Goal: Task Accomplishment & Management: Use online tool/utility

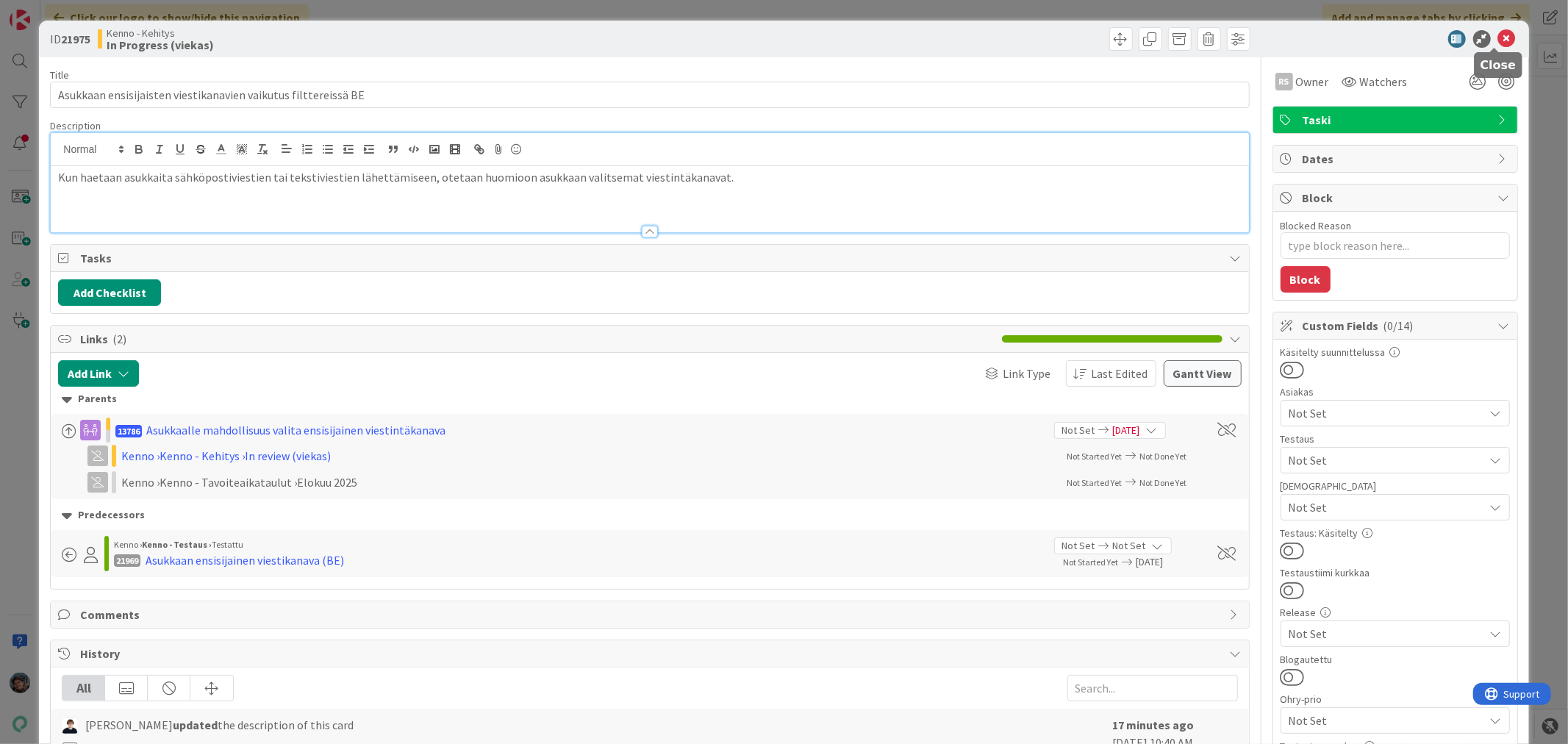
click at [1498, 32] on icon at bounding box center [1507, 38] width 18 height 18
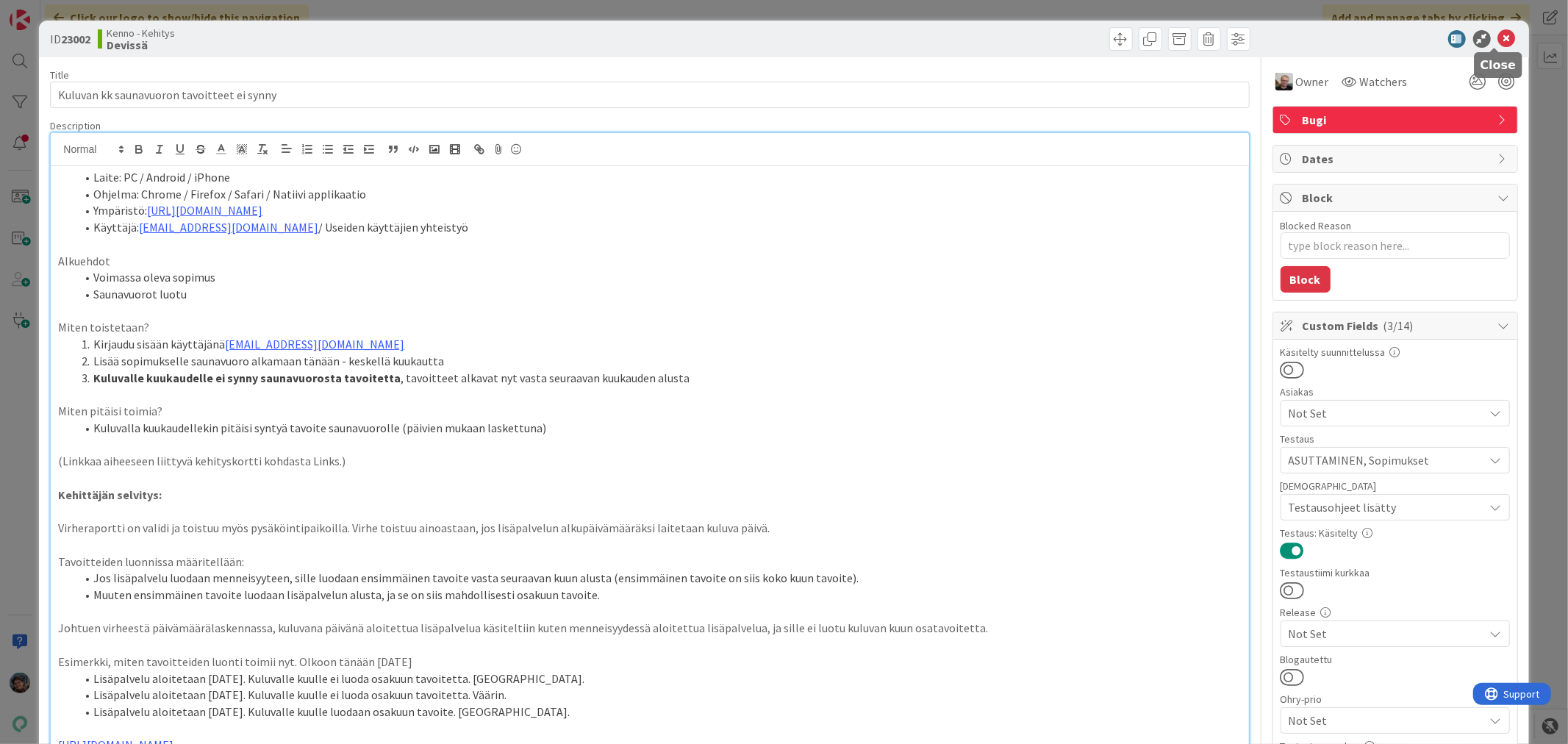
click at [1498, 35] on icon at bounding box center [1507, 38] width 18 height 18
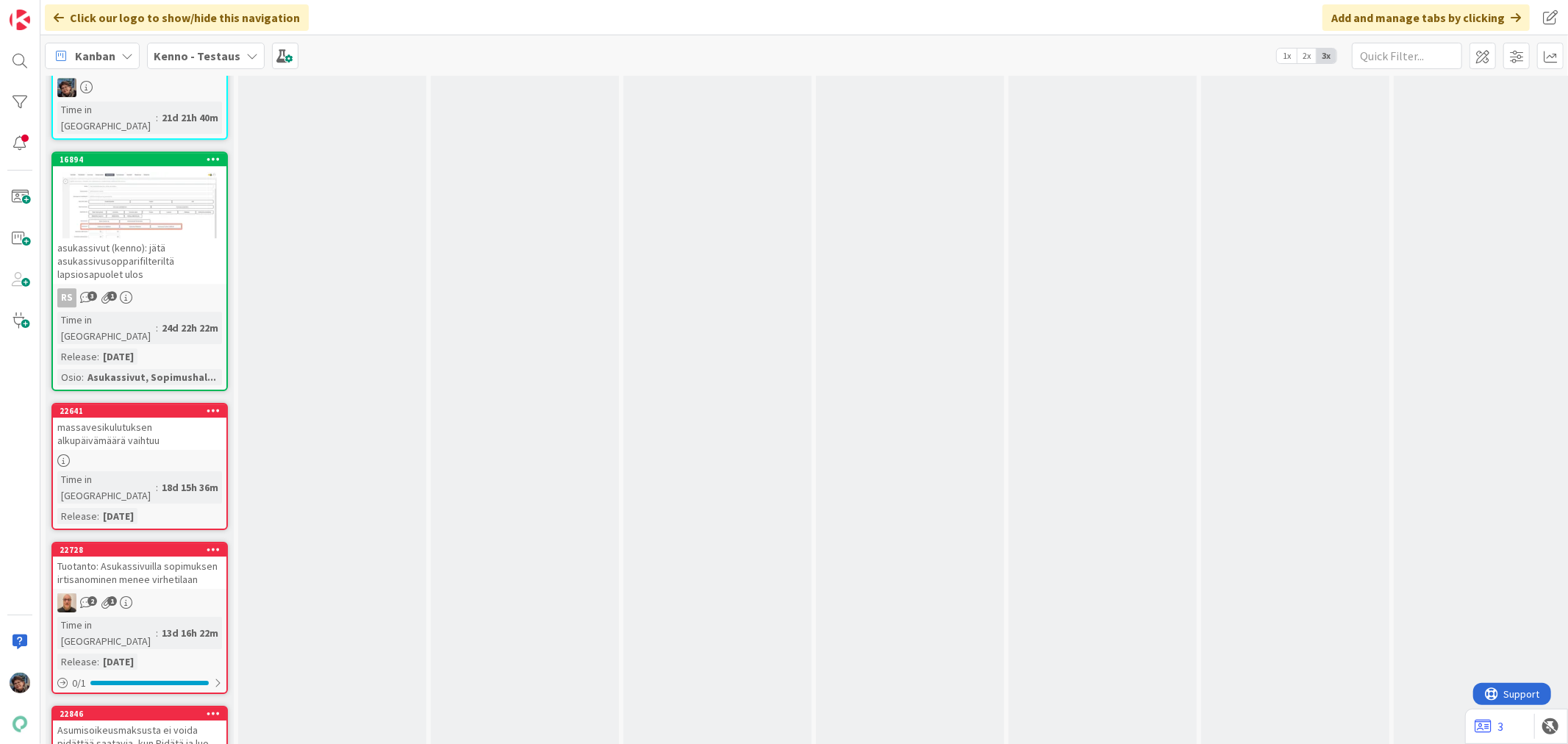
scroll to position [8498, 0]
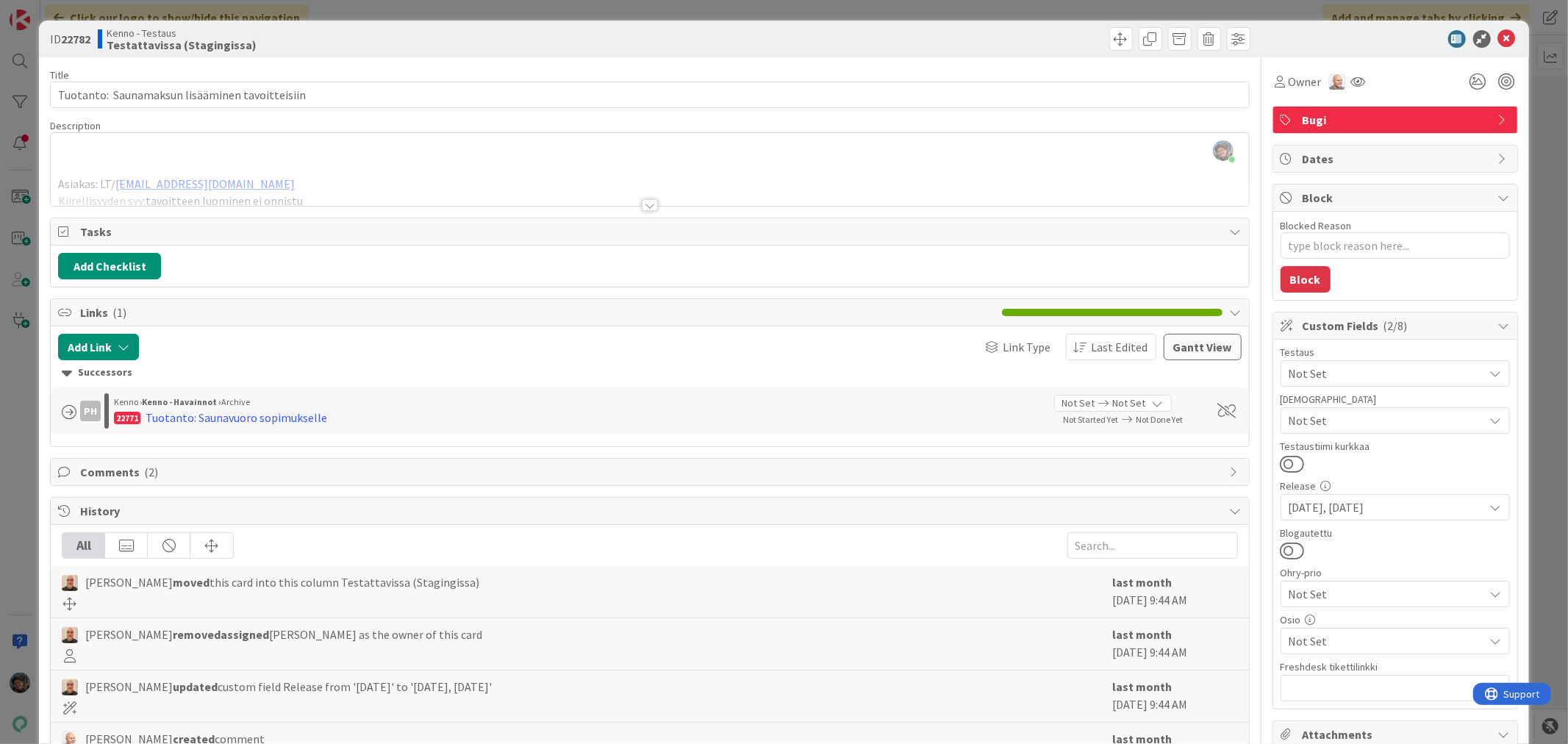
click at [642, 205] on div at bounding box center [649, 205] width 16 height 12
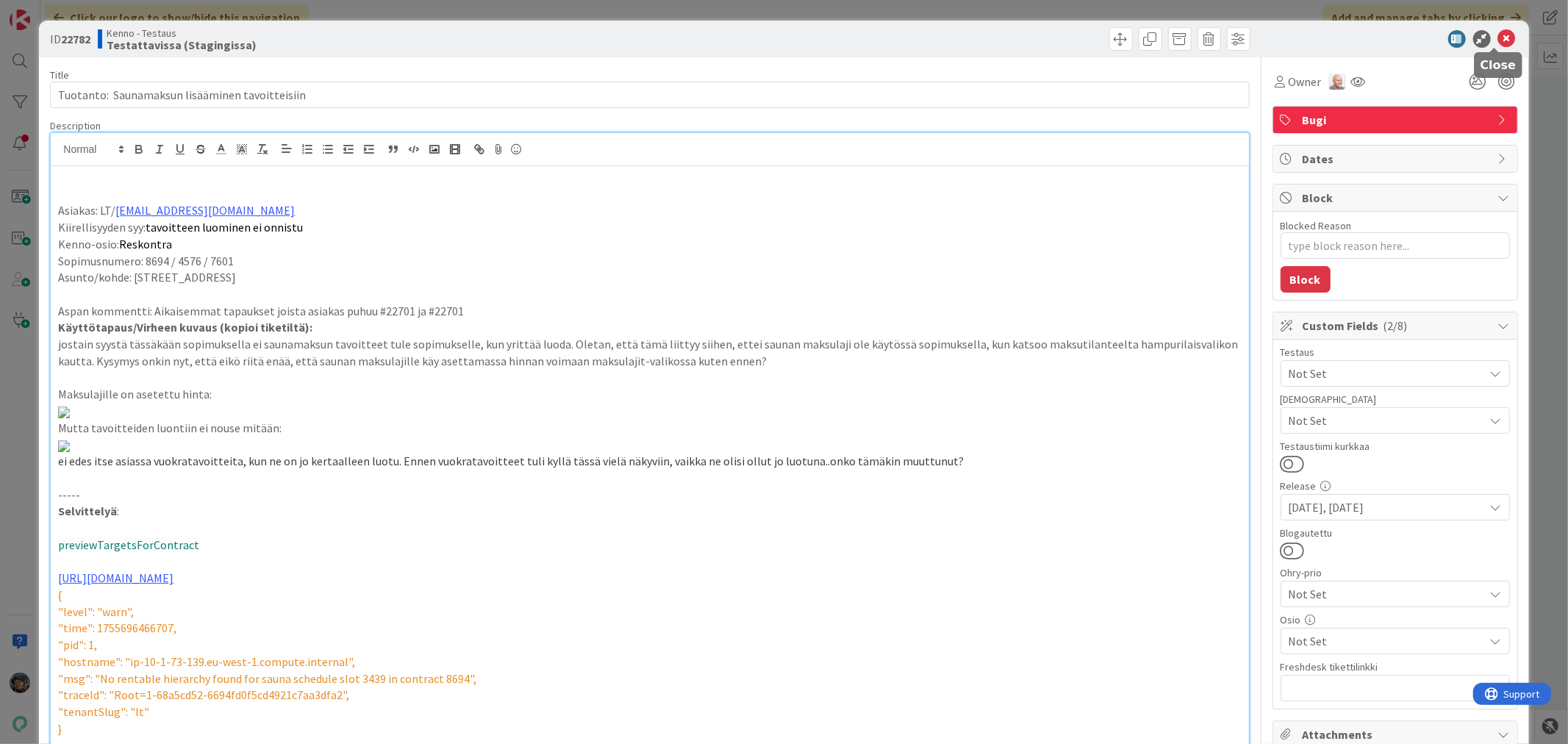
click at [1498, 31] on icon at bounding box center [1507, 38] width 18 height 18
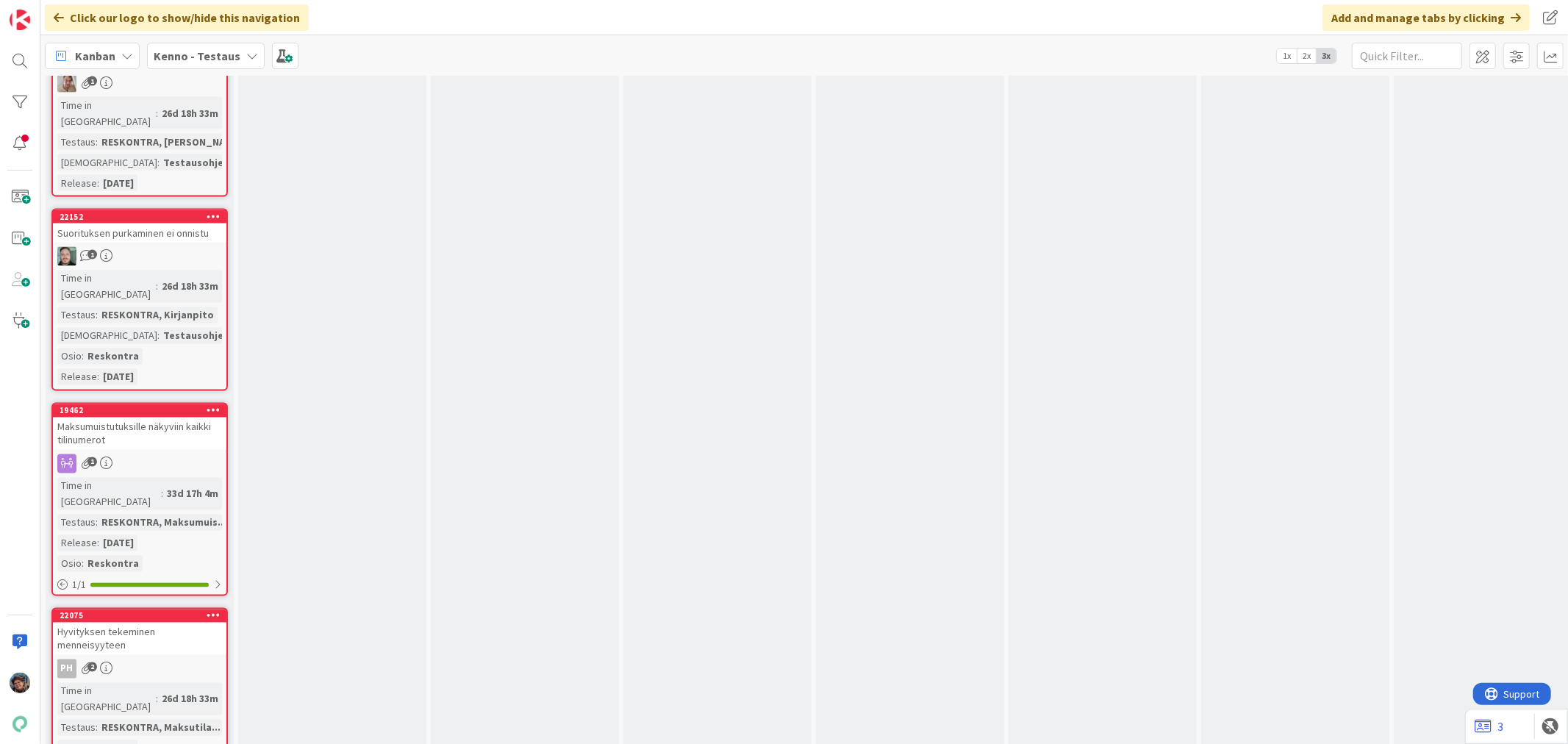
scroll to position [6864, 0]
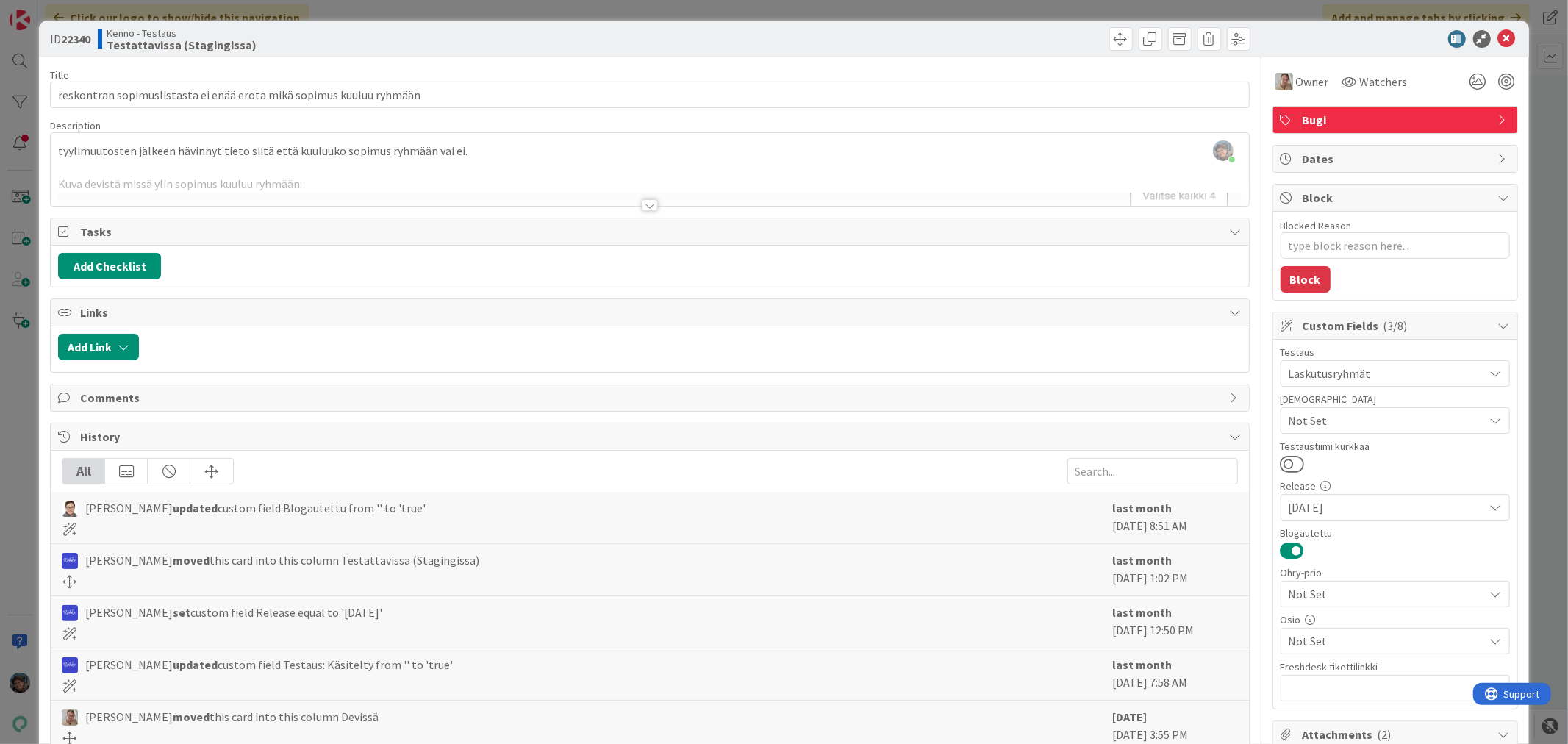
click at [643, 202] on div at bounding box center [649, 205] width 16 height 12
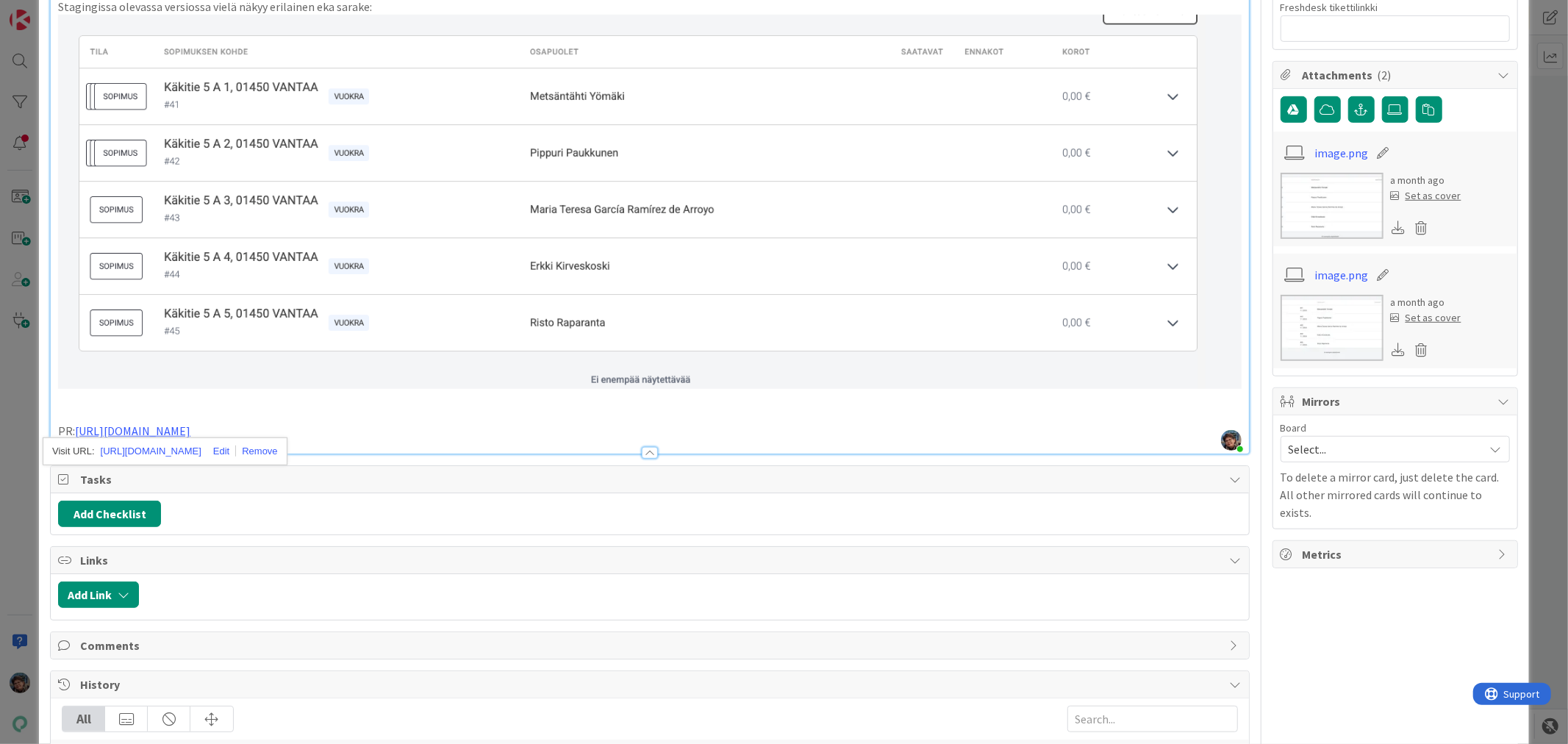
scroll to position [974, 0]
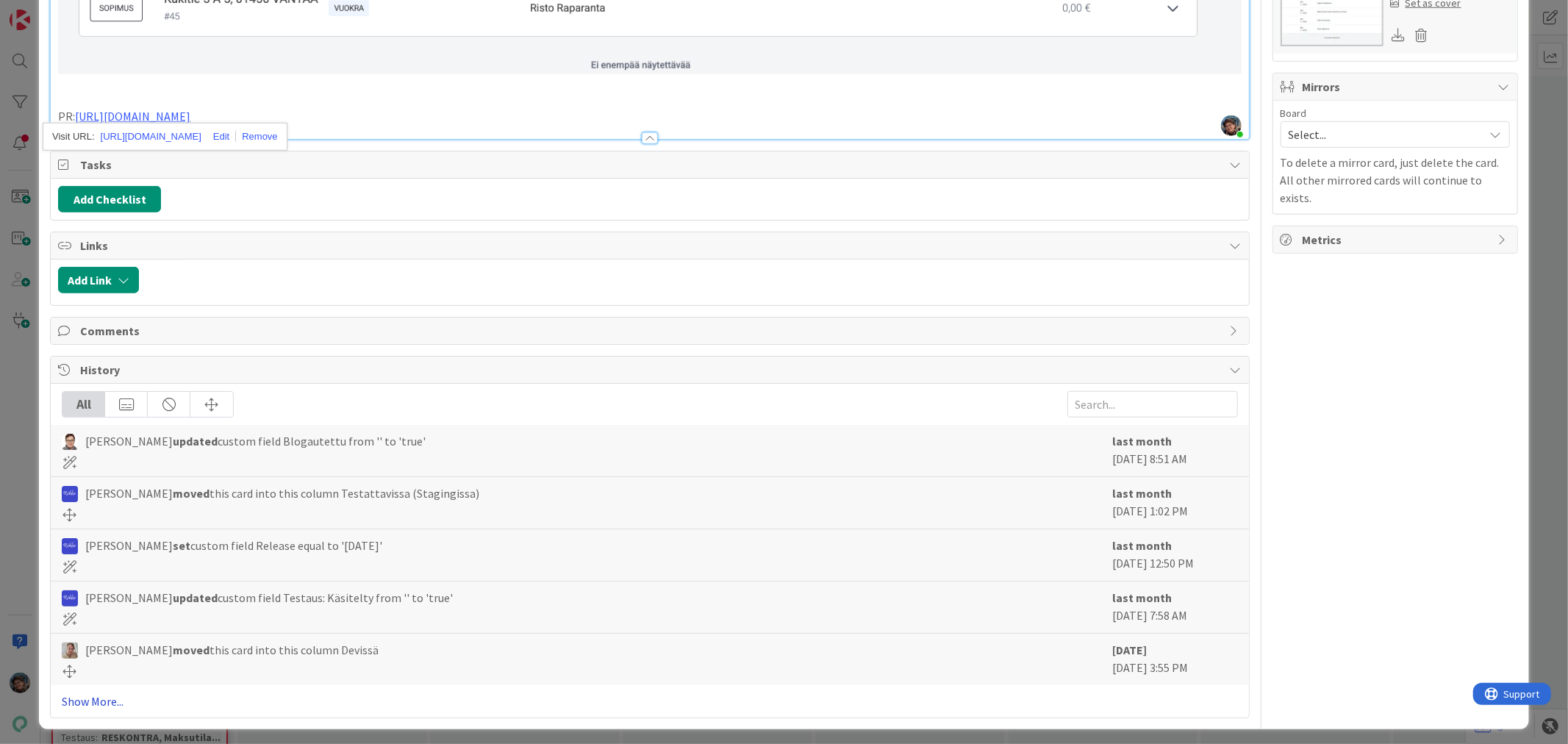
click at [100, 693] on link "Show More..." at bounding box center [649, 701] width 1175 height 18
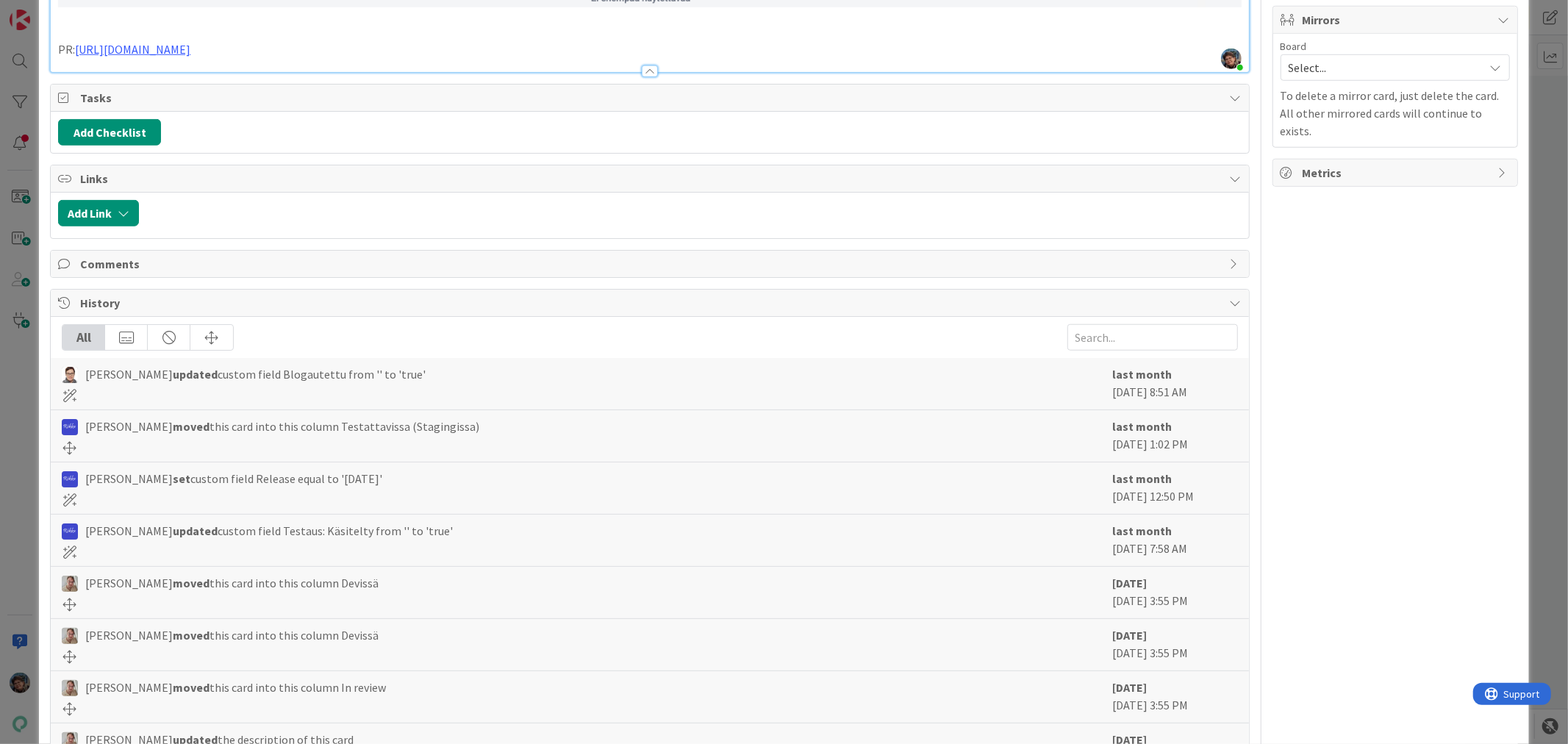
scroll to position [899, 0]
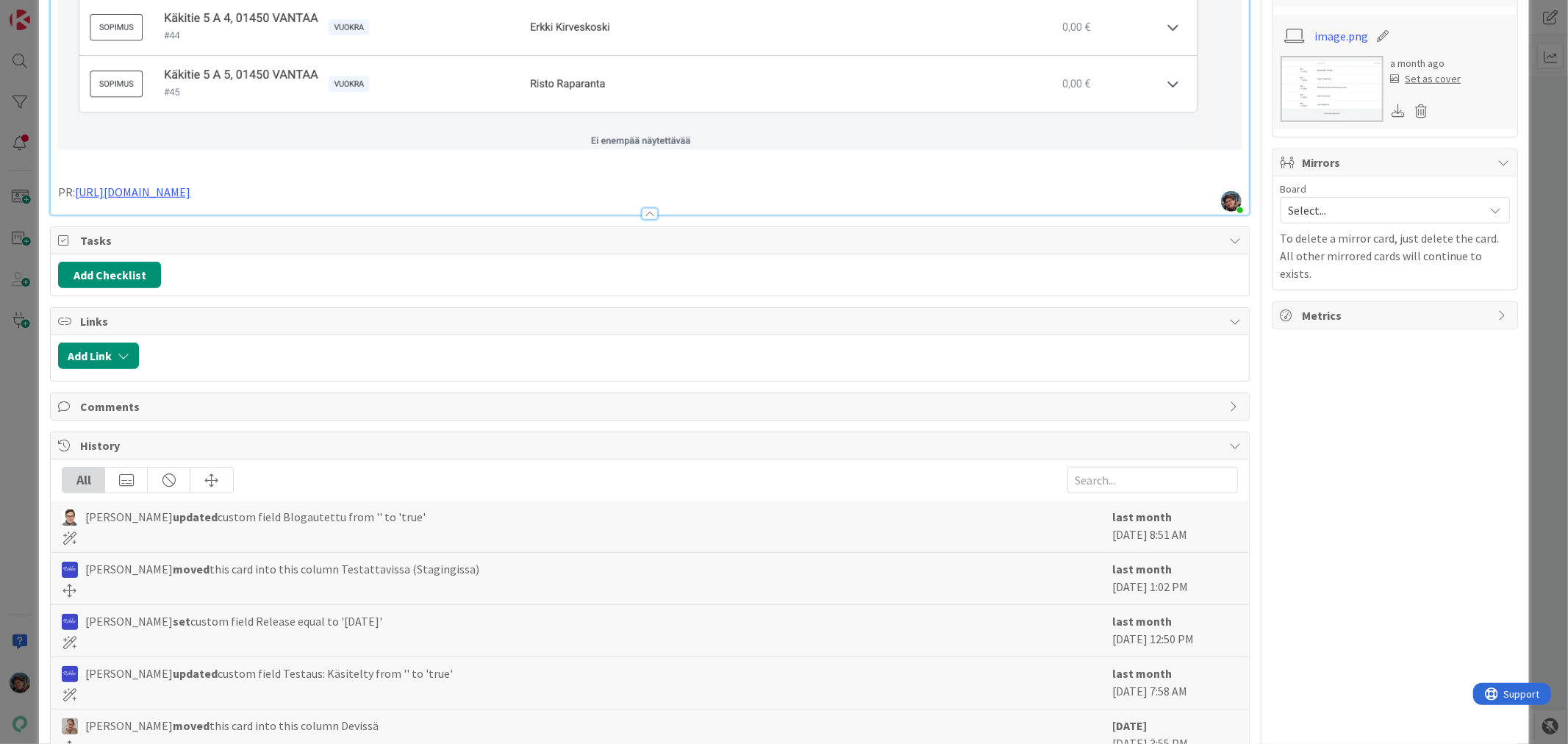
click at [347, 184] on p "PR: https://github.com/pandiafi/kenno/pull/8073" at bounding box center [649, 193] width 1183 height 17
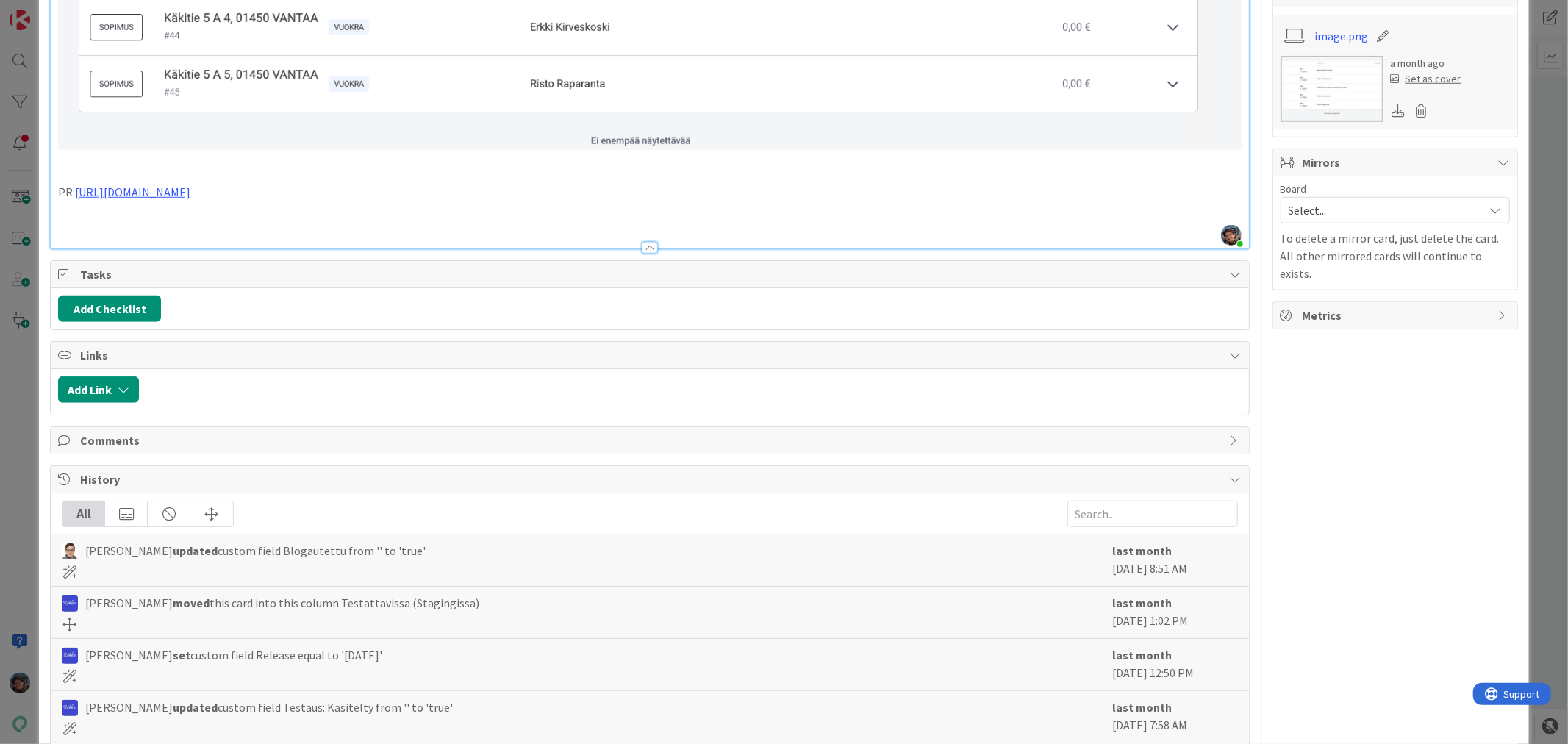
type textarea "x"
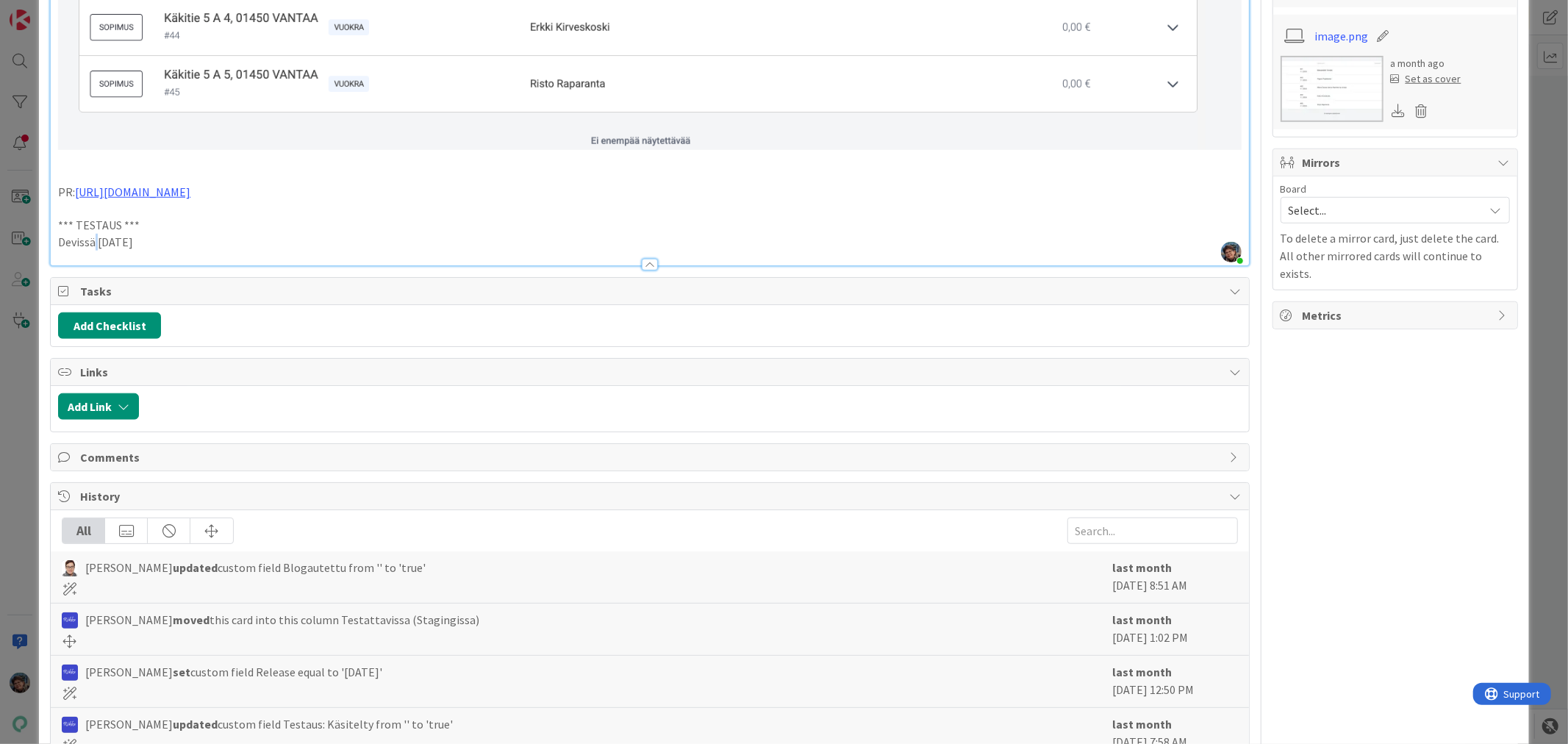
click at [97, 234] on p "Devissä 2025-09-02" at bounding box center [649, 242] width 1183 height 17
drag, startPoint x: 210, startPoint y: 234, endPoint x: 53, endPoint y: 210, distance: 158.8
click at [258, 236] on p "Devissä ja Staging 2025-09-02" at bounding box center [649, 242] width 1183 height 17
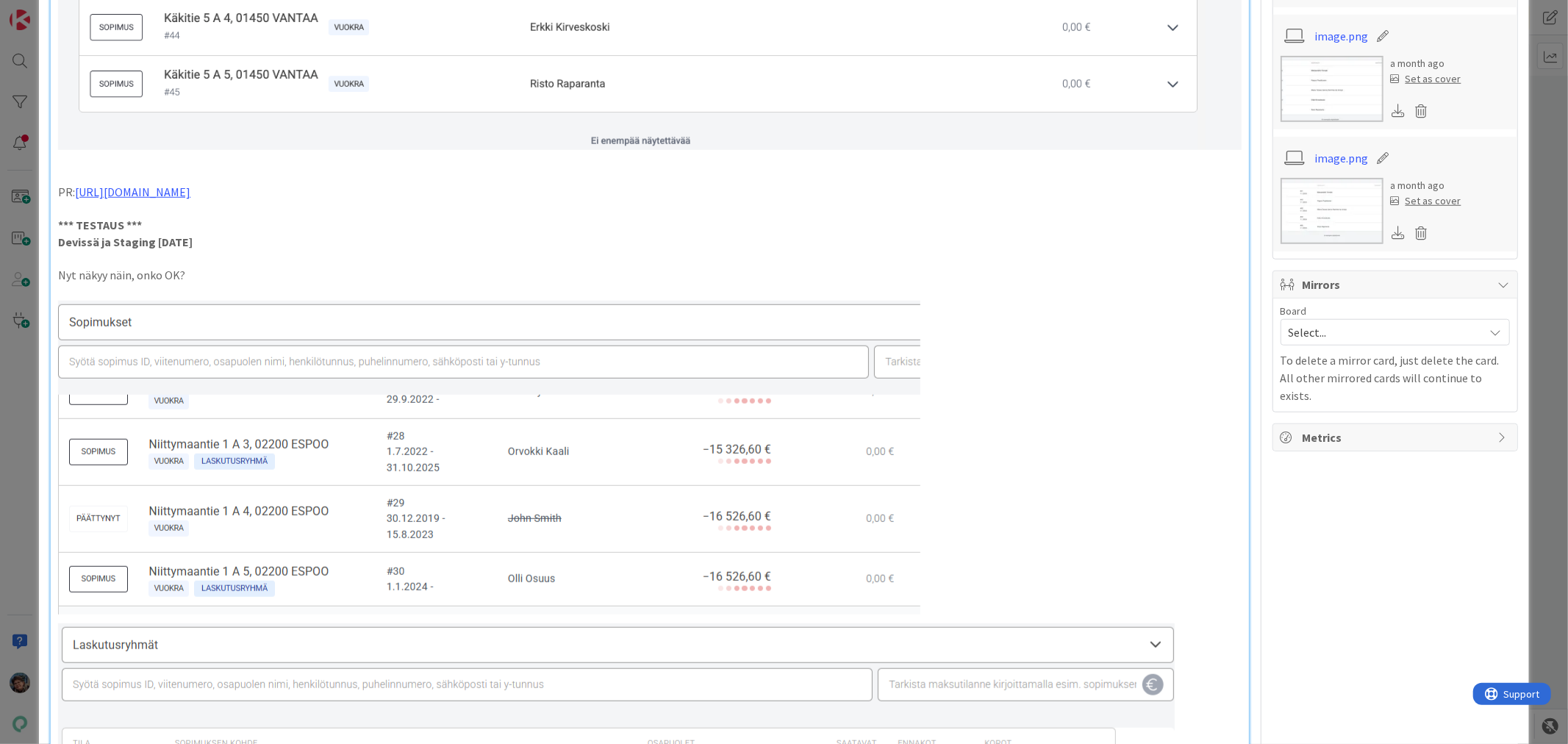
click at [225, 271] on p "Nyt näkyy näin, onko OK?" at bounding box center [649, 275] width 1183 height 17
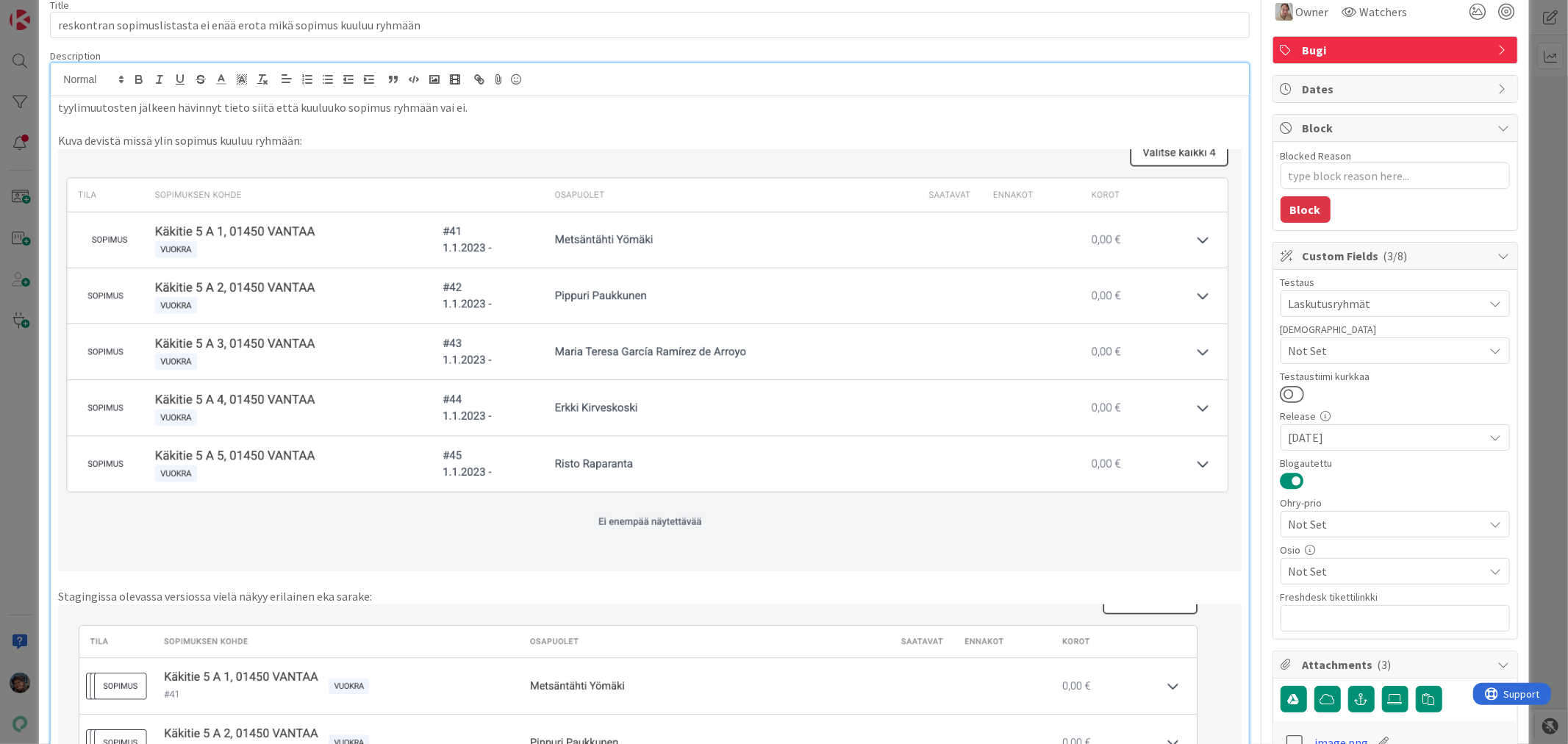
scroll to position [0, 0]
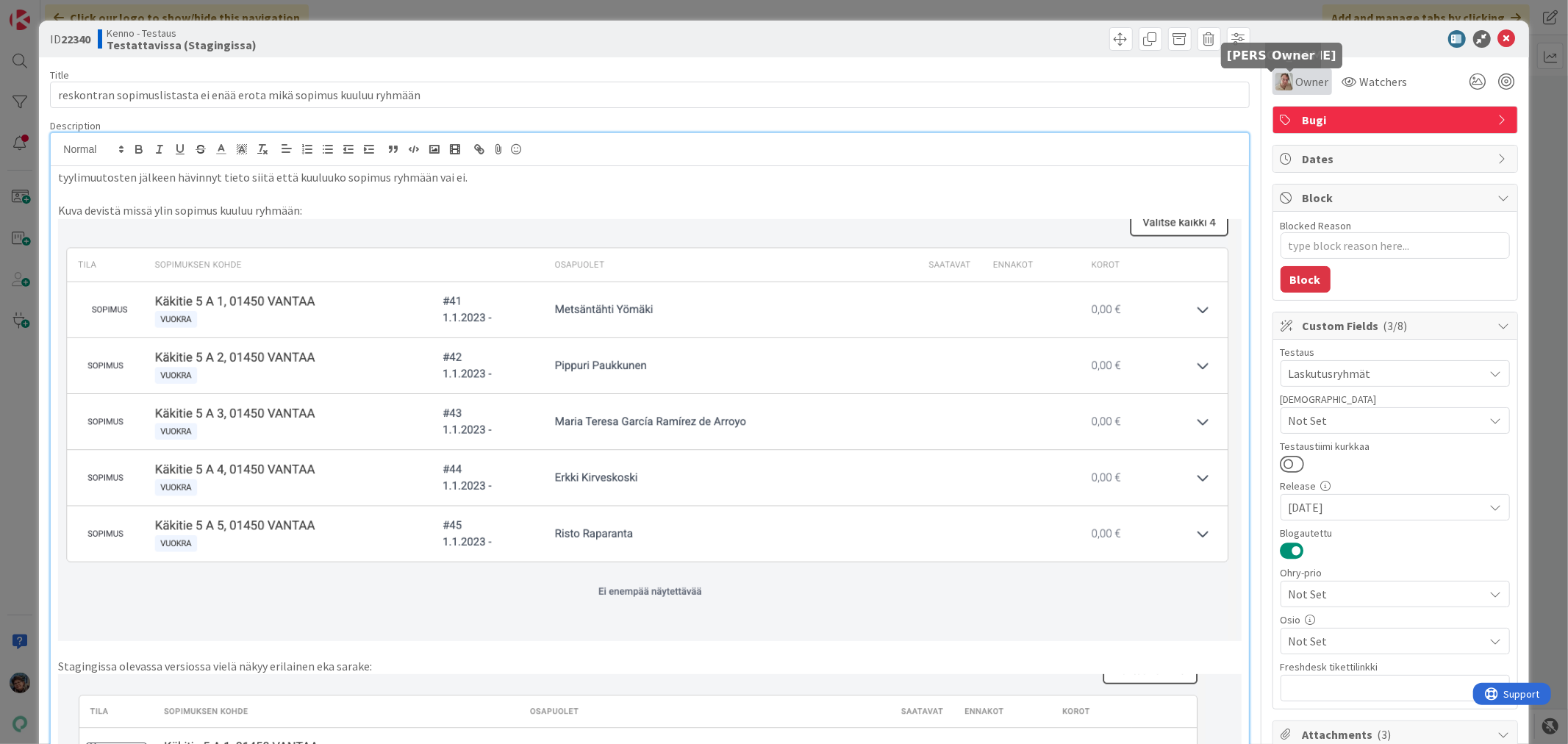
click at [1276, 78] on img at bounding box center [1284, 81] width 18 height 18
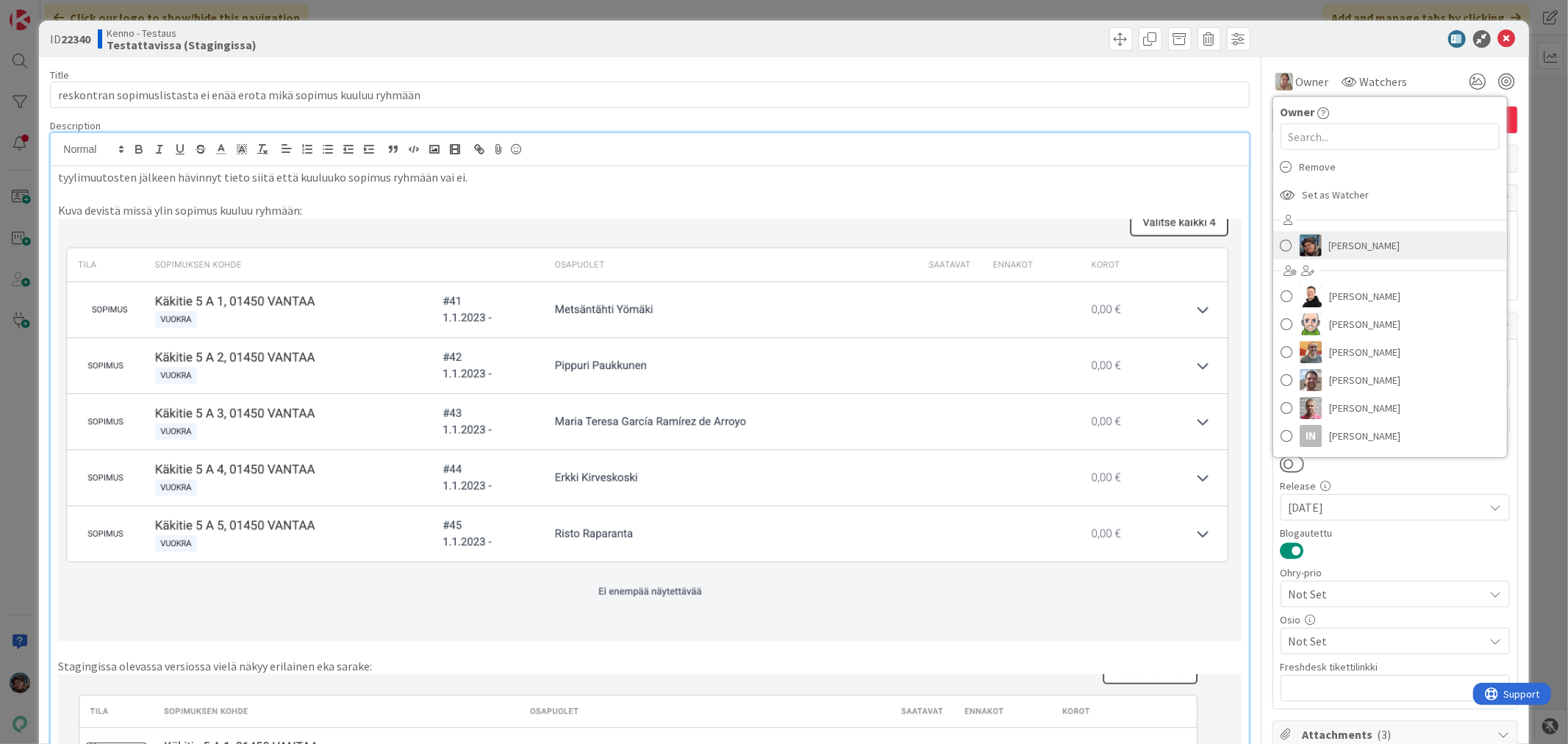
click at [1300, 239] on img at bounding box center [1311, 245] width 22 height 22
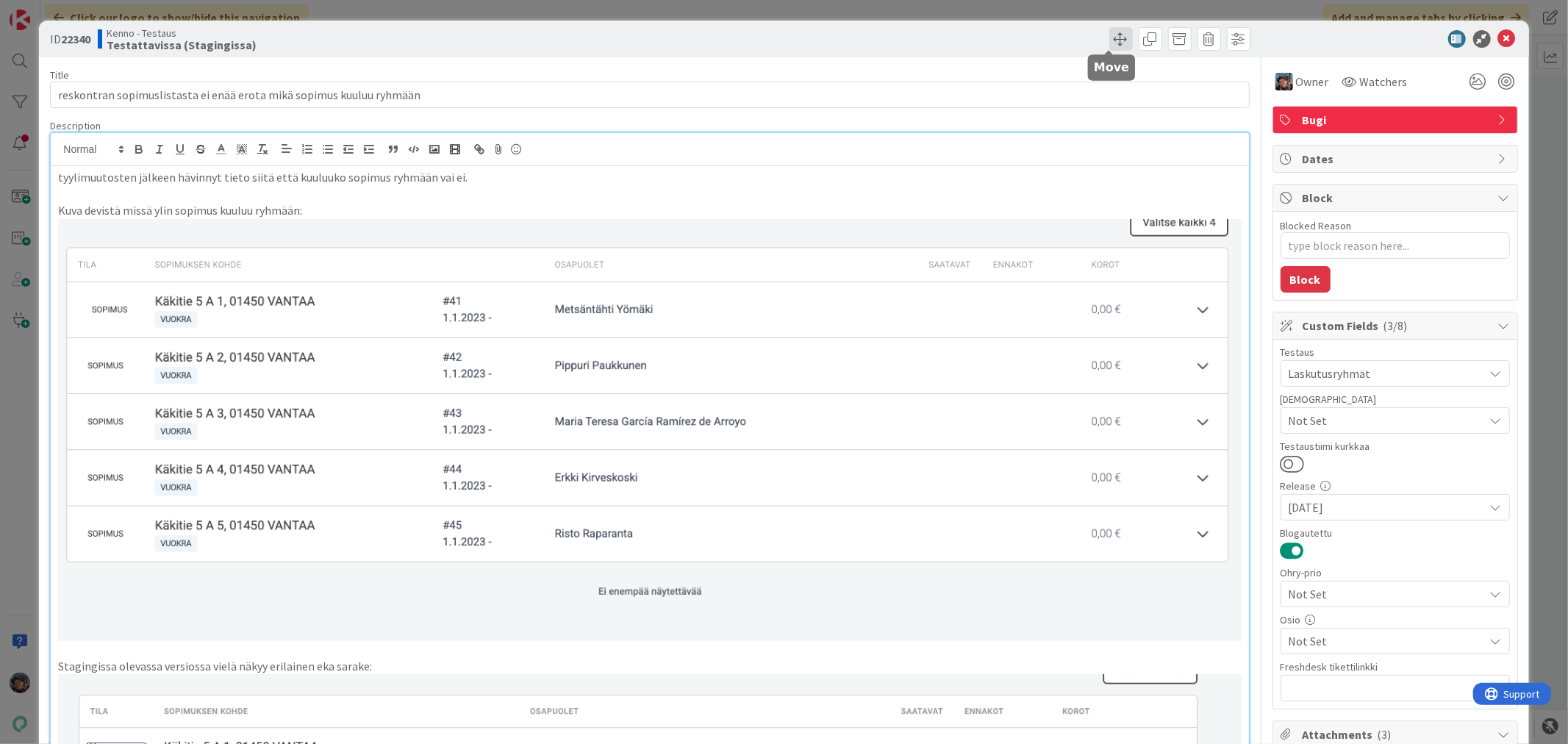
click at [1109, 30] on span at bounding box center [1121, 39] width 24 height 24
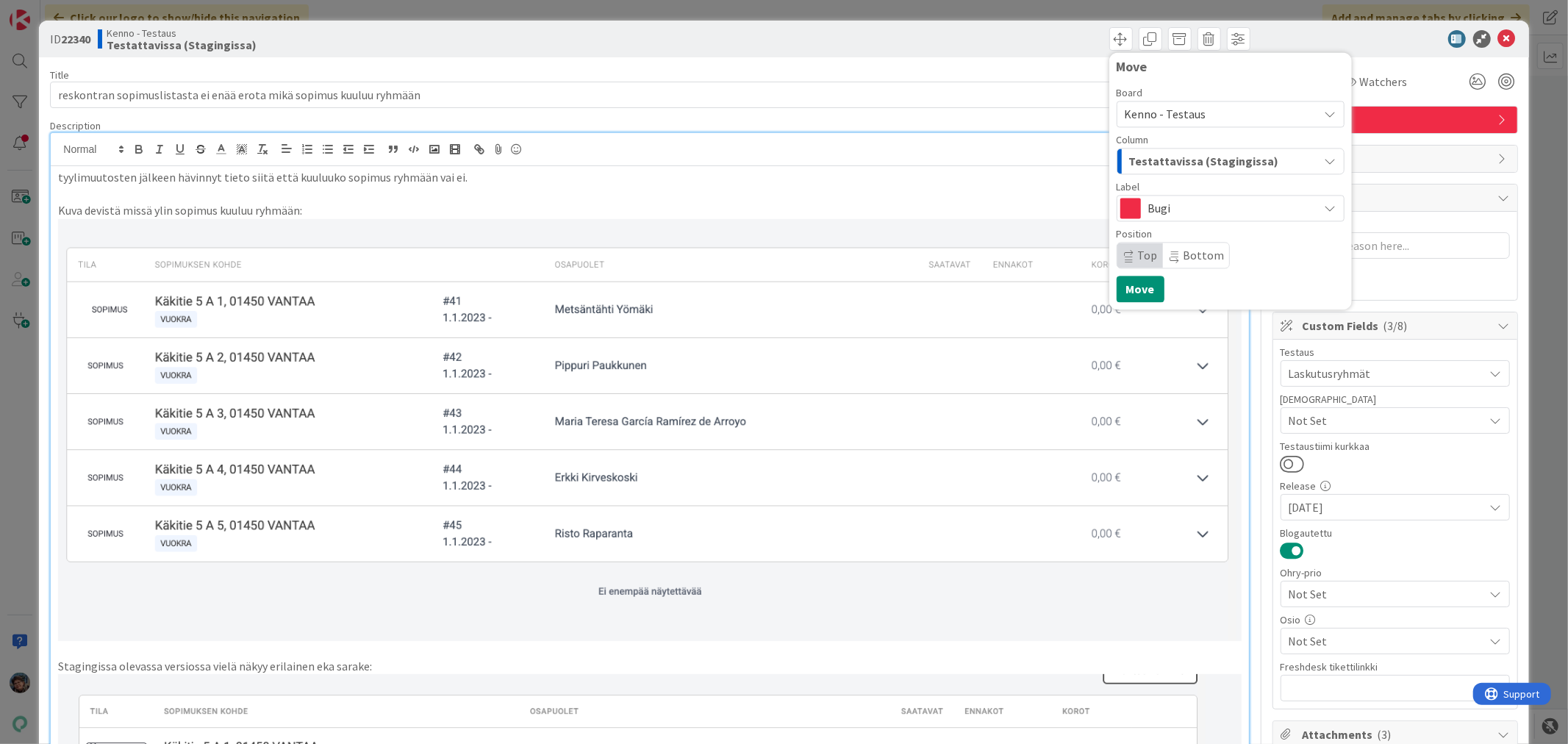
click at [1186, 160] on span "Testattavissa (Stagingissa)" at bounding box center [1204, 161] width 150 height 19
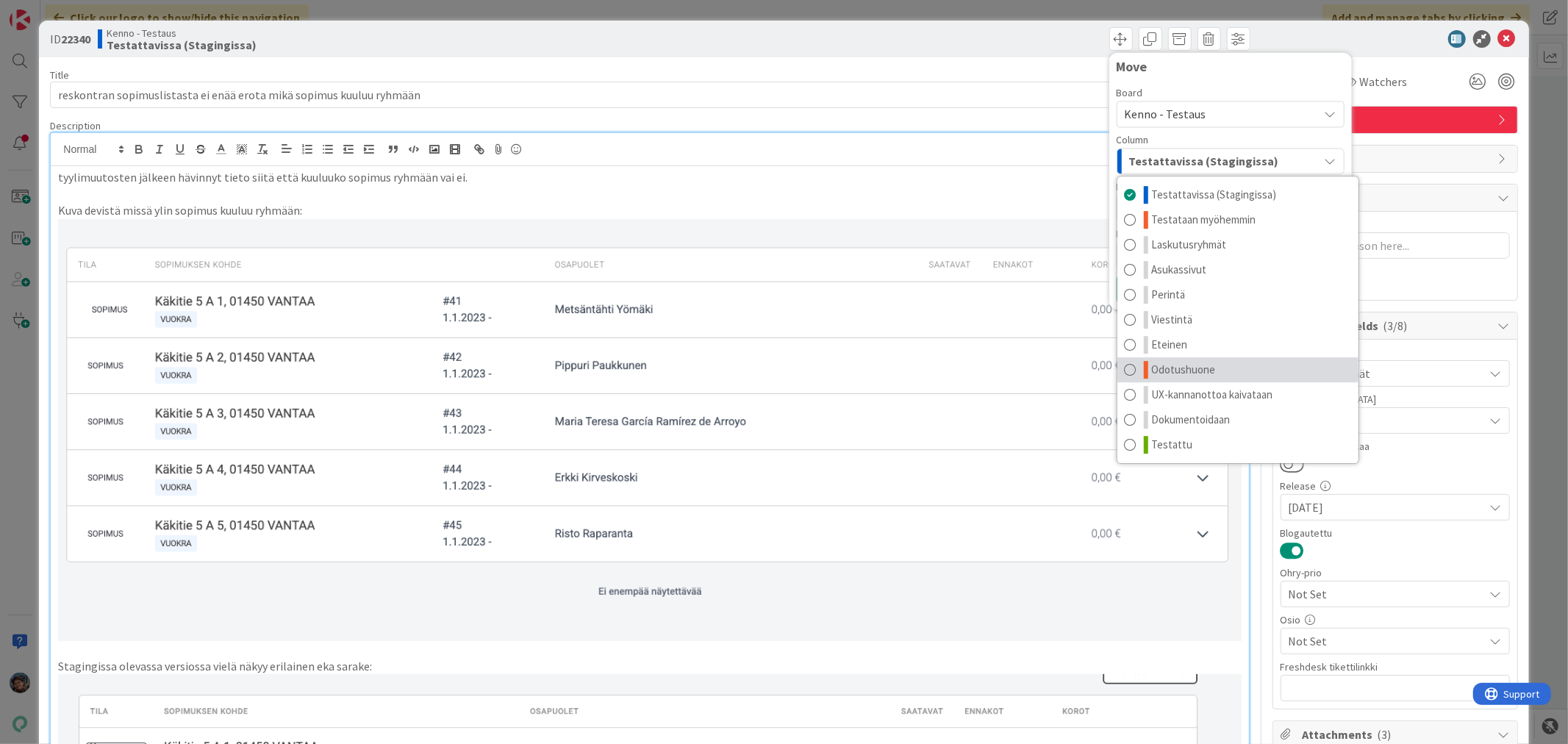
click at [1186, 373] on span "Odotushuone" at bounding box center [1183, 370] width 64 height 18
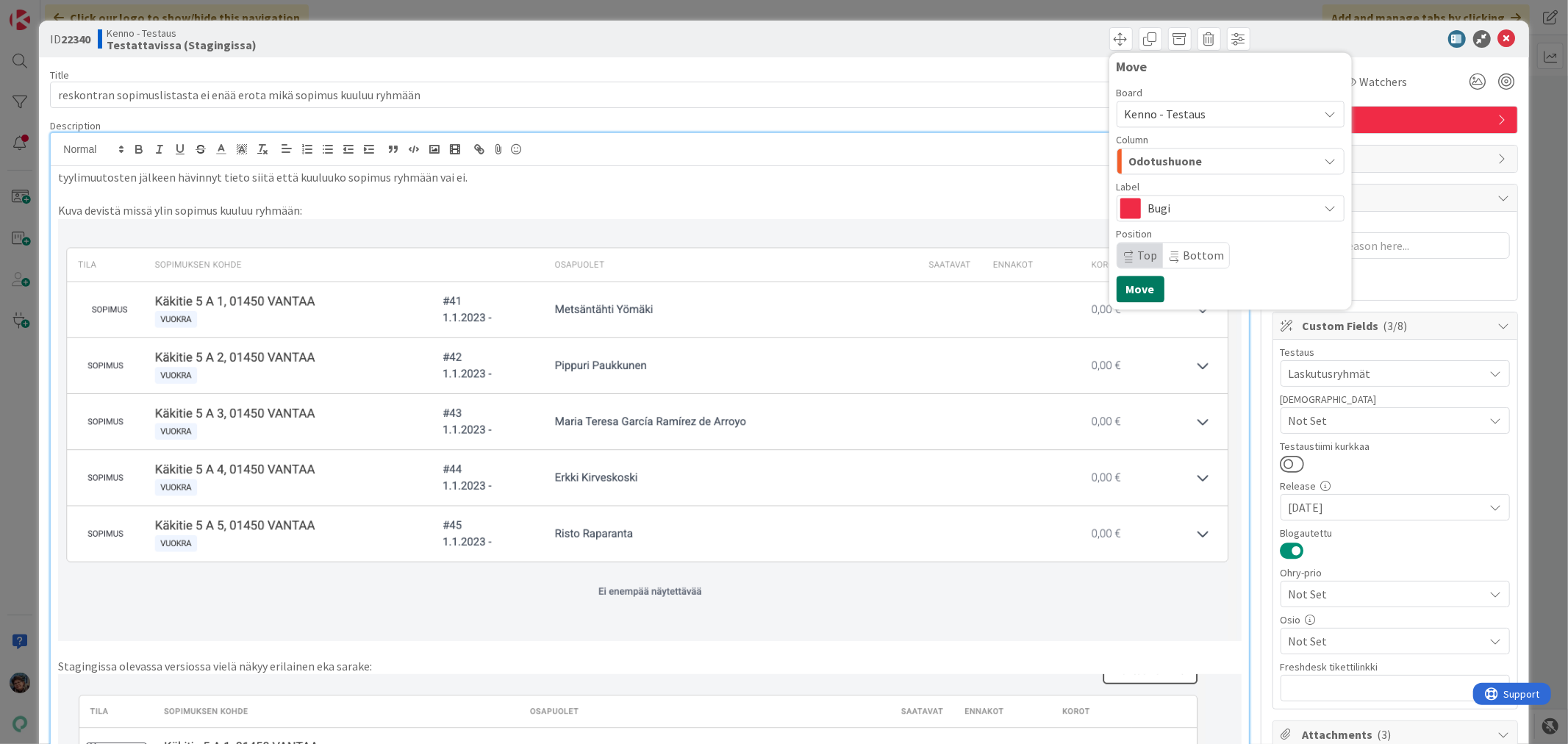
click at [1129, 282] on button "Move" at bounding box center [1140, 289] width 48 height 26
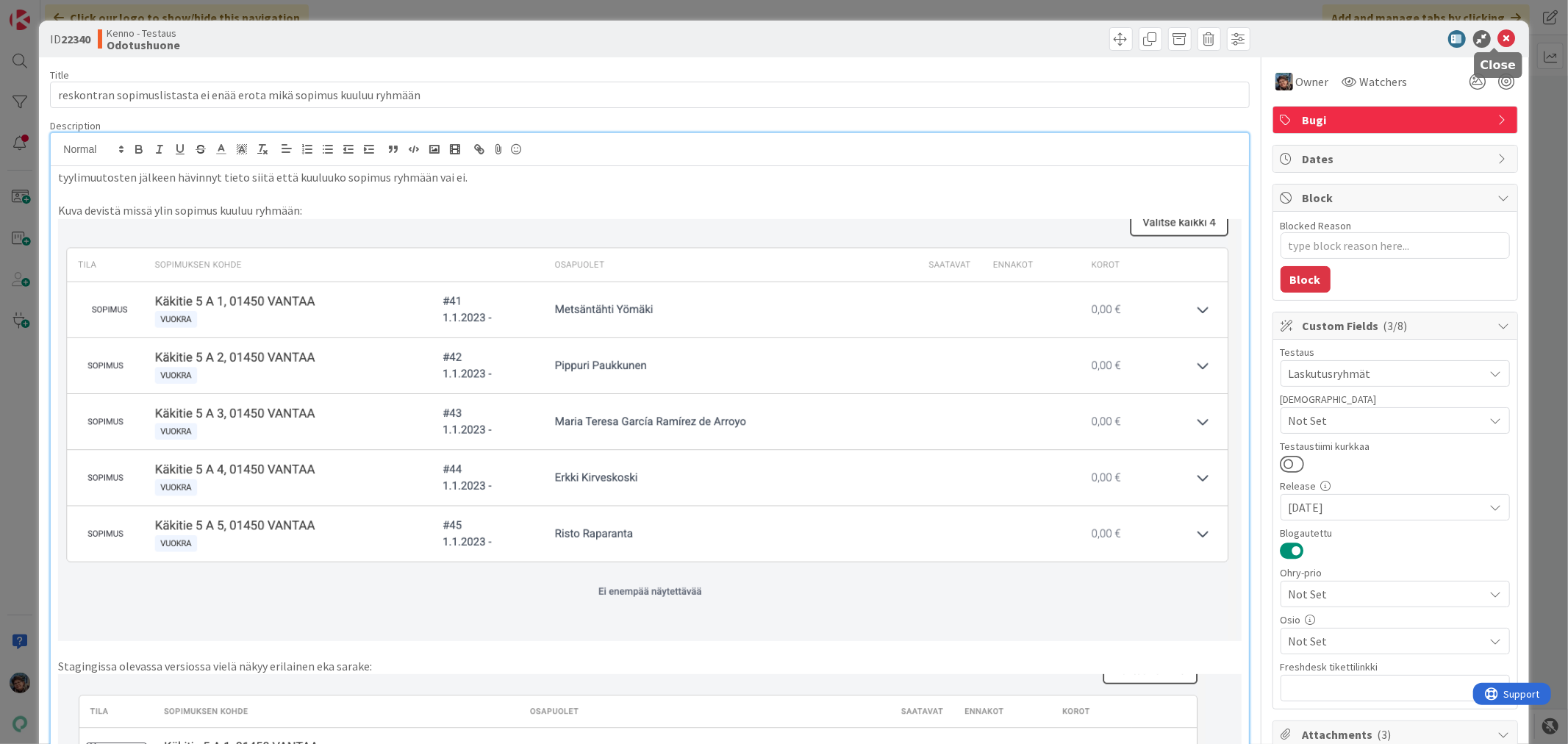
click at [1498, 37] on icon at bounding box center [1507, 38] width 18 height 18
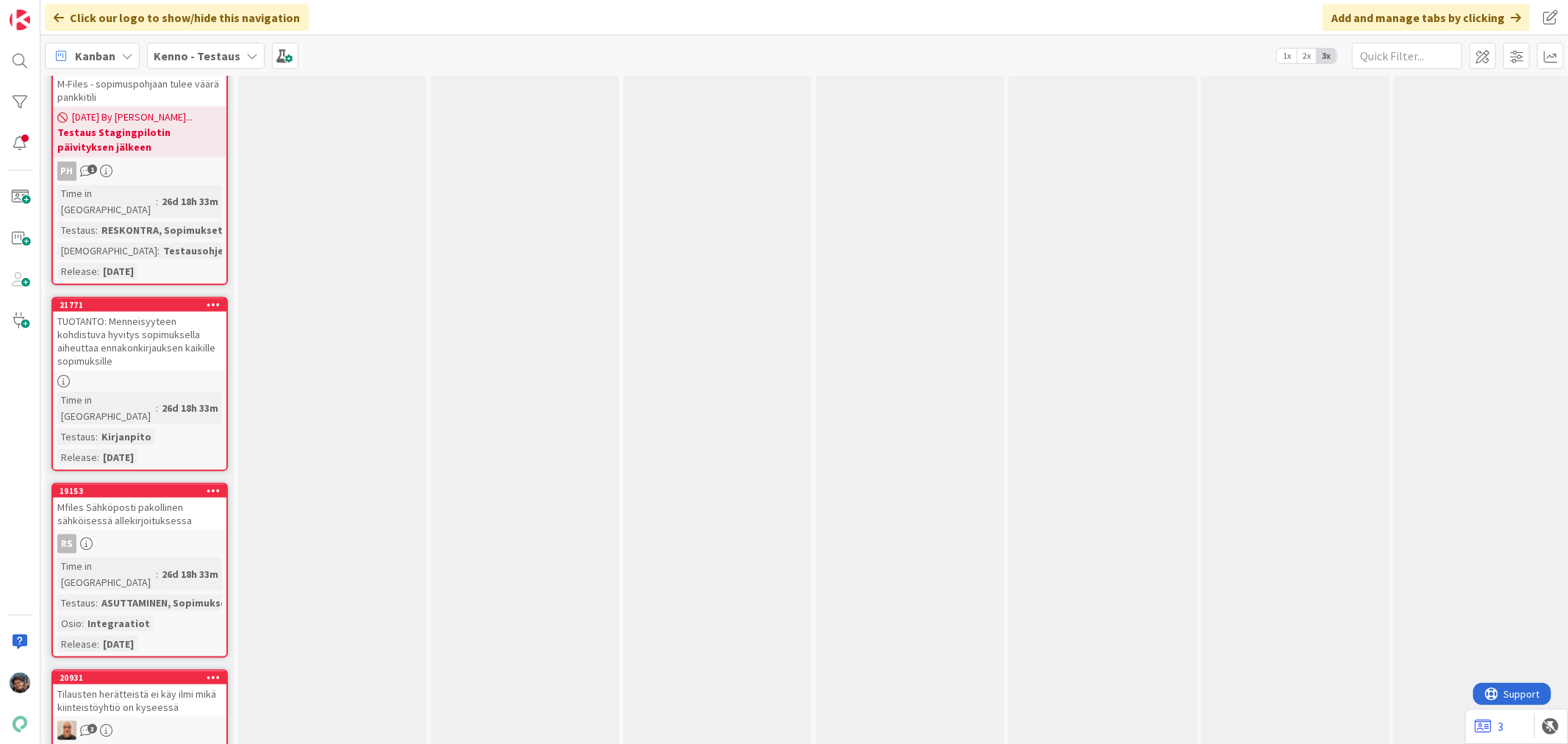
scroll to position [5801, 0]
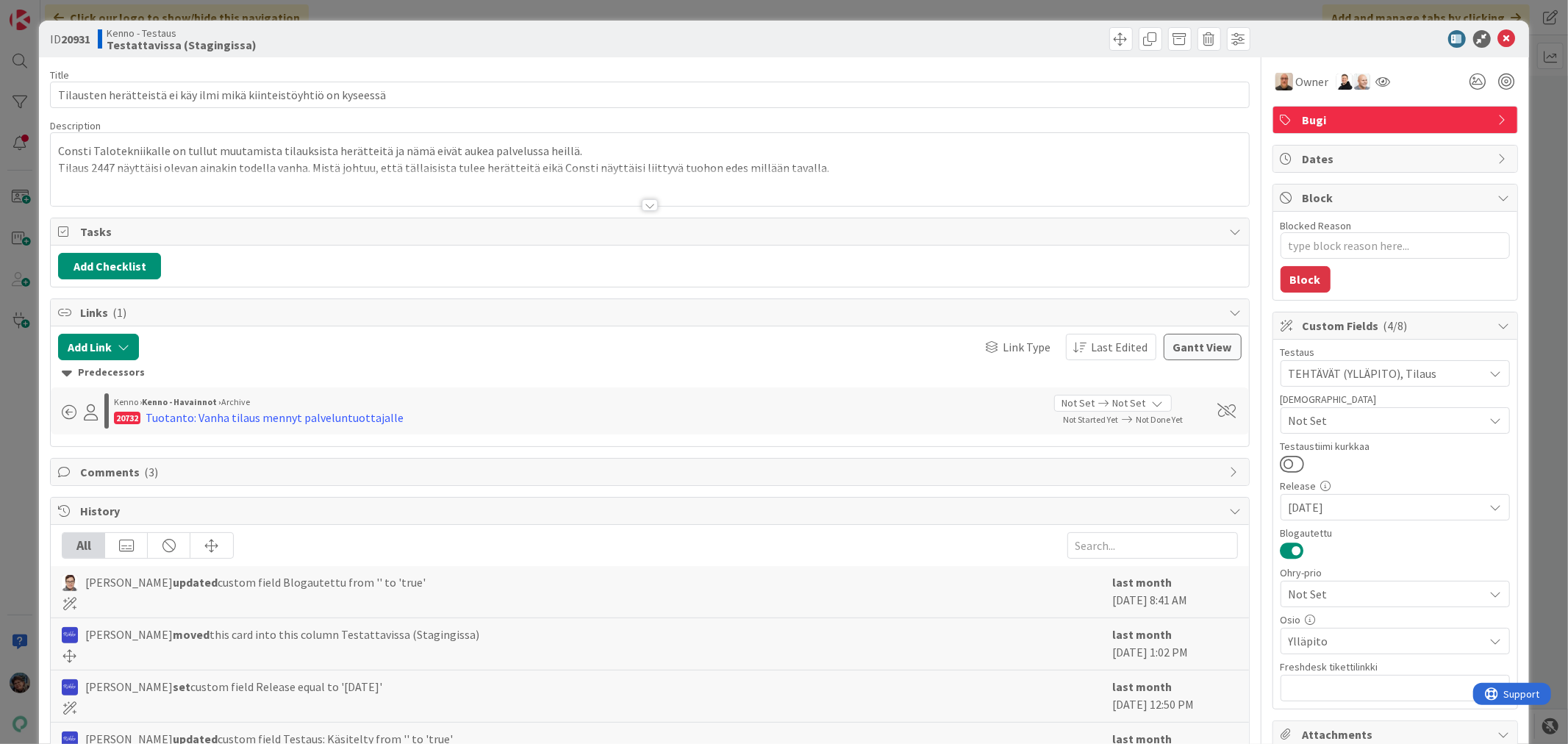
scroll to position [262, 0]
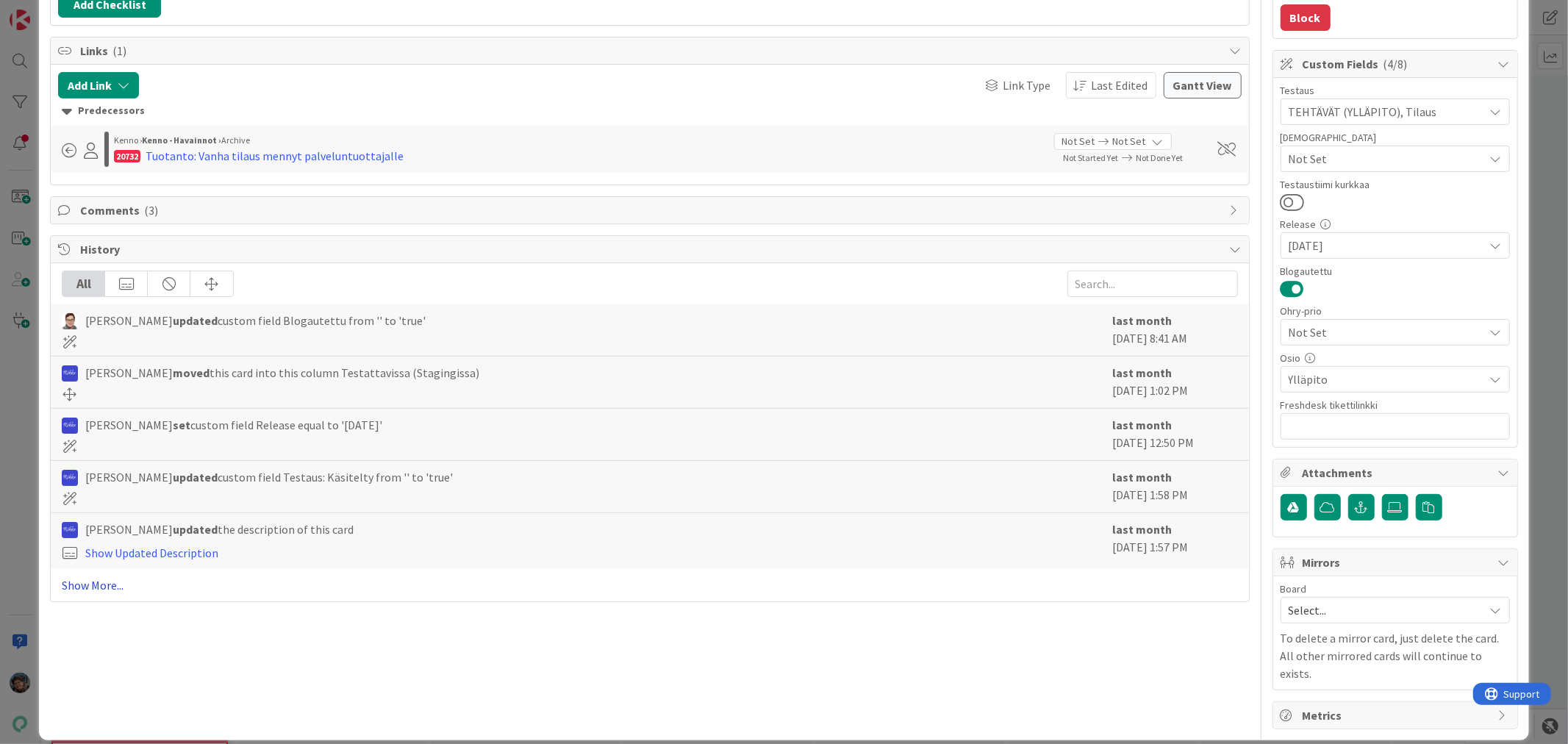
click at [93, 583] on link "Show More..." at bounding box center [649, 585] width 1175 height 18
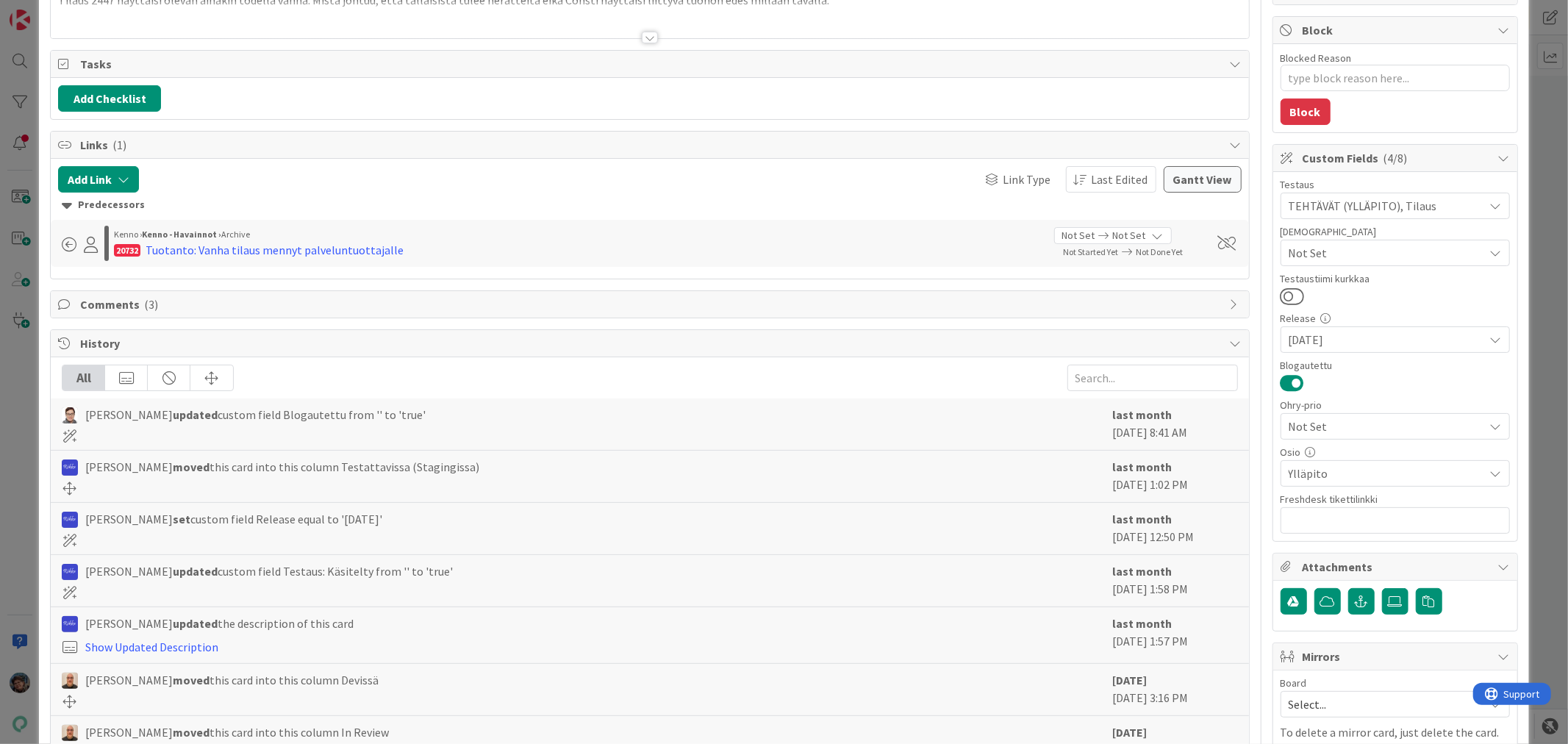
scroll to position [0, 0]
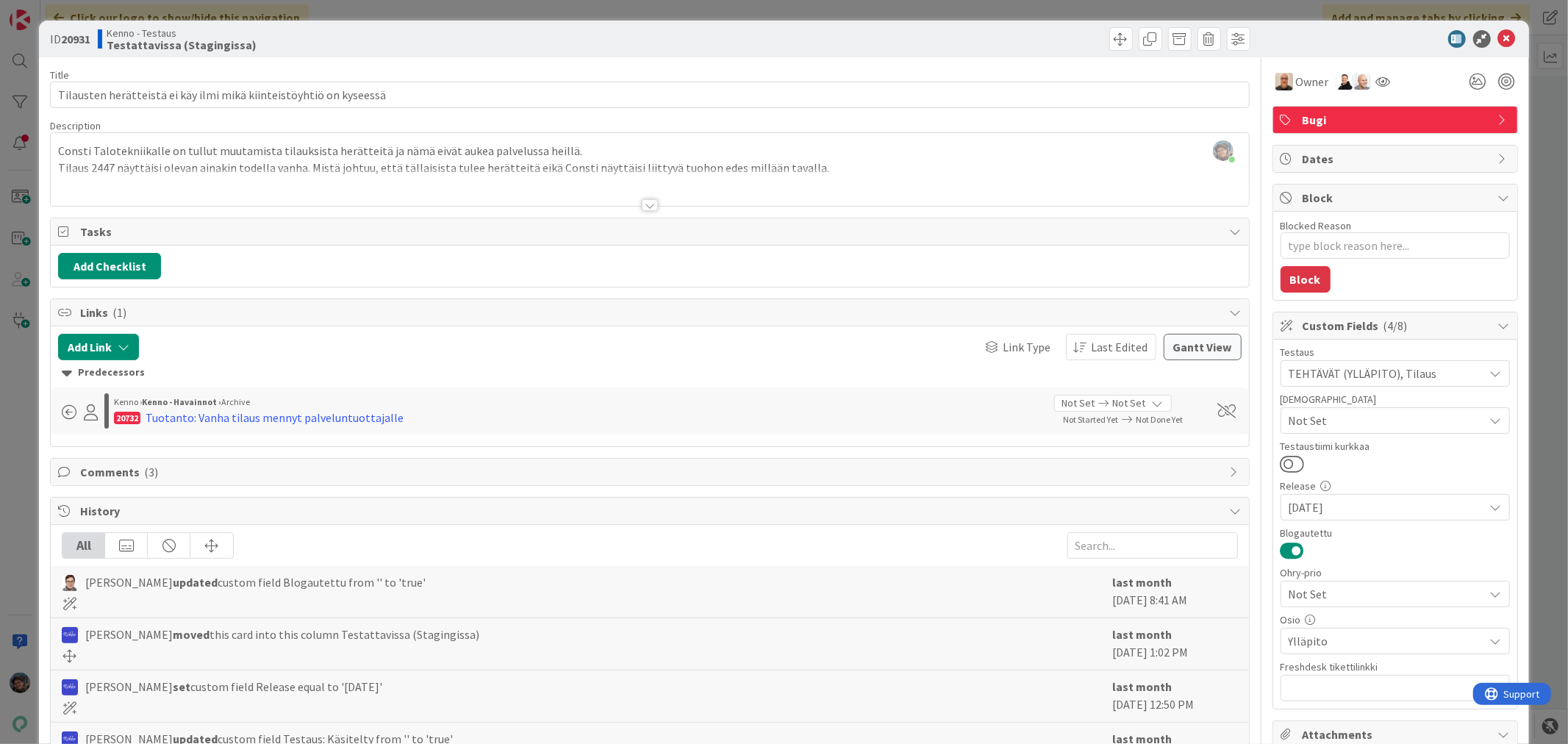
click at [641, 203] on div at bounding box center [649, 205] width 16 height 12
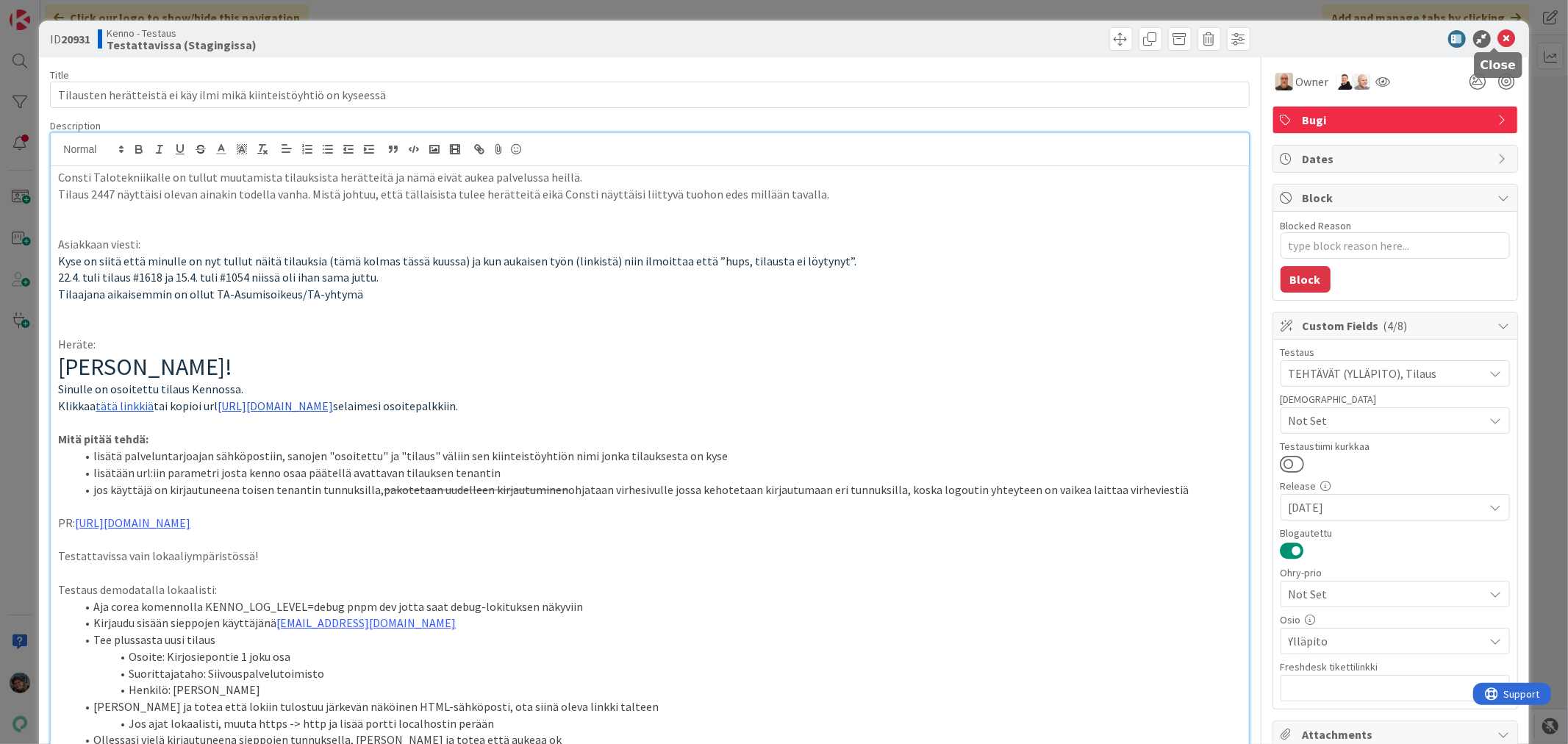
click at [1498, 39] on icon at bounding box center [1507, 38] width 18 height 18
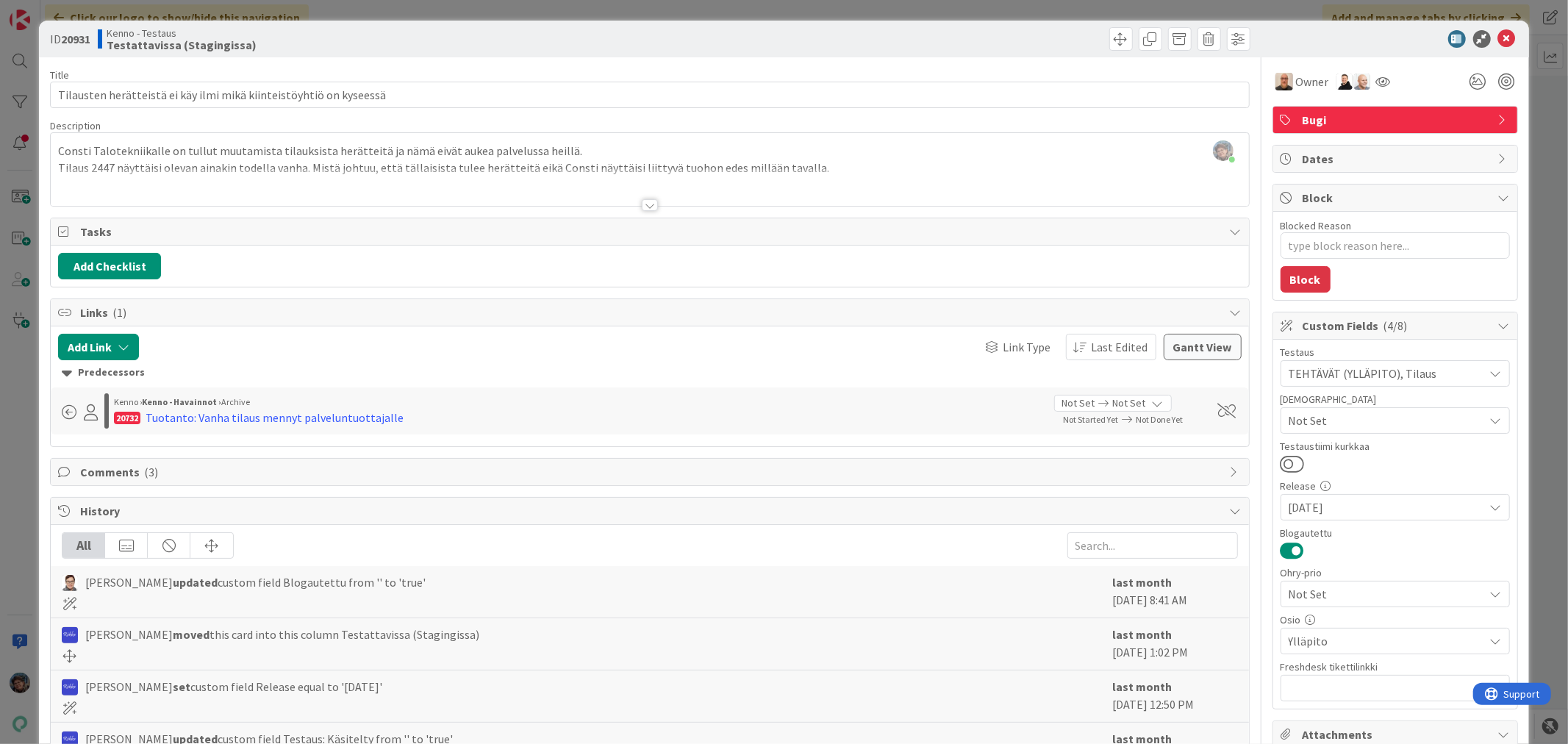
drag, startPoint x: 641, startPoint y: 202, endPoint x: 640, endPoint y: 211, distance: 9.1
click at [641, 206] on div at bounding box center [649, 205] width 16 height 12
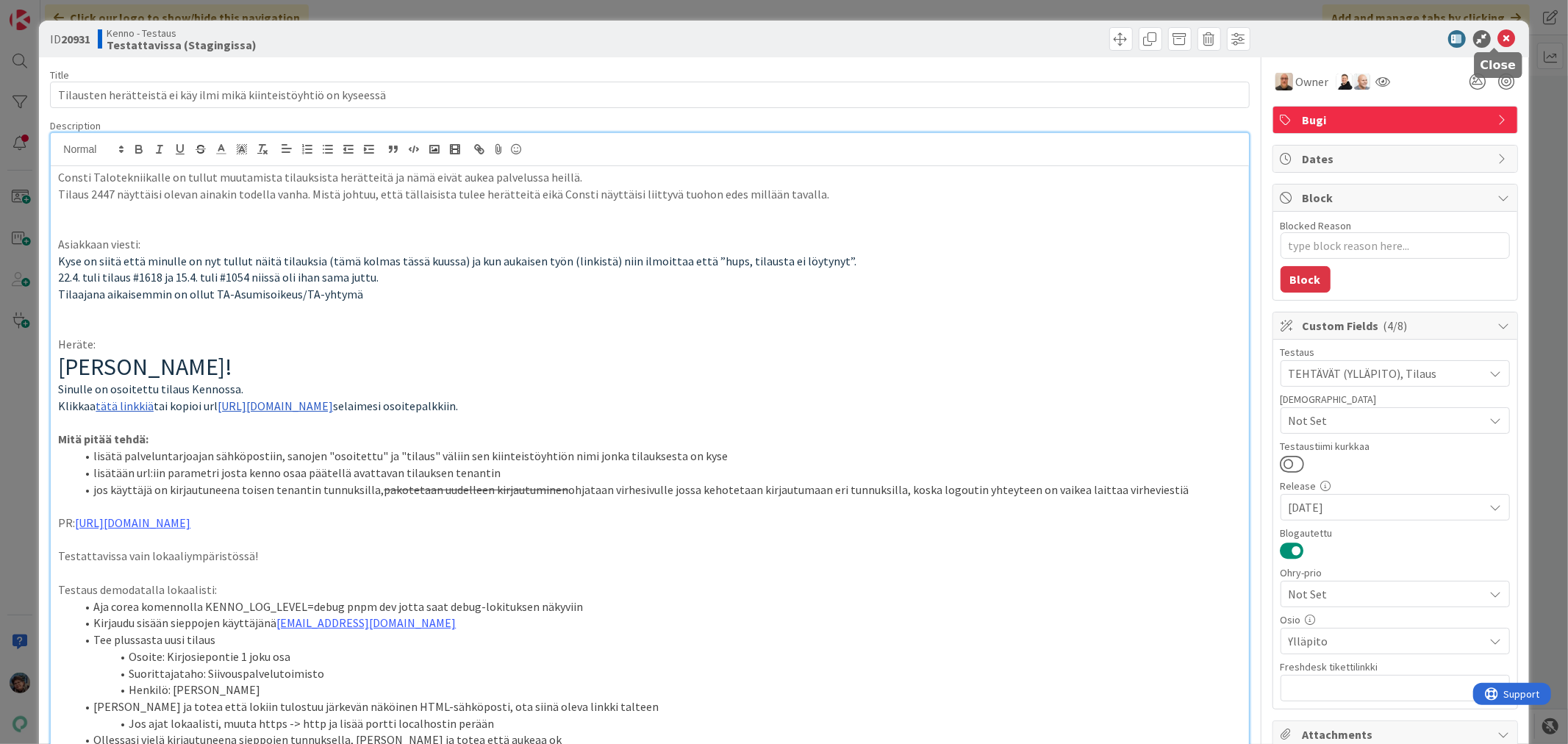
click at [1498, 37] on icon at bounding box center [1507, 38] width 18 height 18
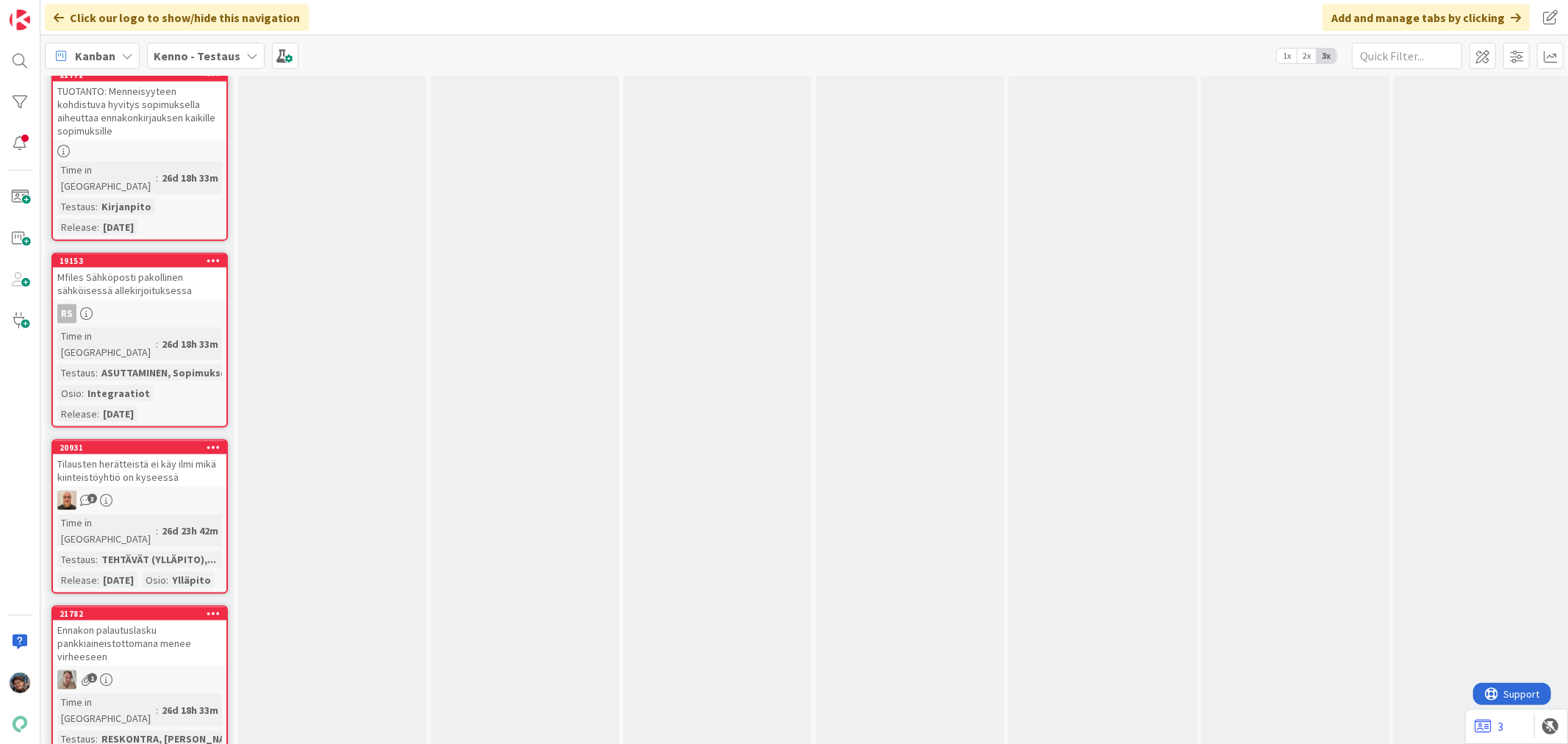
scroll to position [6373, 0]
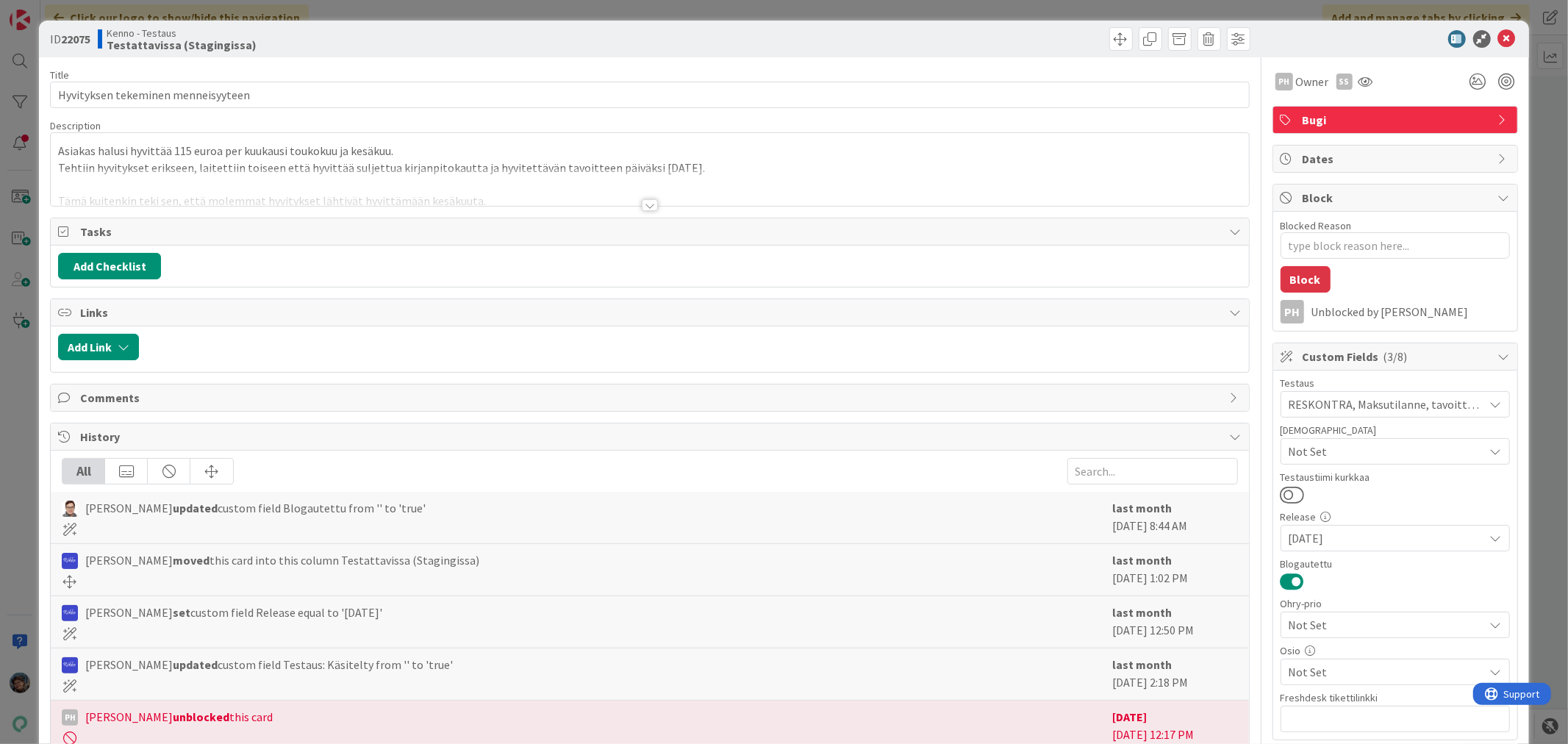
click at [641, 205] on div at bounding box center [649, 205] width 16 height 12
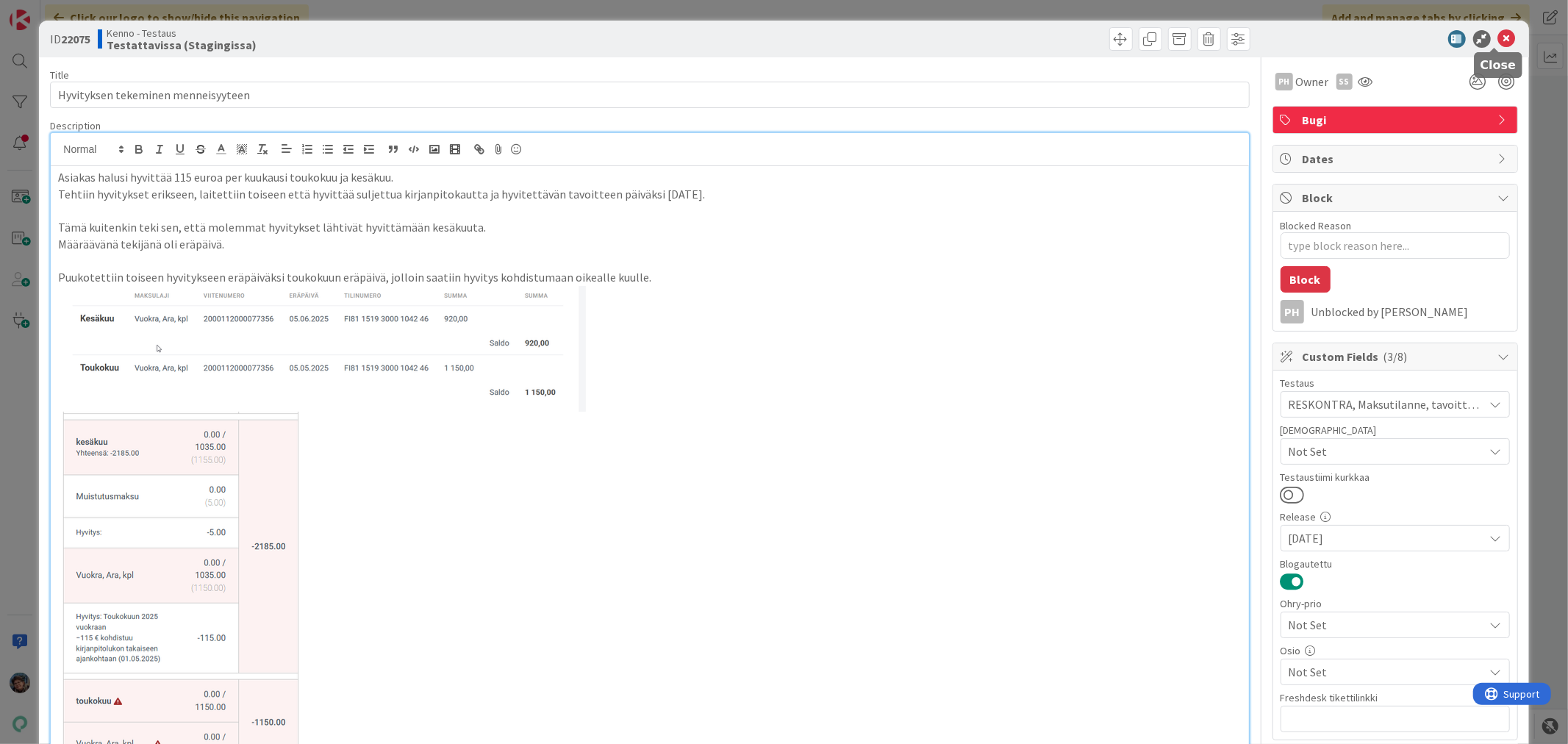
drag, startPoint x: 1489, startPoint y: 37, endPoint x: 932, endPoint y: 158, distance: 570.0
click at [1498, 37] on icon at bounding box center [1507, 38] width 18 height 18
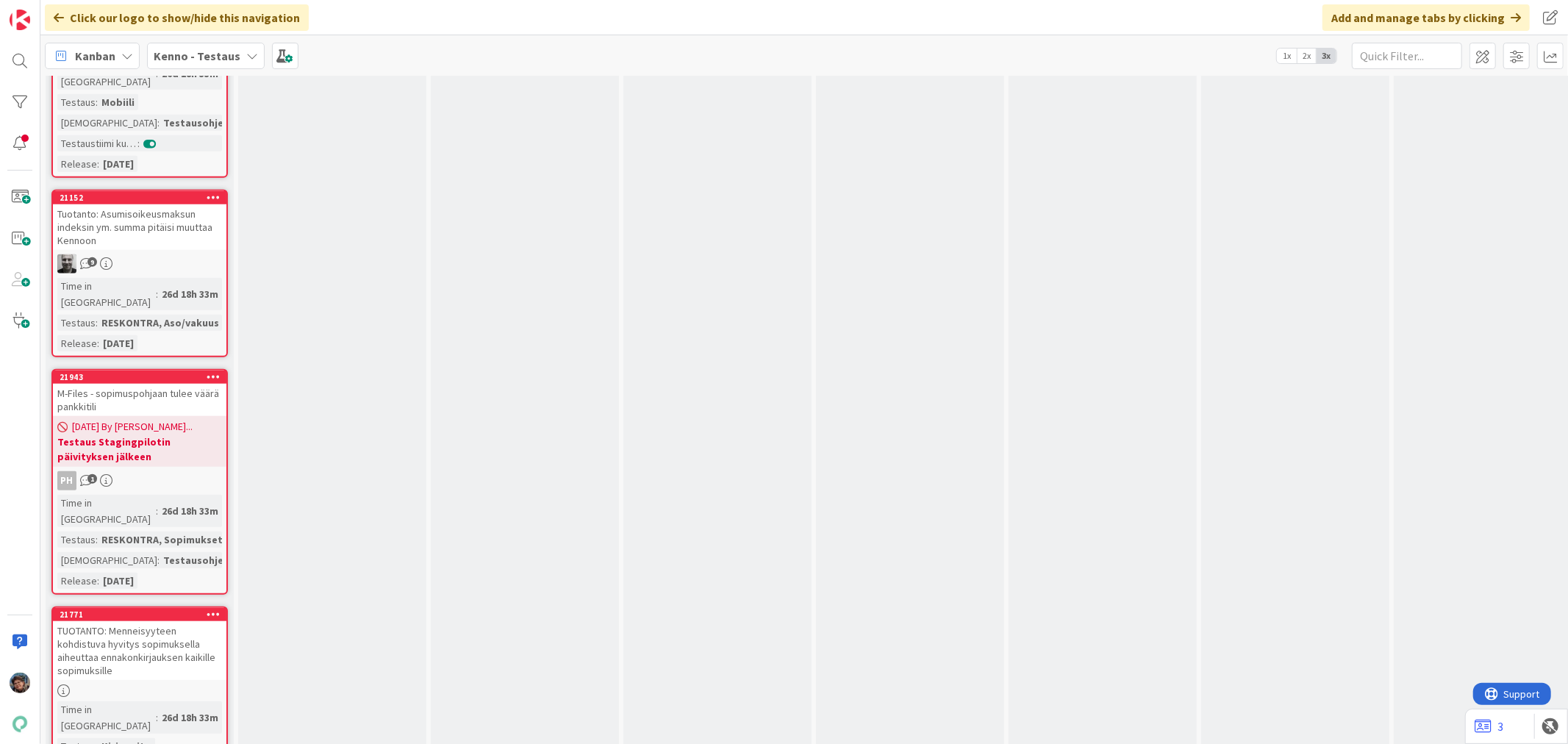
scroll to position [5719, 0]
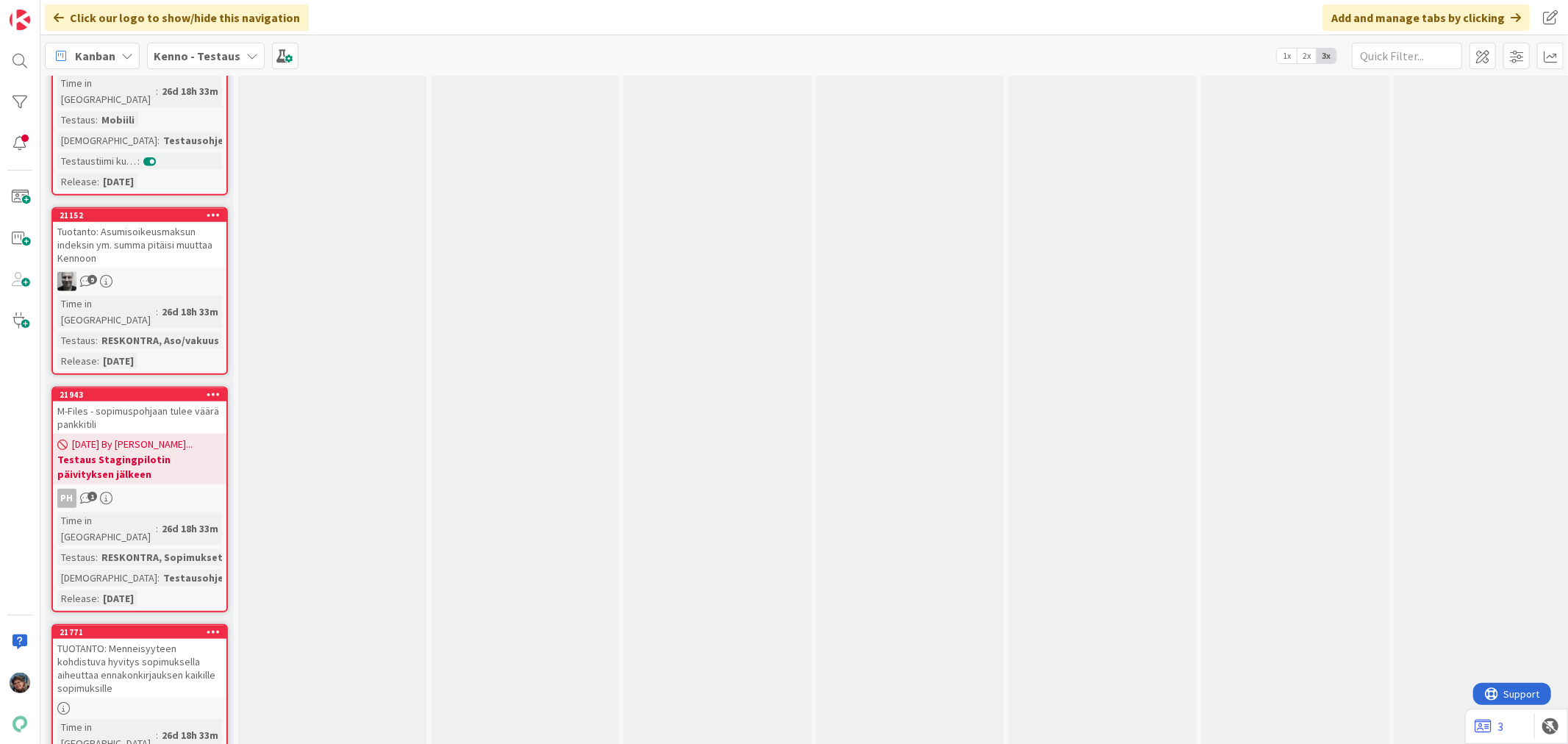
click at [186, 702] on div at bounding box center [140, 708] width 174 height 13
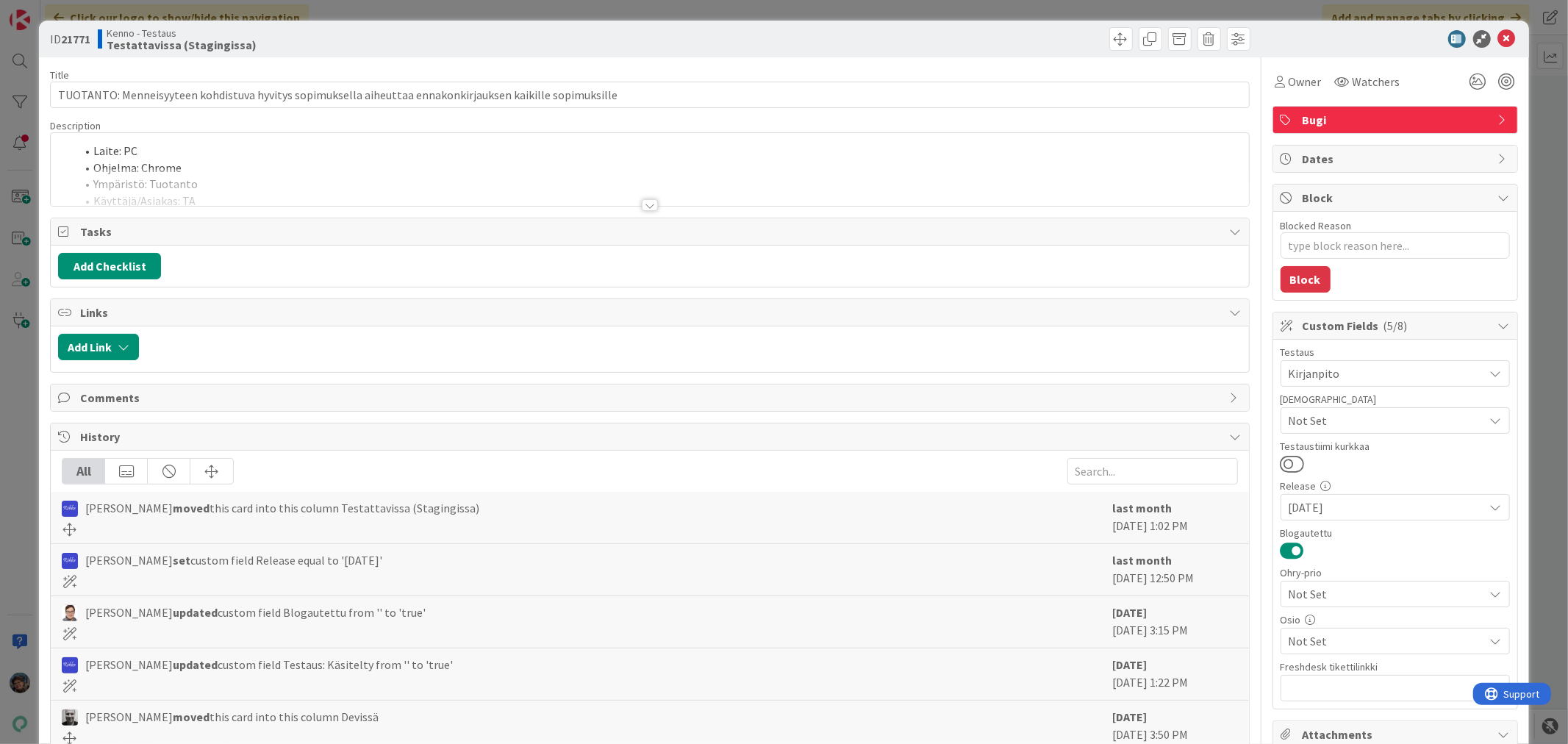
click at [641, 206] on div at bounding box center [649, 205] width 16 height 12
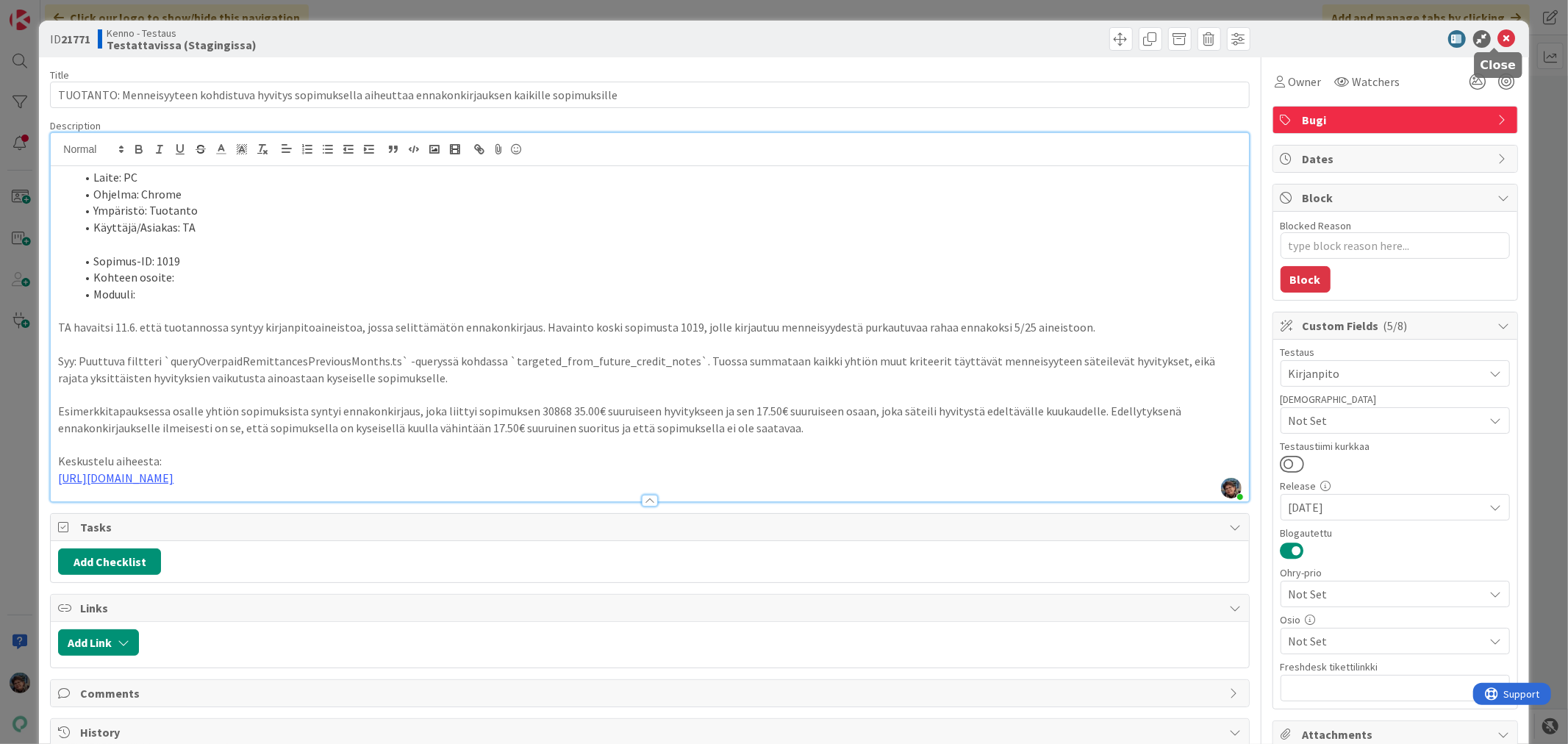
click at [1498, 38] on icon at bounding box center [1507, 38] width 18 height 18
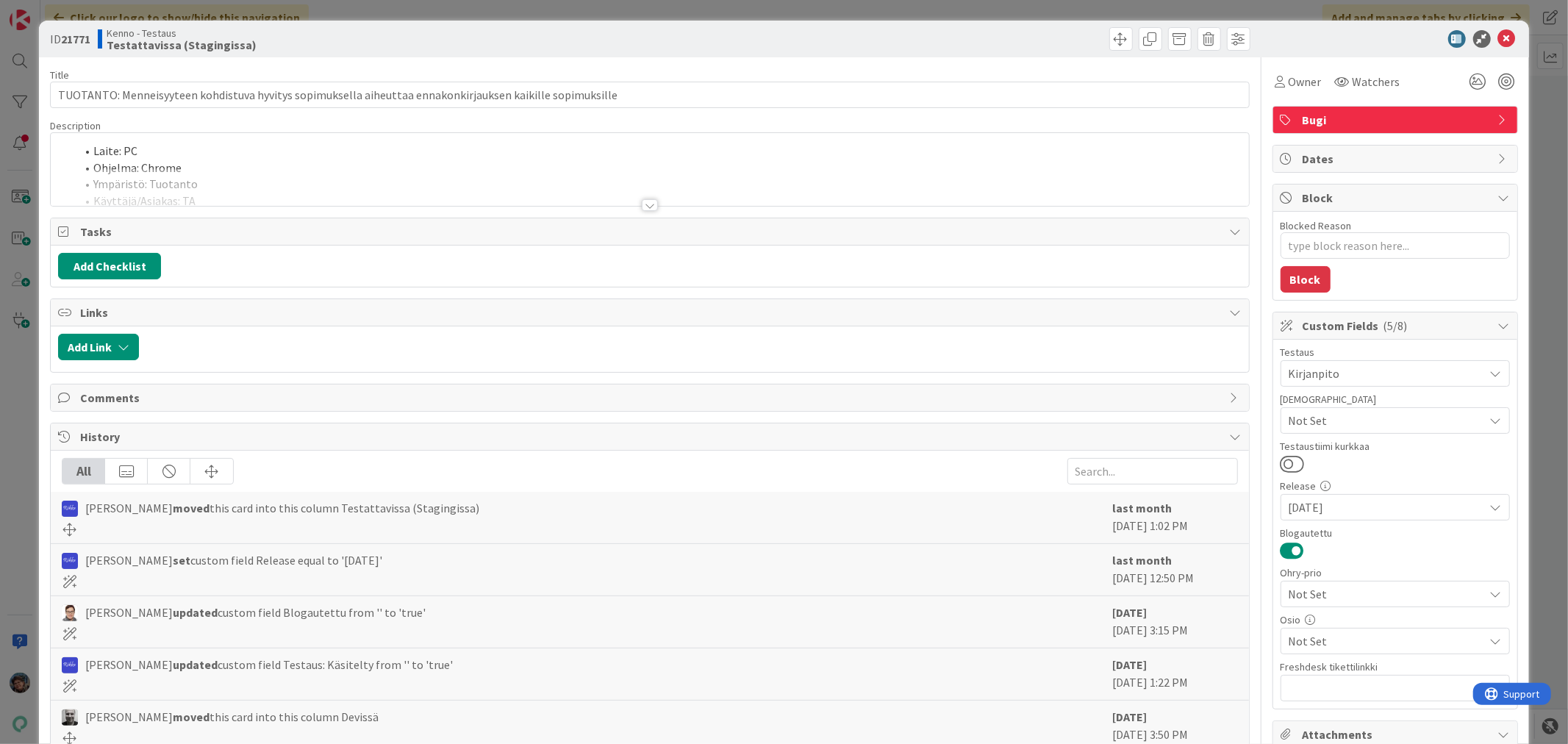
click at [646, 205] on div at bounding box center [649, 205] width 16 height 12
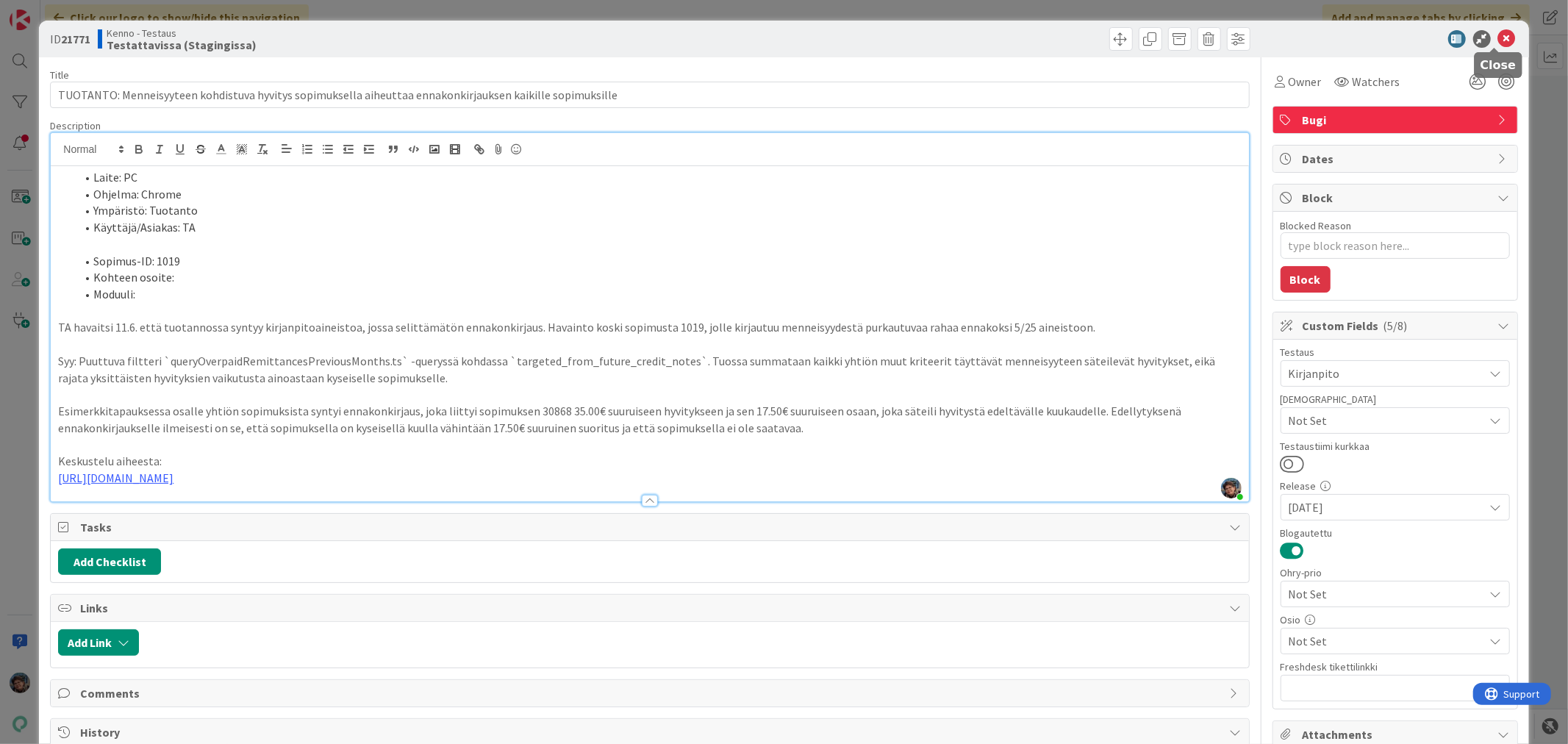
click at [1498, 39] on icon at bounding box center [1507, 38] width 18 height 18
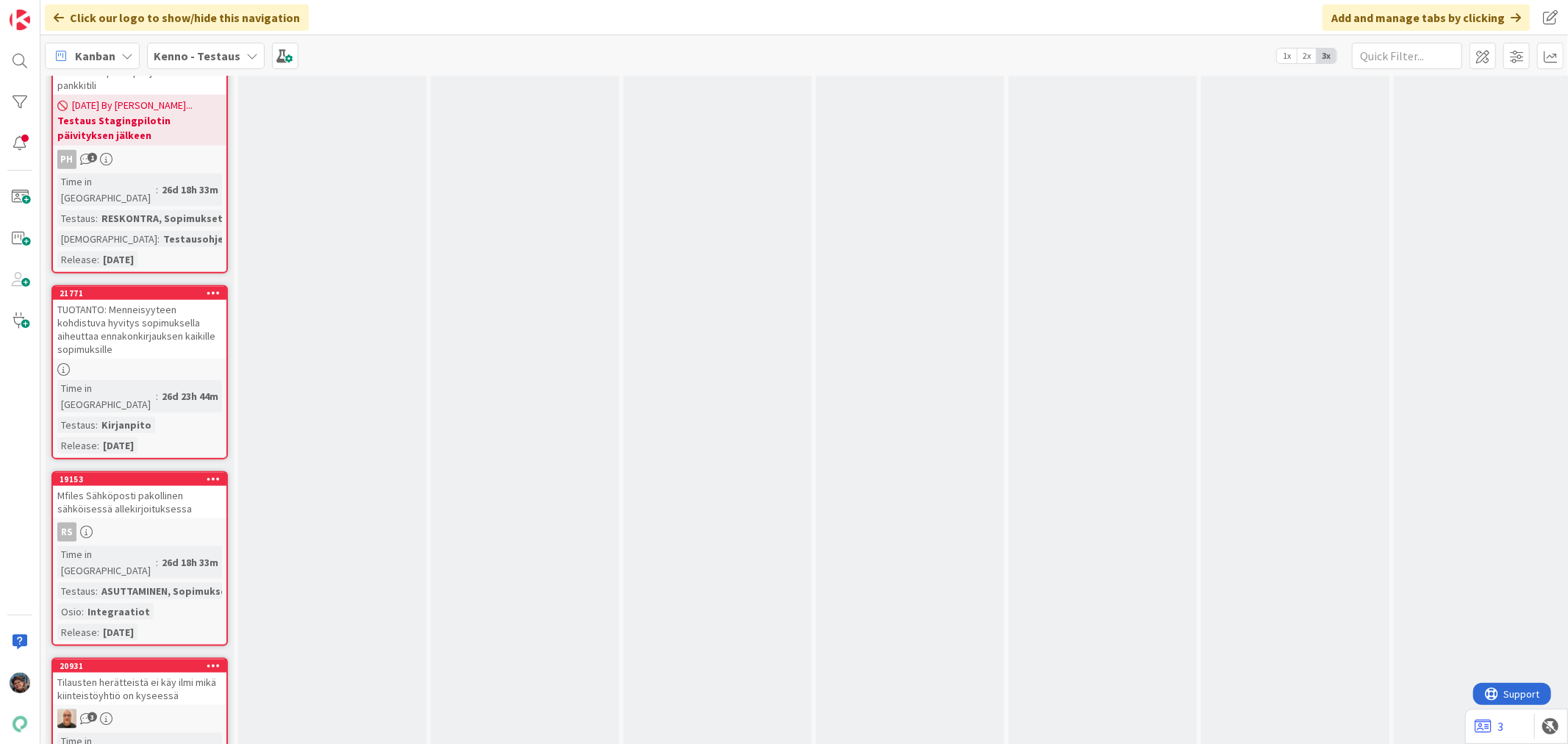
scroll to position [6373, 0]
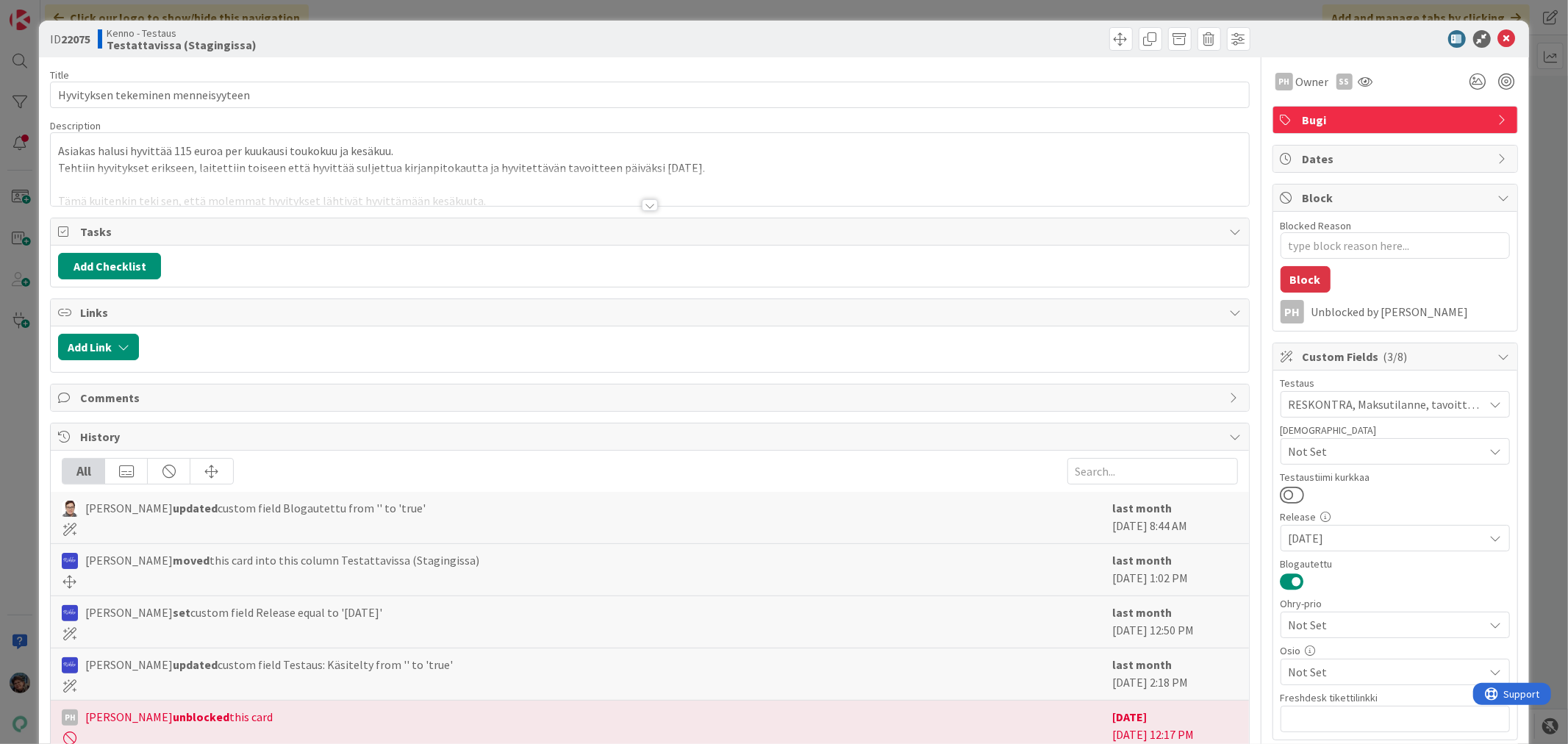
click at [644, 209] on div at bounding box center [649, 205] width 16 height 12
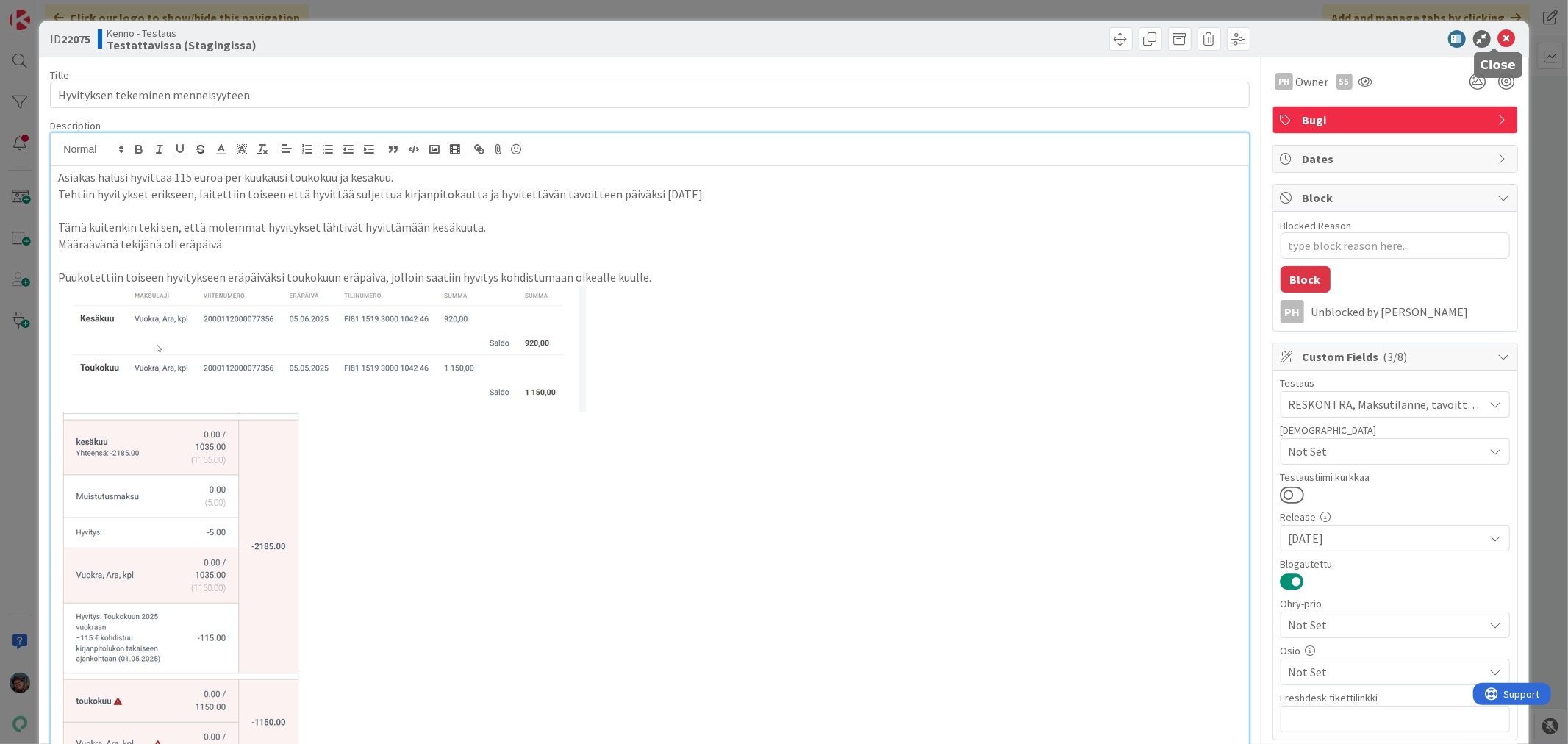
click at [1498, 34] on icon at bounding box center [1507, 38] width 18 height 18
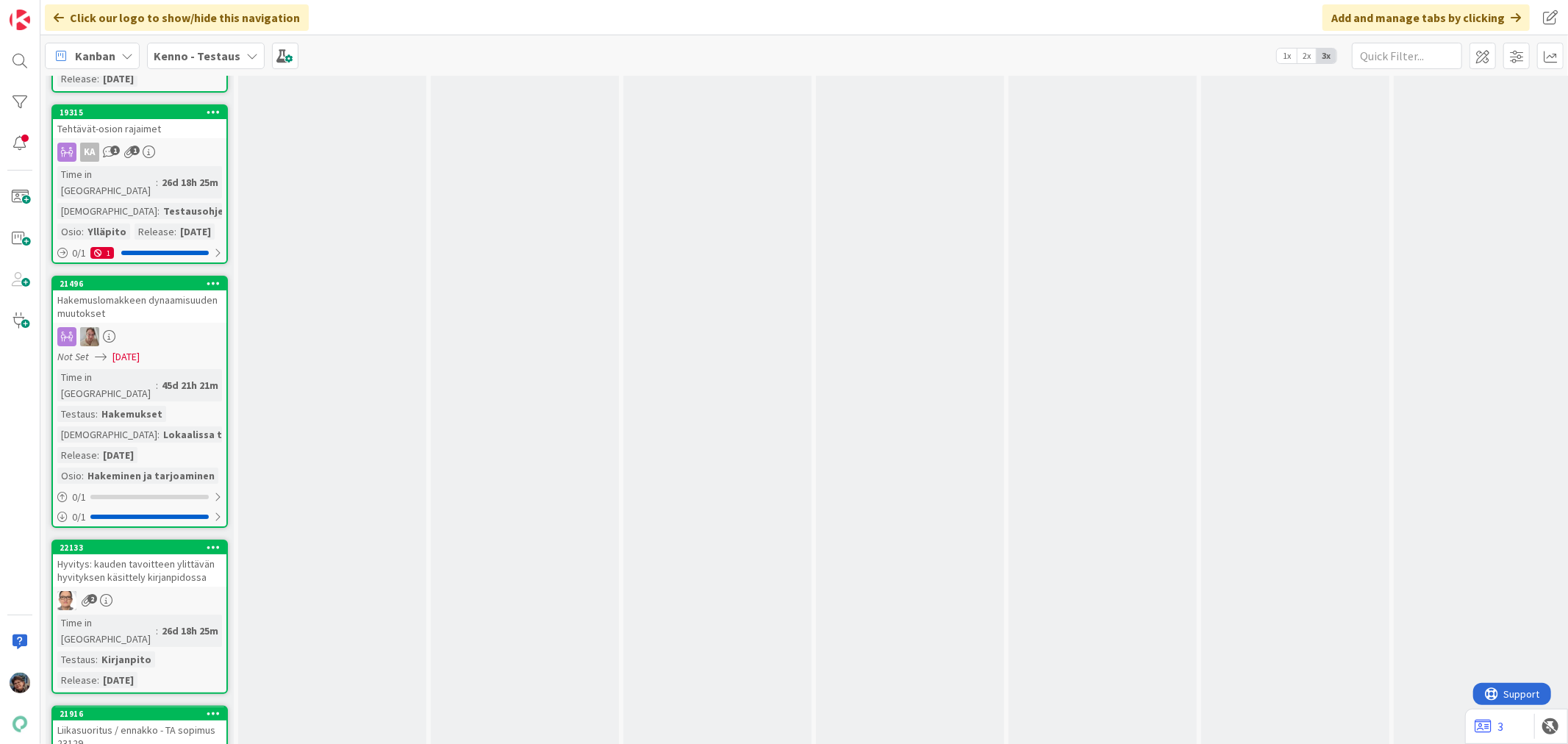
scroll to position [4657, 0]
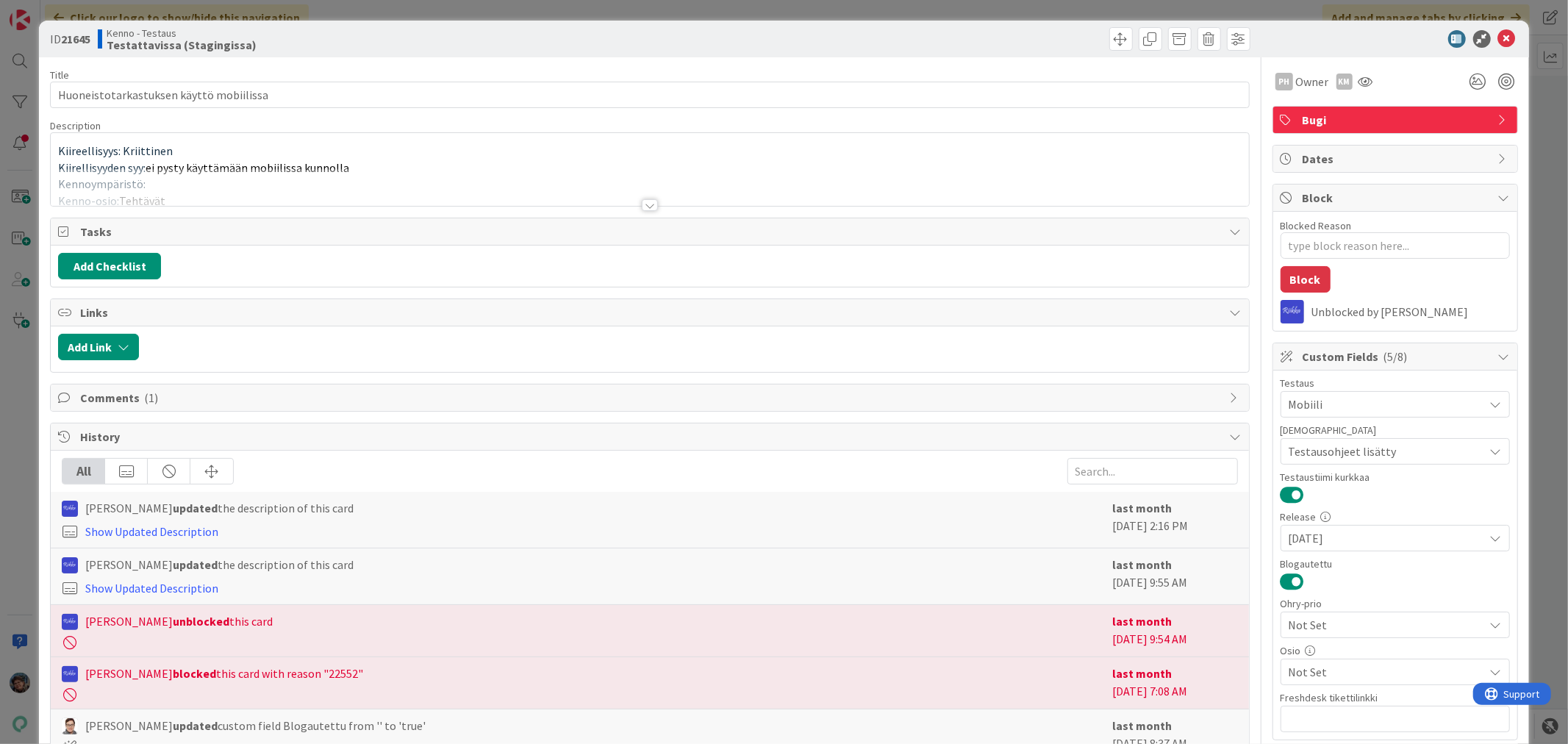
click at [646, 206] on div at bounding box center [649, 205] width 16 height 12
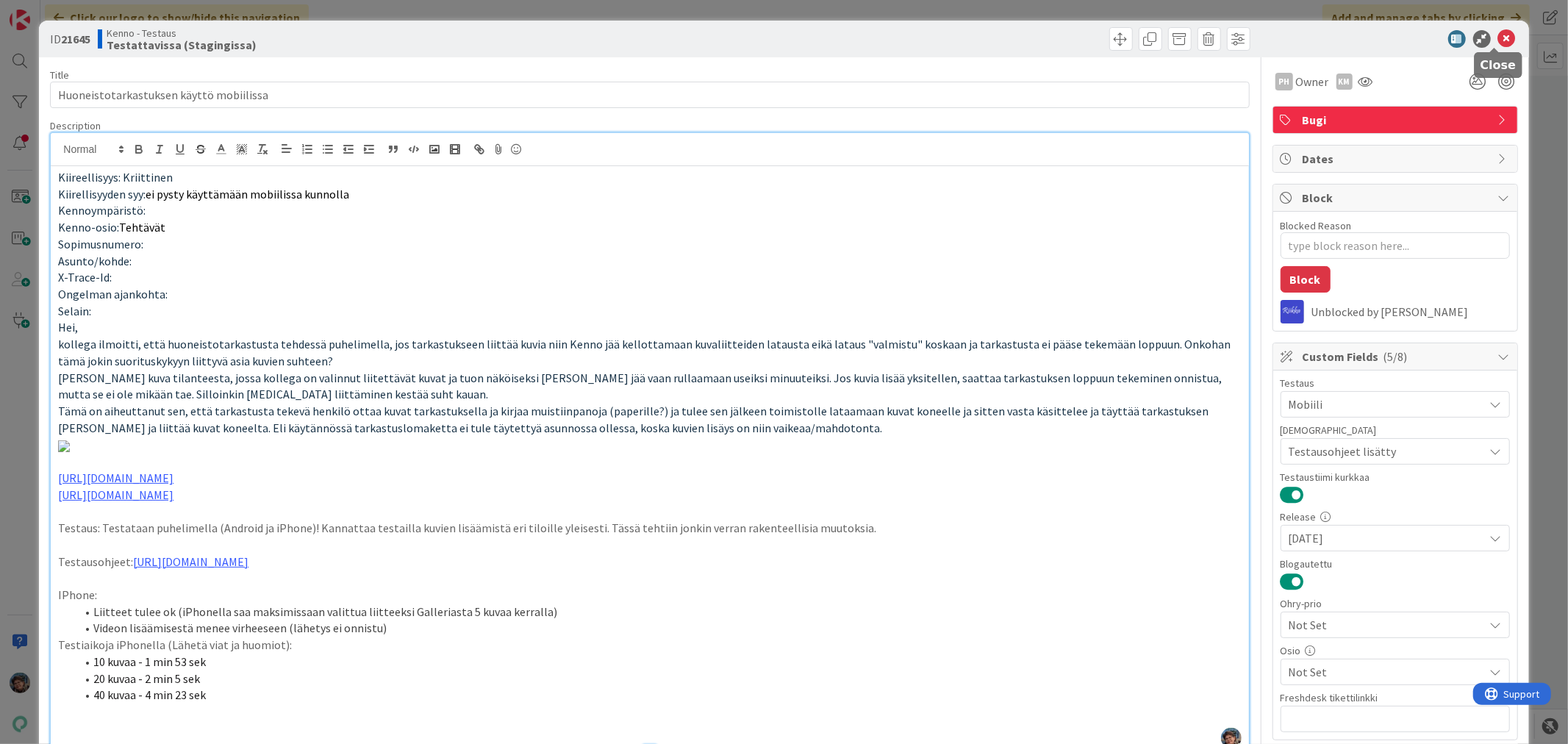
click at [1498, 39] on icon at bounding box center [1507, 38] width 18 height 18
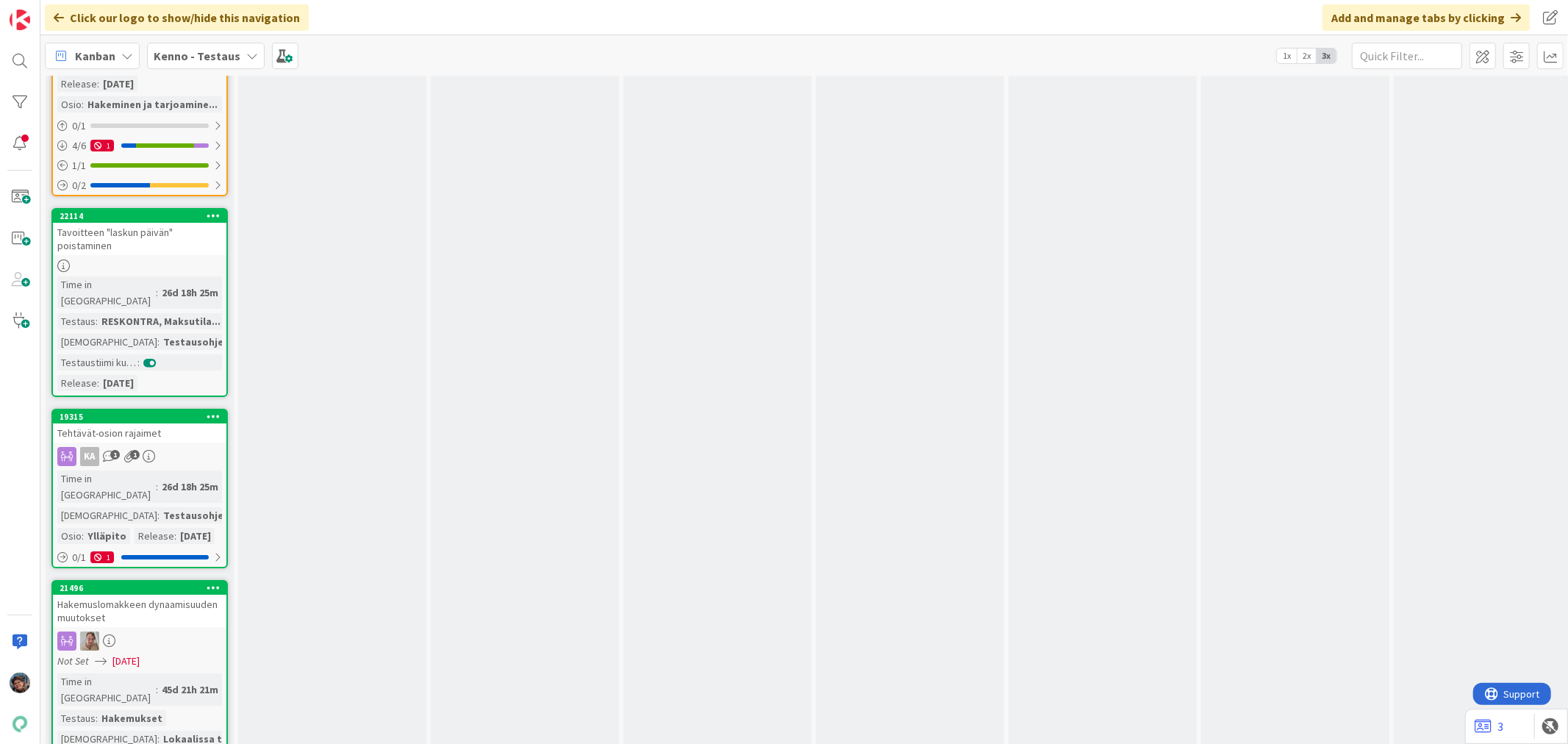
scroll to position [4213, 0]
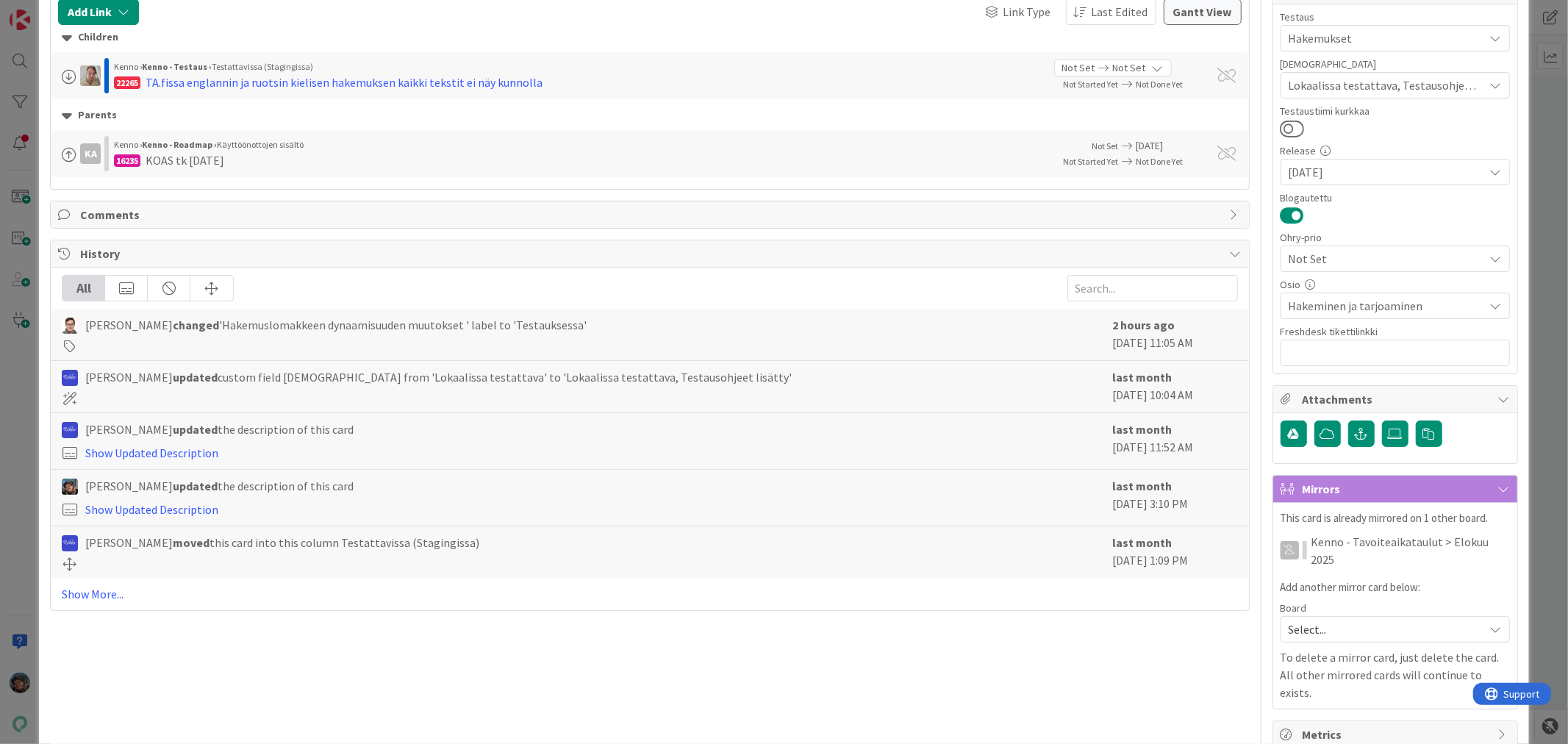
scroll to position [338, 0]
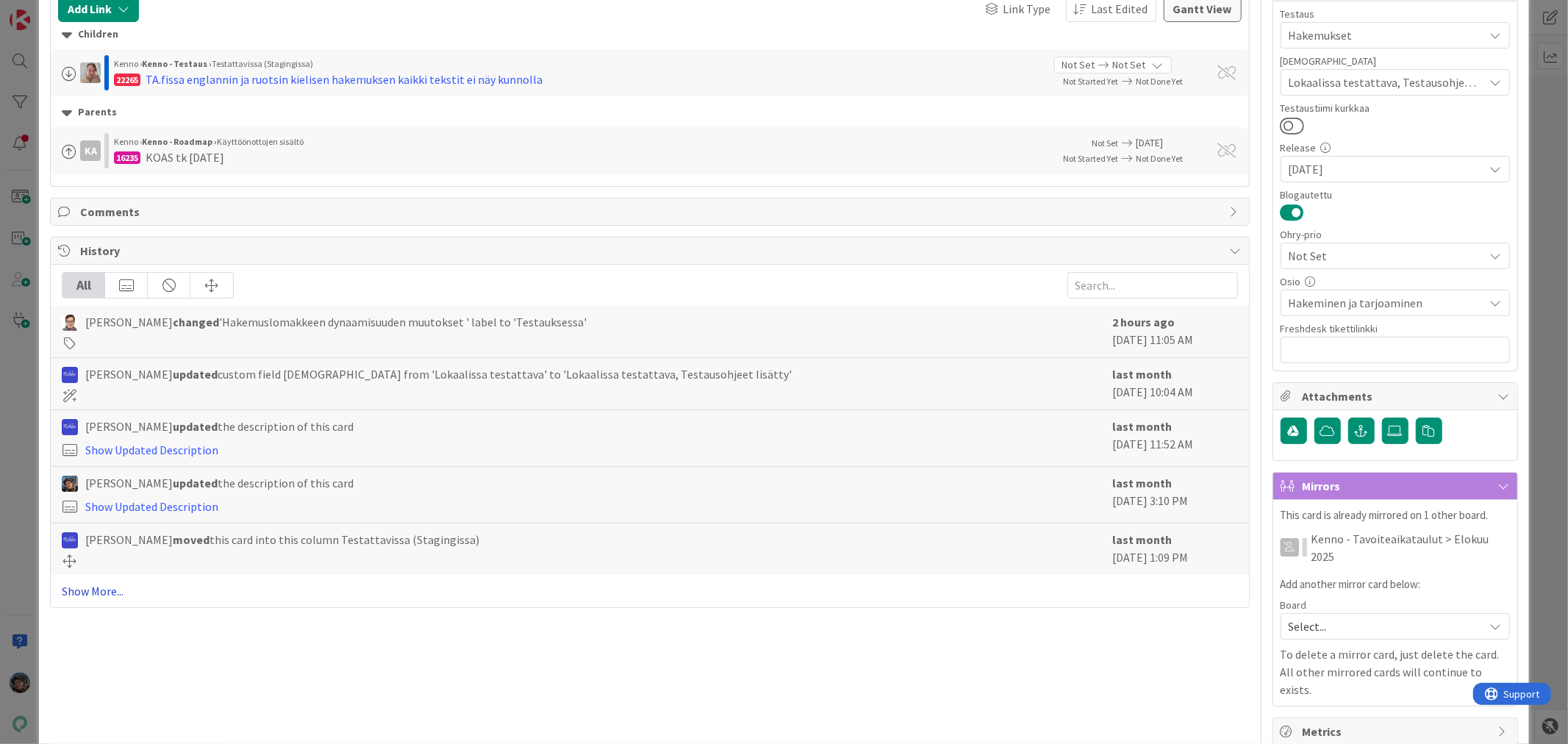
click at [114, 593] on link "Show More..." at bounding box center [649, 591] width 1175 height 18
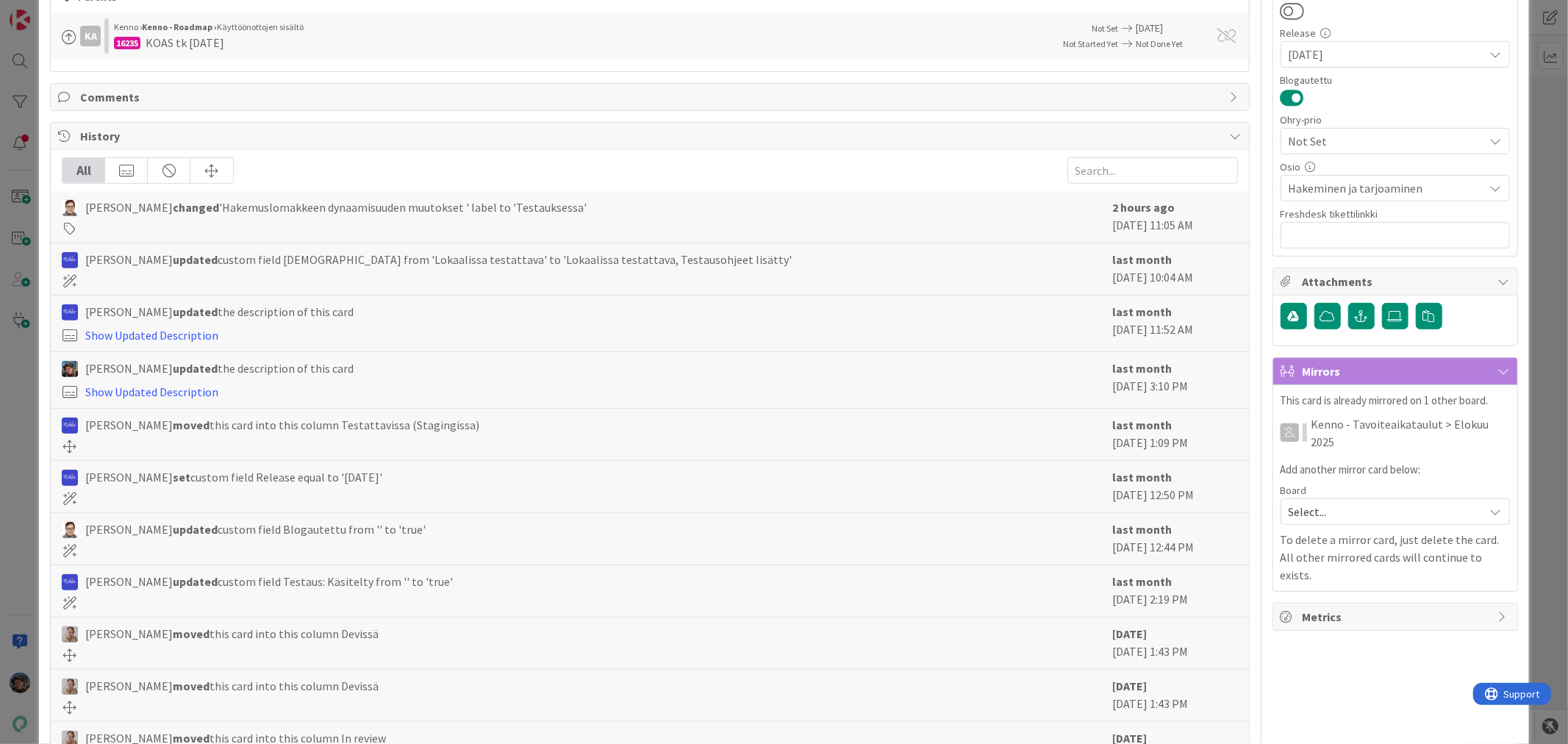
scroll to position [420, 0]
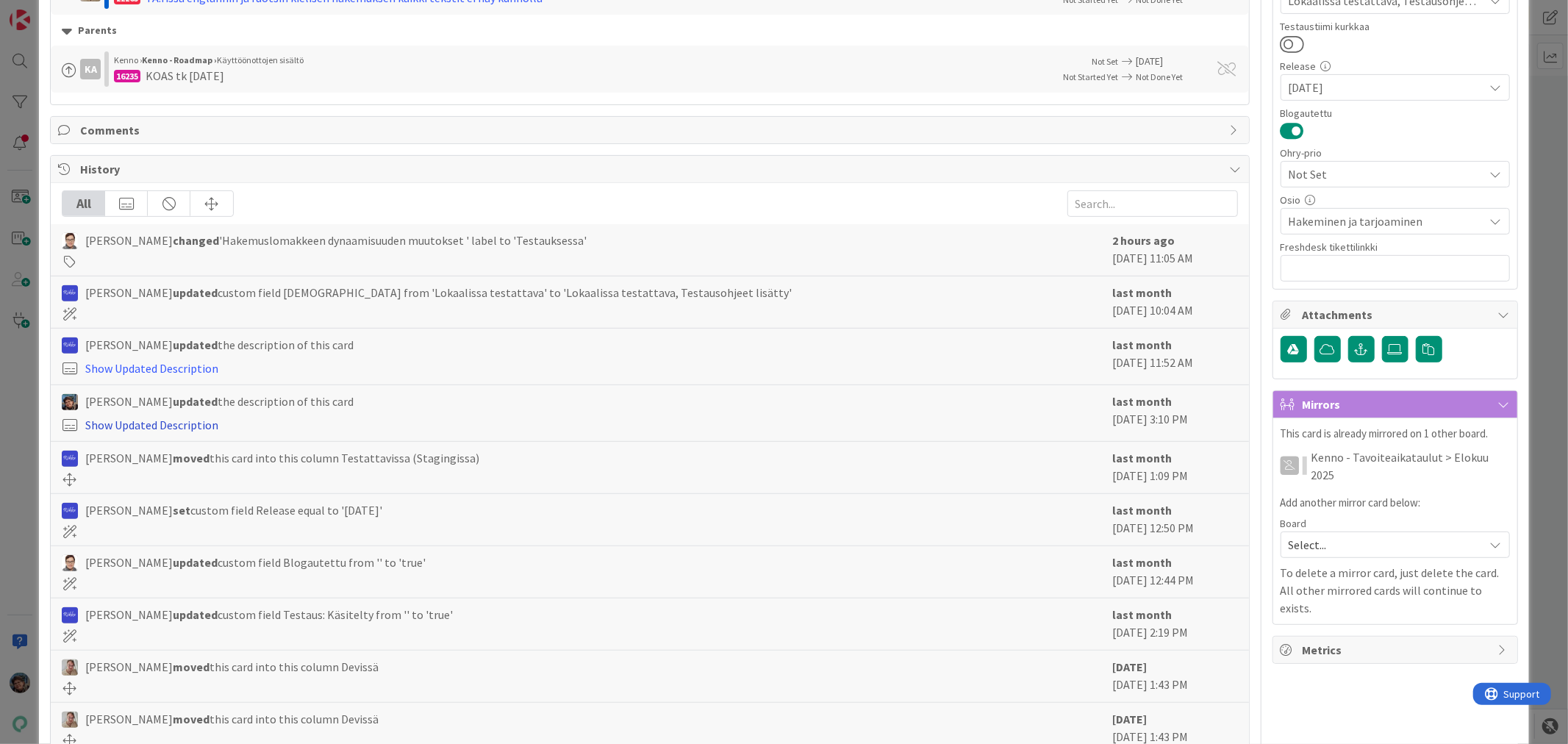
click at [204, 430] on link "Show Updated Description" at bounding box center [152, 424] width 133 height 14
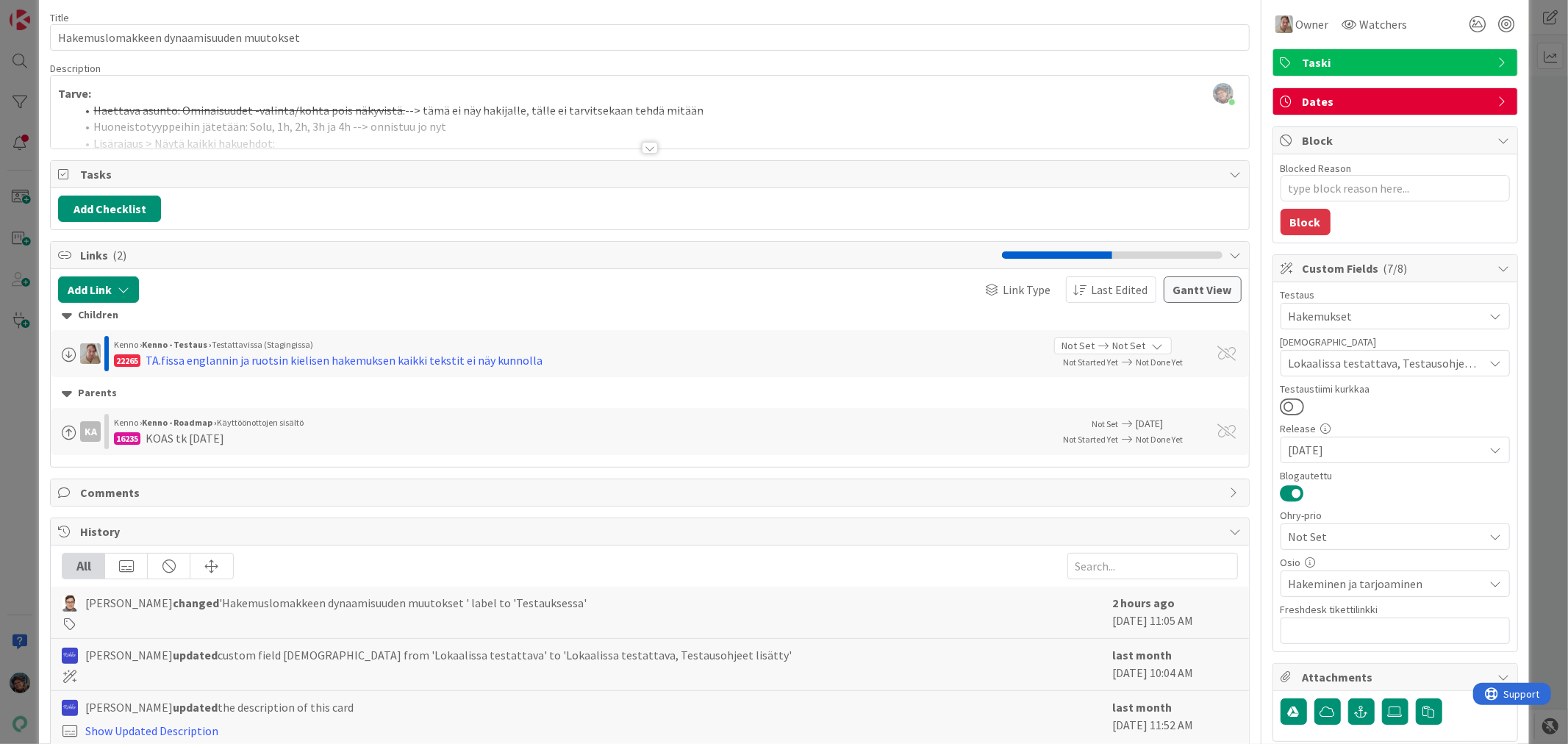
scroll to position [0, 0]
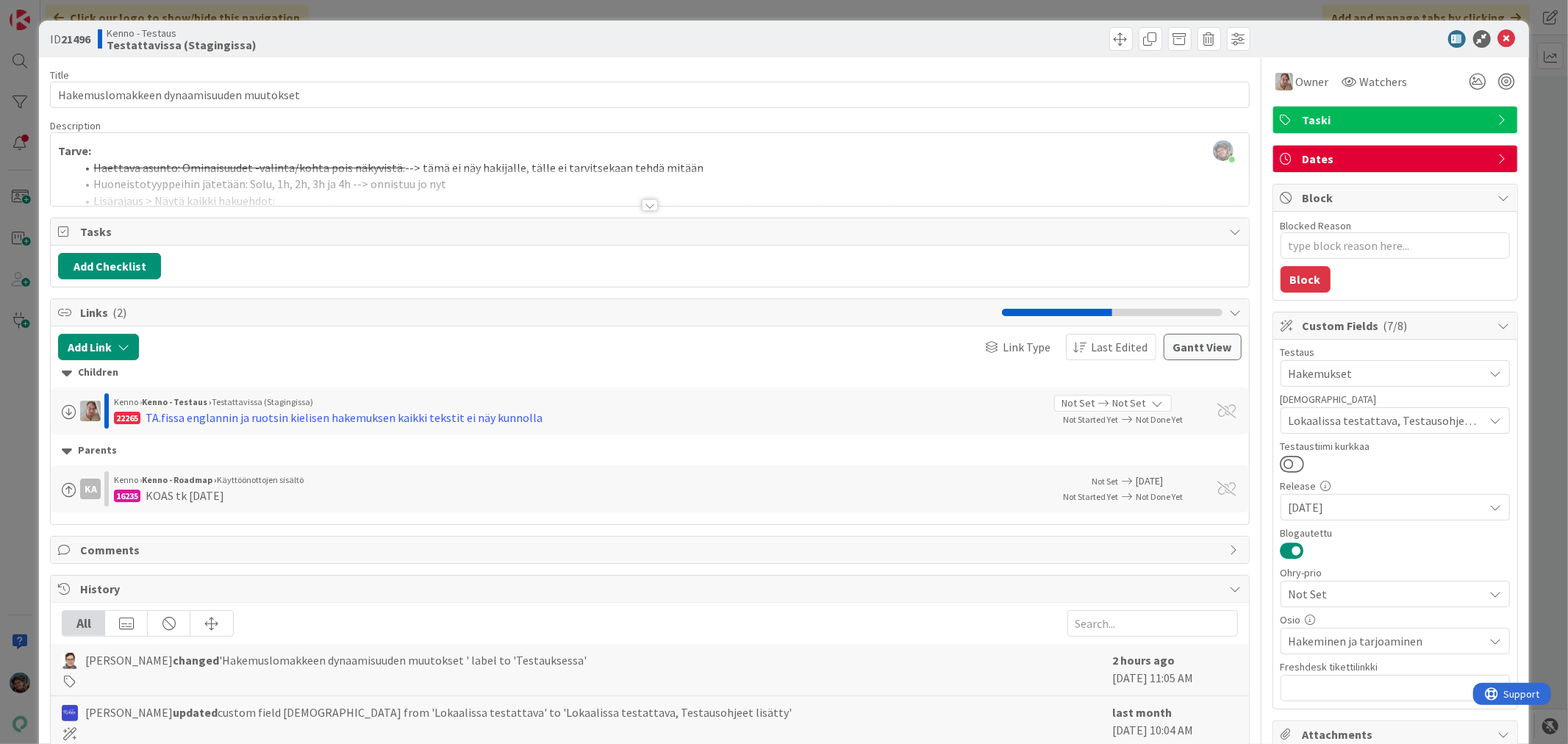
click at [642, 206] on div at bounding box center [649, 205] width 16 height 12
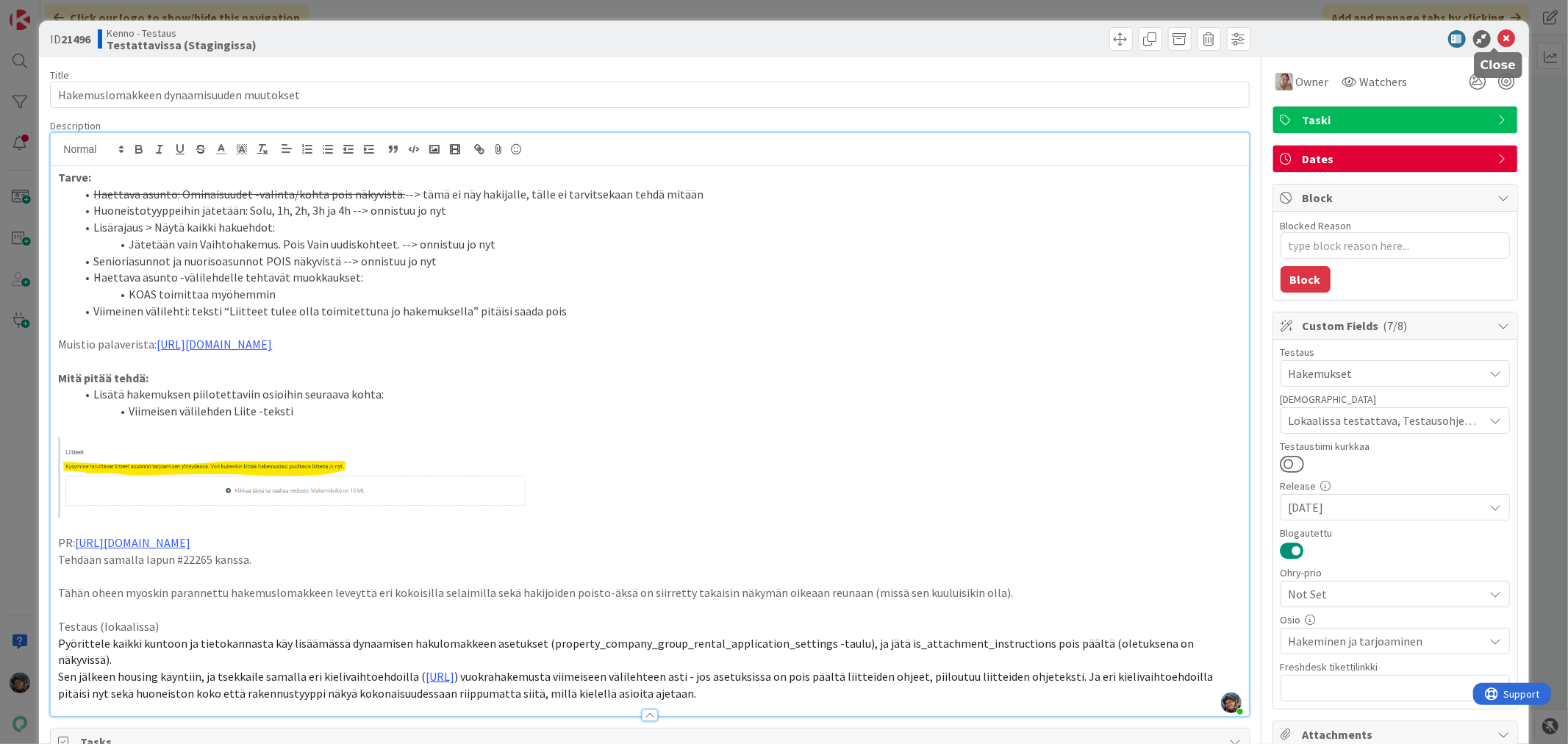
click at [1500, 35] on icon at bounding box center [1507, 38] width 18 height 18
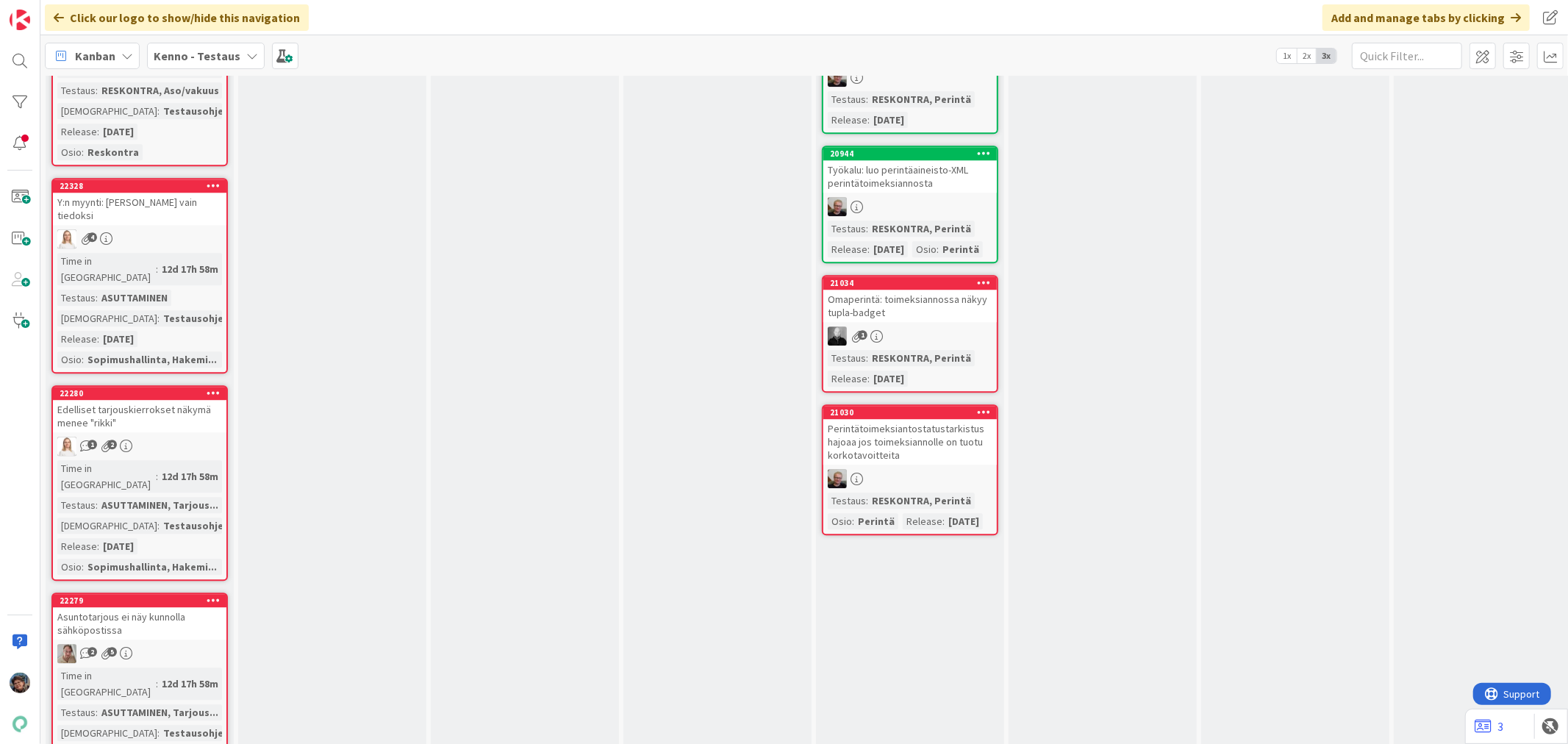
scroll to position [3314, 0]
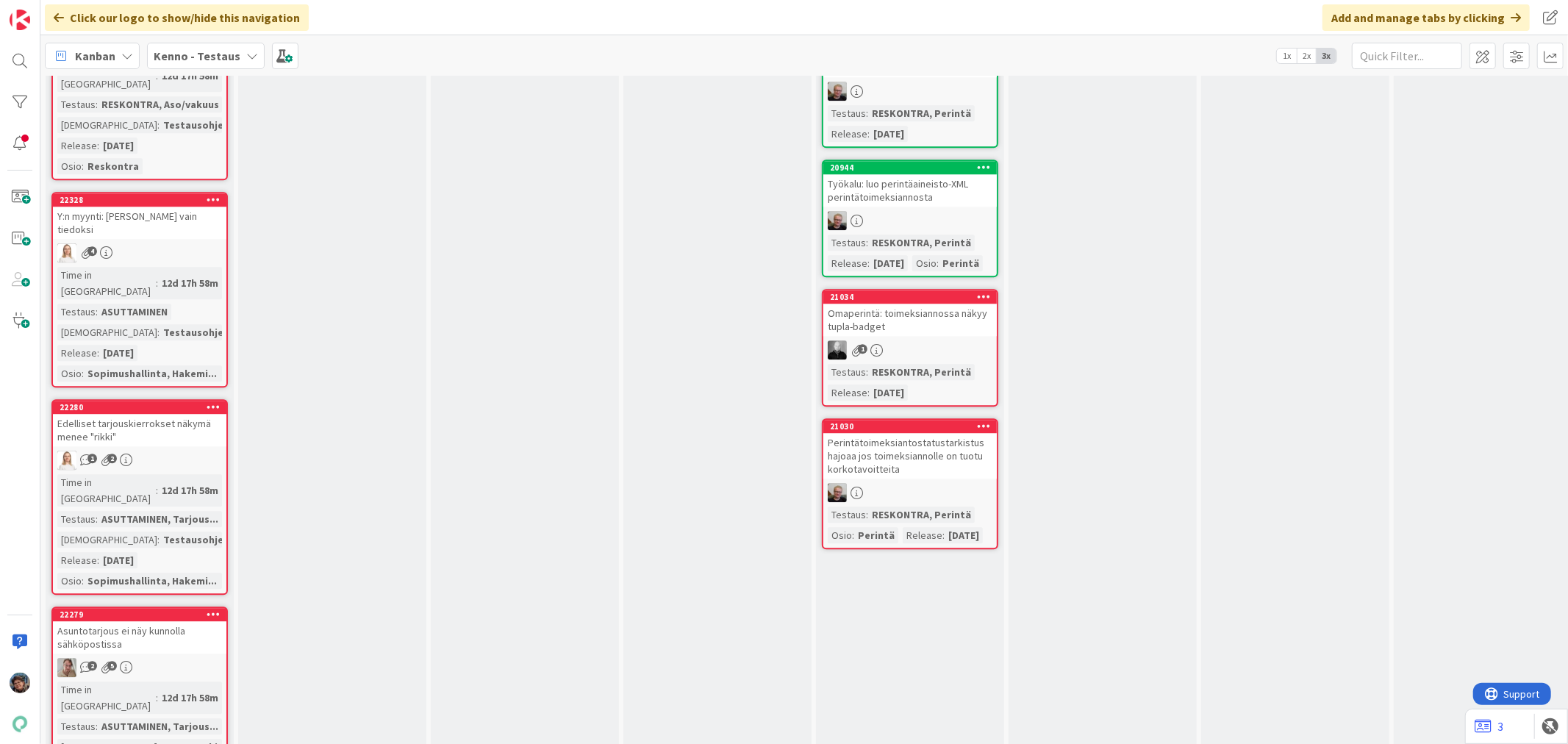
click at [159, 718] on div "ASUTTAMINEN, Tarjous..." at bounding box center [160, 726] width 124 height 16
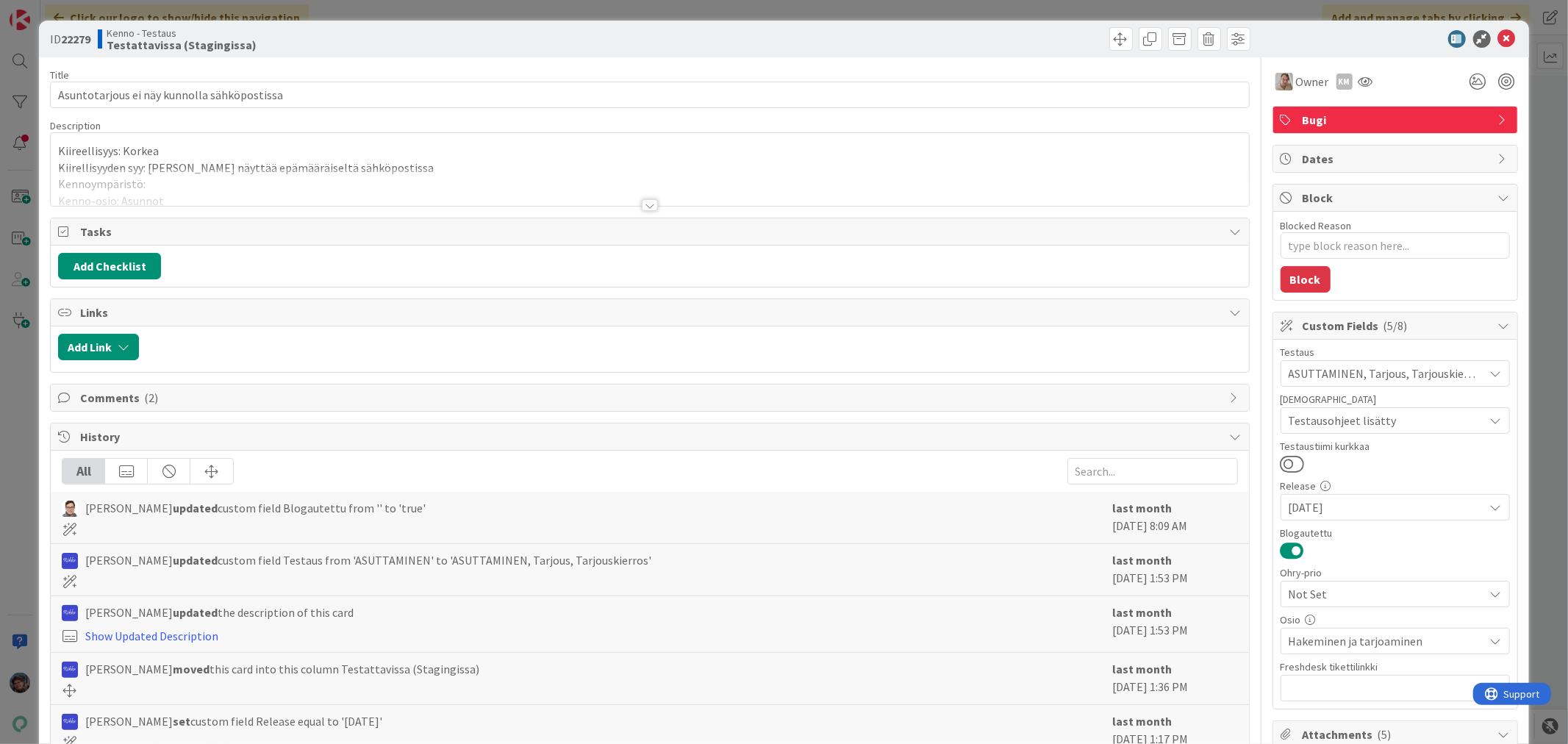
click at [642, 206] on div at bounding box center [649, 205] width 16 height 12
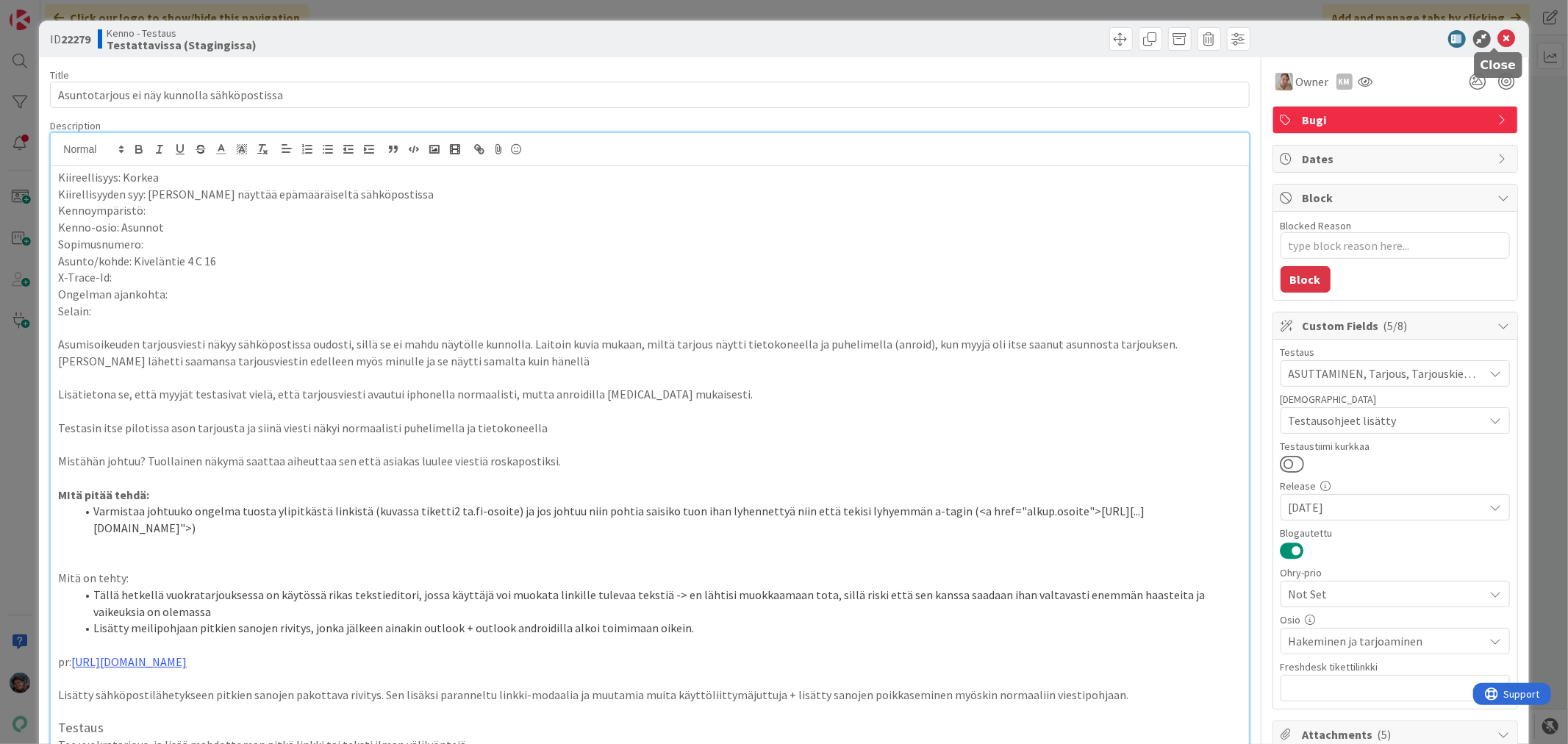
drag, startPoint x: 1490, startPoint y: 37, endPoint x: 1328, endPoint y: 40, distance: 162.0
click at [1498, 35] on icon at bounding box center [1507, 38] width 18 height 18
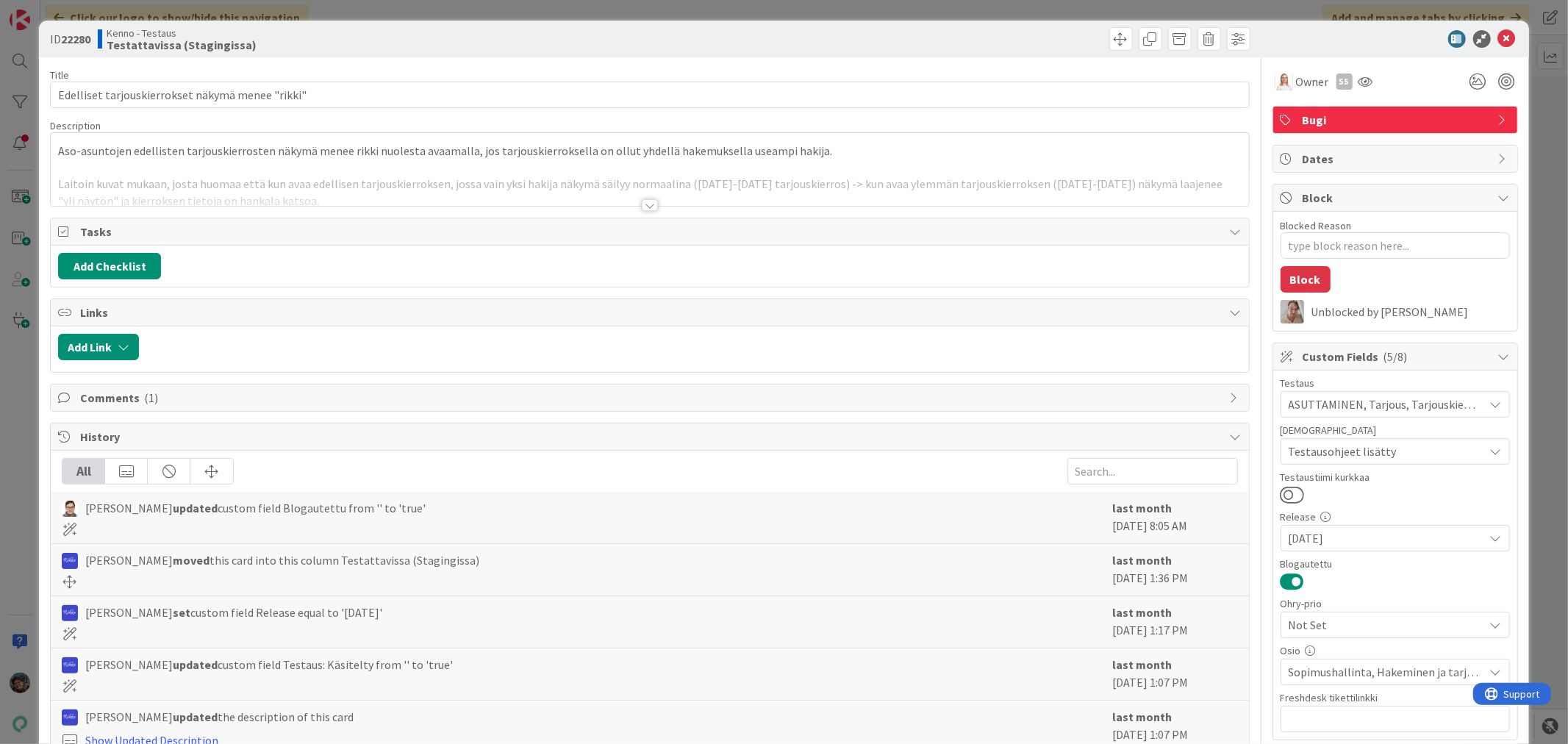
click at [644, 206] on div at bounding box center [649, 205] width 16 height 12
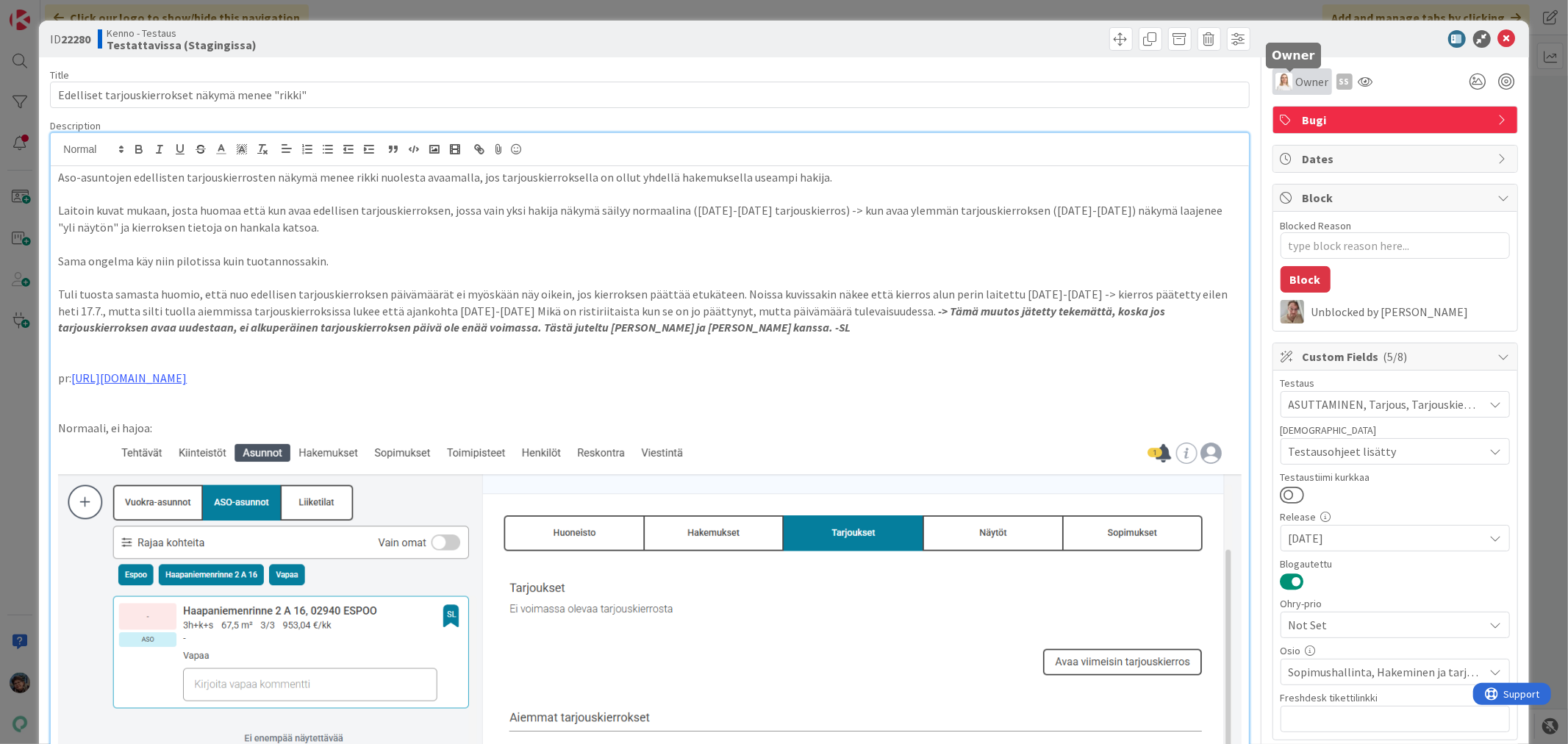
click at [1295, 79] on span "Owner" at bounding box center [1312, 81] width 33 height 18
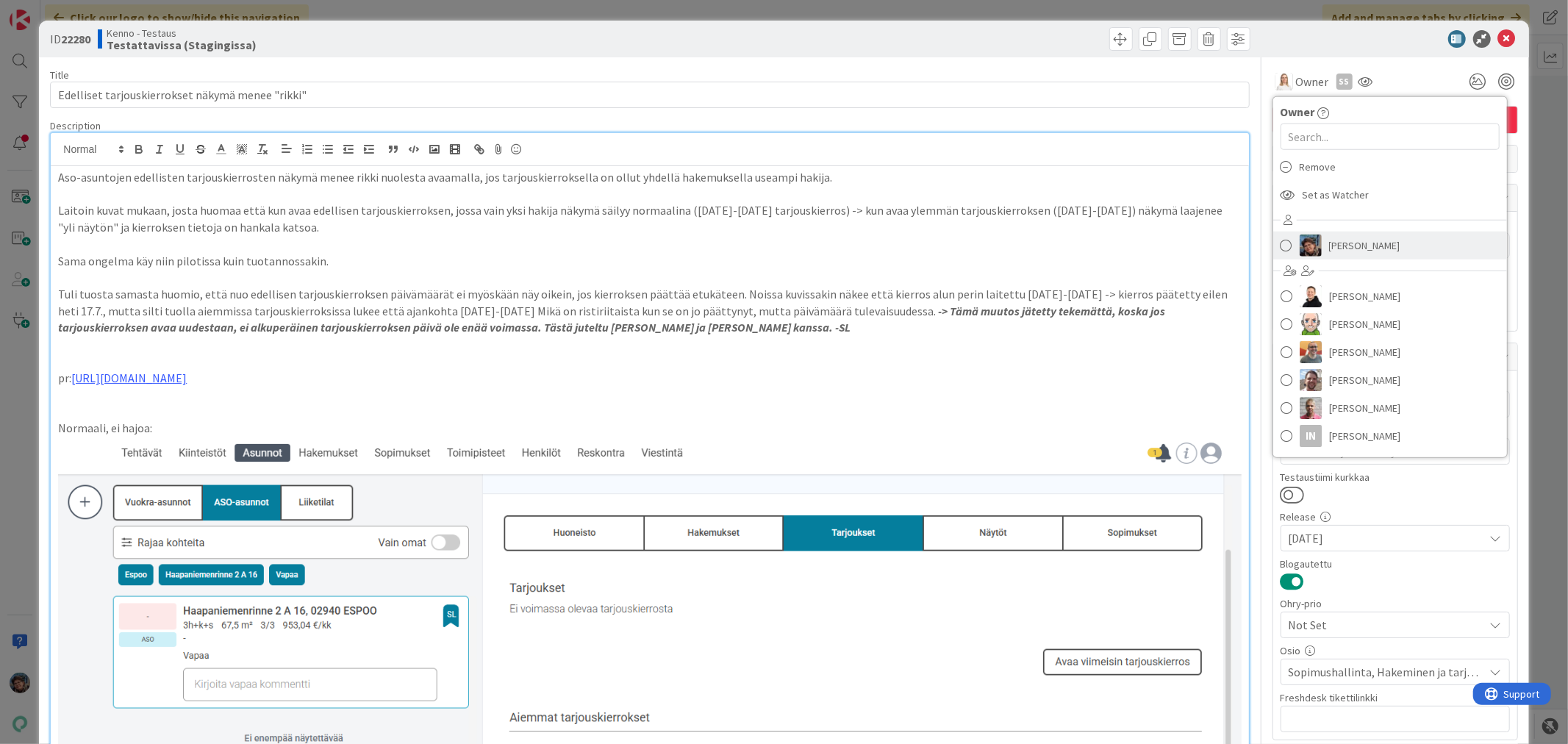
click at [1329, 249] on span "[PERSON_NAME]" at bounding box center [1364, 245] width 72 height 22
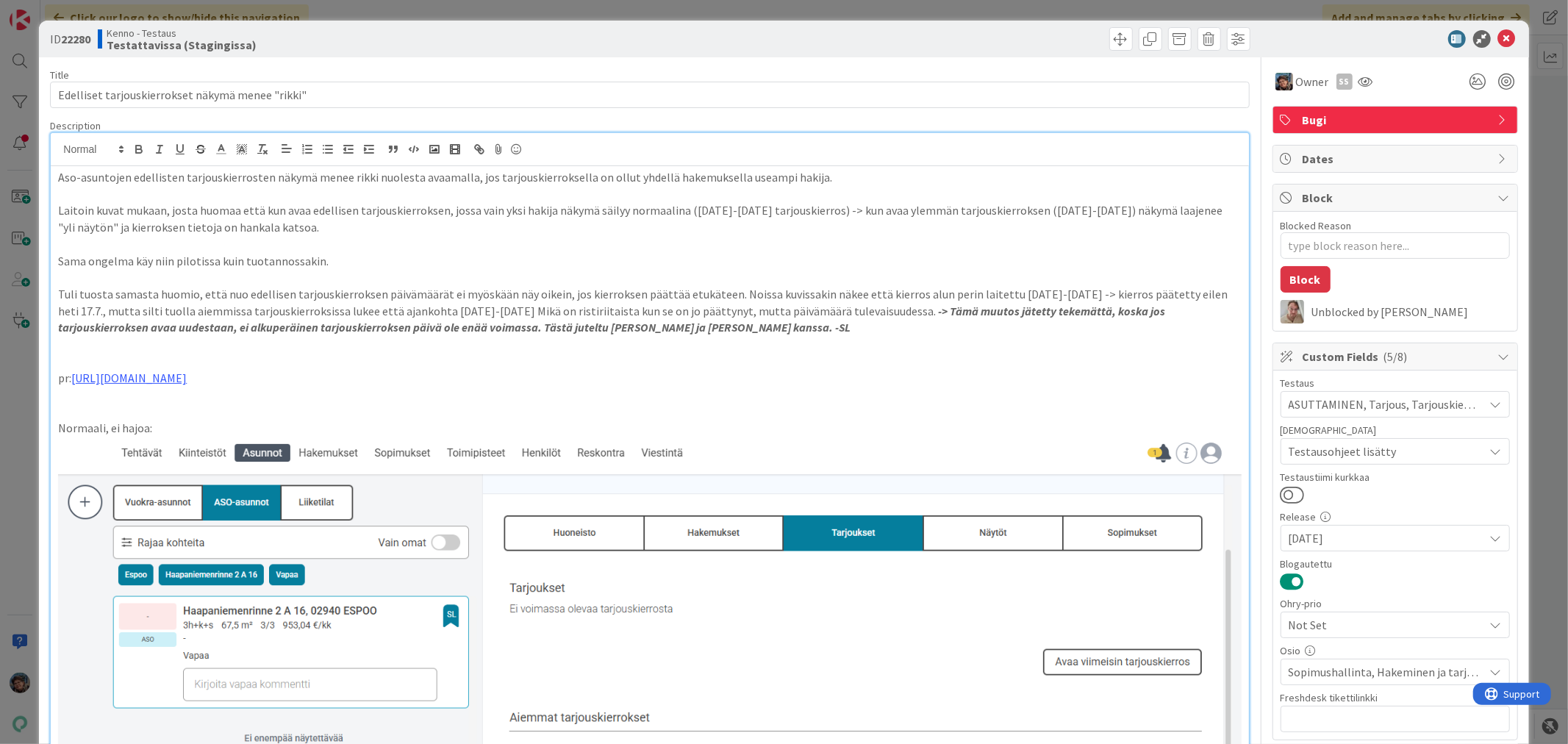
type textarea "x"
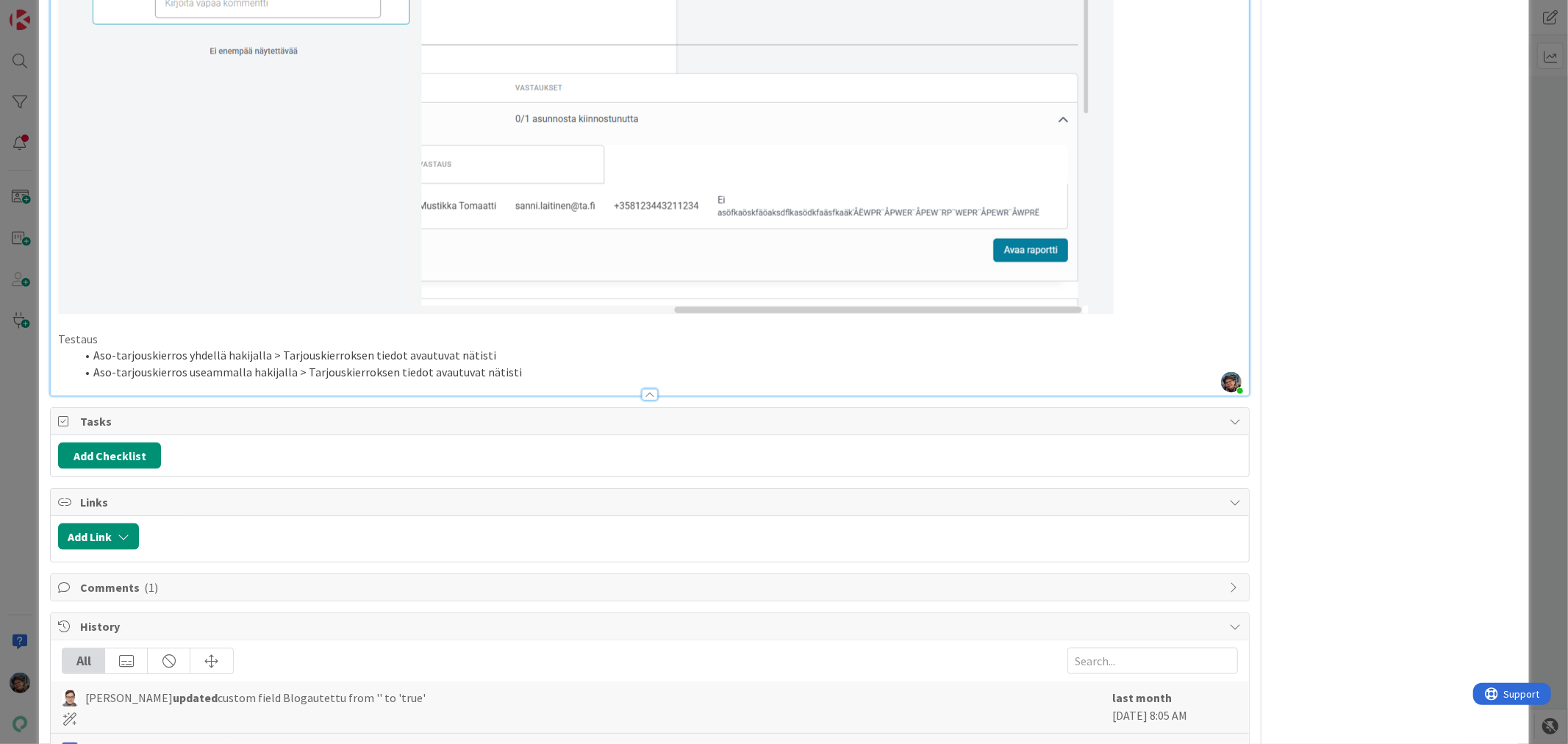
scroll to position [1306, 0]
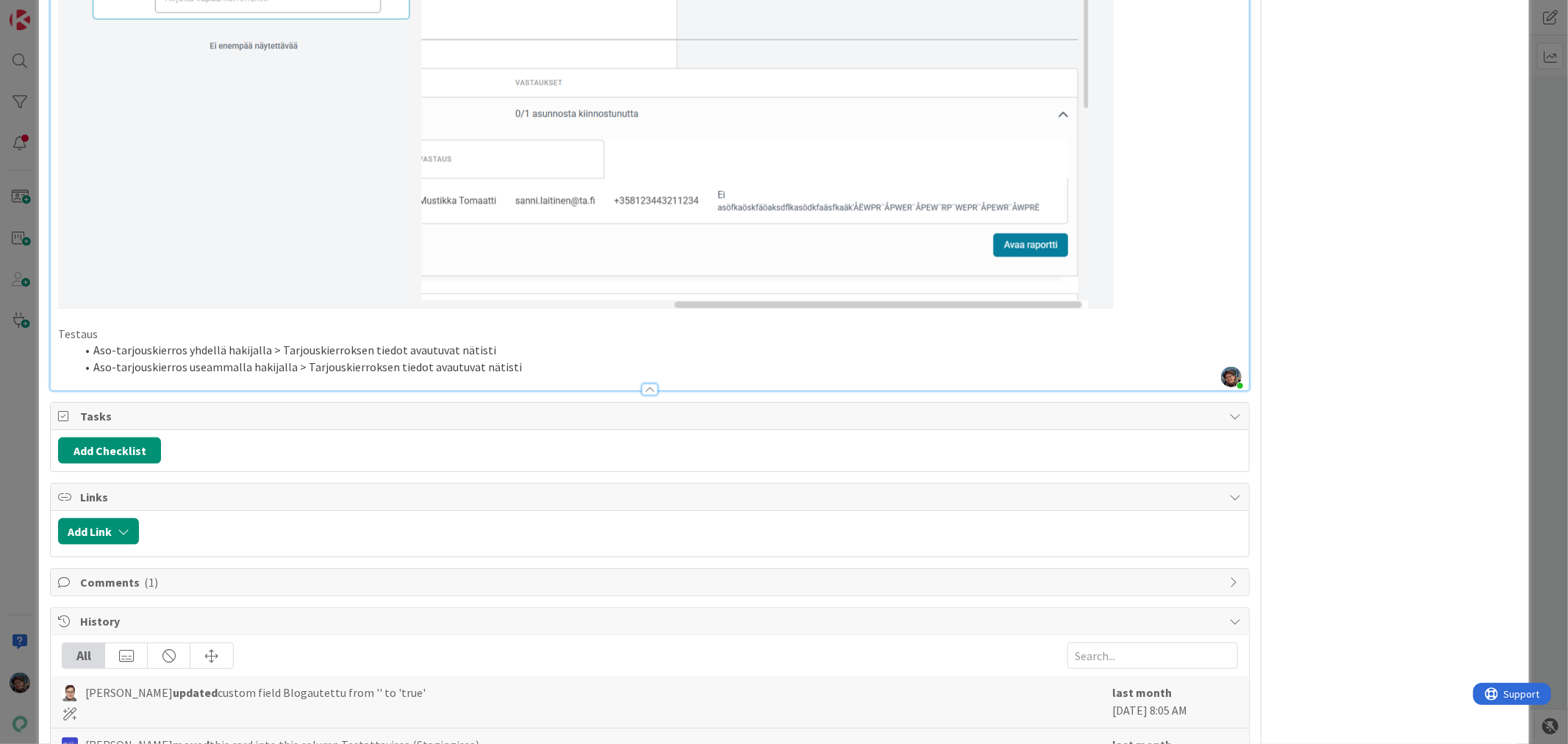
click at [541, 361] on li "Aso-tarjouskierros useammalla hakijalla > Tarjouskierroksen tiedot avautuvat nä…" at bounding box center [658, 367] width 1165 height 17
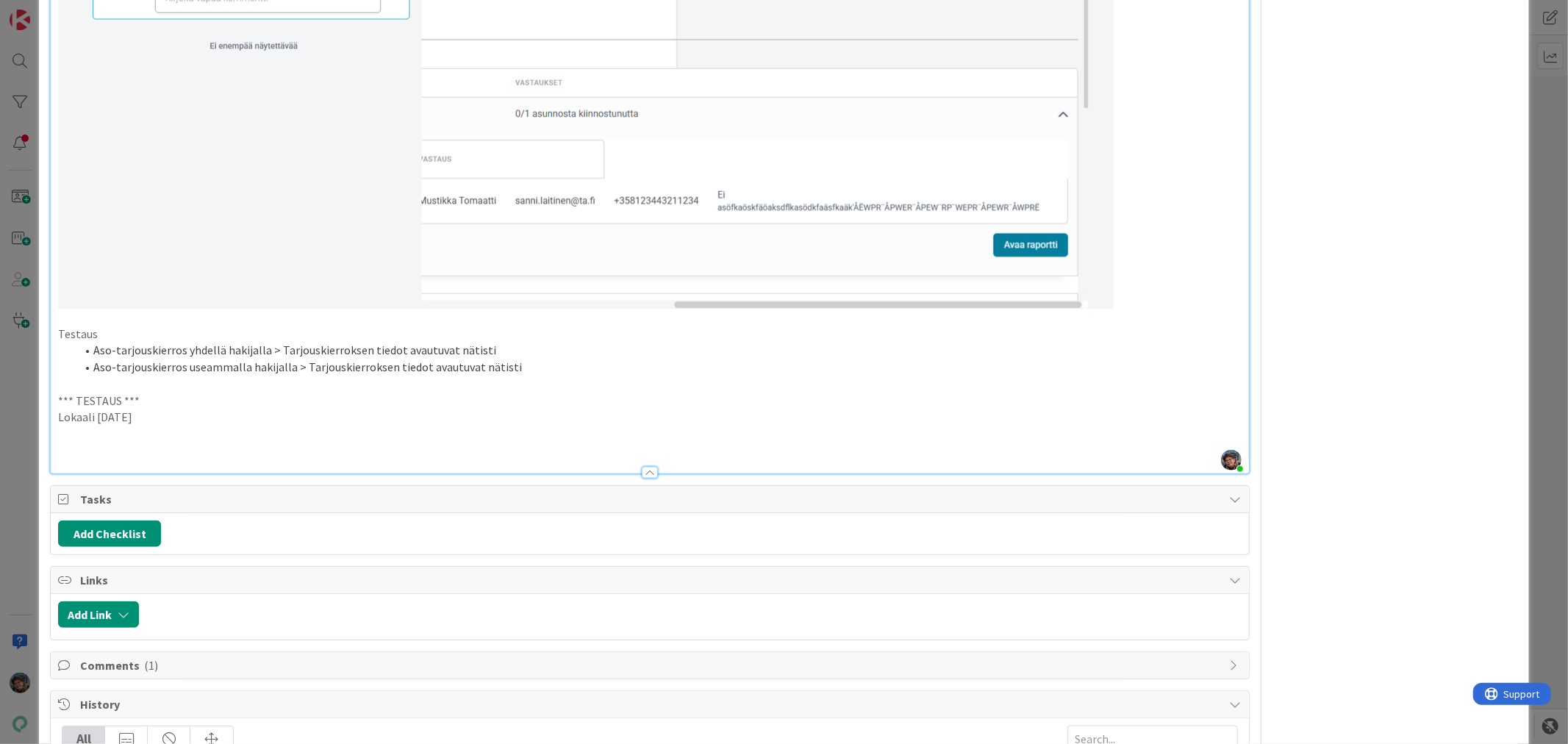
drag, startPoint x: 152, startPoint y: 407, endPoint x: 37, endPoint y: 387, distance: 116.7
click at [37, 387] on div "ID 22280 Kenno - Testaus Testattavissa (Stagingissa) Title 48 / 128 Edelliset t…" at bounding box center [784, 372] width 1568 height 744
click at [68, 427] on p at bounding box center [649, 435] width 1183 height 17
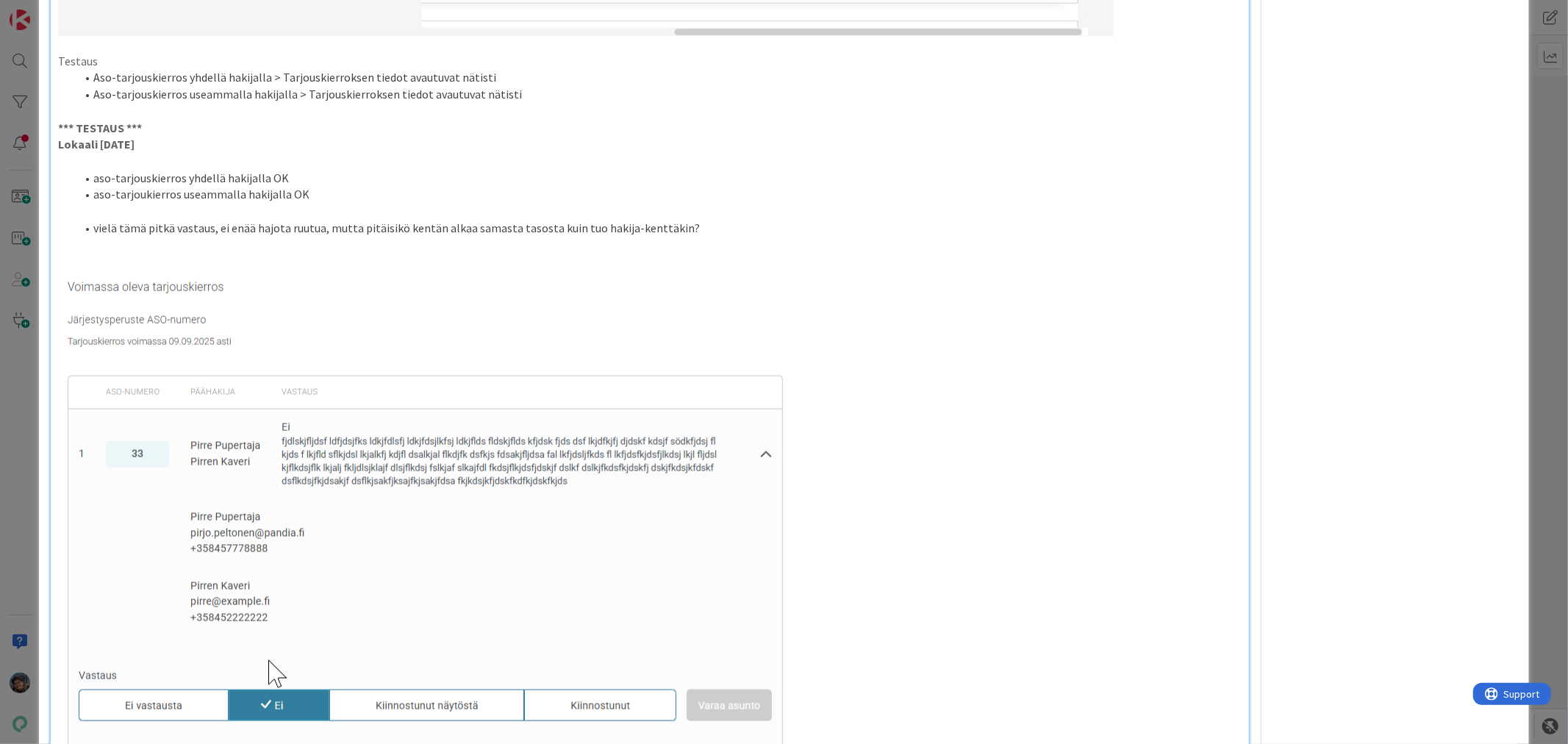
scroll to position [1553, 0]
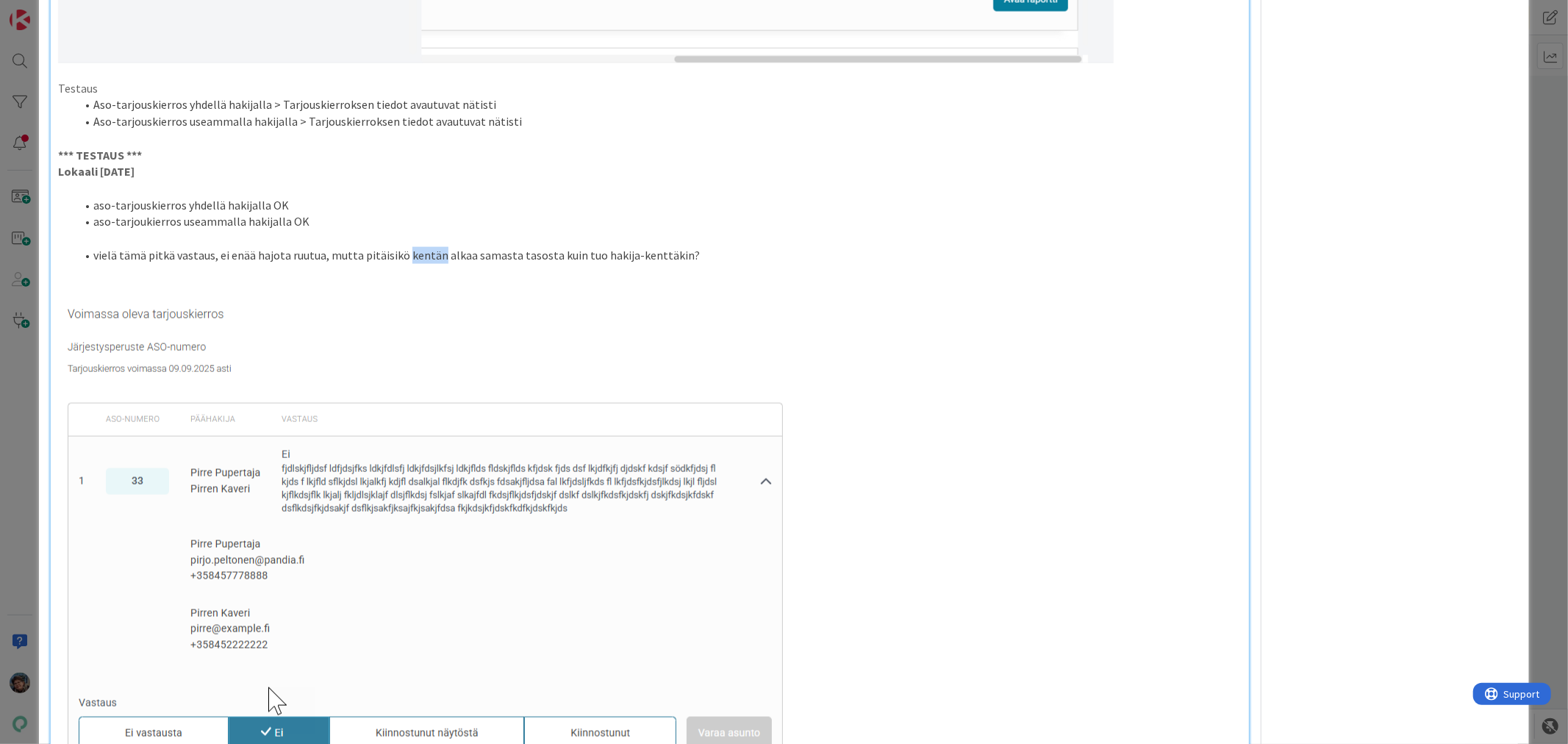
drag, startPoint x: 401, startPoint y: 248, endPoint x: 434, endPoint y: 245, distance: 33.1
click at [434, 247] on li "vielä tämä pitkä vastaus, ei enää hajota ruutua, mutta pitäisikö kentän alkaa s…" at bounding box center [658, 256] width 1165 height 17
drag, startPoint x: 356, startPoint y: 249, endPoint x: 767, endPoint y: 248, distance: 411.0
click at [767, 248] on li "vielä tämä pitkä vastaus, ei enää hajota ruutua, mutta pitäisikö vastaus/selity…" at bounding box center [658, 256] width 1165 height 17
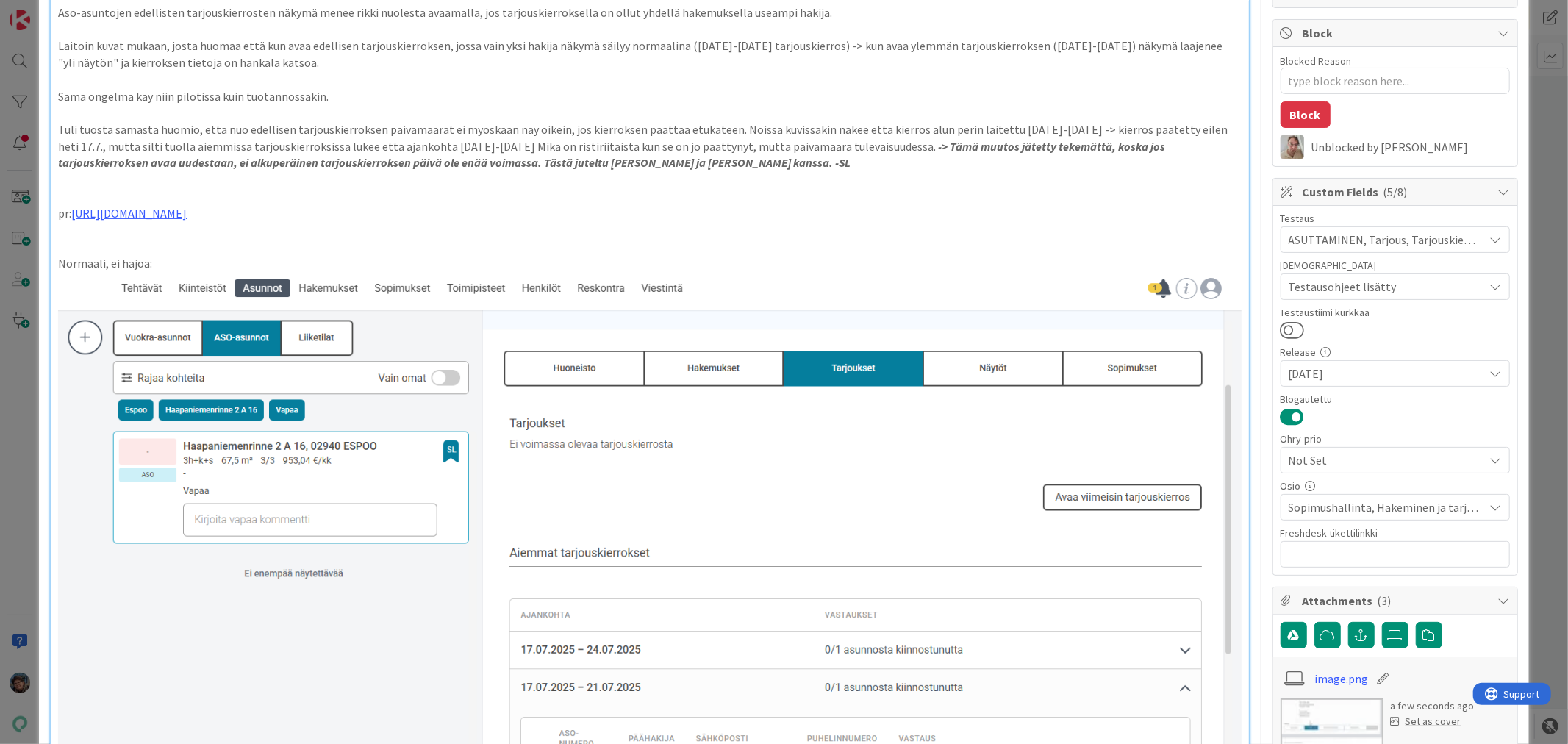
scroll to position [0, 0]
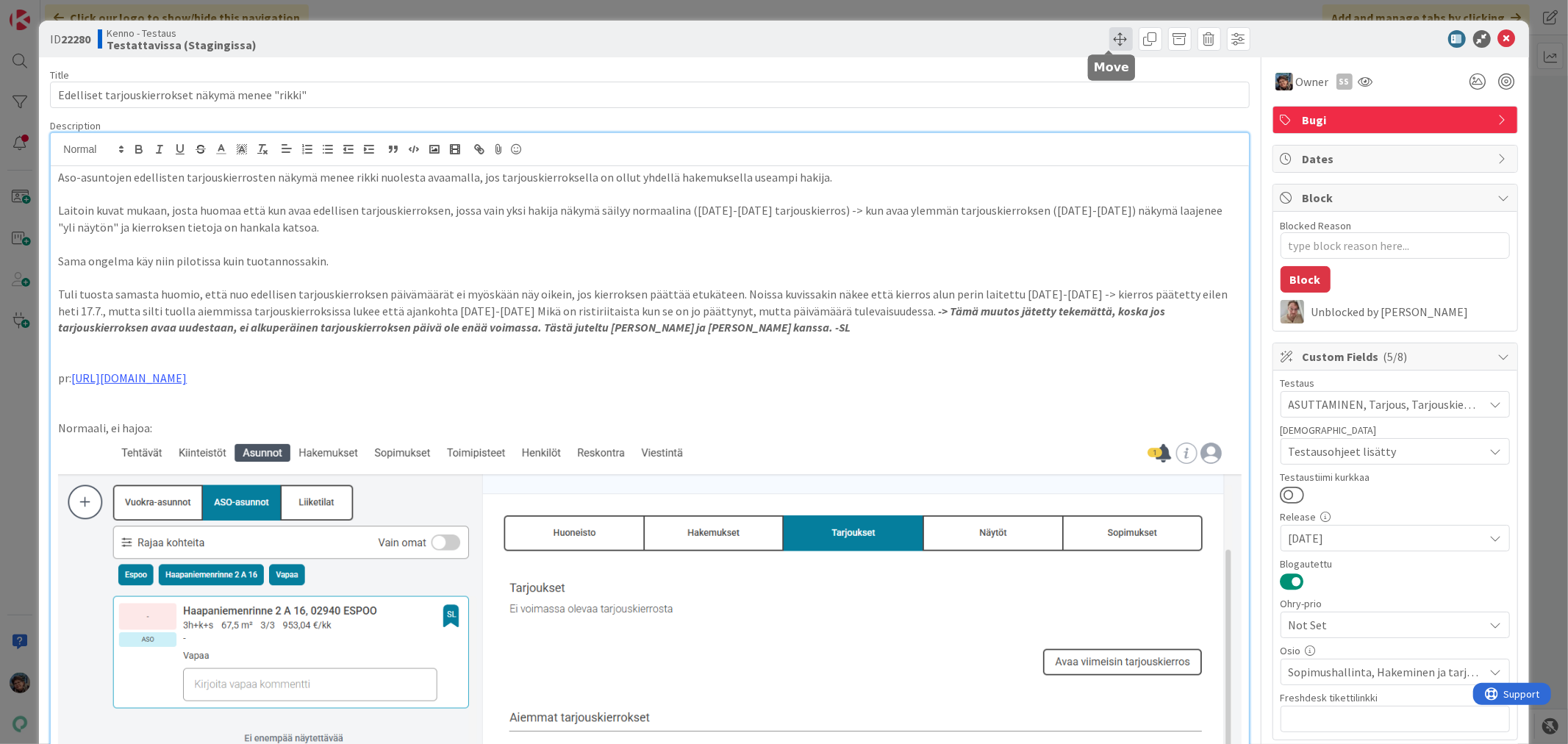
click at [1110, 44] on span at bounding box center [1121, 39] width 24 height 24
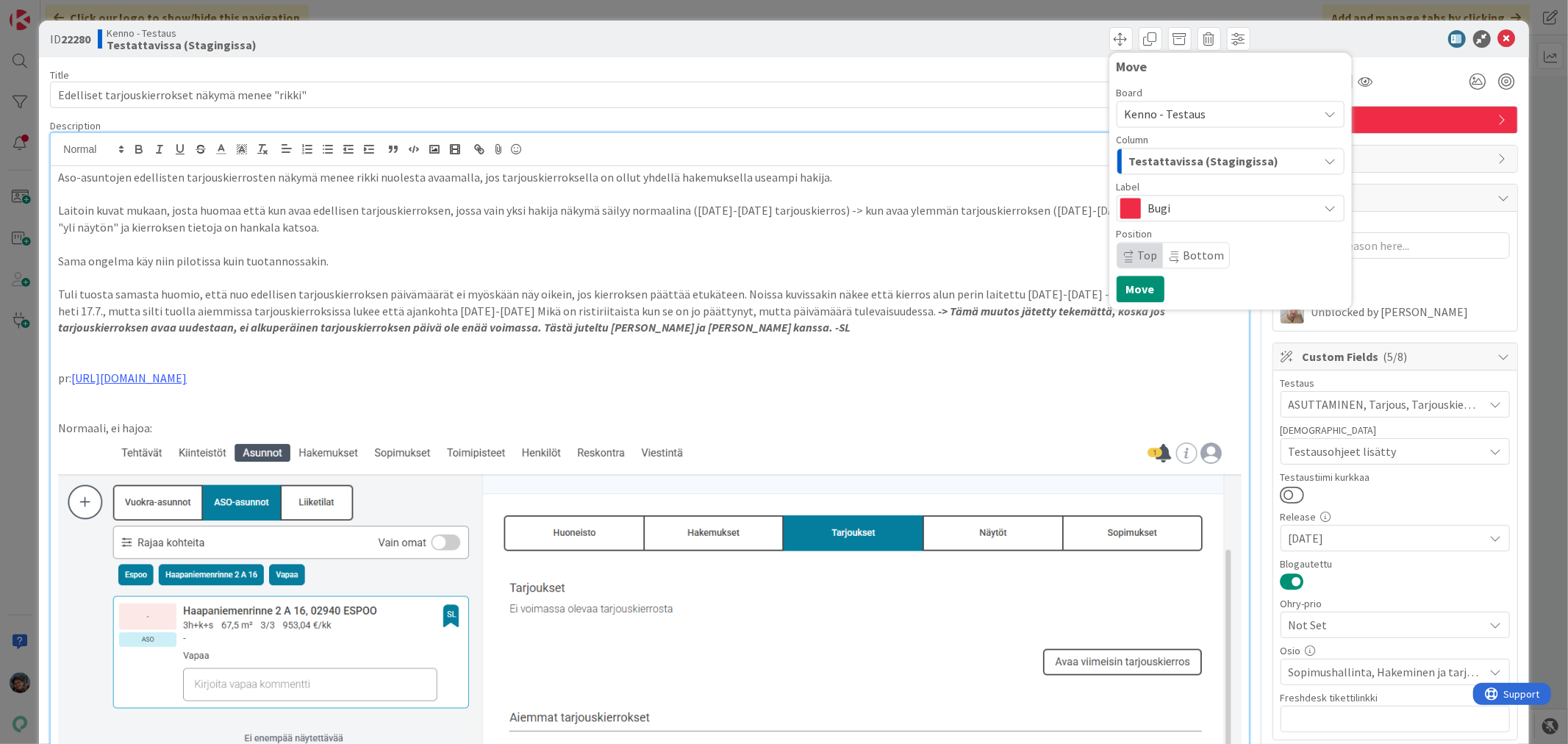
click at [1207, 155] on span "Testattavissa (Stagingissa)" at bounding box center [1204, 161] width 150 height 19
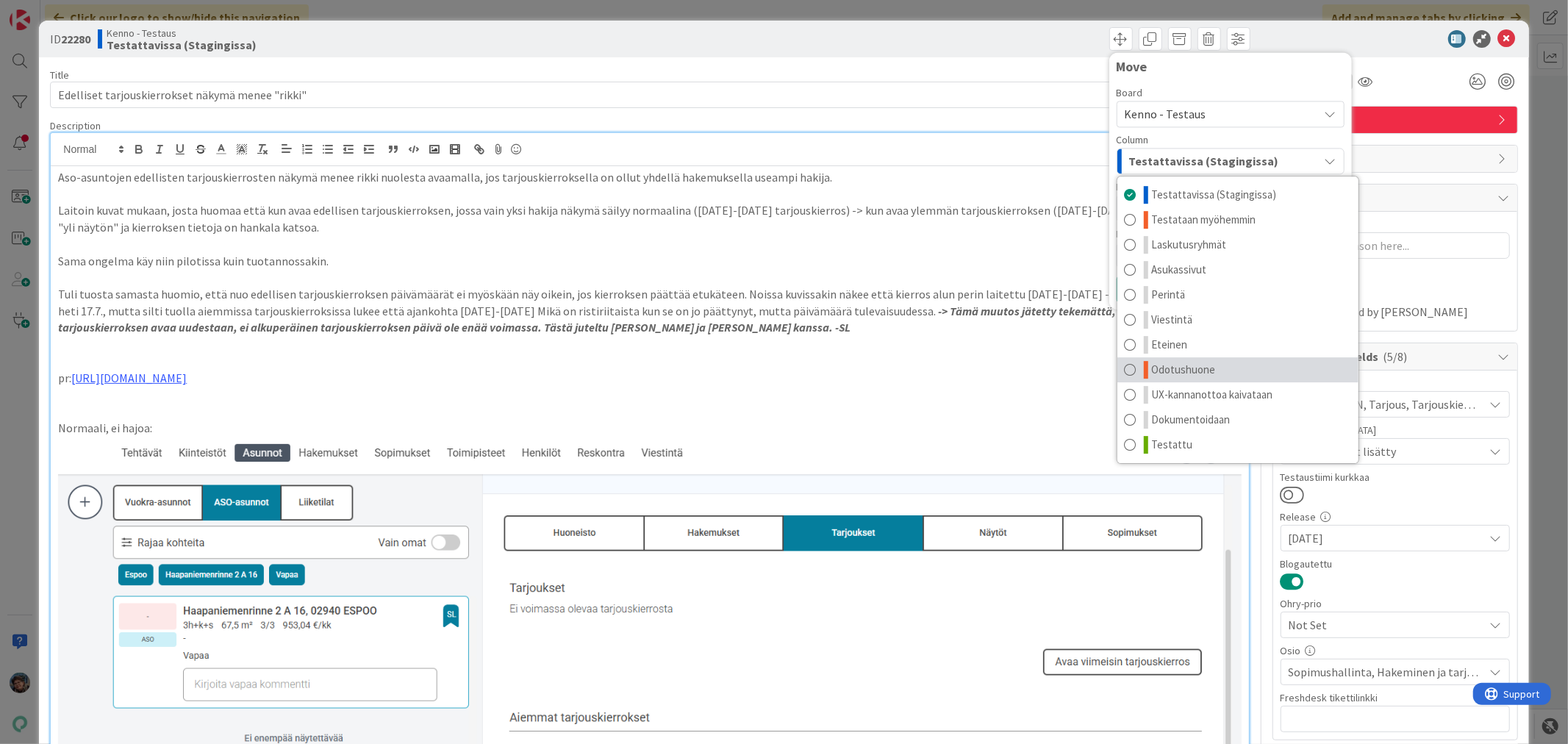
click at [1215, 369] on link "Odotushuone" at bounding box center [1238, 369] width 241 height 25
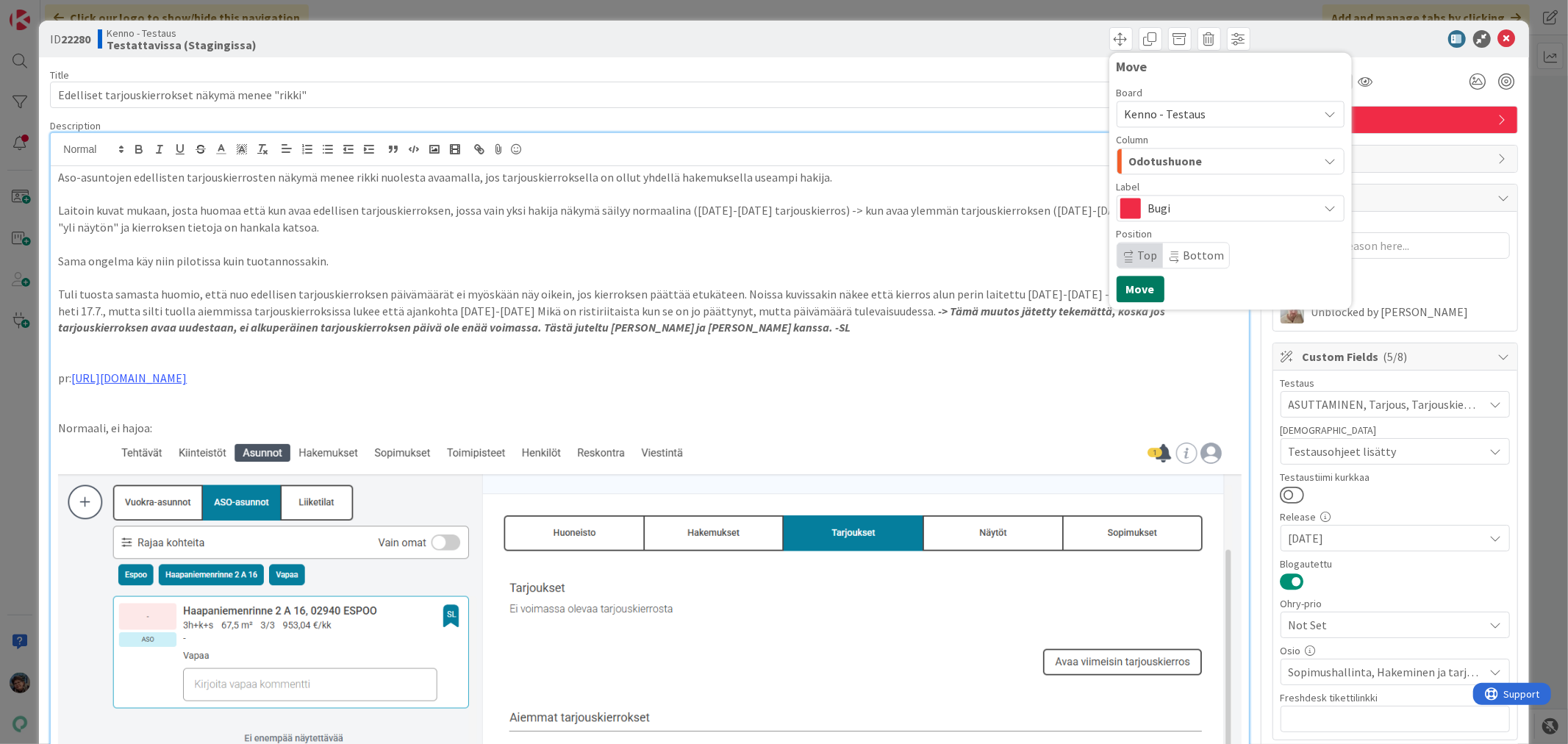
click at [1133, 287] on button "Move" at bounding box center [1140, 289] width 48 height 26
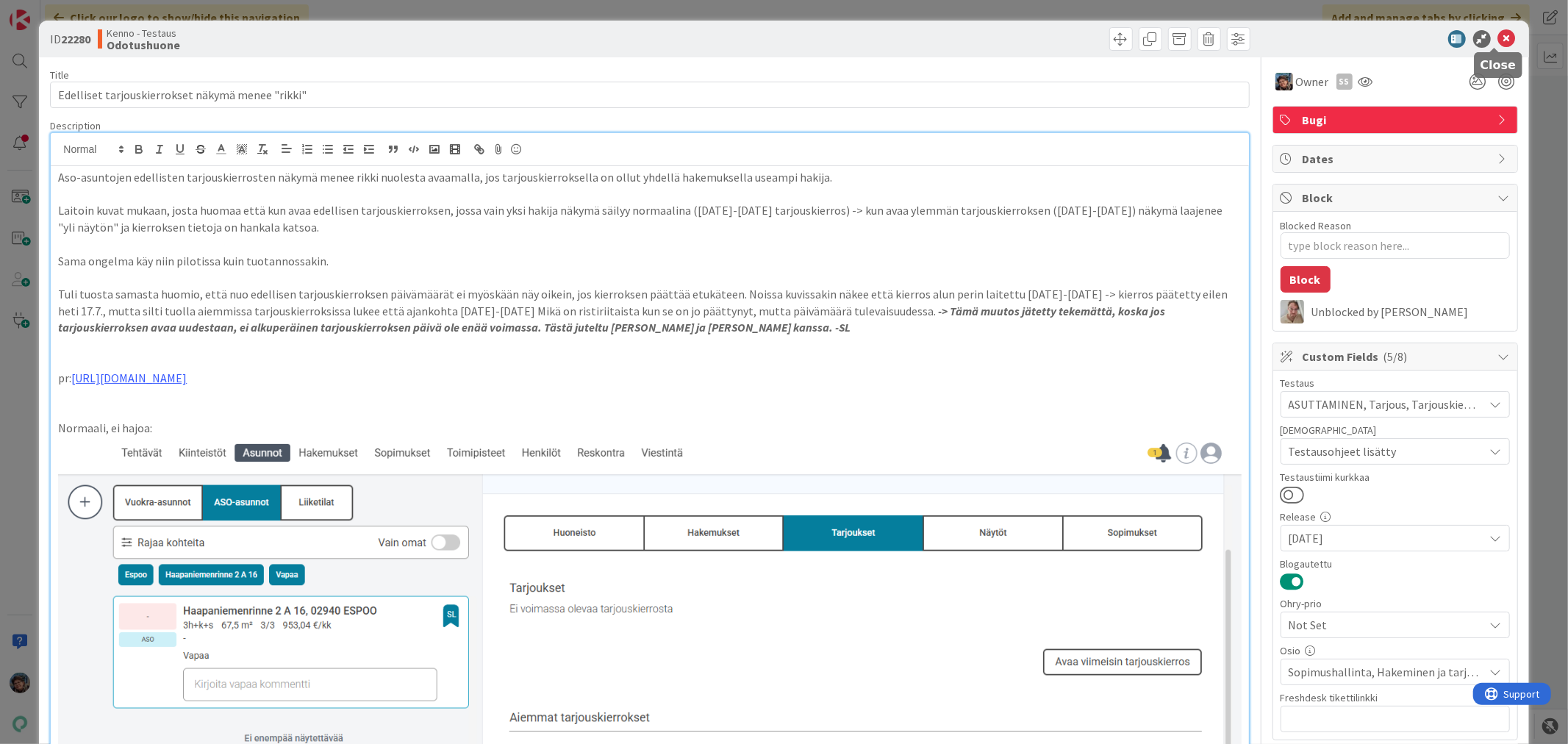
click at [1498, 37] on icon at bounding box center [1507, 38] width 18 height 18
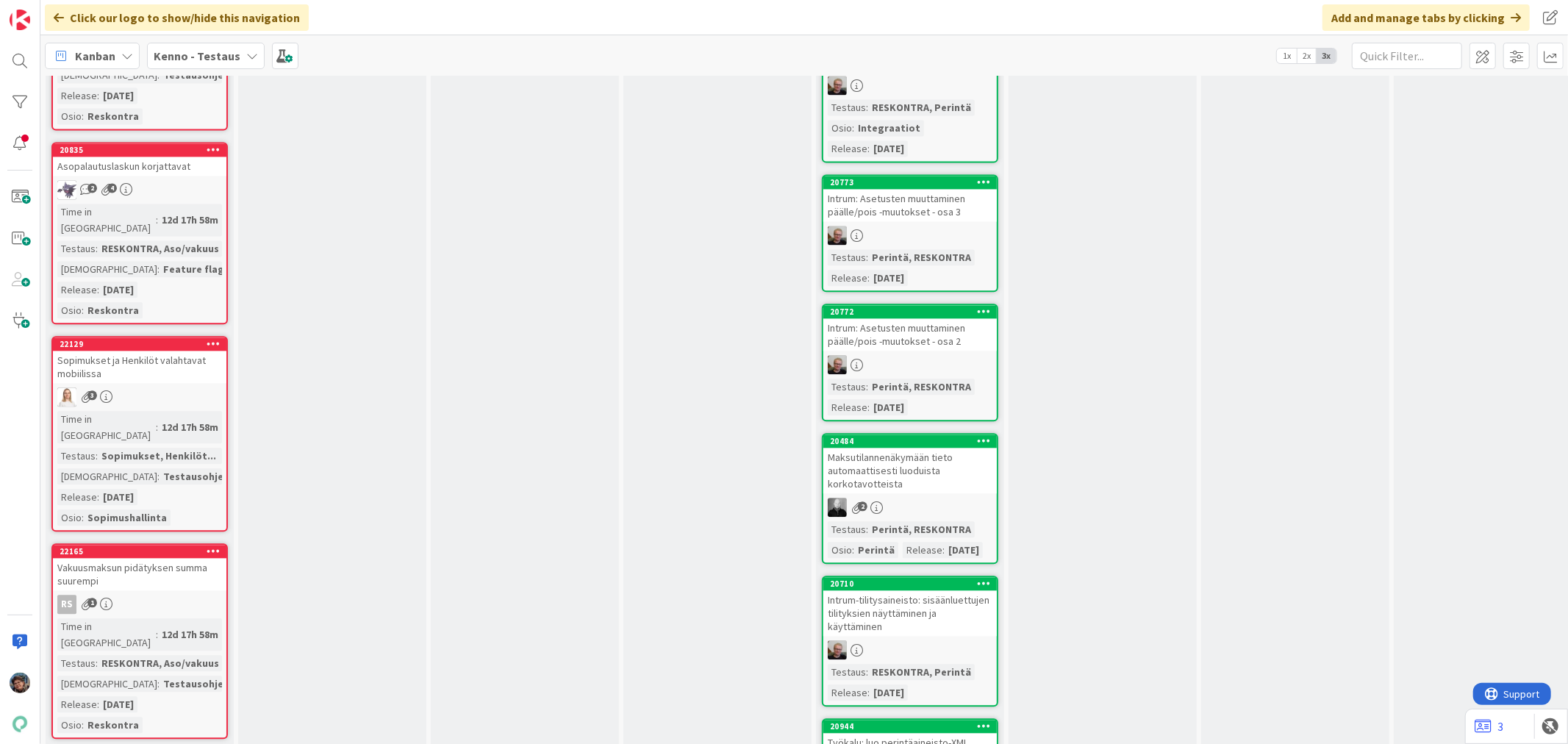
scroll to position [2742, 0]
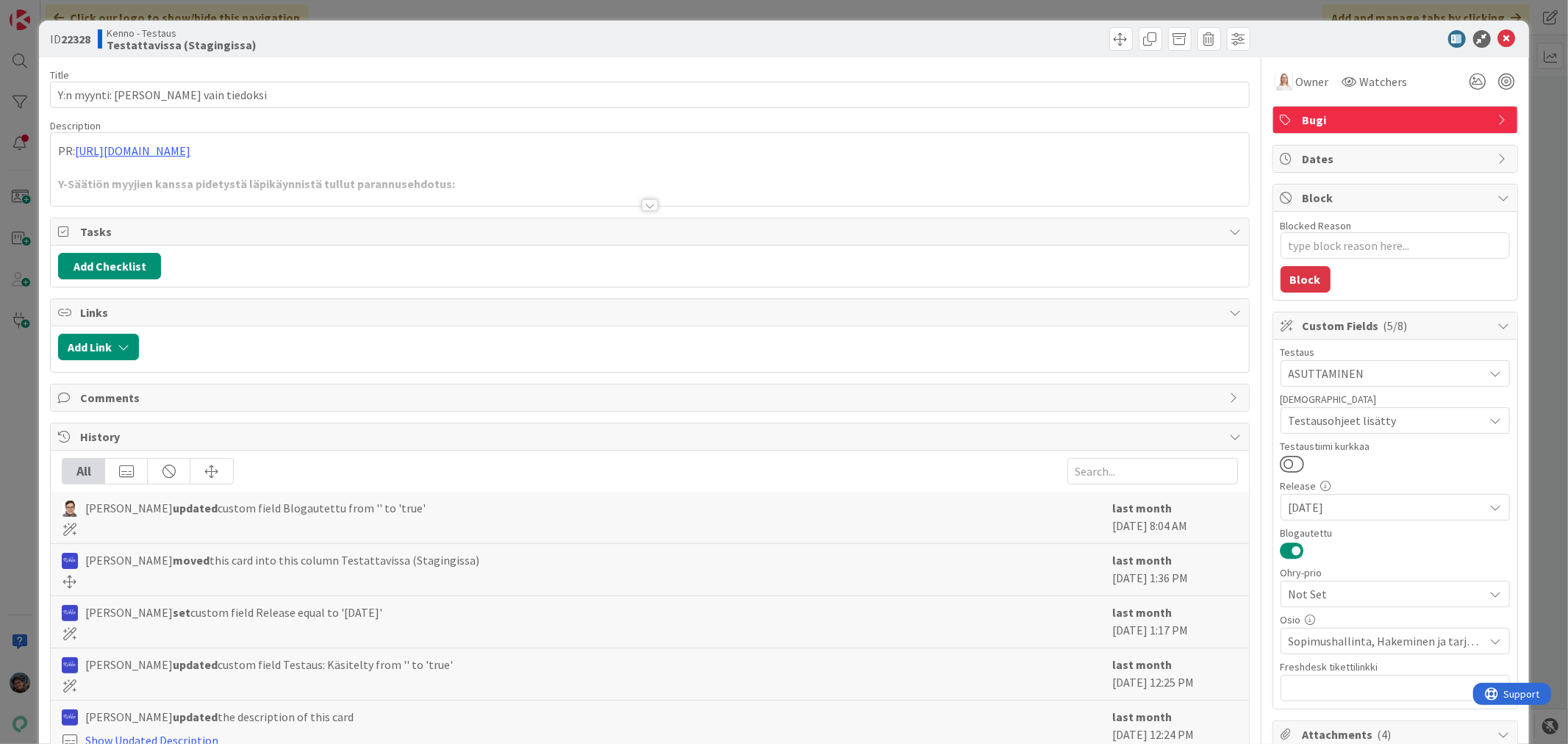
click at [641, 201] on div at bounding box center [649, 205] width 16 height 12
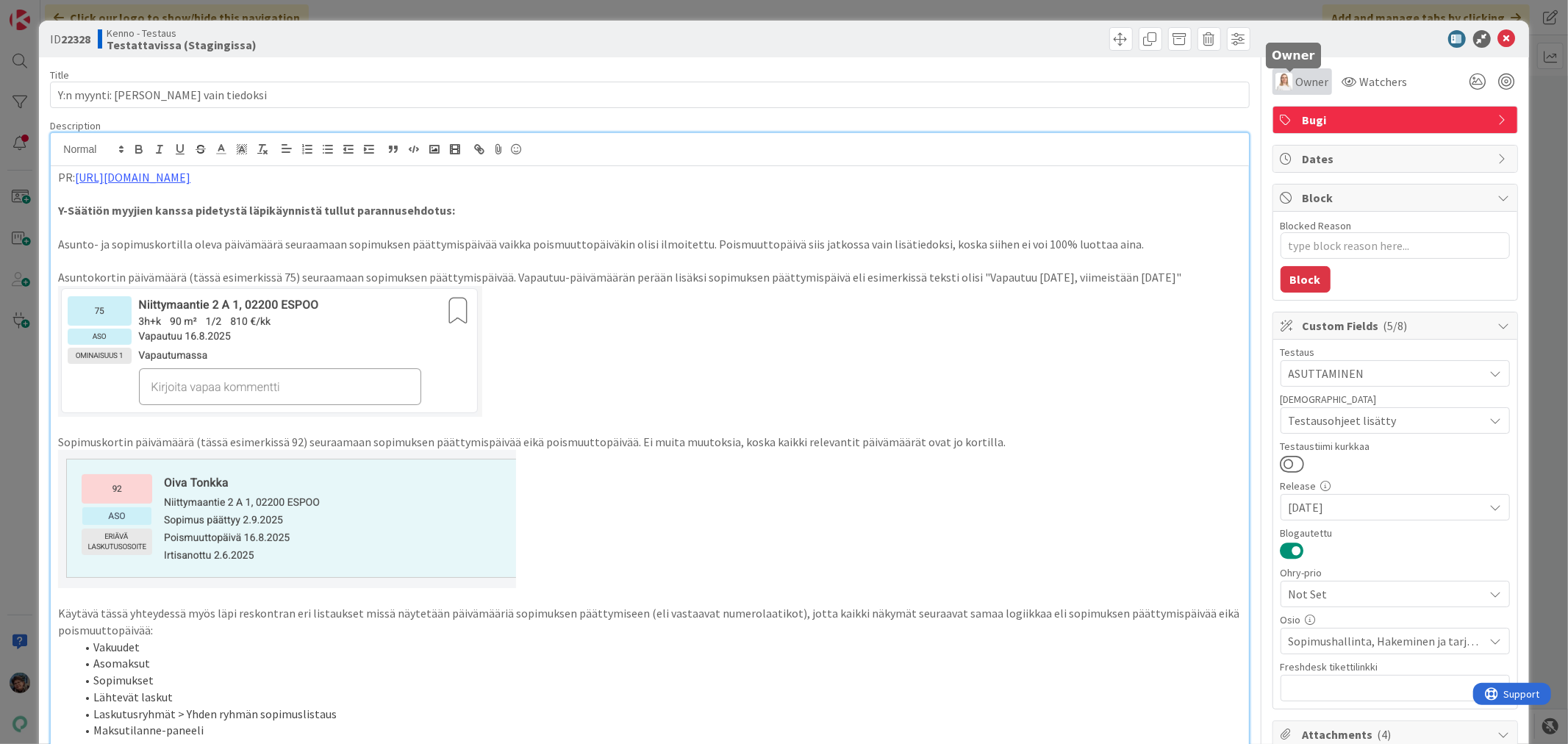
click at [1304, 84] on span "Owner" at bounding box center [1312, 81] width 33 height 18
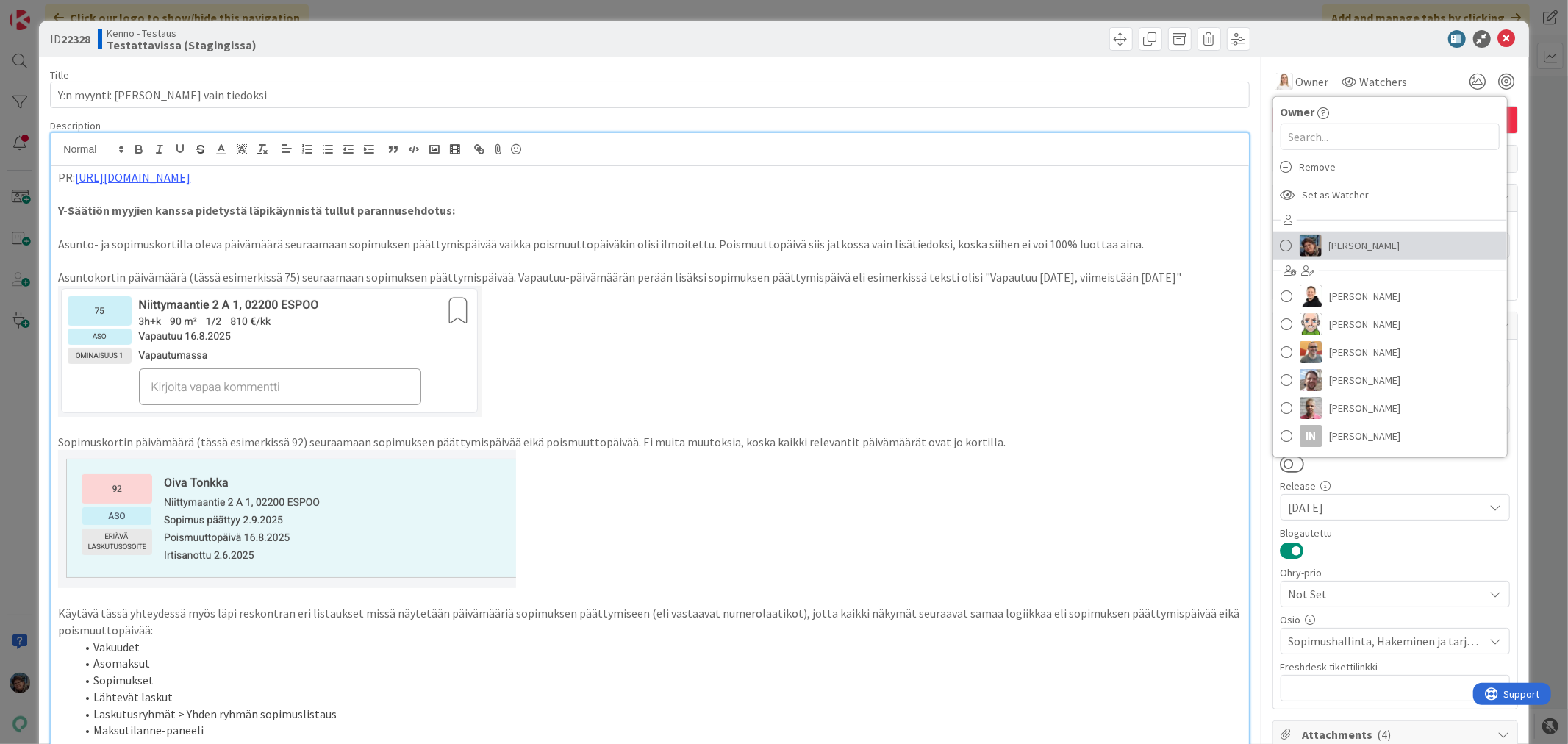
click at [1341, 254] on span "[PERSON_NAME]" at bounding box center [1364, 245] width 72 height 22
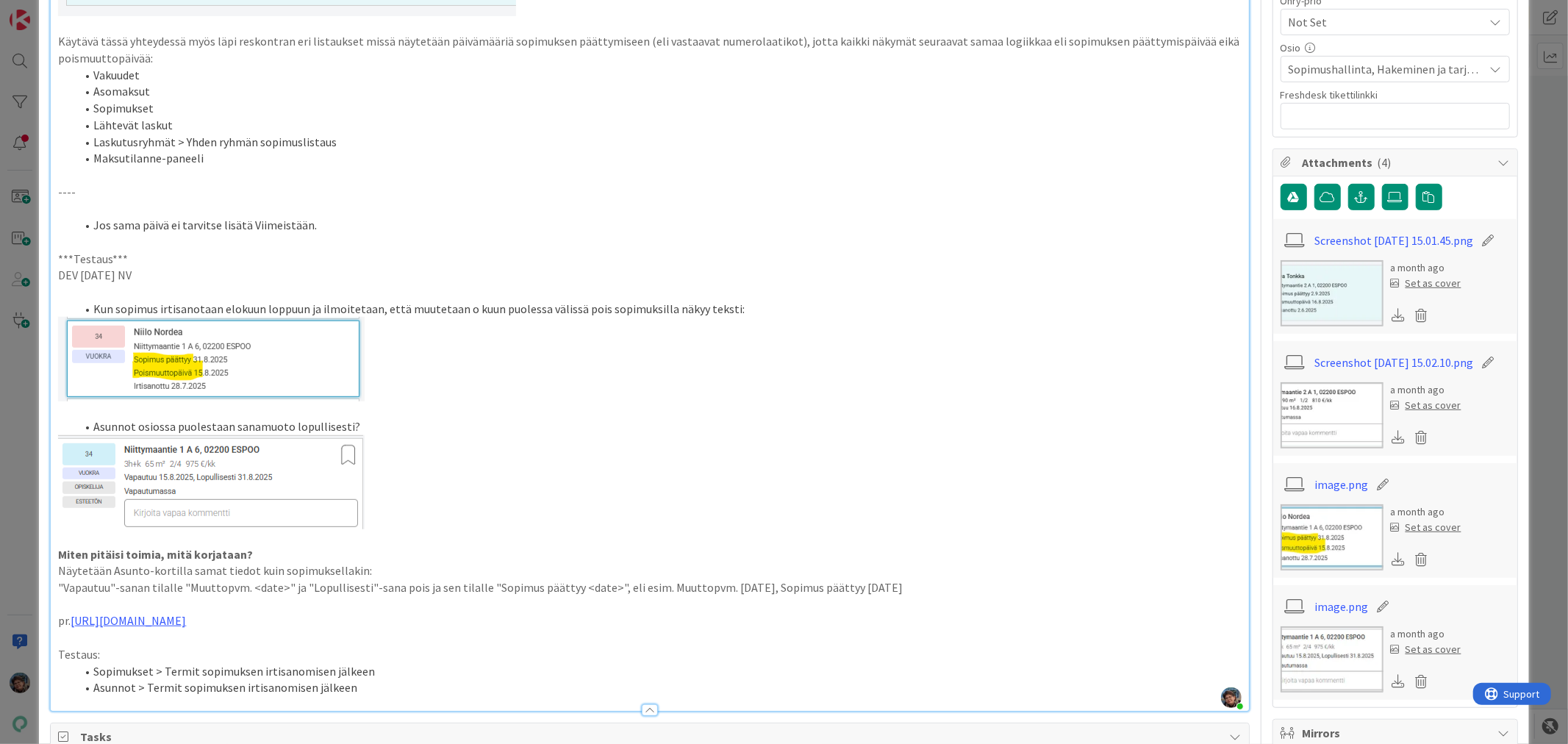
scroll to position [572, 0]
type textarea "x"
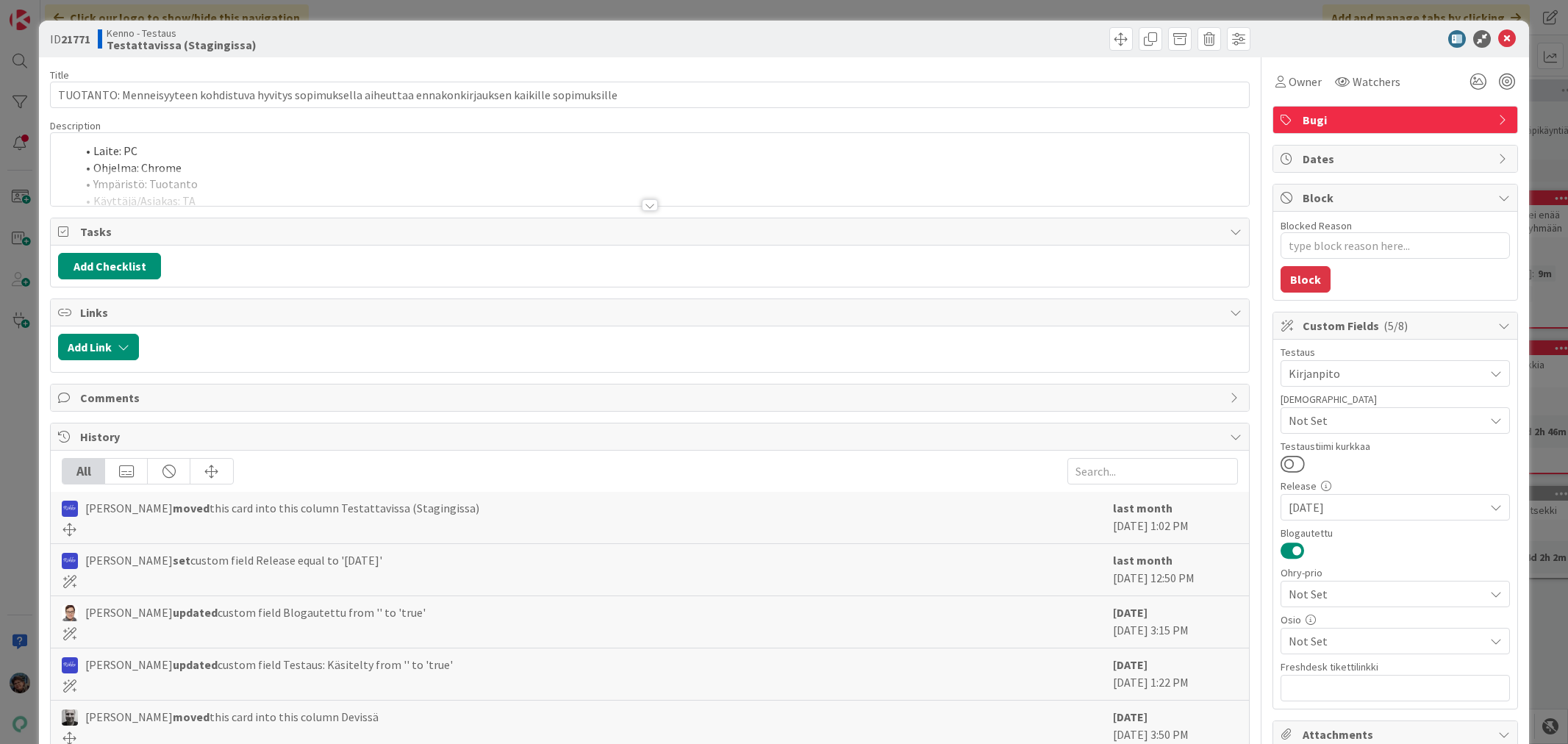
type textarea "x"
click at [641, 206] on div at bounding box center [649, 205] width 16 height 12
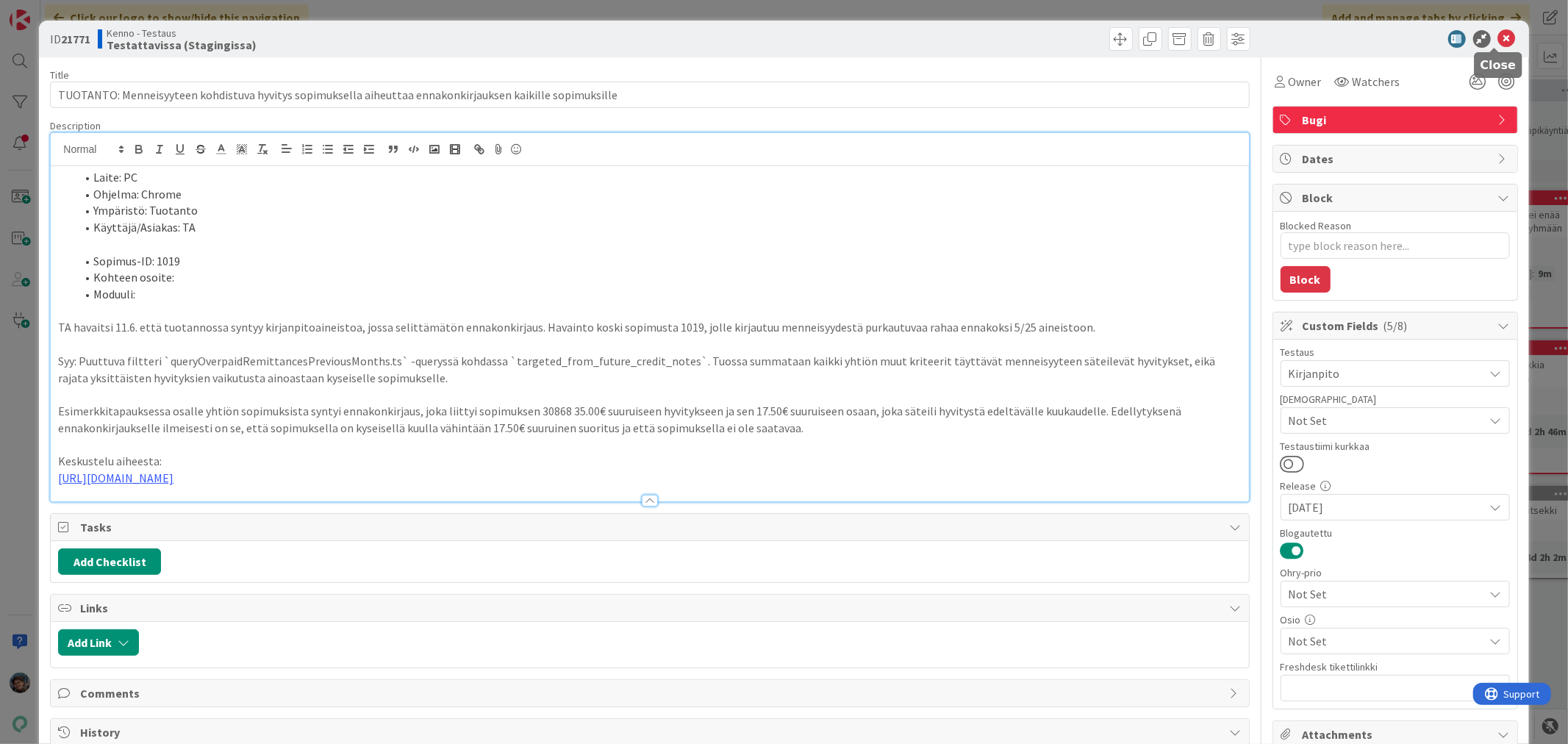
click at [1498, 37] on icon at bounding box center [1507, 38] width 18 height 18
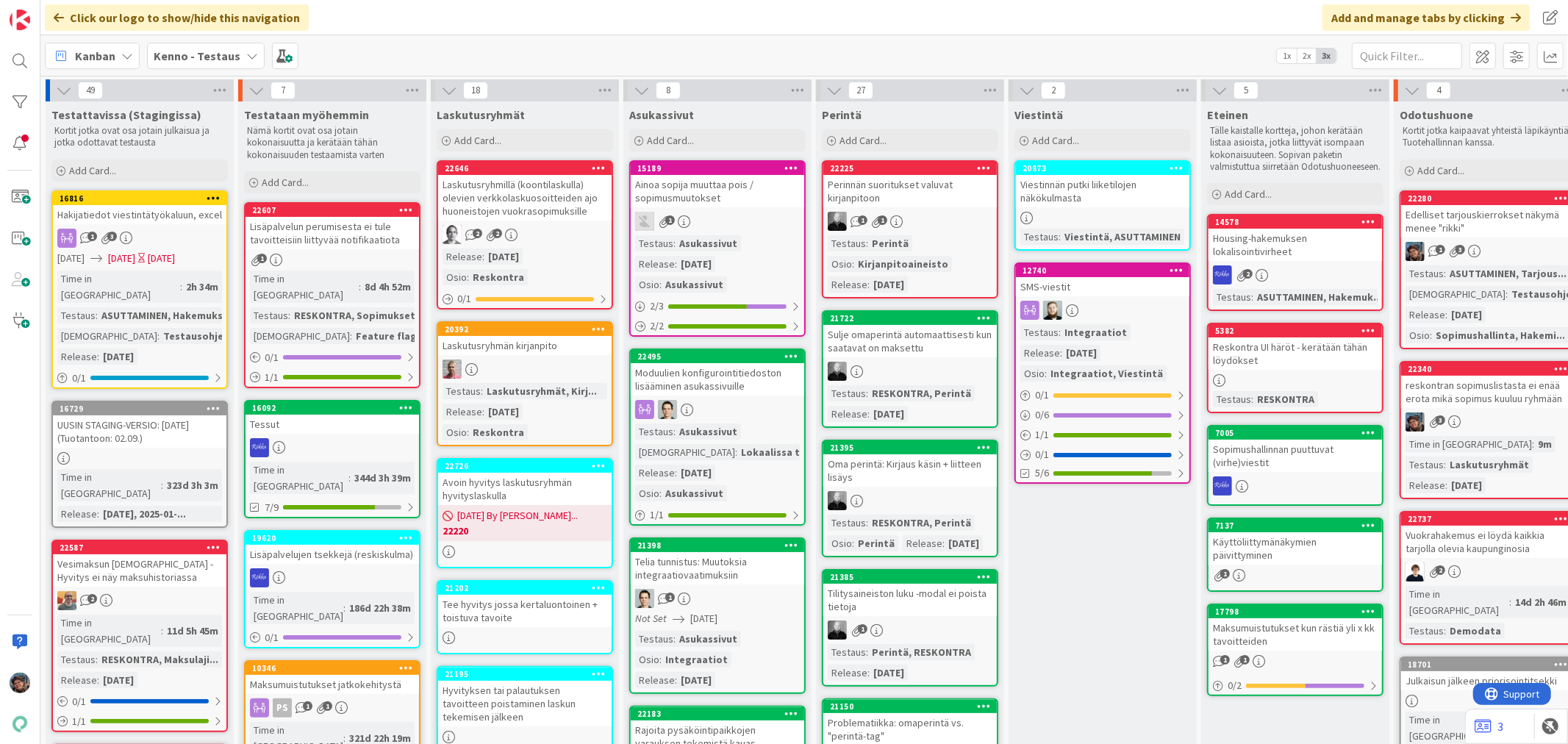
click at [1467, 412] on div "3" at bounding box center [1488, 422] width 174 height 19
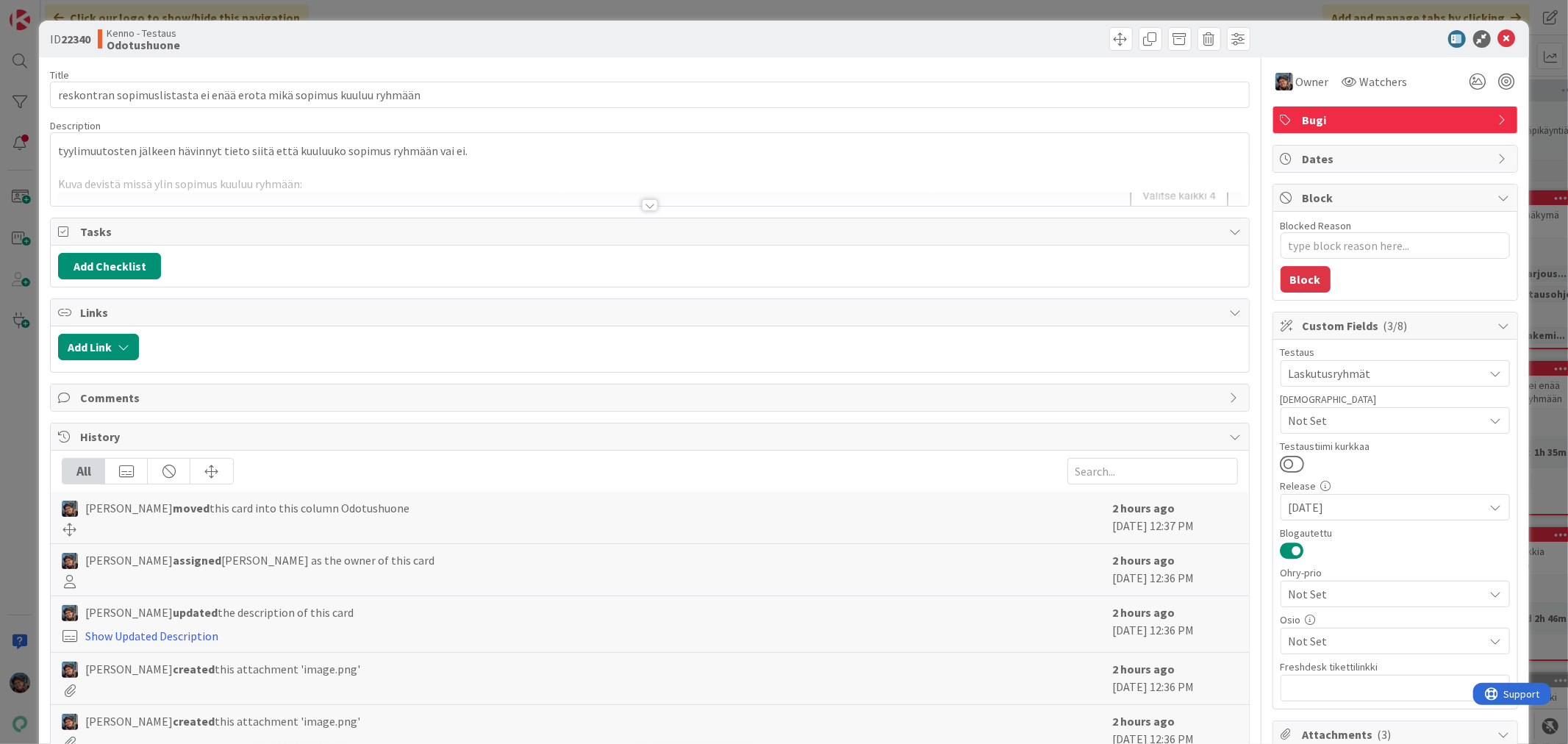
click at [645, 205] on div at bounding box center [649, 205] width 16 height 12
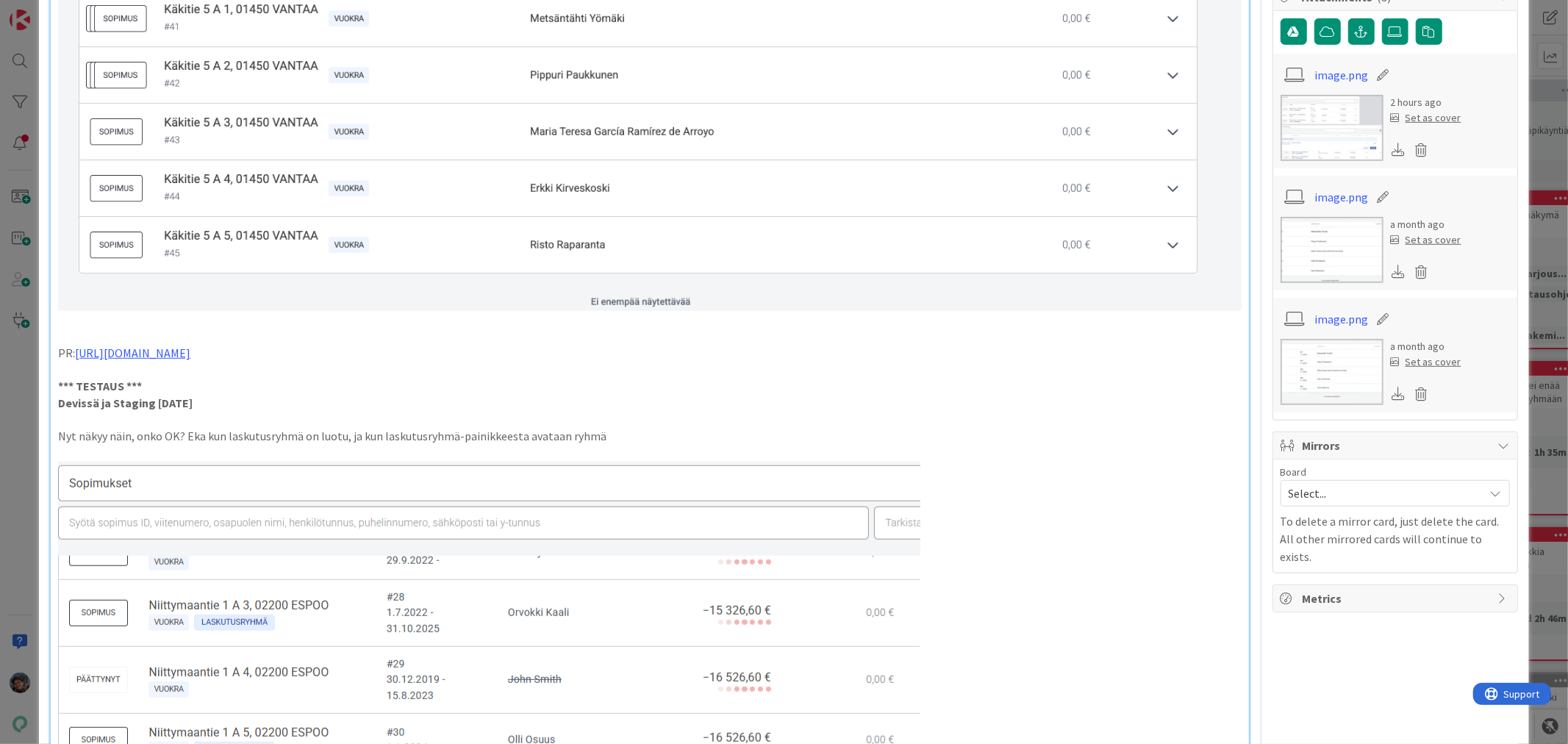
scroll to position [735, 0]
drag, startPoint x: 57, startPoint y: 430, endPoint x: 178, endPoint y: 431, distance: 121.0
click at [178, 431] on p "Nyt näkyy näin, onko OK? Eka kun laskutusryhmä on luotu, ja kun laskutusryhmä-p…" at bounding box center [649, 439] width 1183 height 17
drag, startPoint x: 182, startPoint y: 431, endPoint x: 50, endPoint y: 424, distance: 132.2
click at [51, 424] on div "tyylimuutosten jälkeen hävinnyt tieto siitä että kuuluuko sopimus ryhmään vai e…" at bounding box center [650, 309] width 1198 height 1758
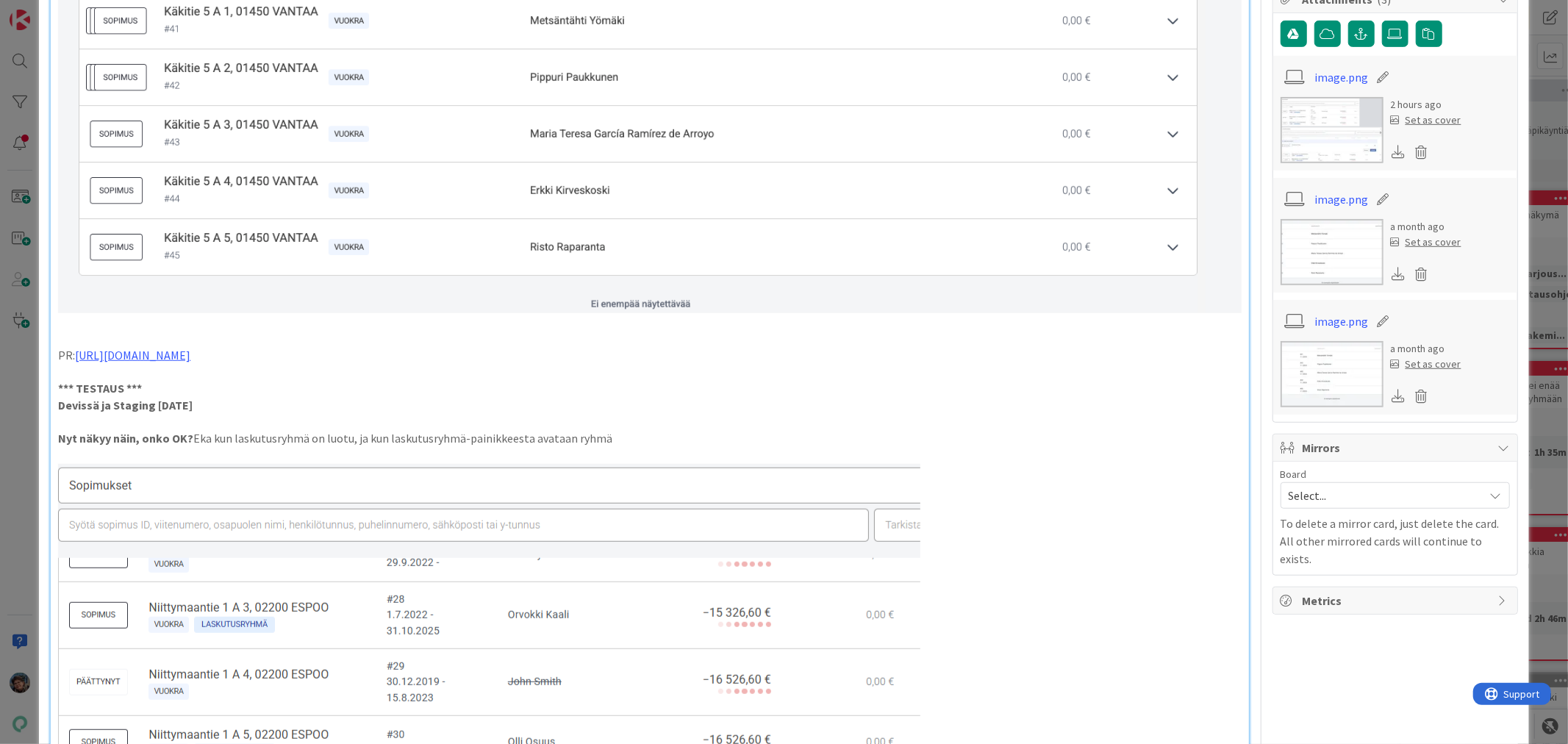
click at [516, 402] on p "Devissä ja Staging 2025-09-02" at bounding box center [649, 406] width 1183 height 17
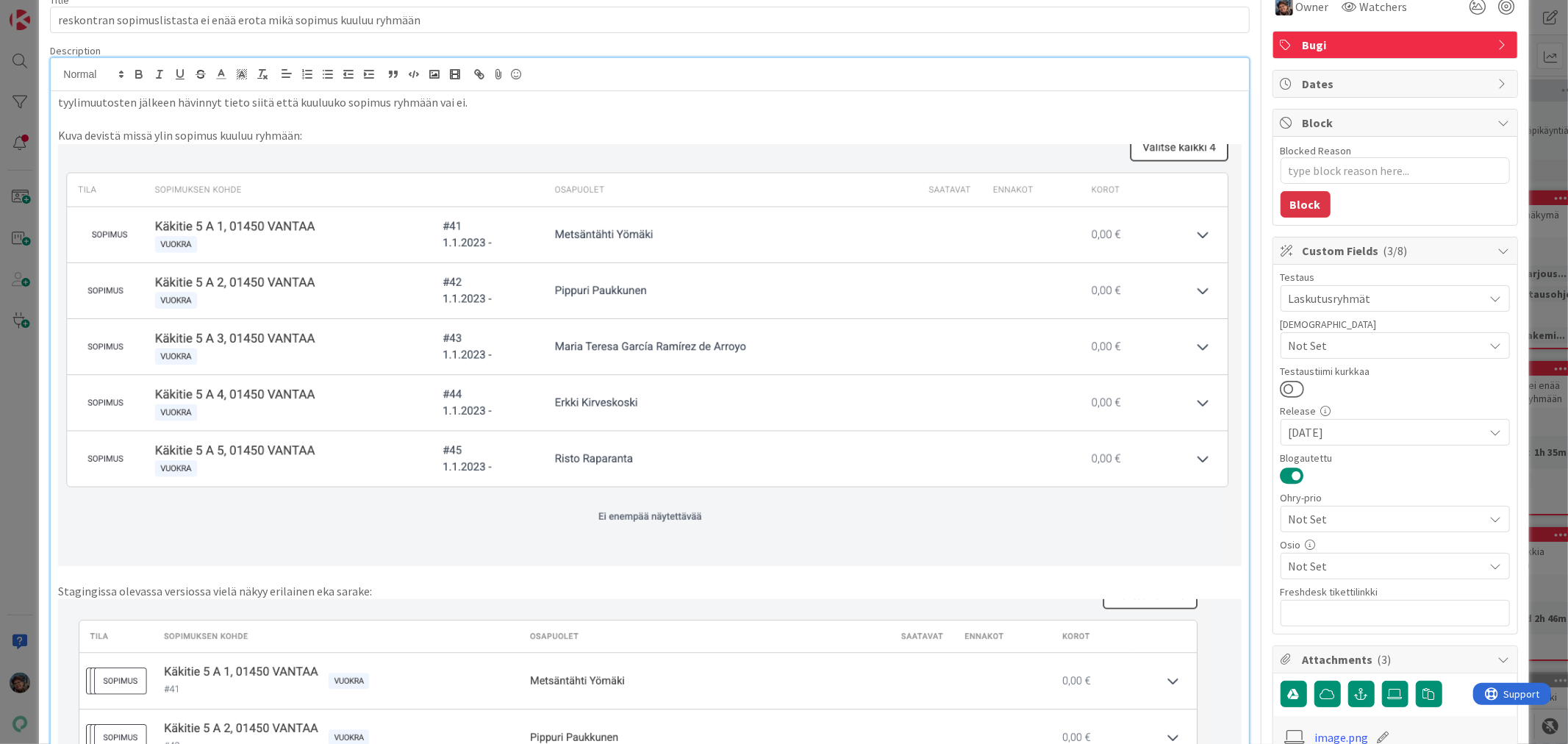
scroll to position [0, 0]
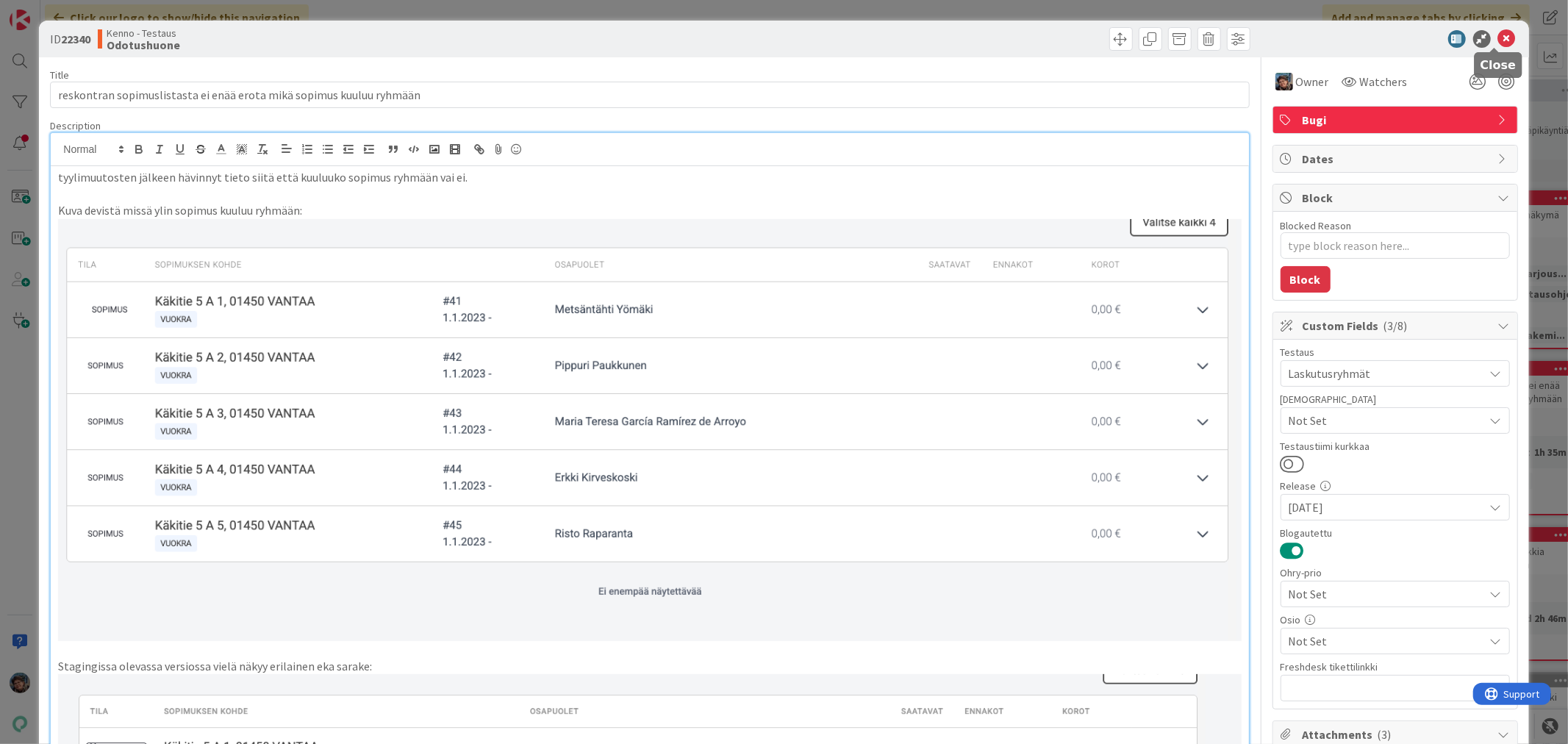
click at [1498, 35] on icon at bounding box center [1507, 38] width 18 height 18
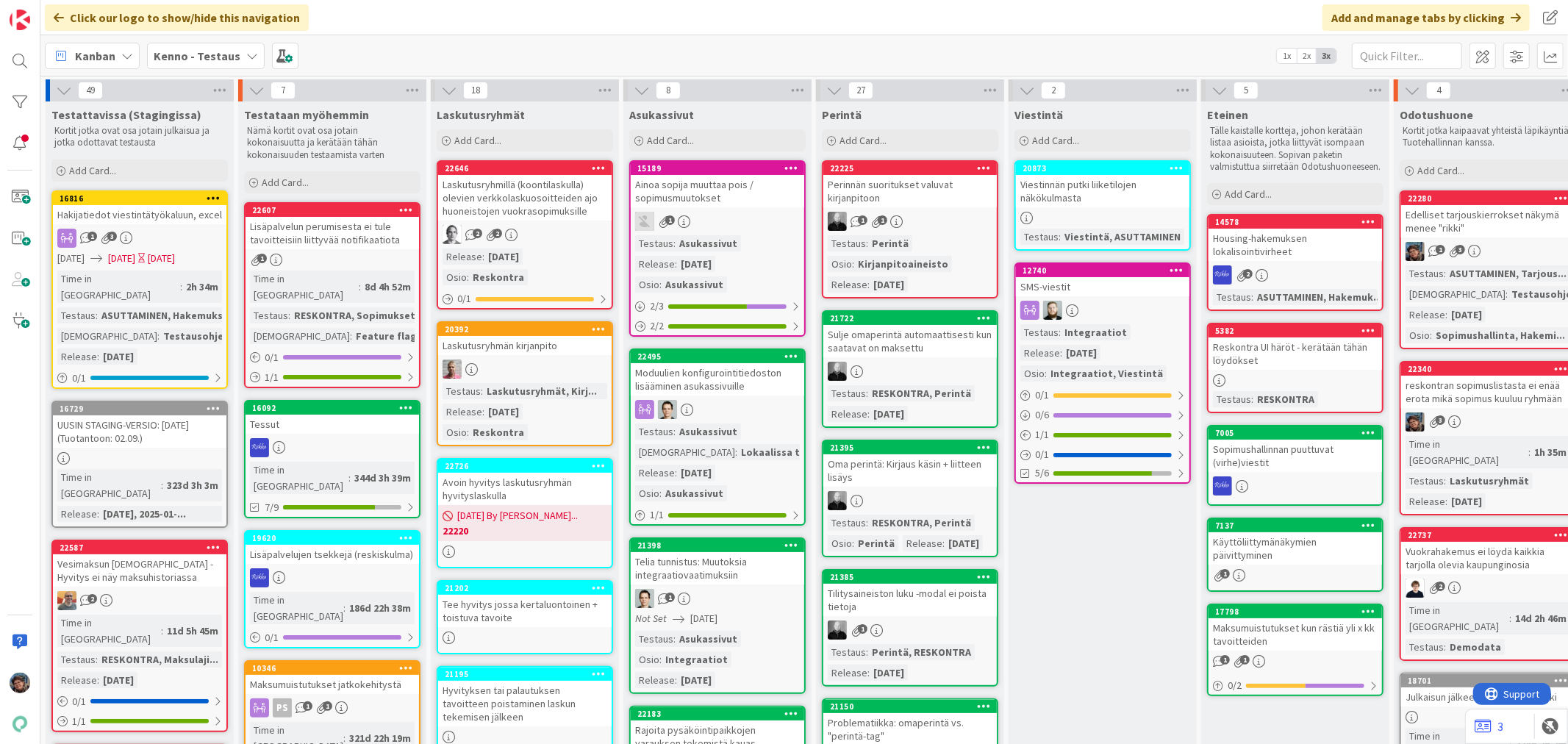
click at [1467, 275] on div "ASUTTAMINEN, Tarjous..." at bounding box center [1508, 274] width 124 height 16
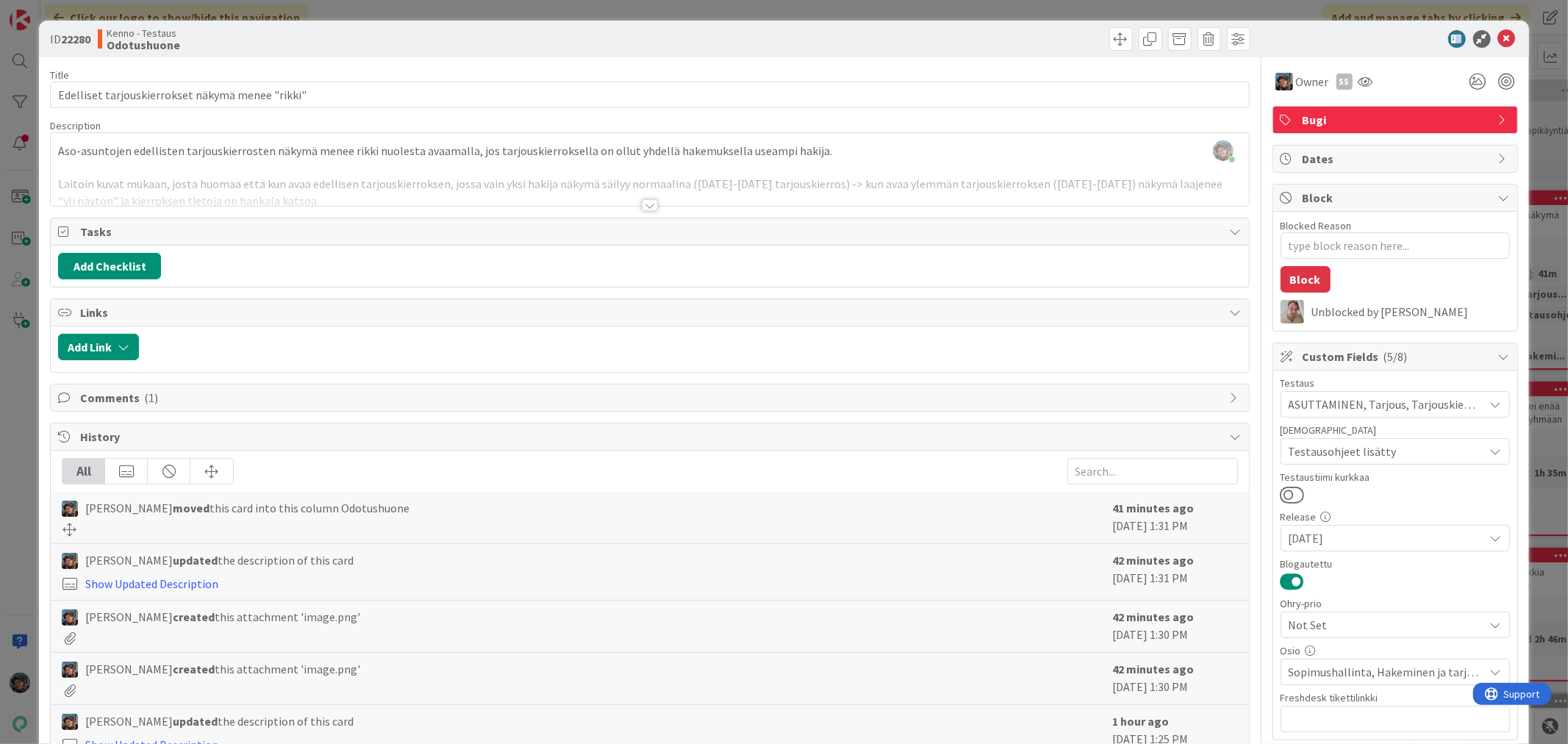
click at [641, 206] on div at bounding box center [649, 205] width 16 height 12
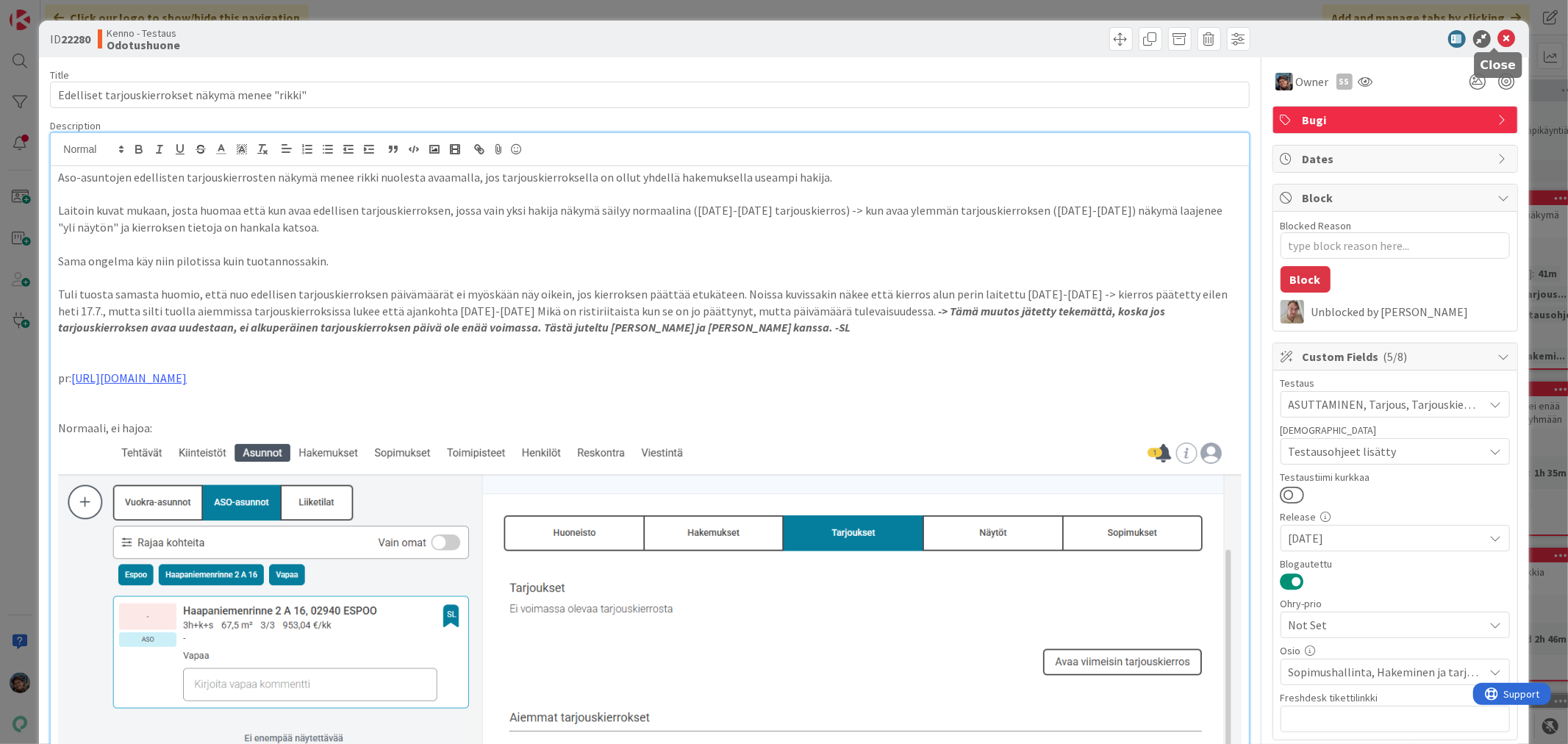
click at [1498, 33] on icon at bounding box center [1507, 38] width 18 height 18
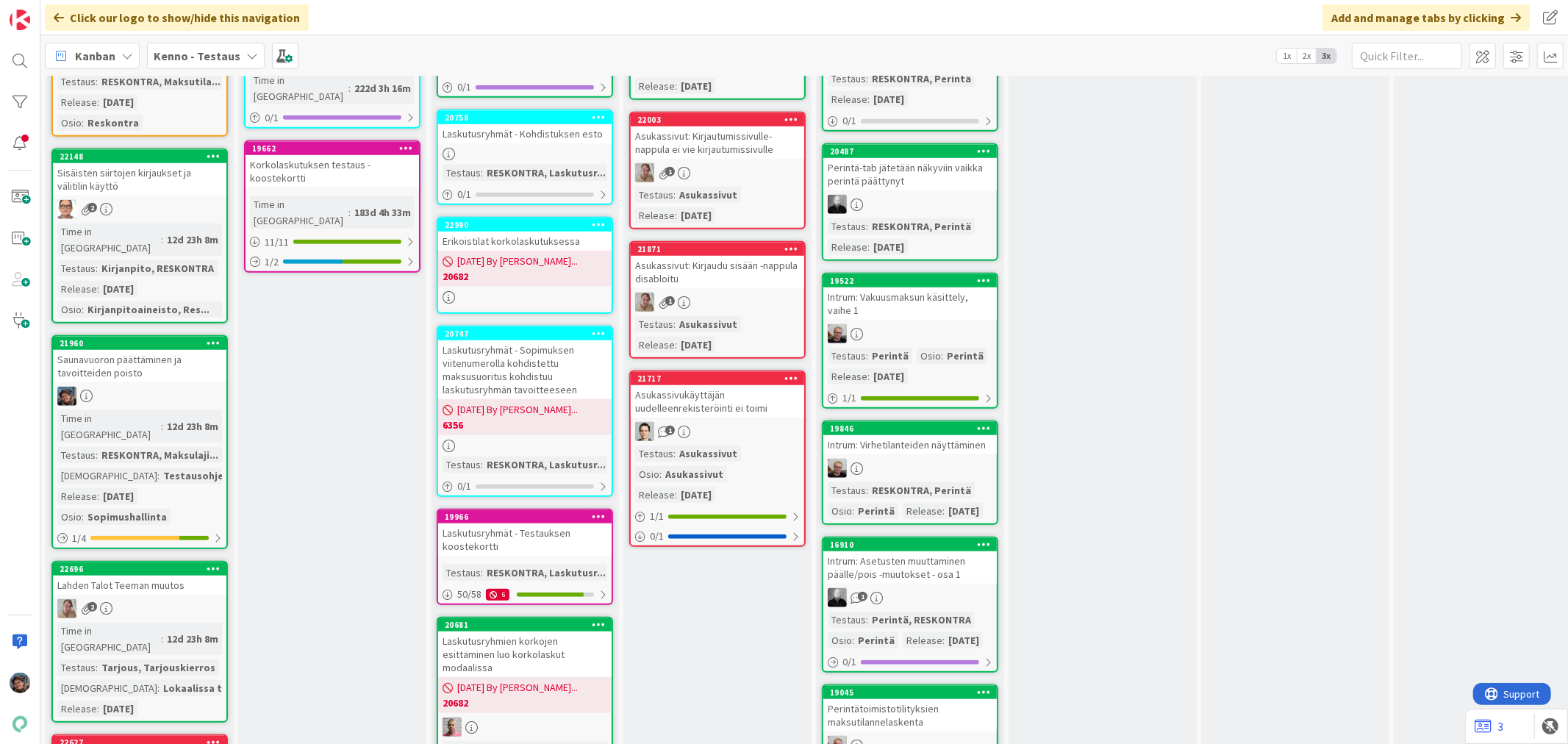
click at [172, 418] on div "12d 23h 8m" at bounding box center [192, 426] width 59 height 16
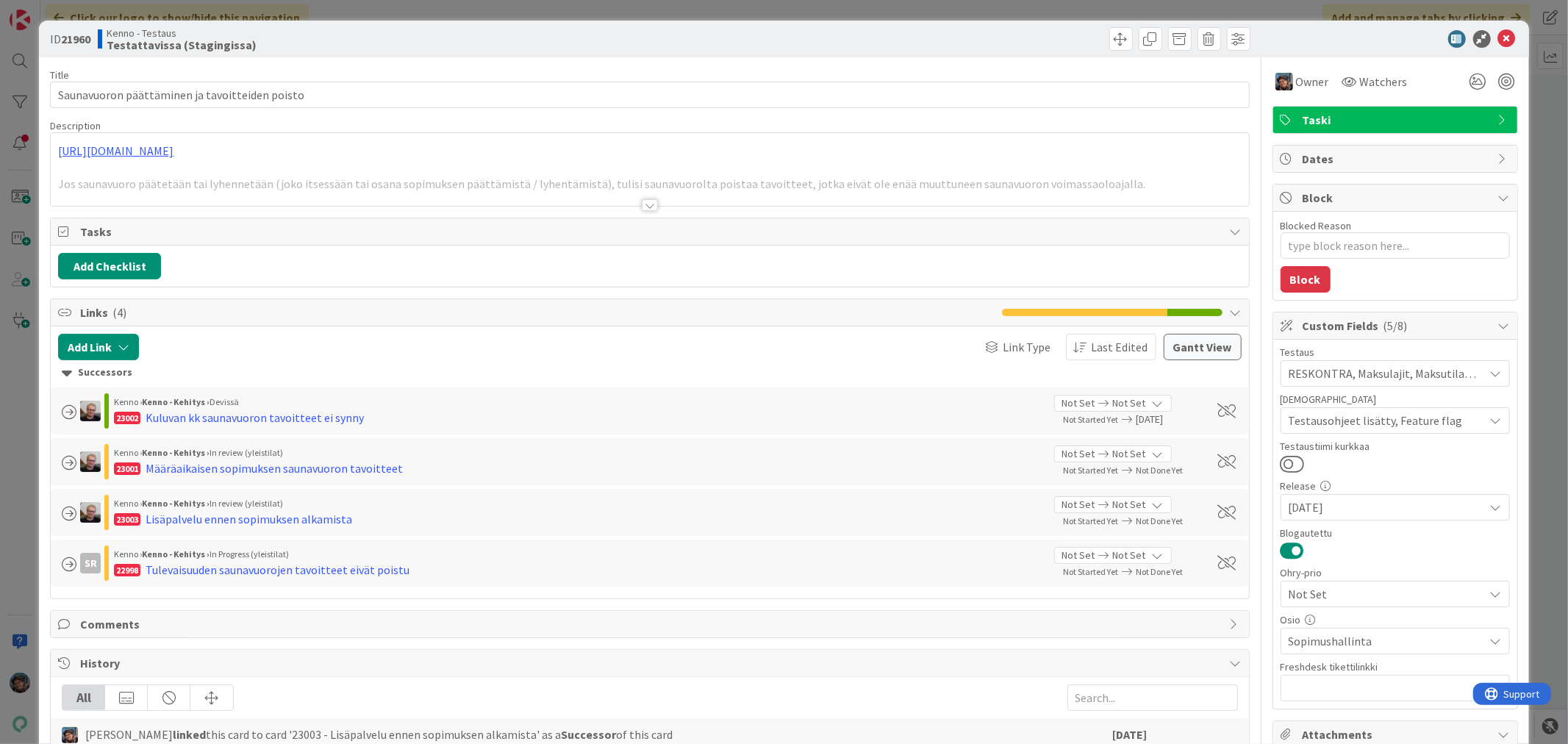
click at [641, 201] on div at bounding box center [649, 205] width 16 height 12
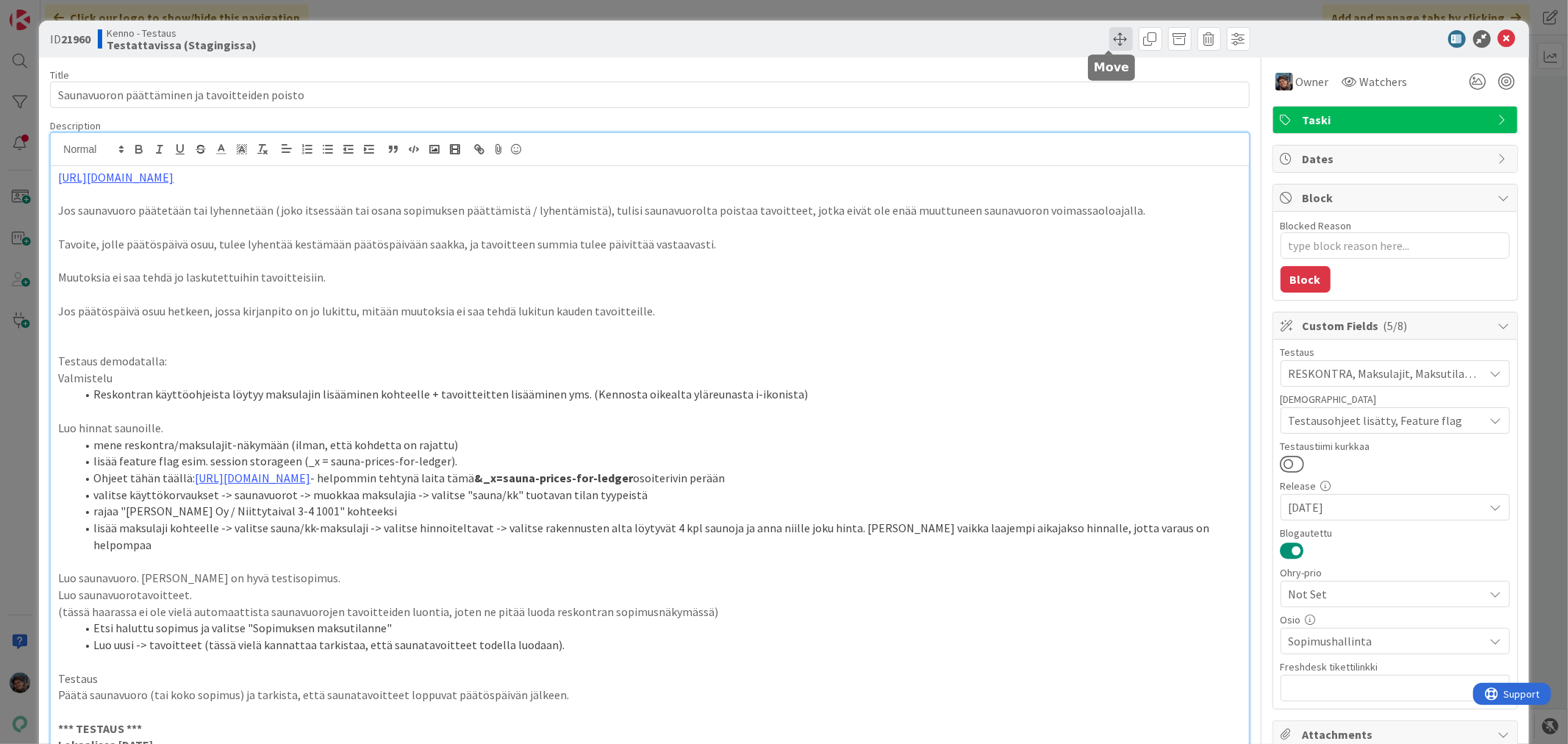
click at [1110, 32] on span at bounding box center [1121, 39] width 24 height 24
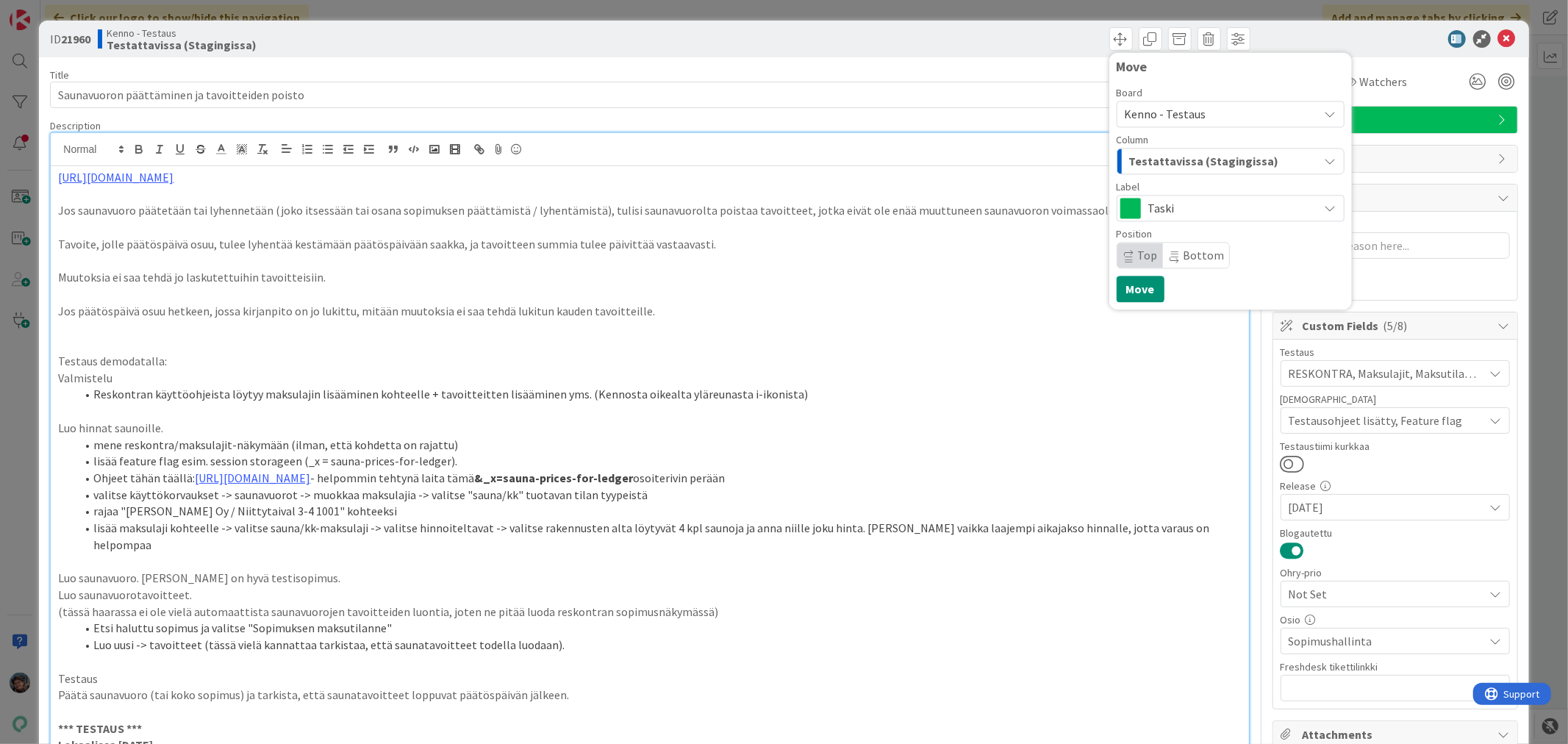
click at [1200, 160] on span "Testattavissa (Stagingissa)" at bounding box center [1204, 161] width 150 height 19
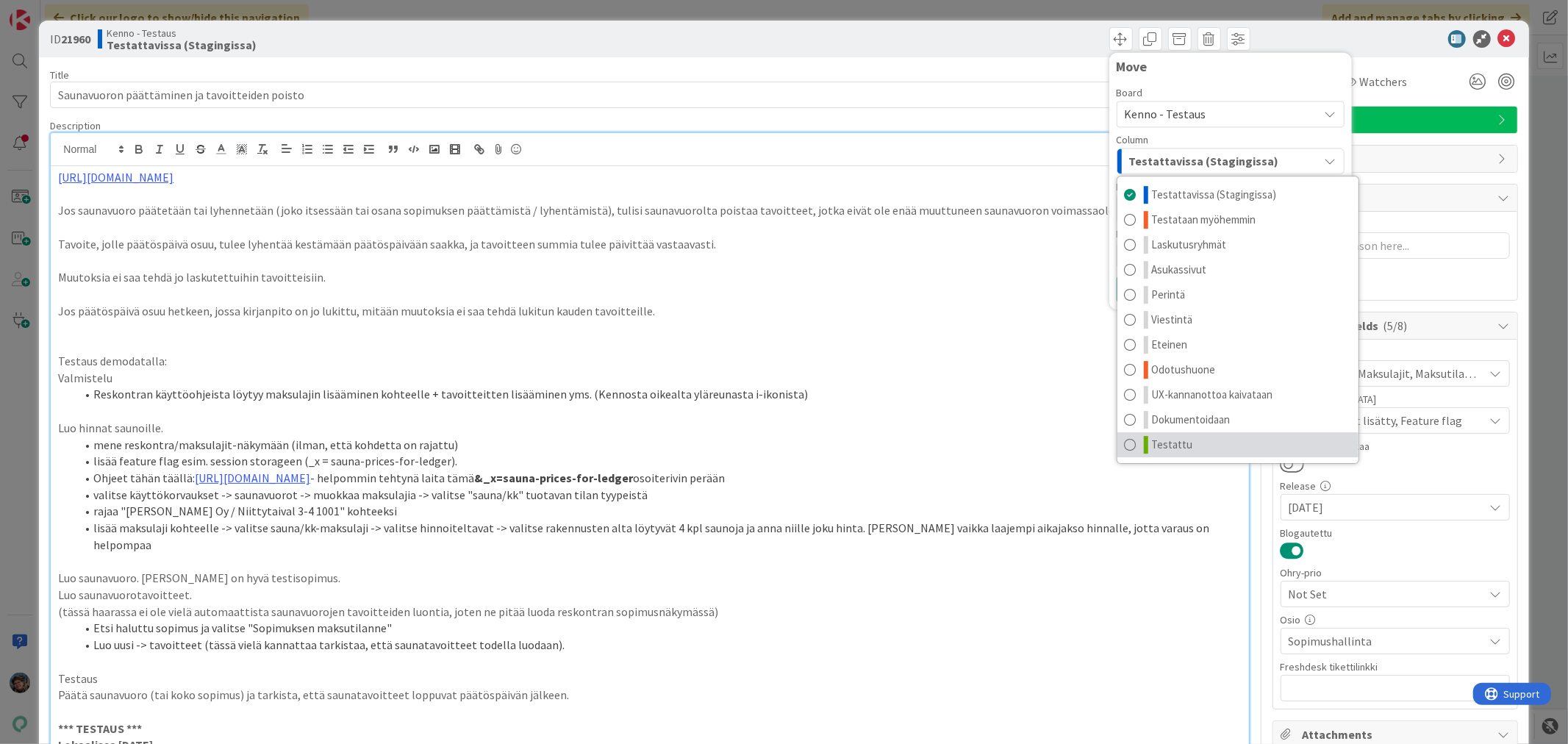
click at [1205, 453] on link "Testattu" at bounding box center [1238, 444] width 241 height 25
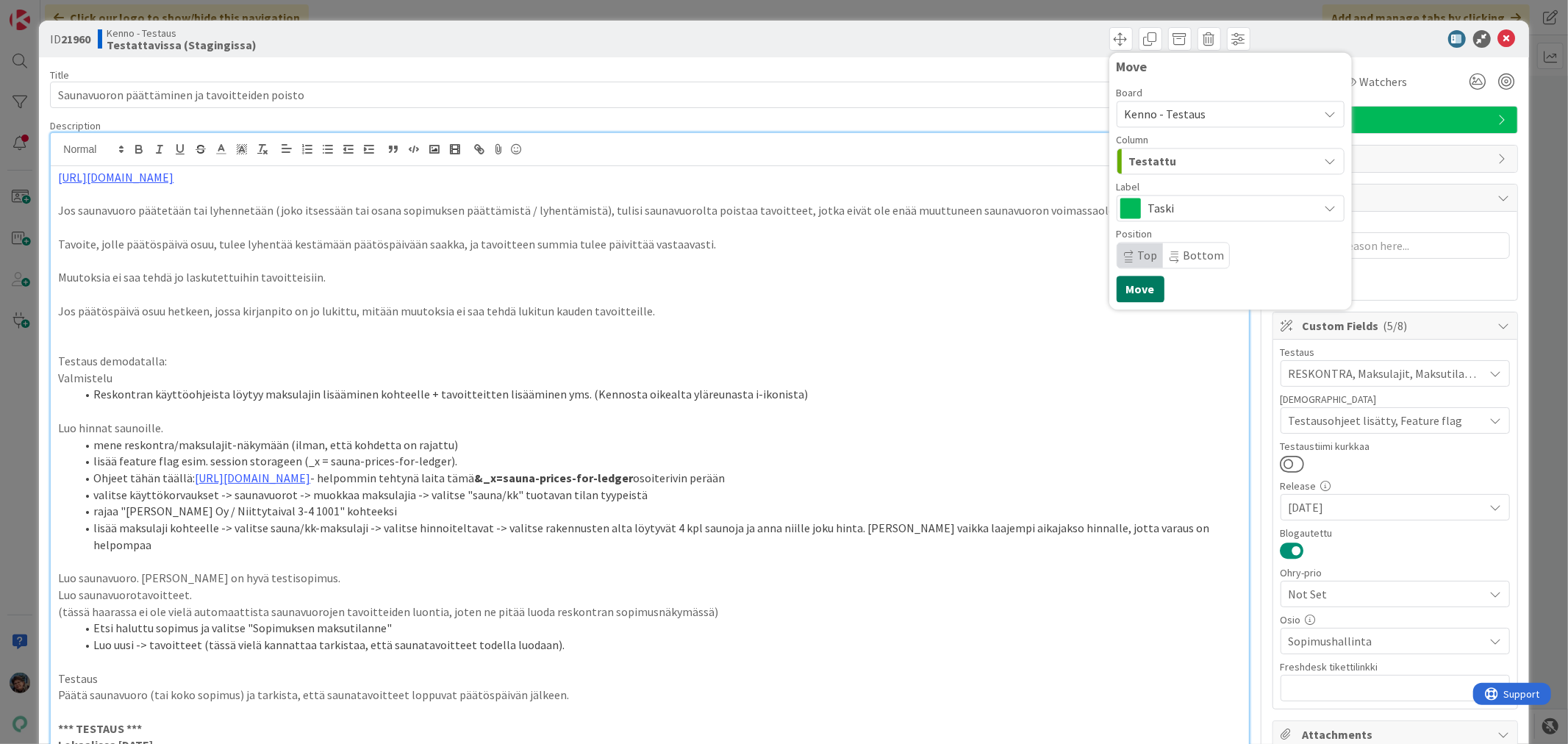
click at [1134, 288] on button "Move" at bounding box center [1140, 289] width 48 height 26
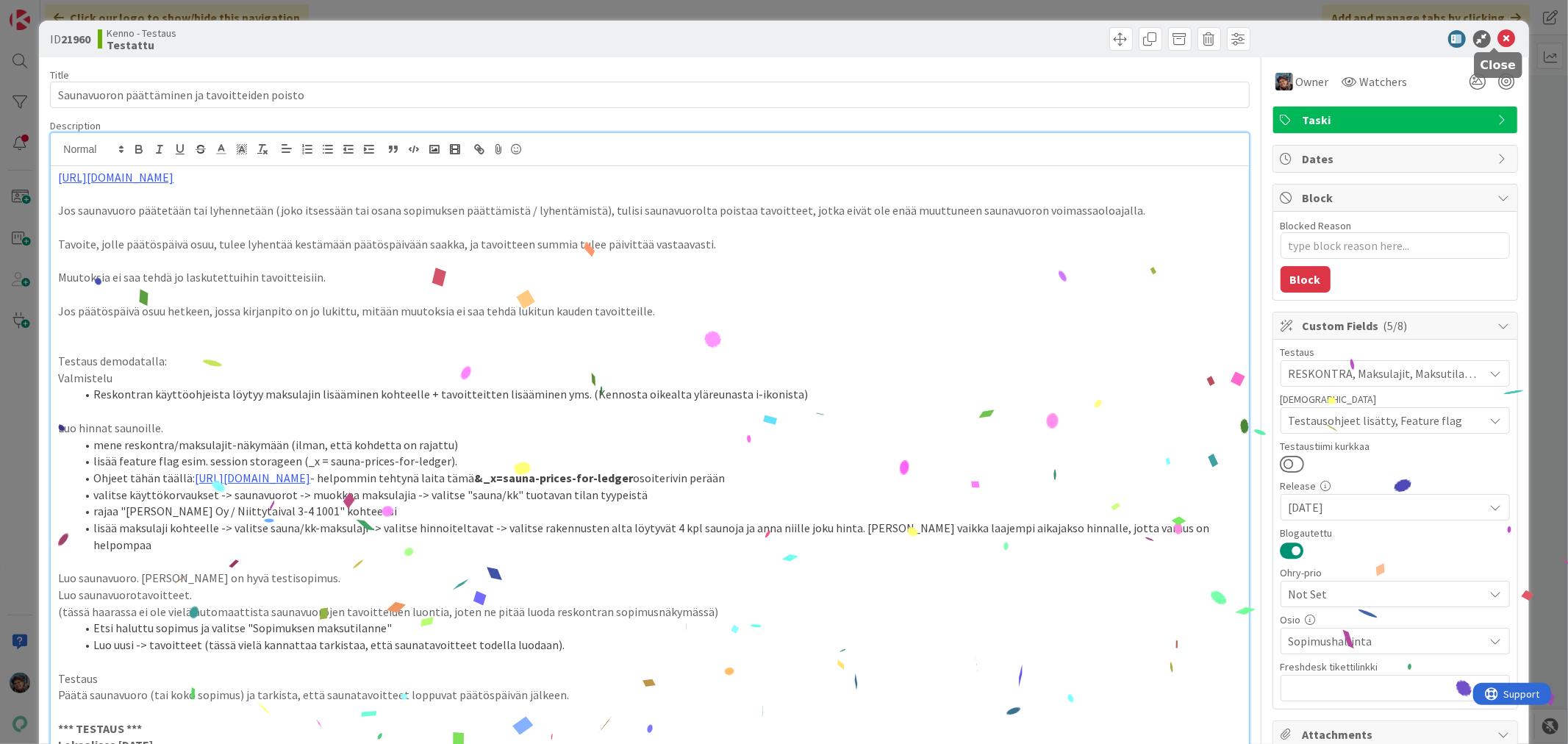
click at [1498, 33] on icon at bounding box center [1507, 38] width 18 height 18
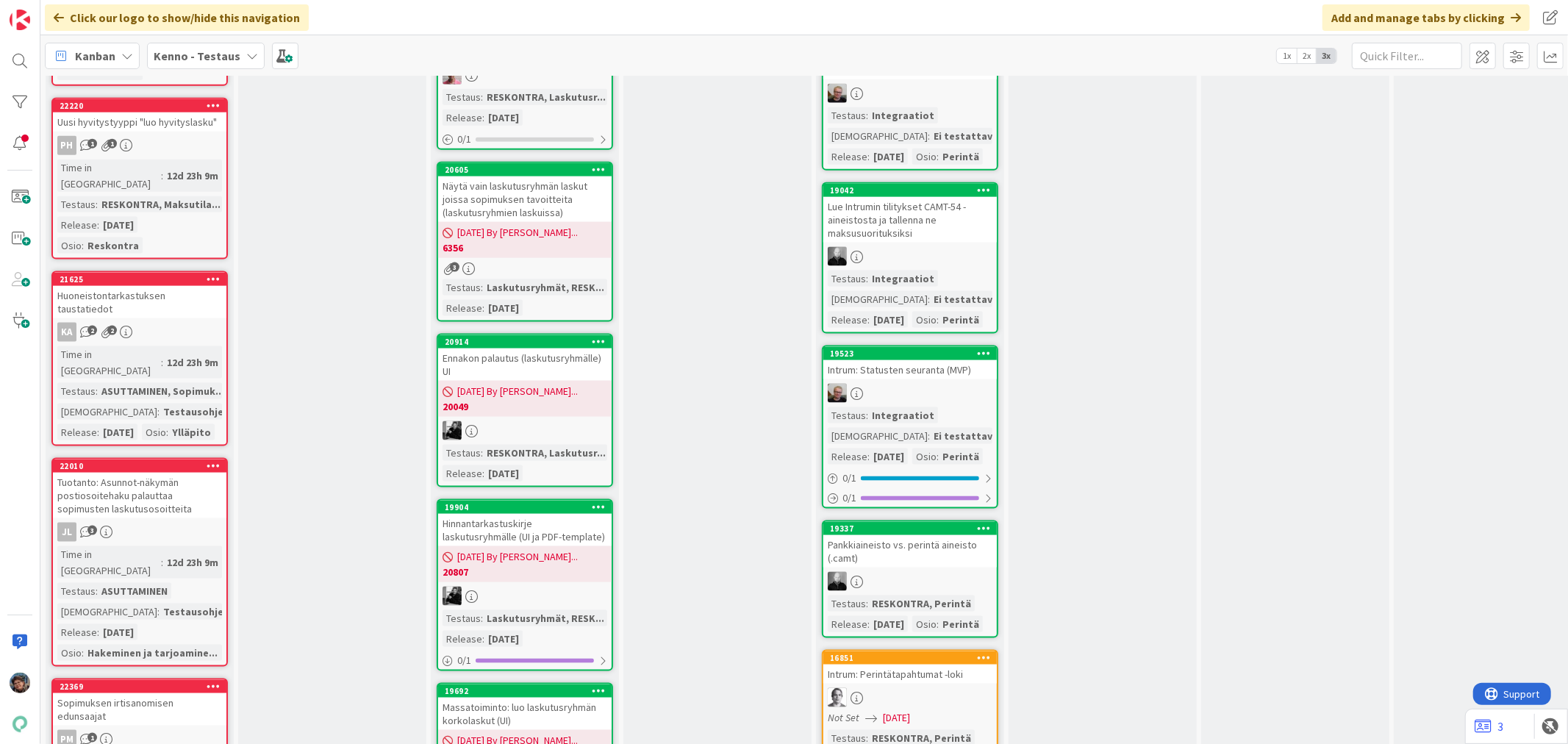
scroll to position [1635, 0]
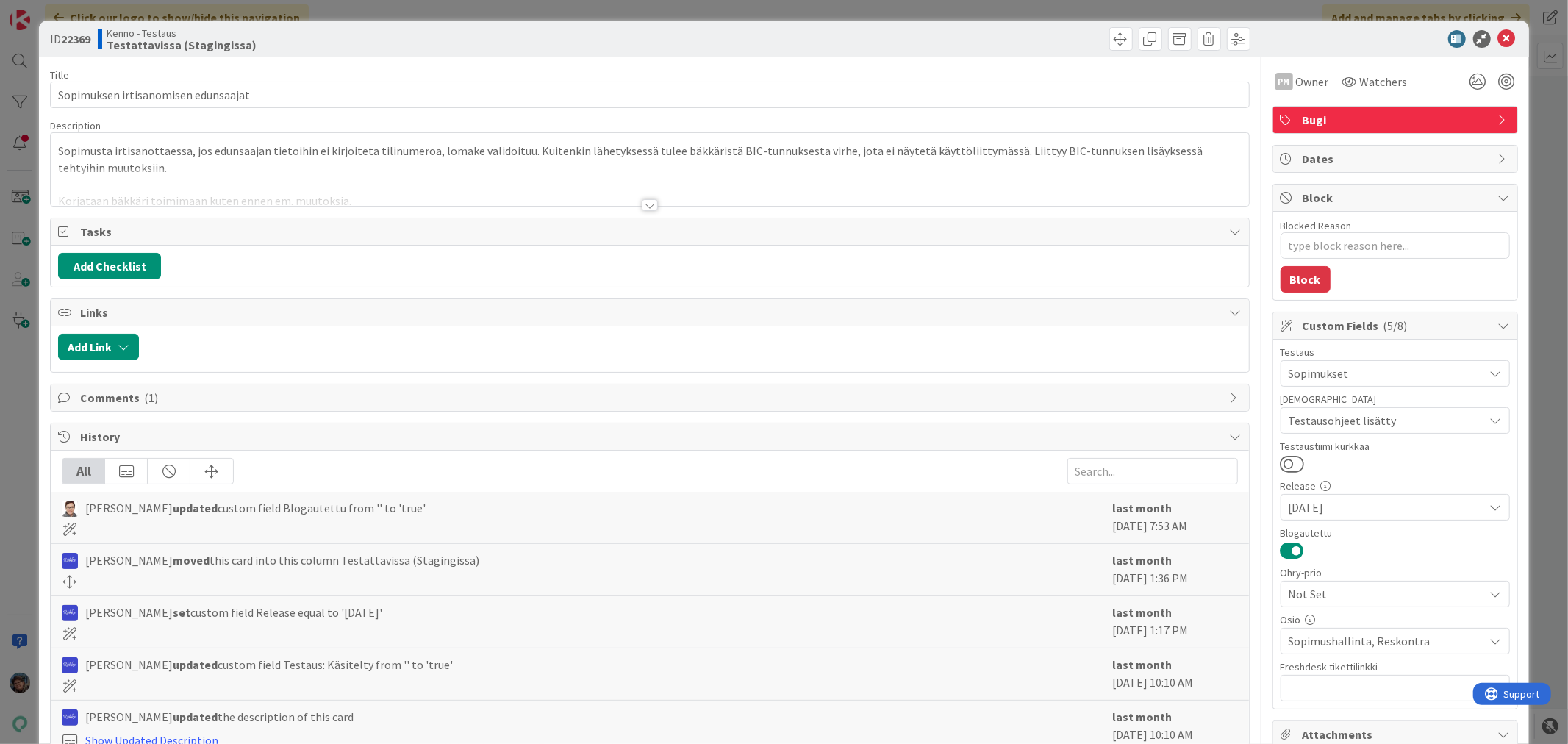
click at [641, 206] on div at bounding box center [649, 205] width 16 height 12
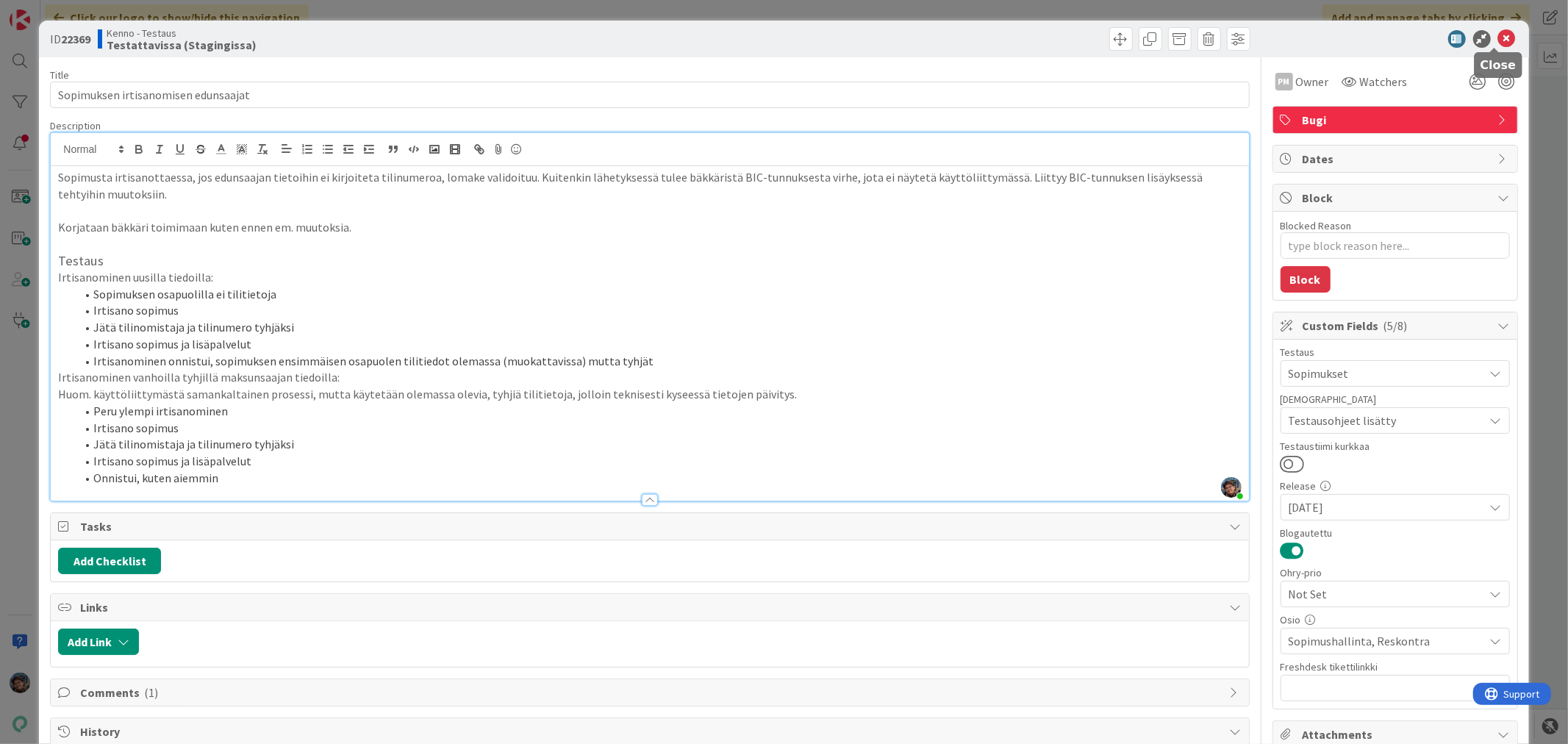
click at [1498, 37] on icon at bounding box center [1507, 38] width 18 height 18
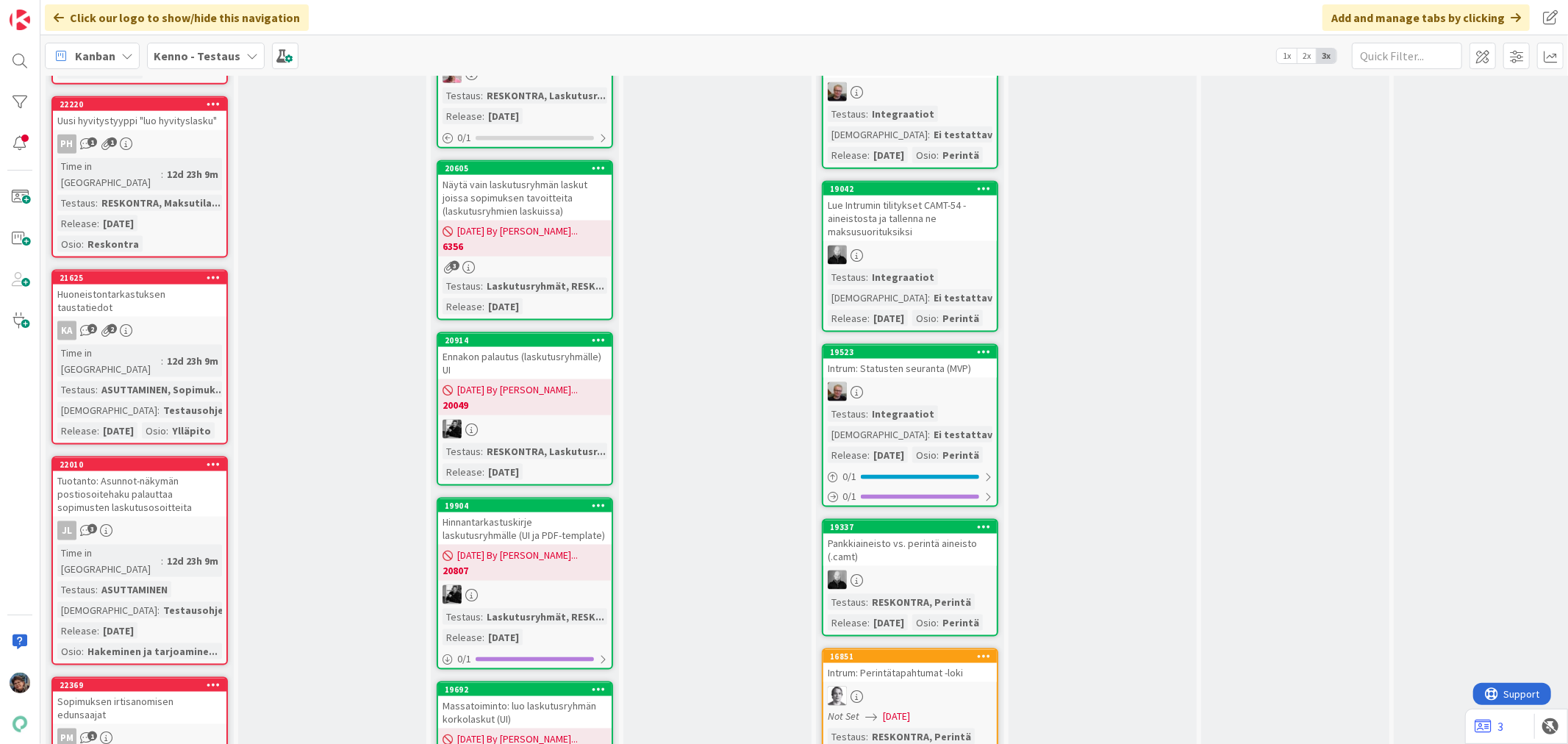
click at [175, 471] on div "Tuotanto: Asunnot-näkymän postiosoitehaku palauttaa sopimusten laskutusosoittei…" at bounding box center [140, 494] width 174 height 46
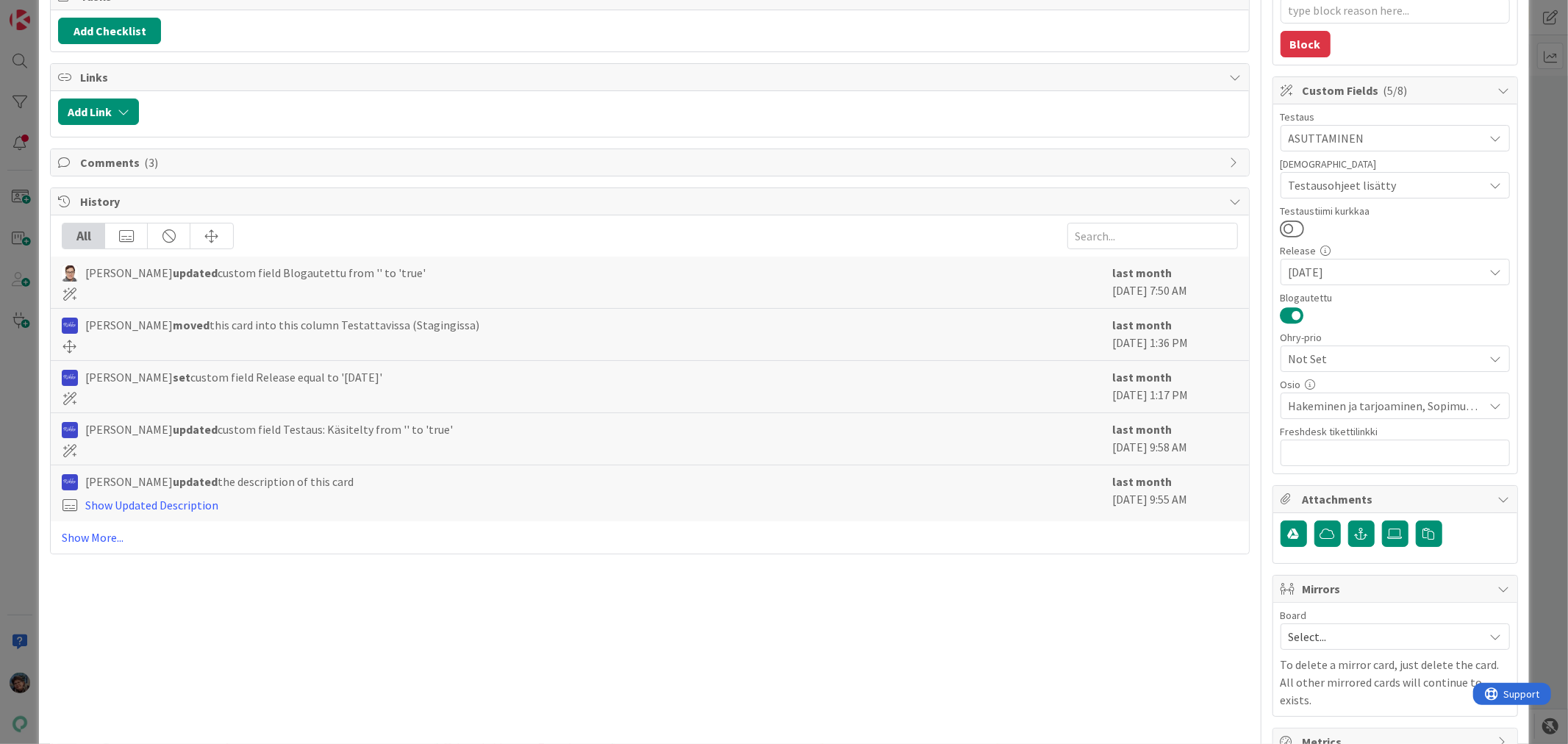
scroll to position [262, 0]
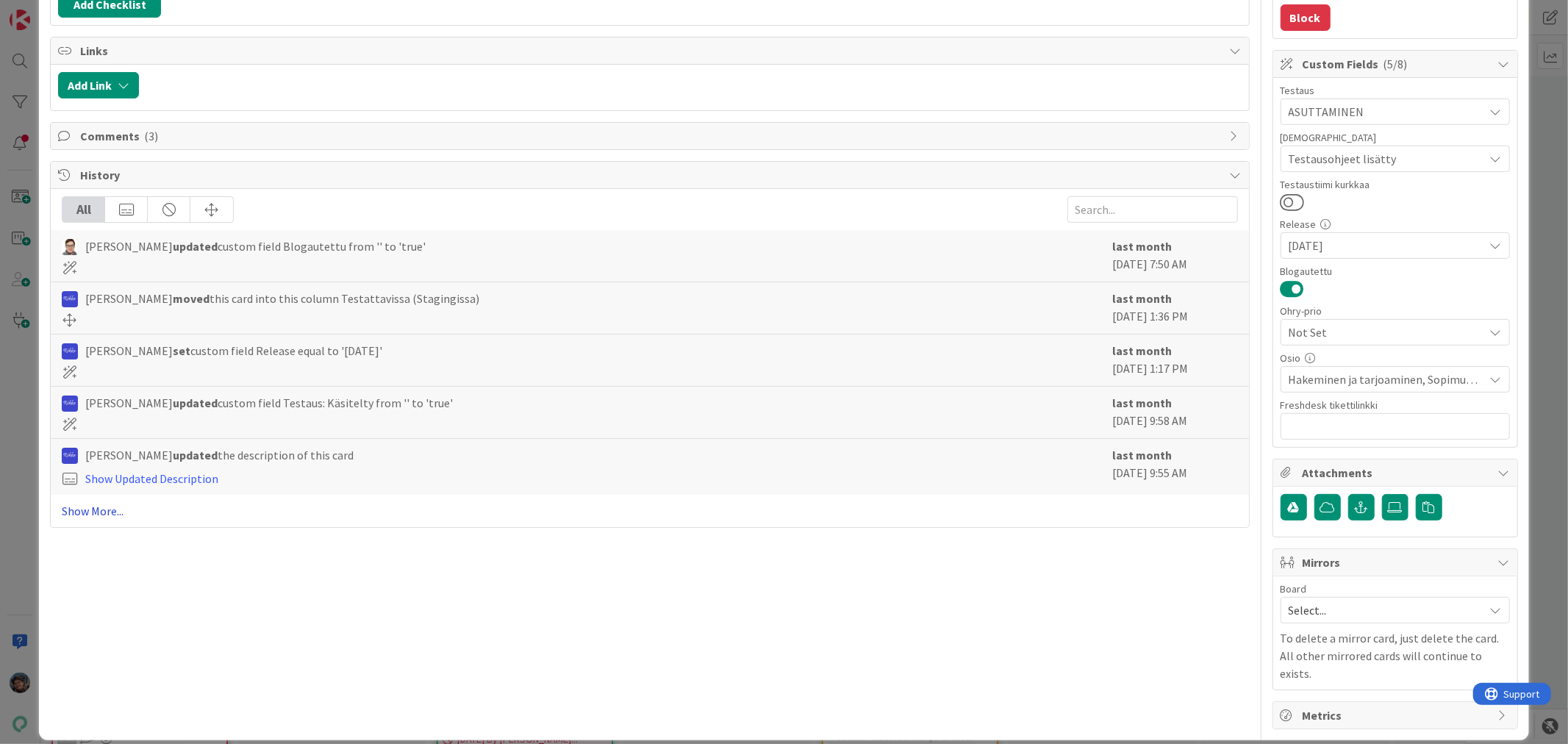
click at [105, 506] on link "Show More..." at bounding box center [649, 510] width 1175 height 18
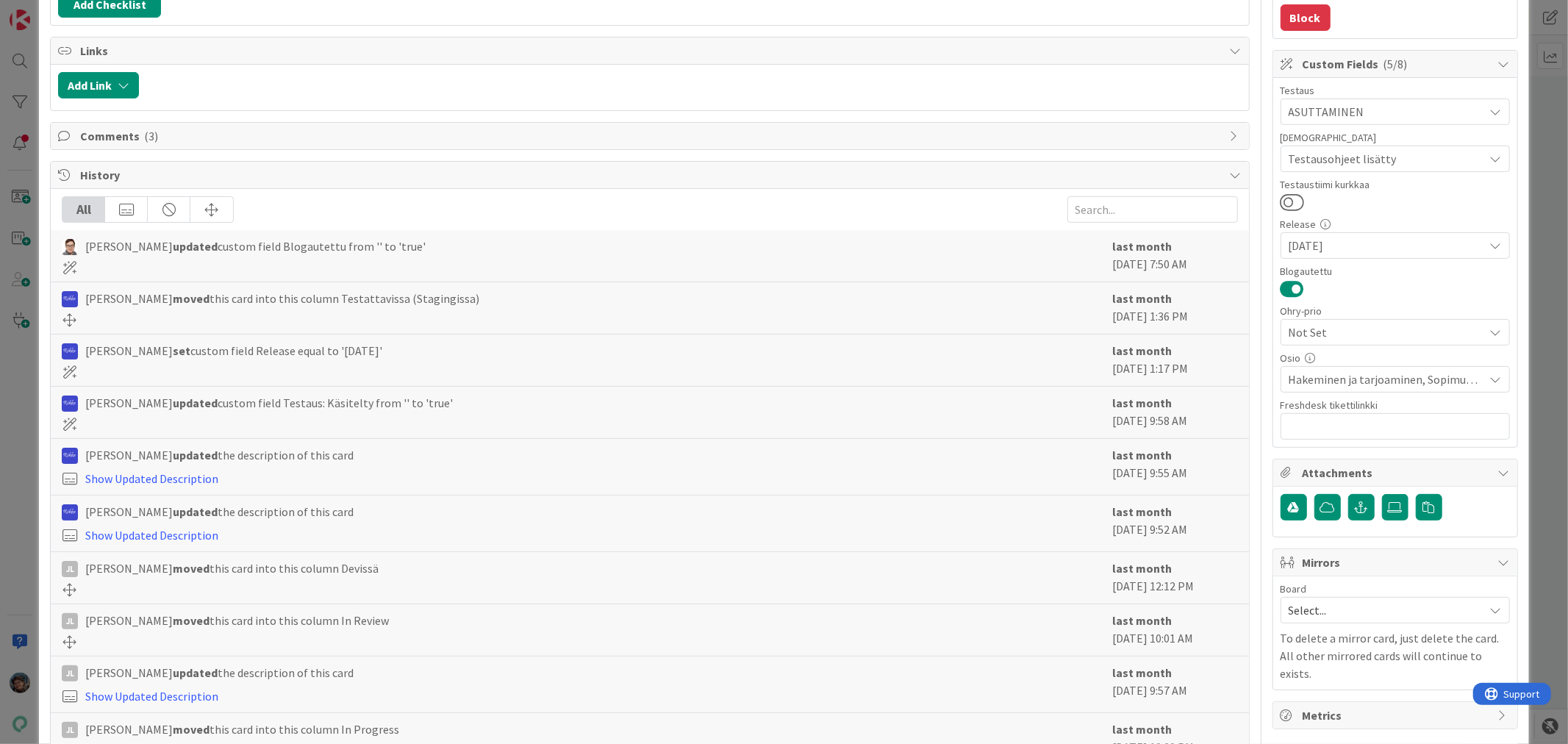
scroll to position [0, 0]
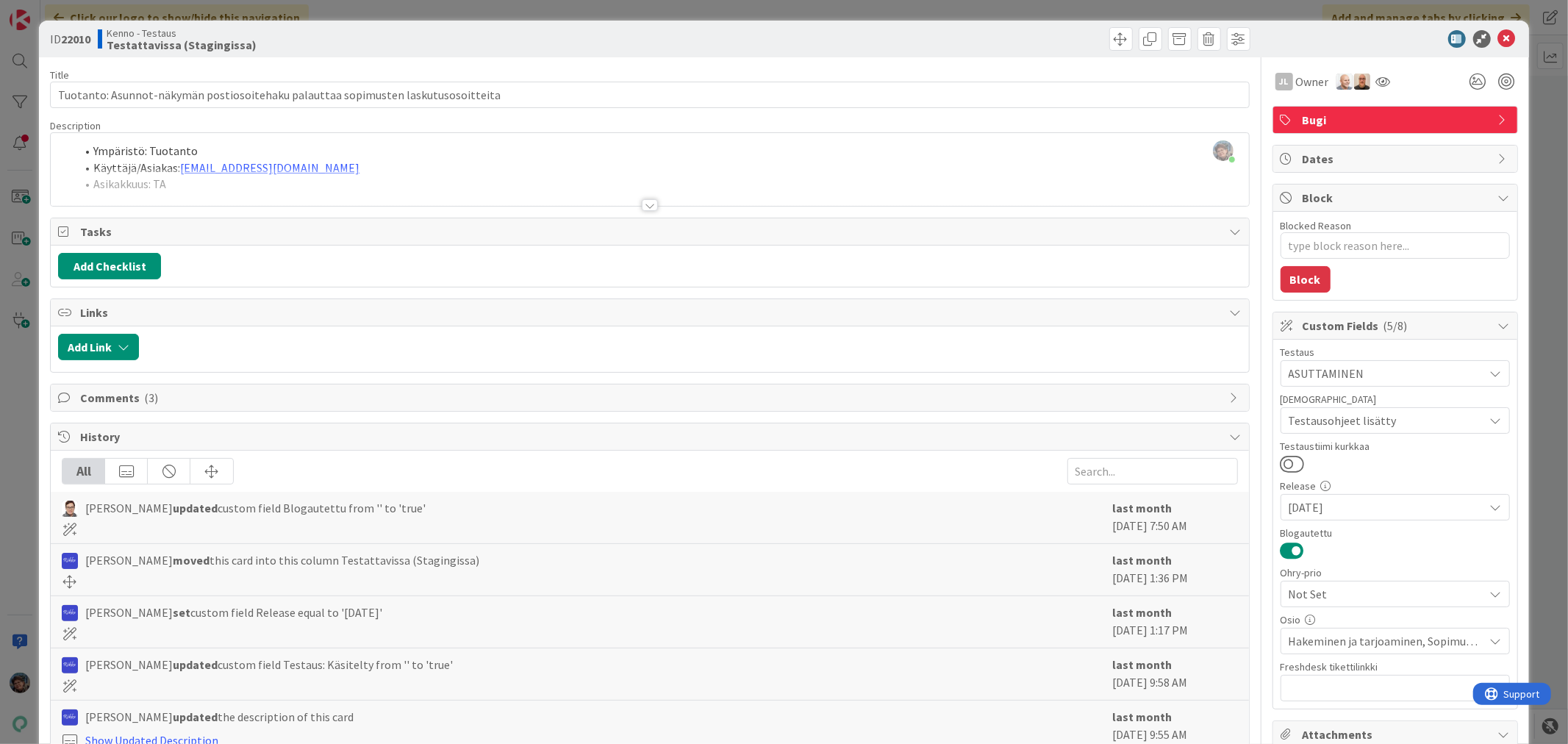
click at [641, 204] on div at bounding box center [649, 205] width 16 height 12
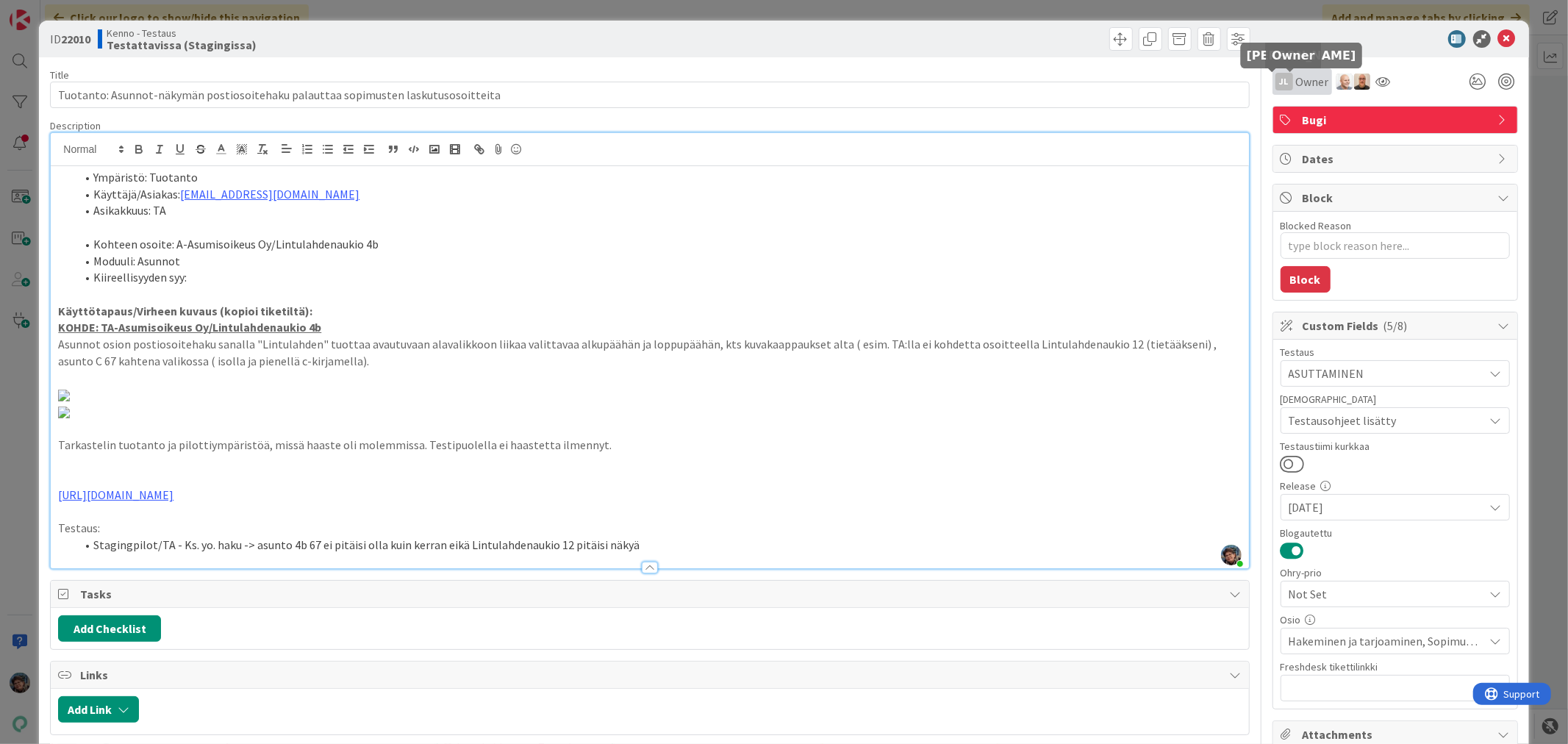
click at [1275, 81] on div "JL" at bounding box center [1284, 81] width 18 height 18
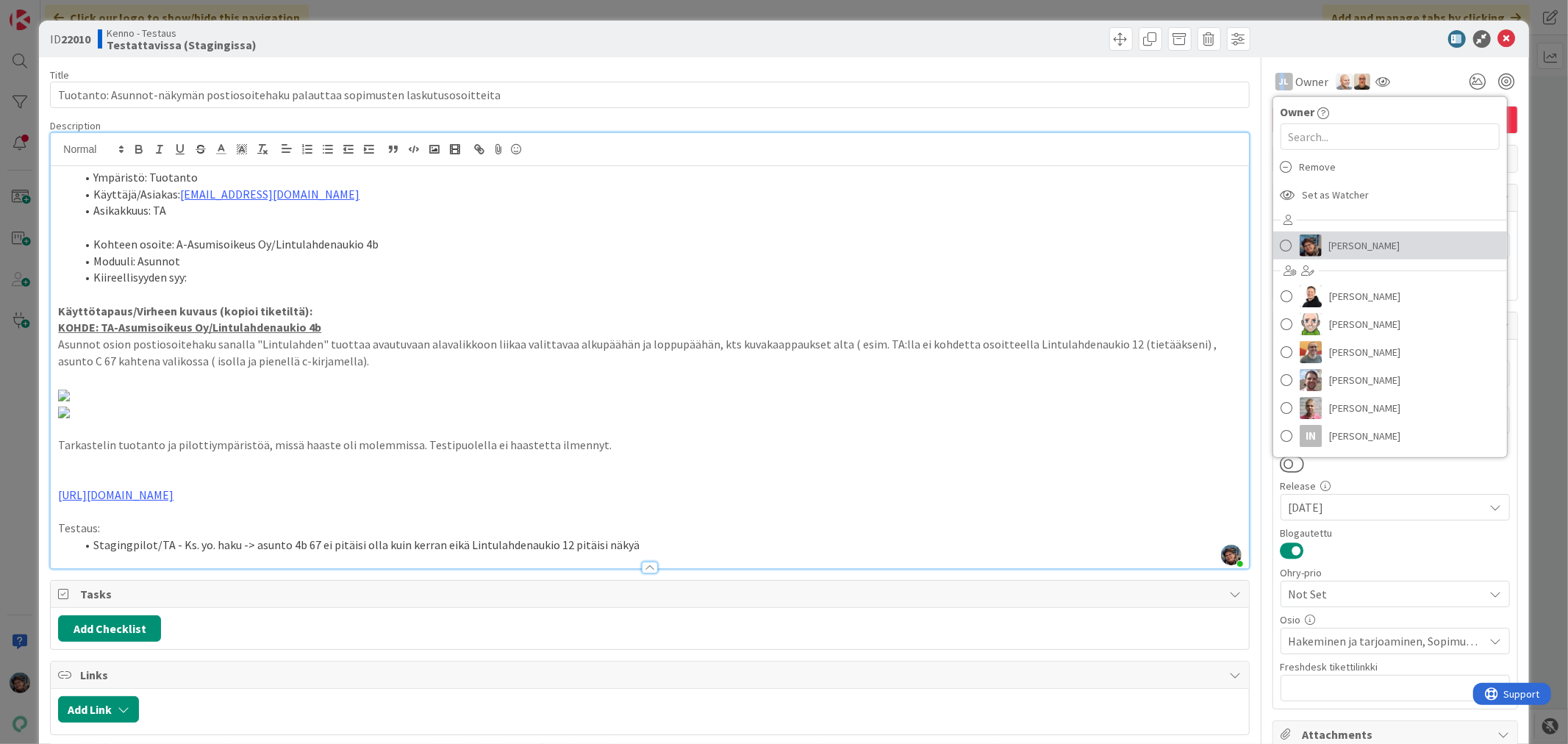
click at [1329, 239] on span "[PERSON_NAME]" at bounding box center [1364, 245] width 72 height 22
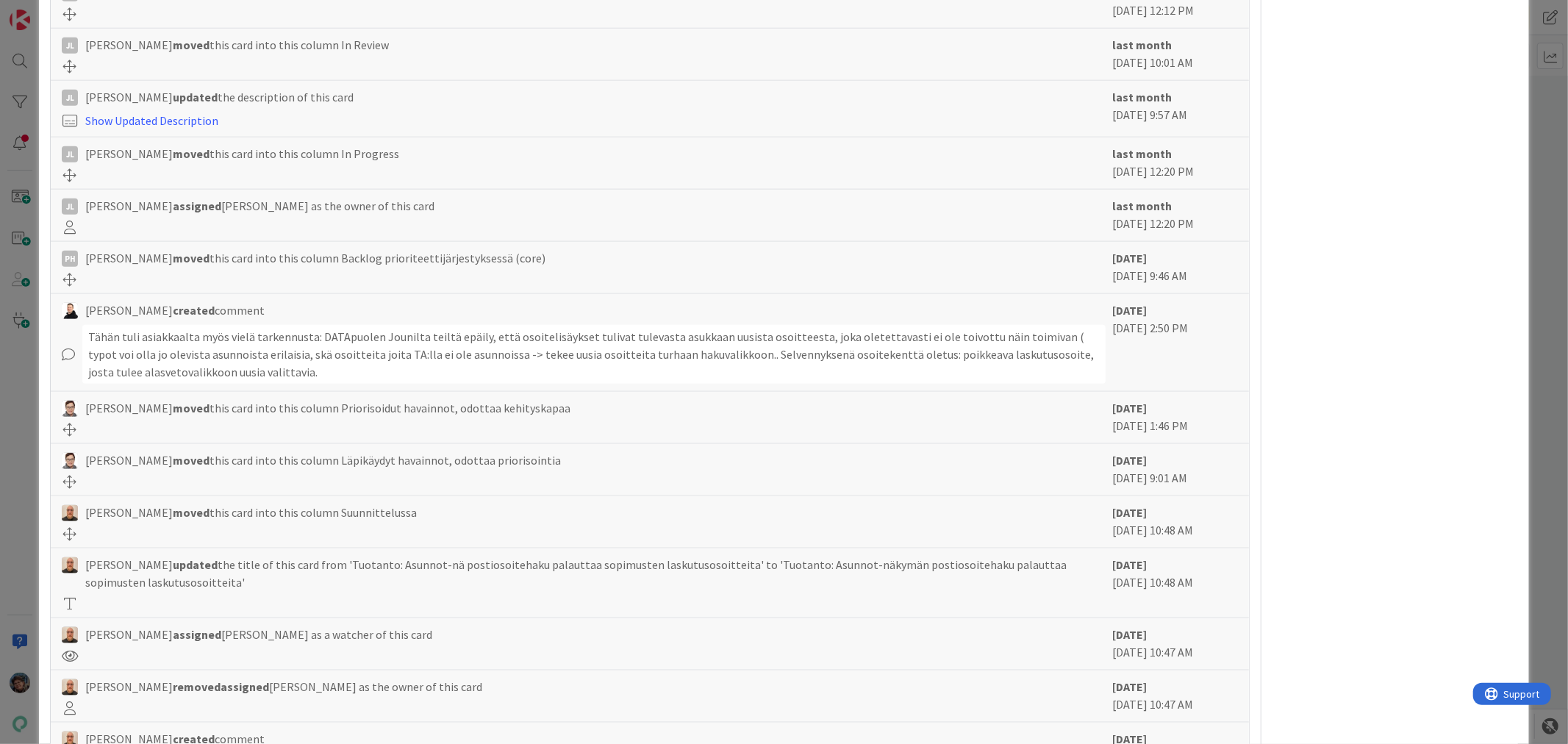
scroll to position [1388, 0]
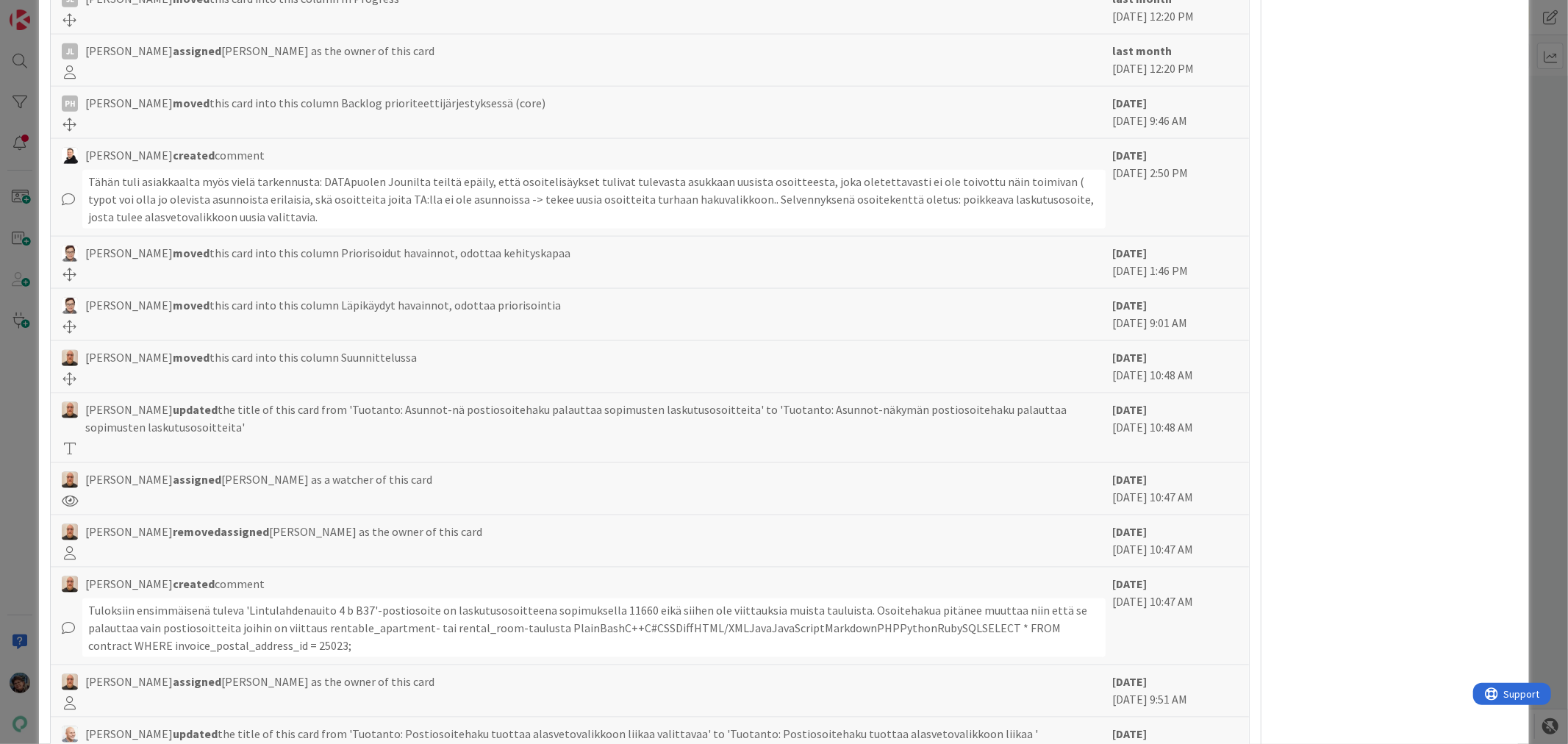
type textarea "x"
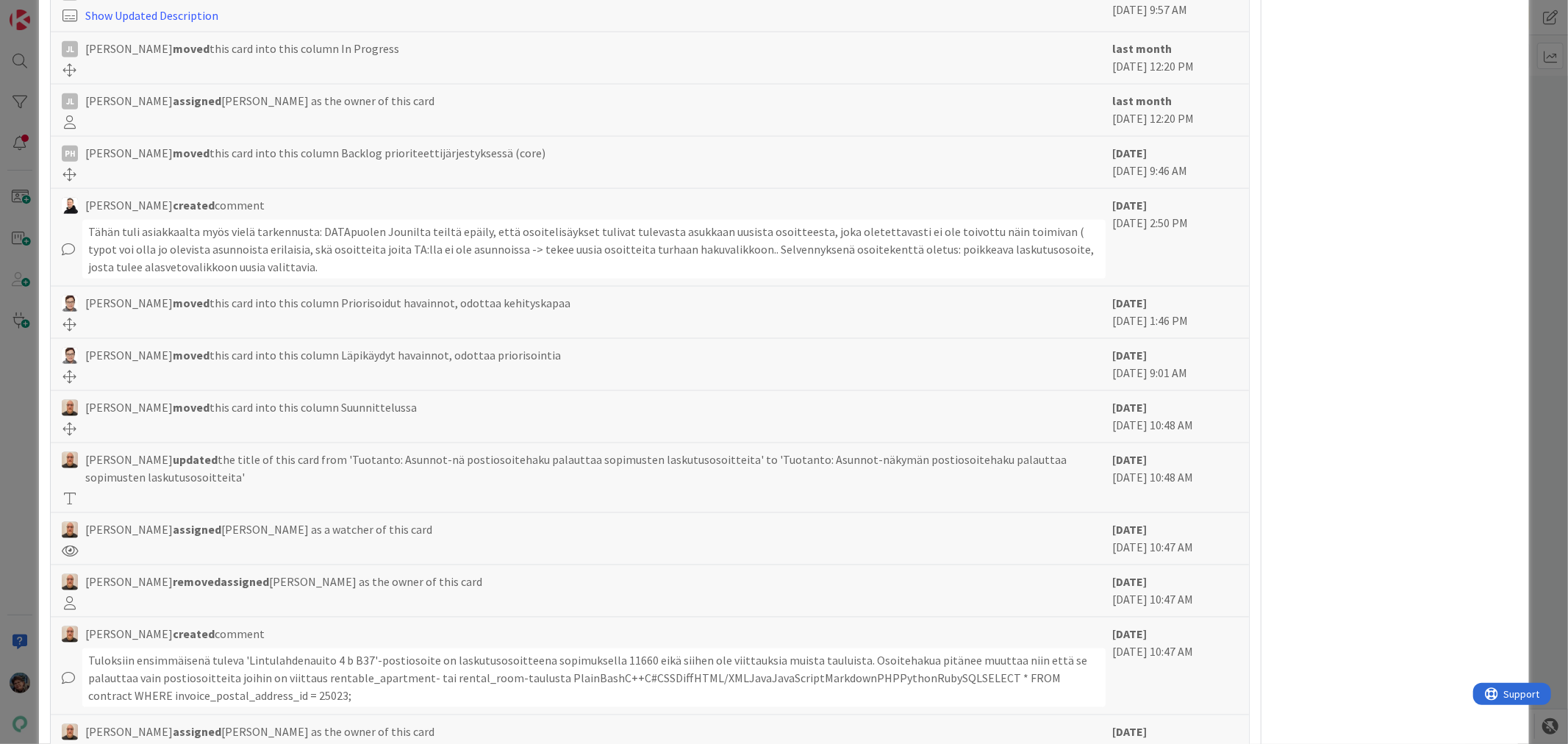
drag, startPoint x: 192, startPoint y: 357, endPoint x: 30, endPoint y: 332, distance: 163.9
click at [30, 332] on div "ID 22010 Kenno - Testaus Testattavissa (Stagingissa) Title 81 / 128 Tuotanto: A…" at bounding box center [784, 372] width 1568 height 744
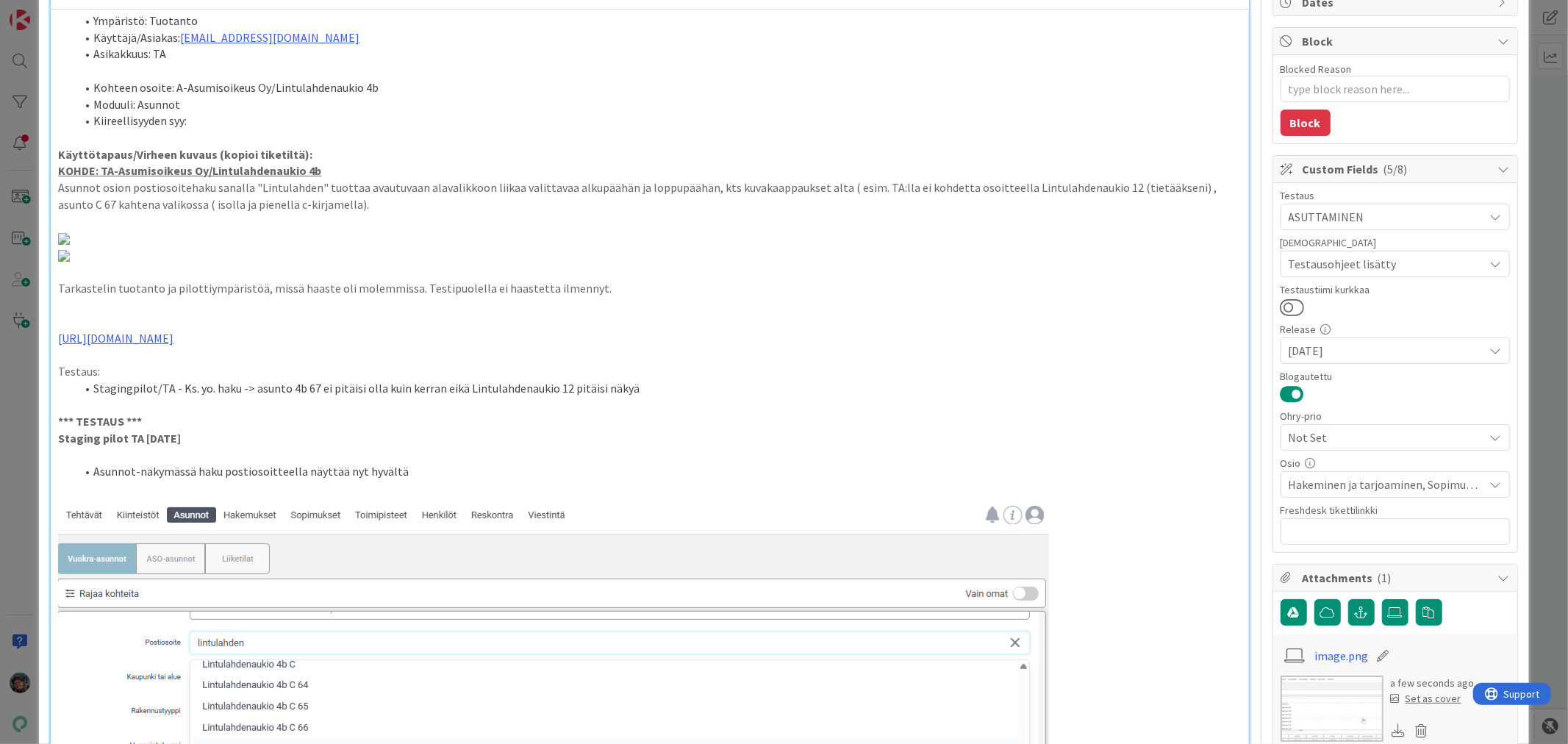
scroll to position [0, 0]
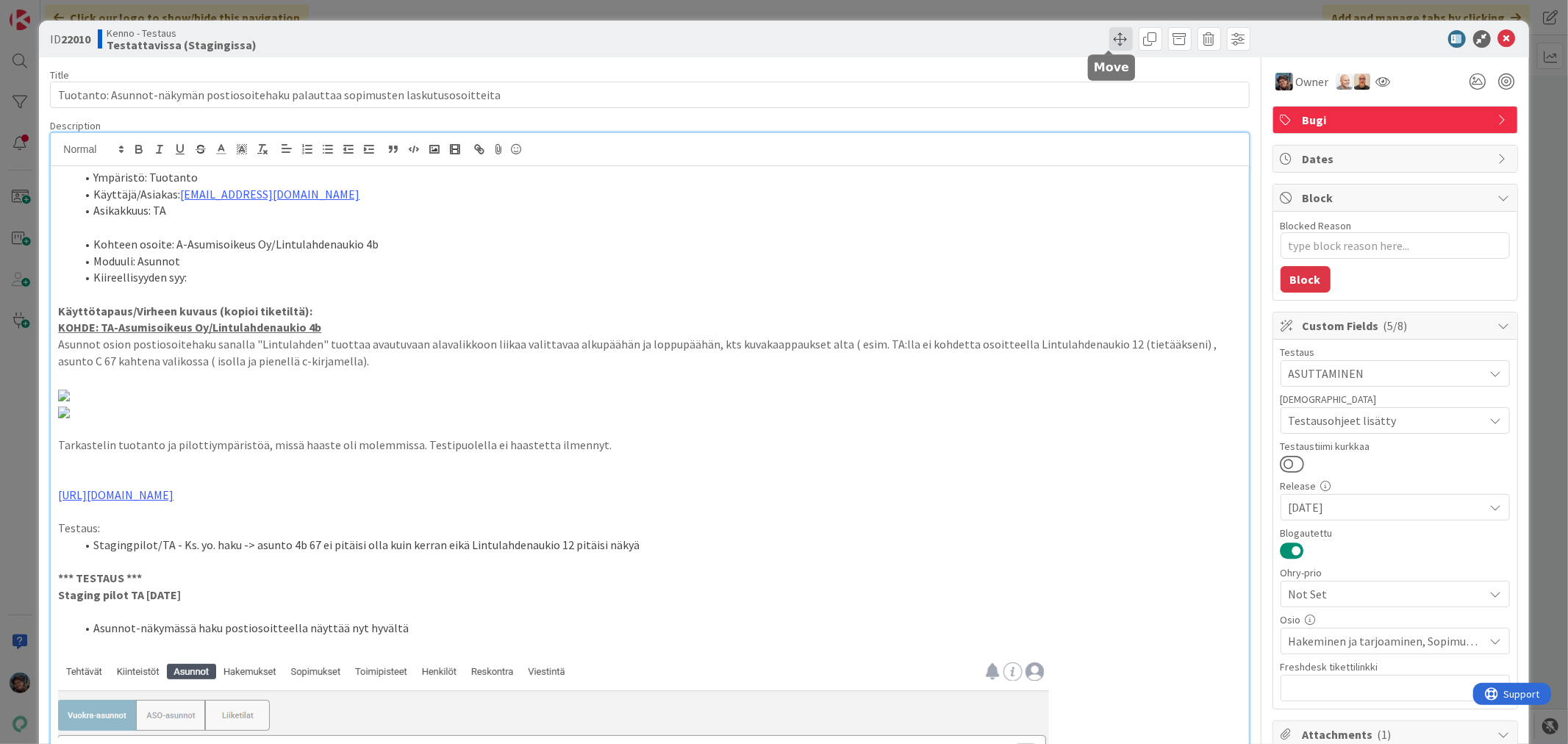
drag, startPoint x: 1111, startPoint y: 33, endPoint x: 1118, endPoint y: 38, distance: 8.6
click at [1111, 34] on span at bounding box center [1121, 39] width 24 height 24
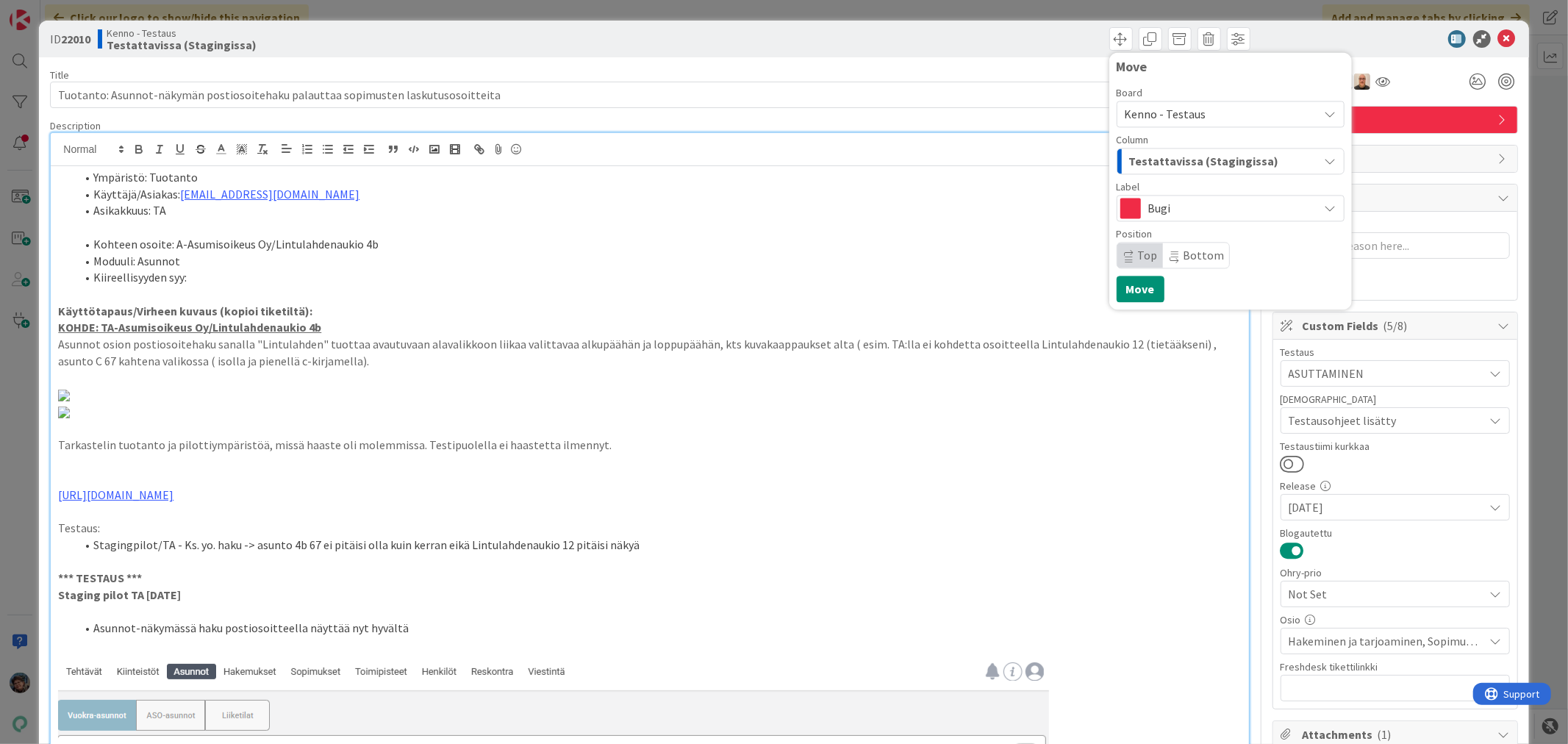
click at [1201, 154] on span "Testattavissa (Stagingissa)" at bounding box center [1204, 161] width 150 height 19
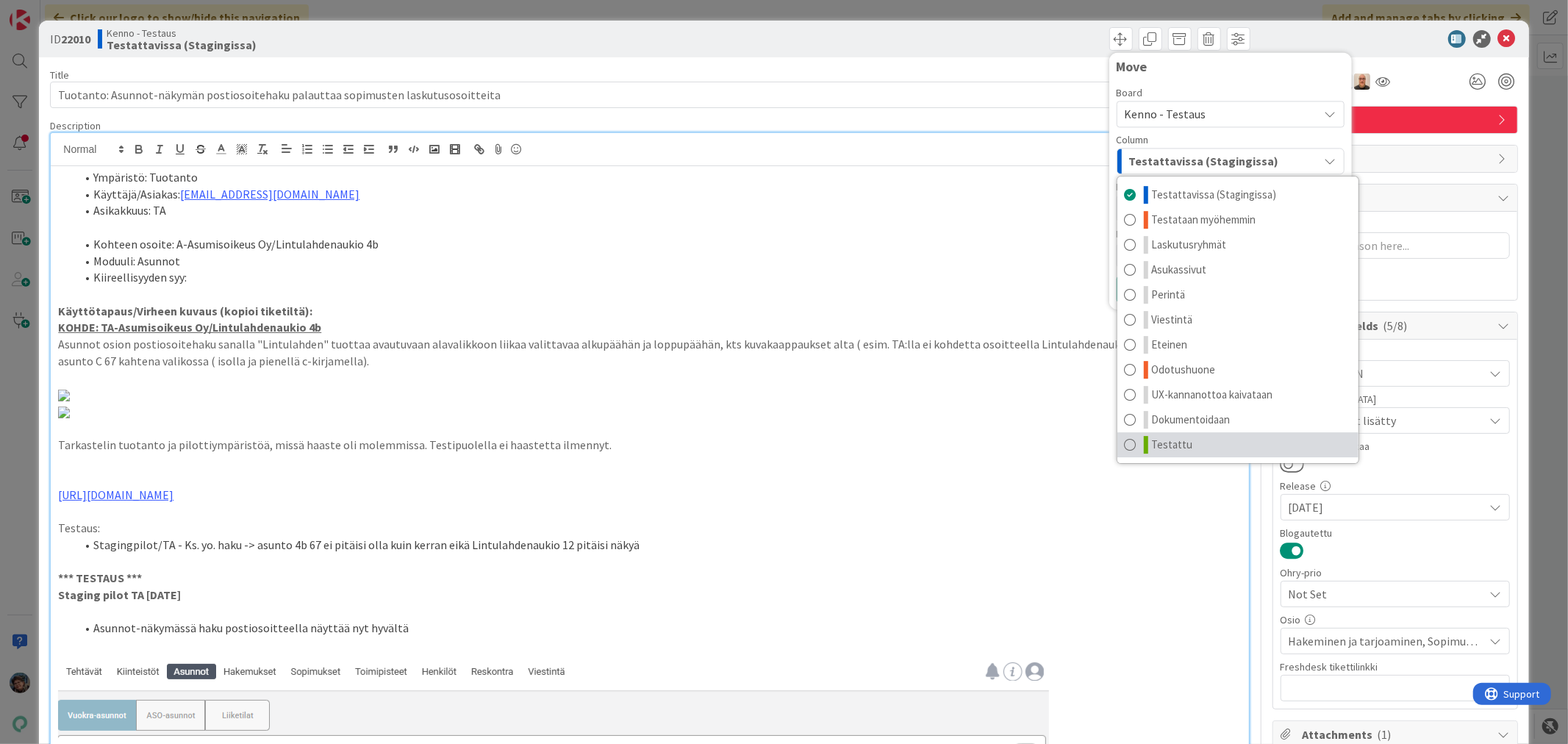
click at [1191, 439] on link "Testattu" at bounding box center [1238, 444] width 241 height 25
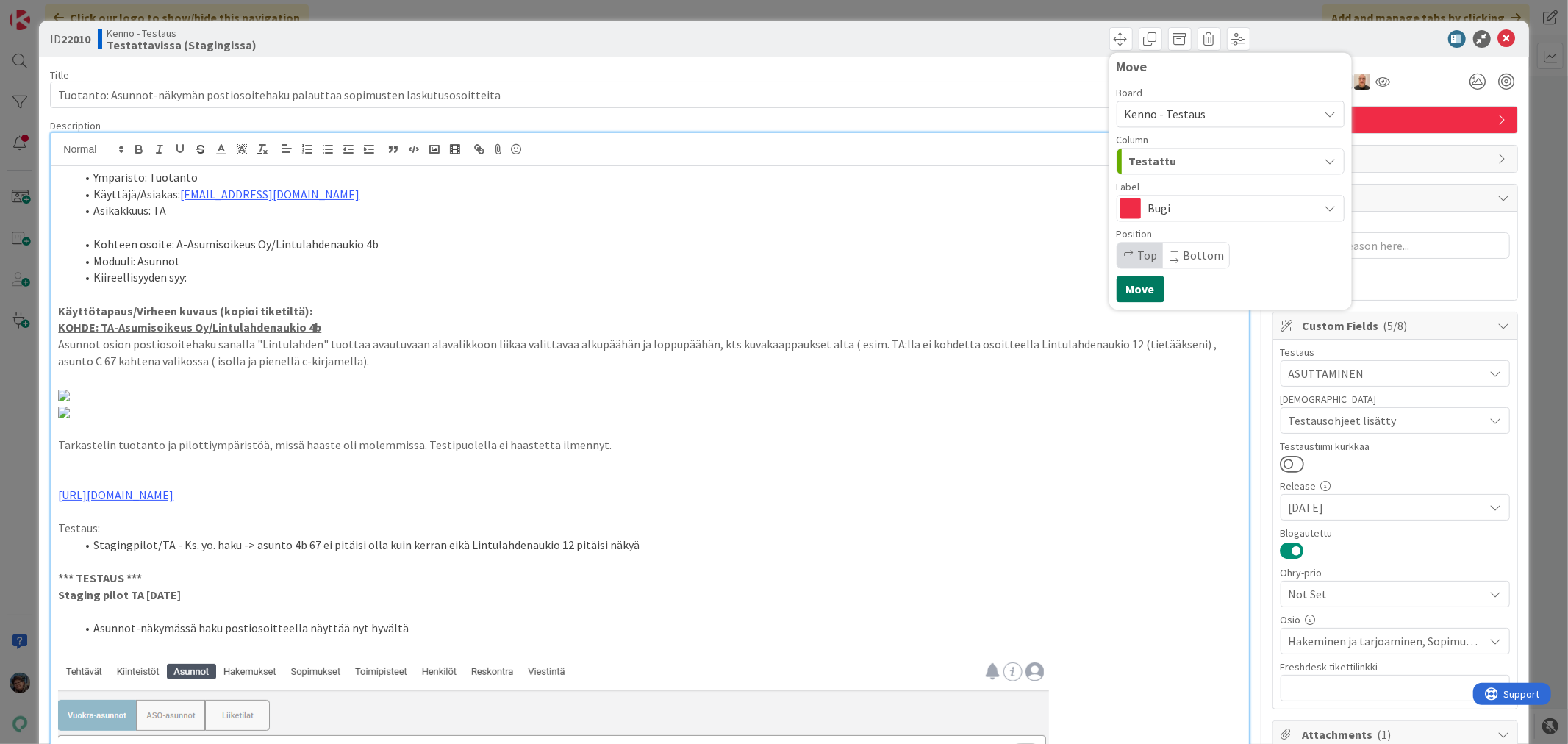
drag, startPoint x: 1132, startPoint y: 292, endPoint x: 1119, endPoint y: 316, distance: 27.3
click at [1132, 291] on button "Move" at bounding box center [1140, 289] width 48 height 26
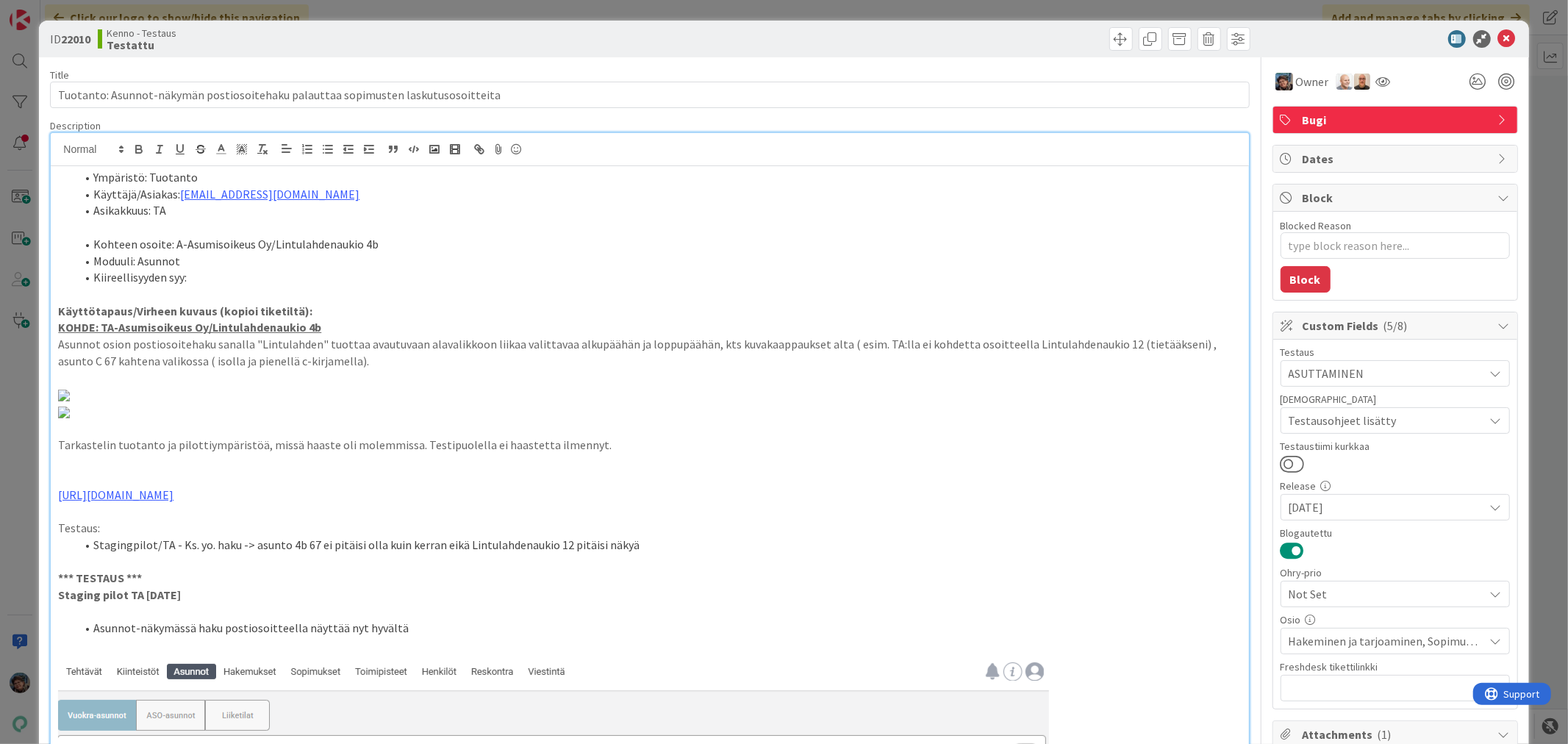
type textarea "x"
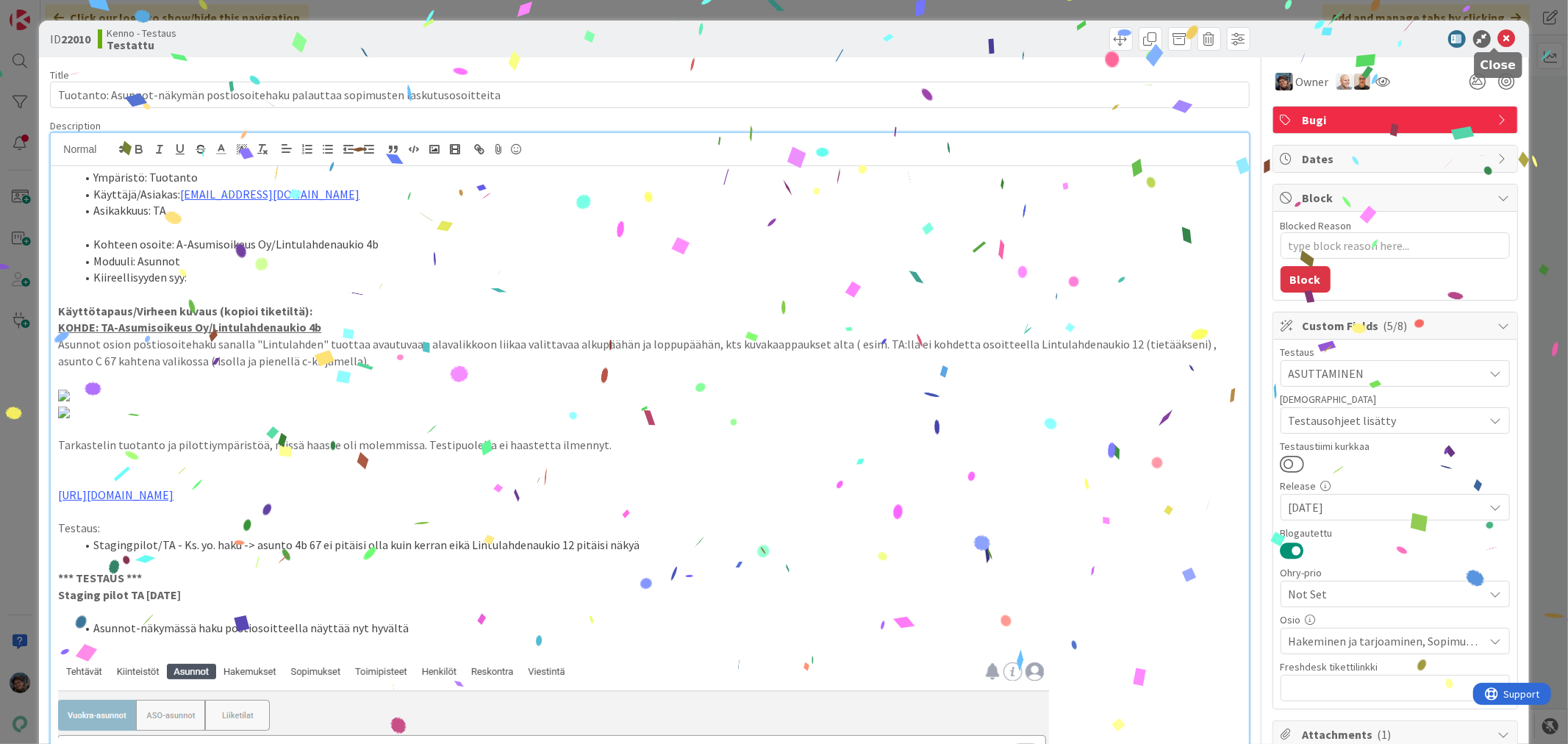
click at [1498, 37] on icon at bounding box center [1507, 38] width 18 height 18
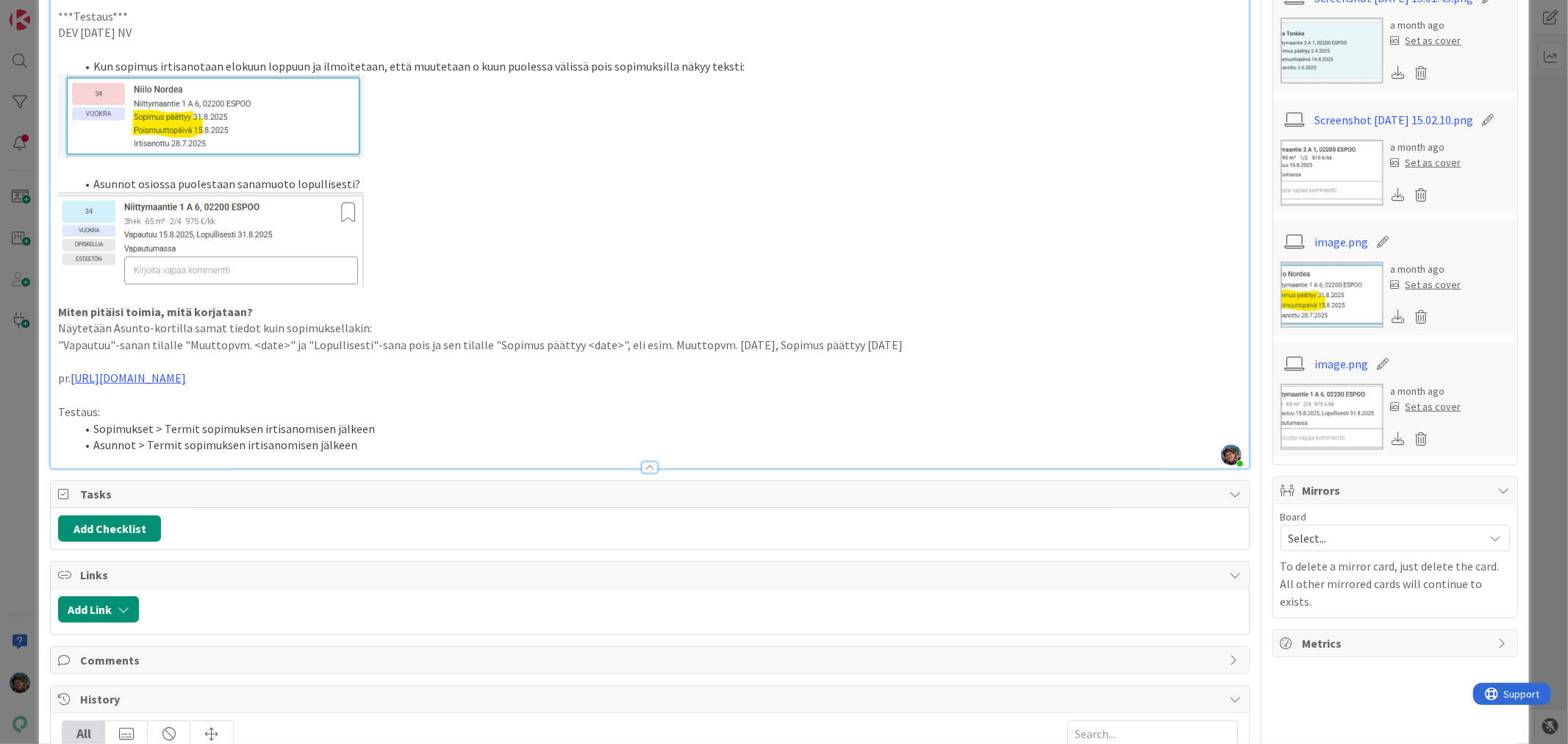
scroll to position [817, 0]
click at [362, 447] on li "Asunnot > Termit sopimuksen irtisanomisen jälkeen" at bounding box center [658, 443] width 1165 height 17
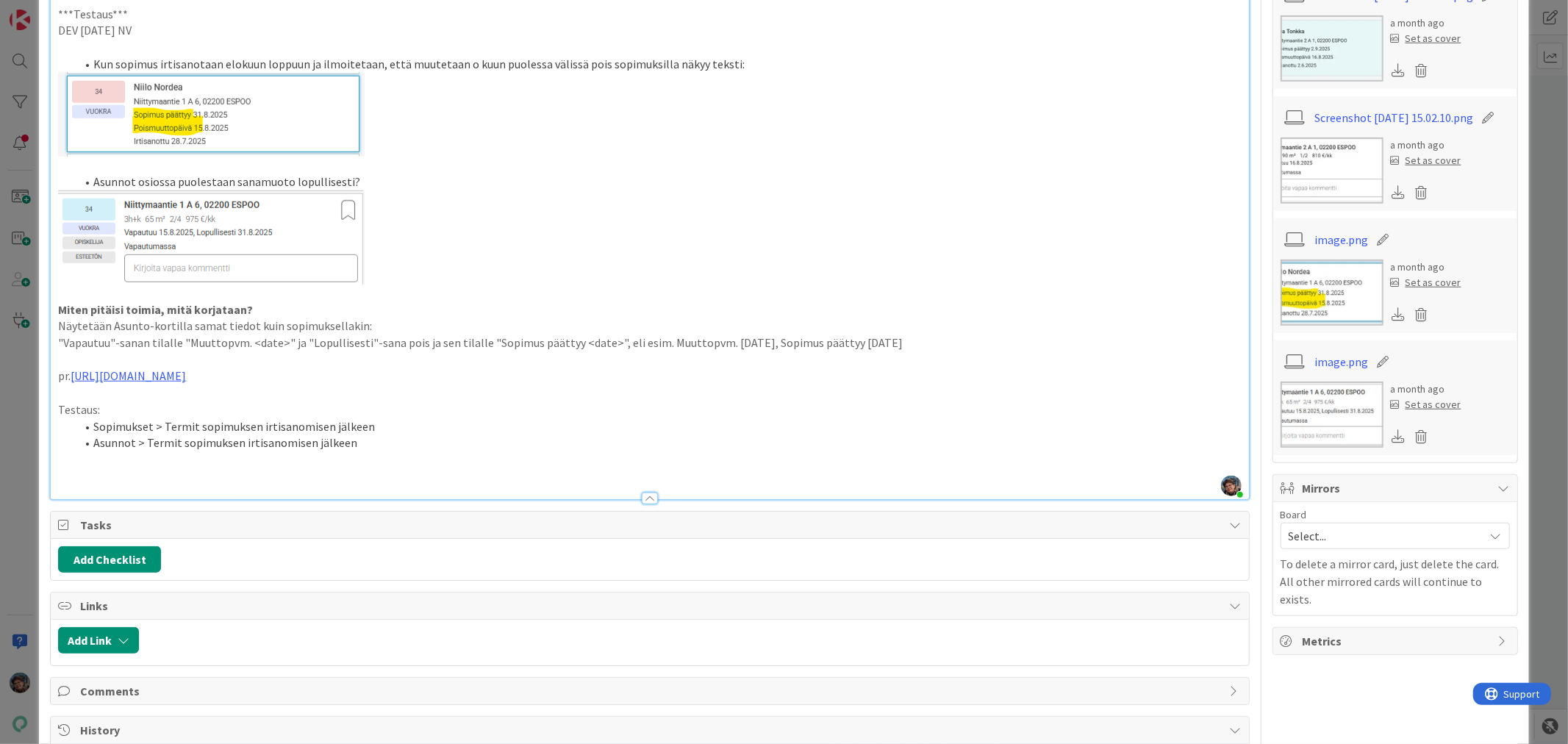
type textarea "x"
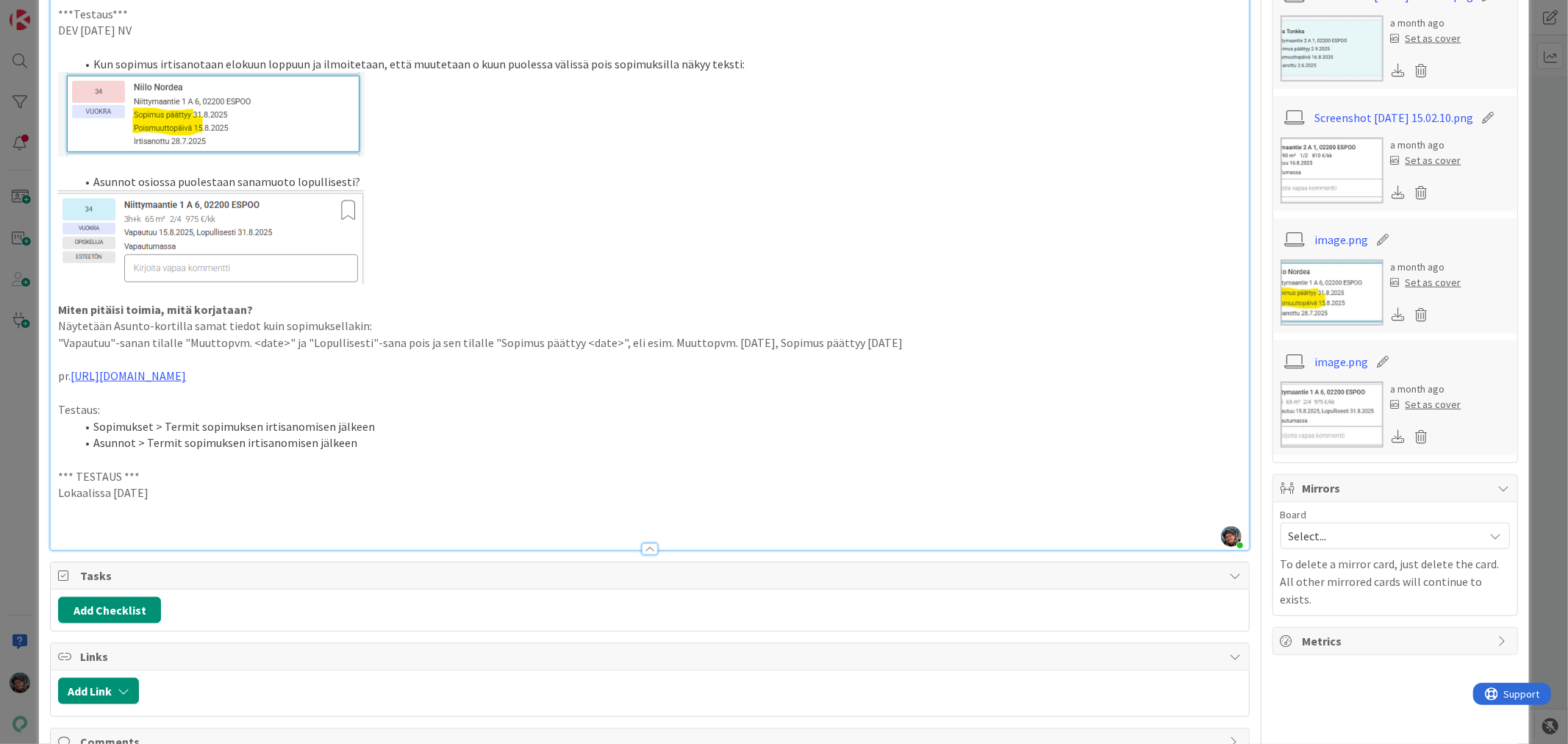
drag, startPoint x: 167, startPoint y: 494, endPoint x: 50, endPoint y: 475, distance: 118.5
click at [61, 523] on p at bounding box center [649, 527] width 1183 height 17
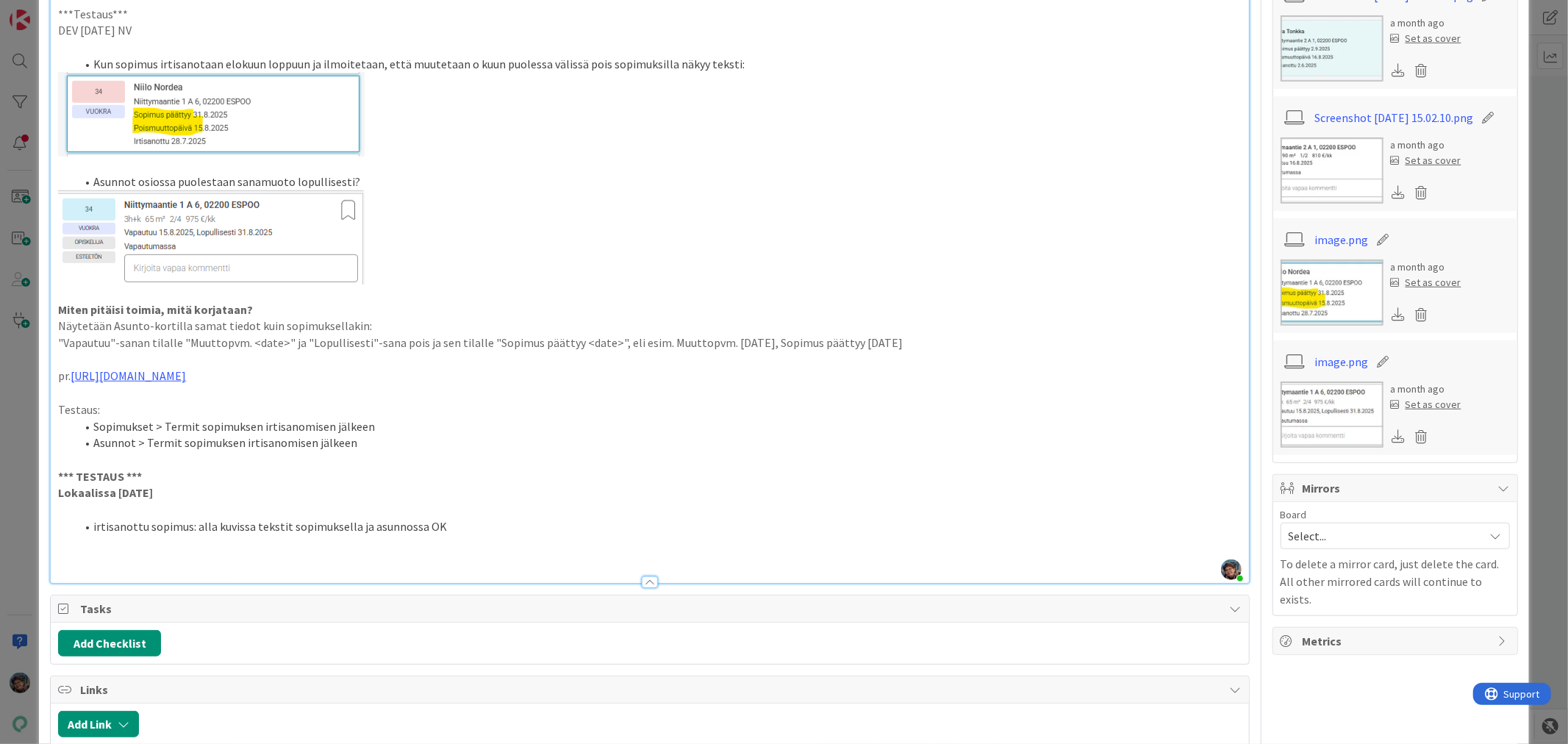
click at [76, 556] on p at bounding box center [649, 560] width 1183 height 17
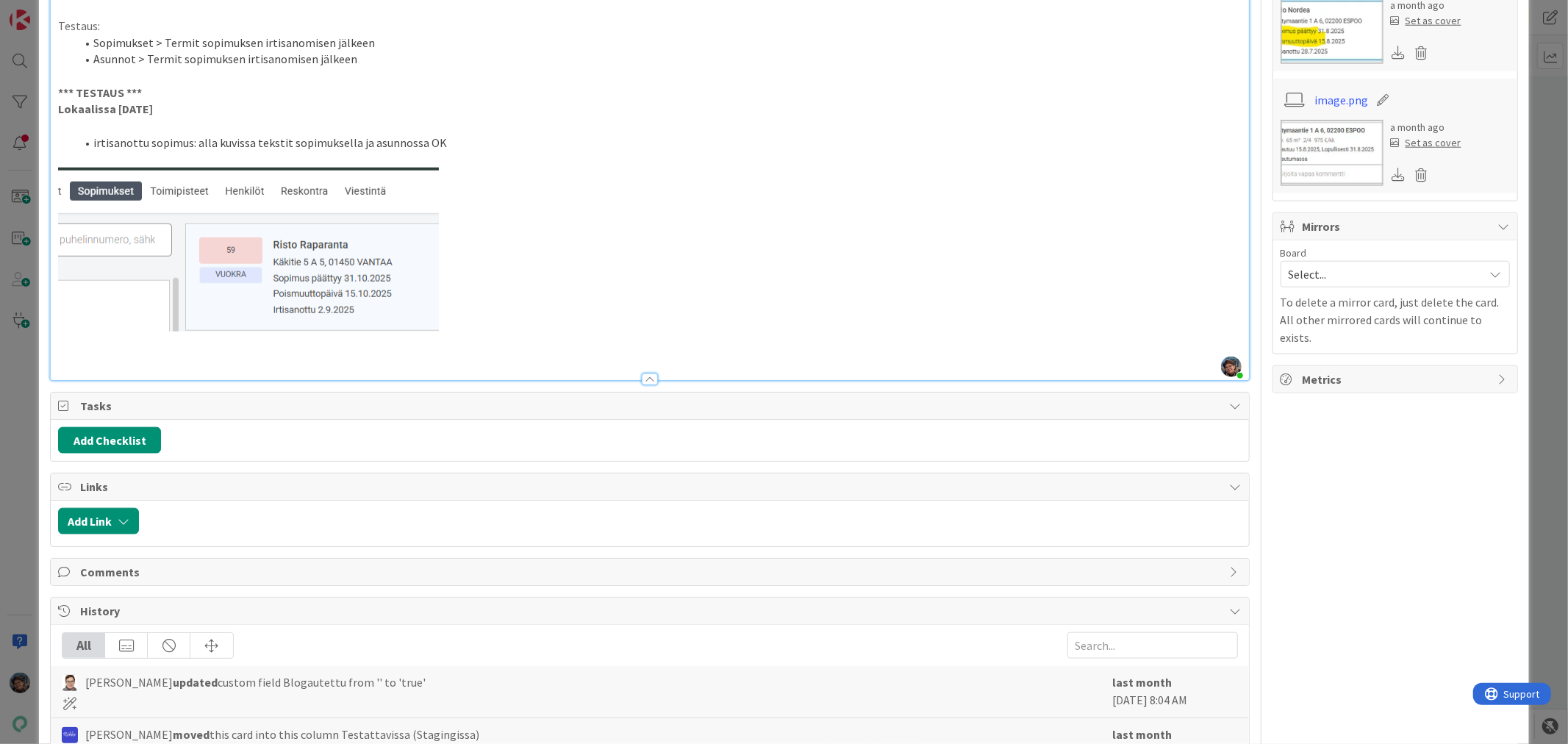
scroll to position [1230, 0]
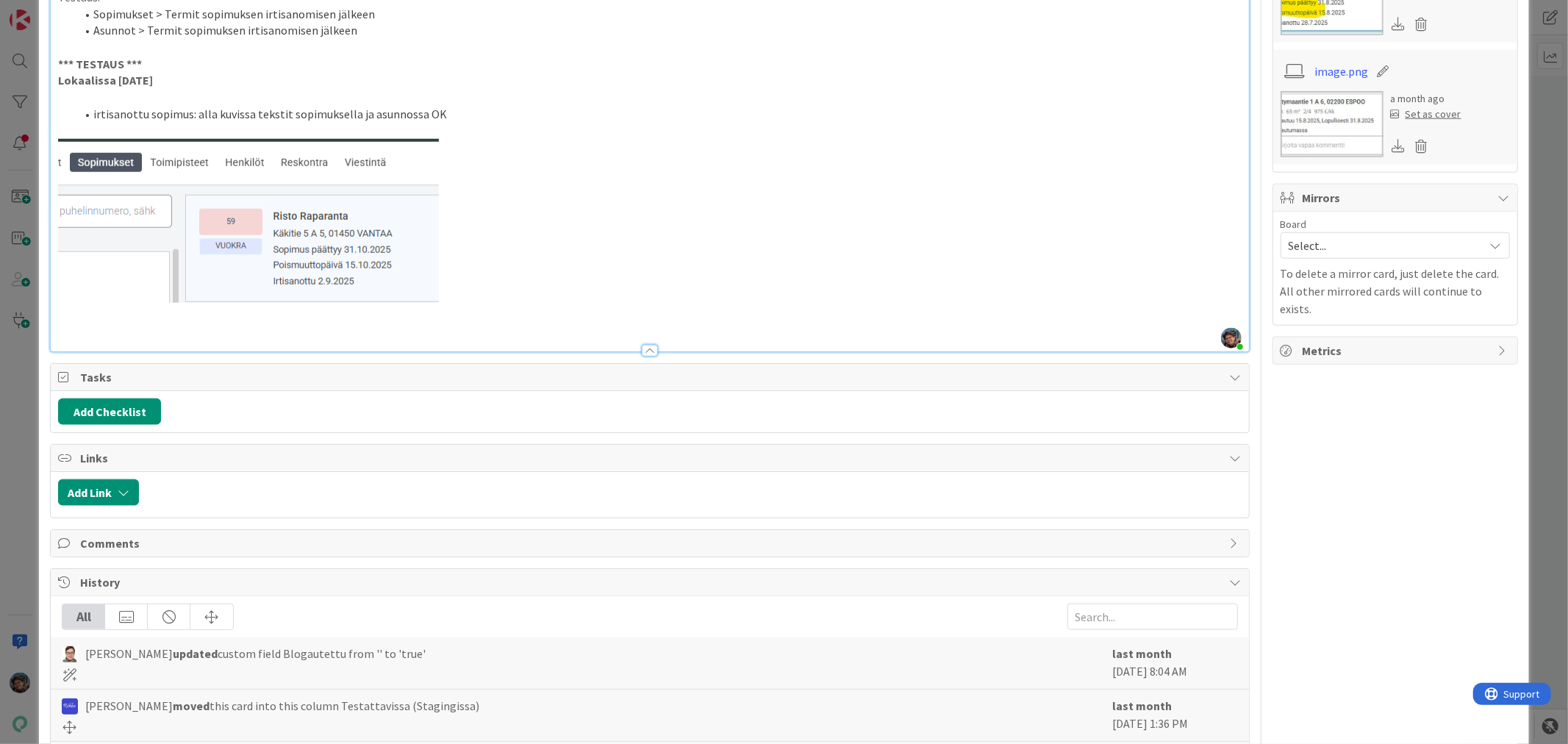
click at [138, 331] on p at bounding box center [649, 328] width 1183 height 17
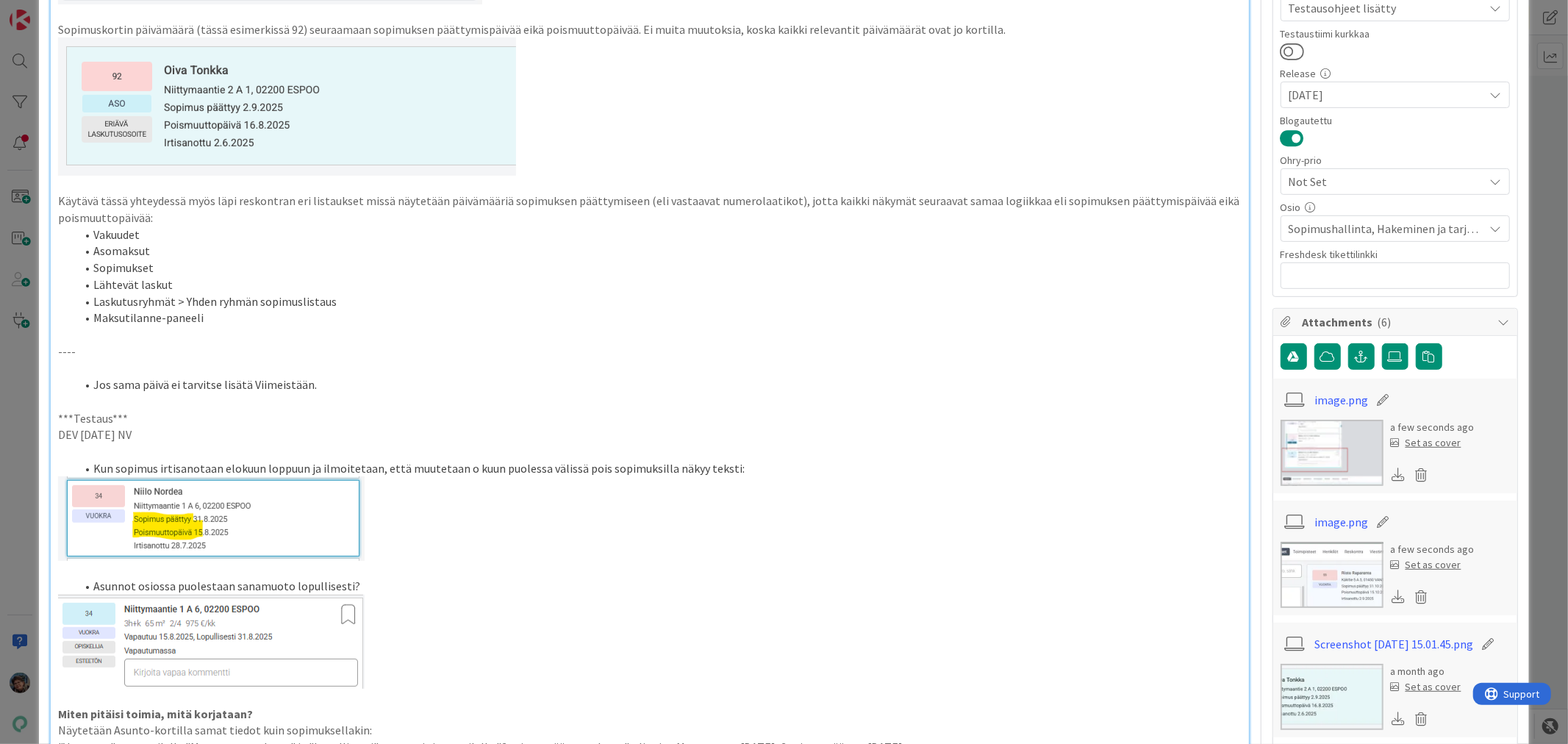
scroll to position [0, 0]
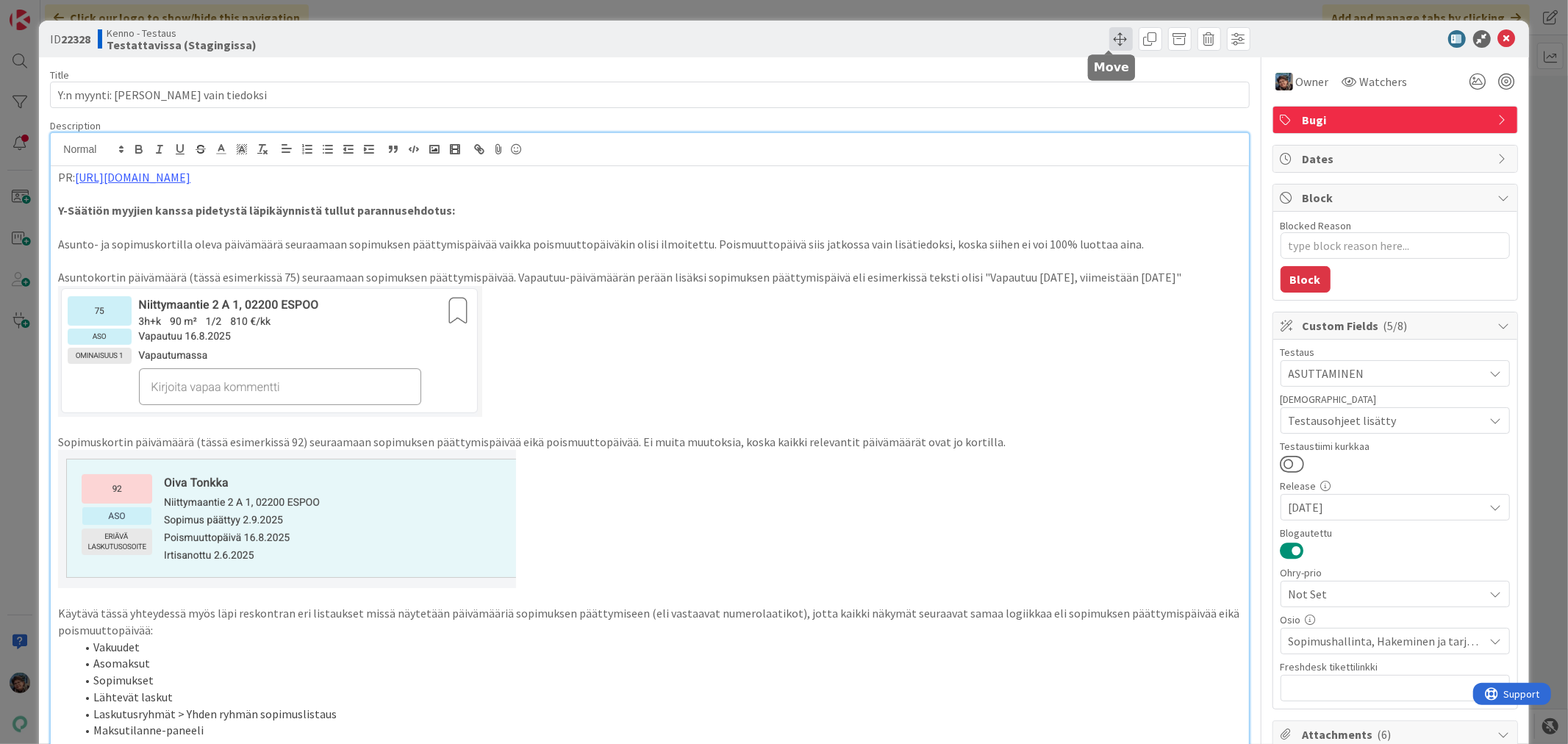
click at [1114, 40] on span at bounding box center [1121, 39] width 24 height 24
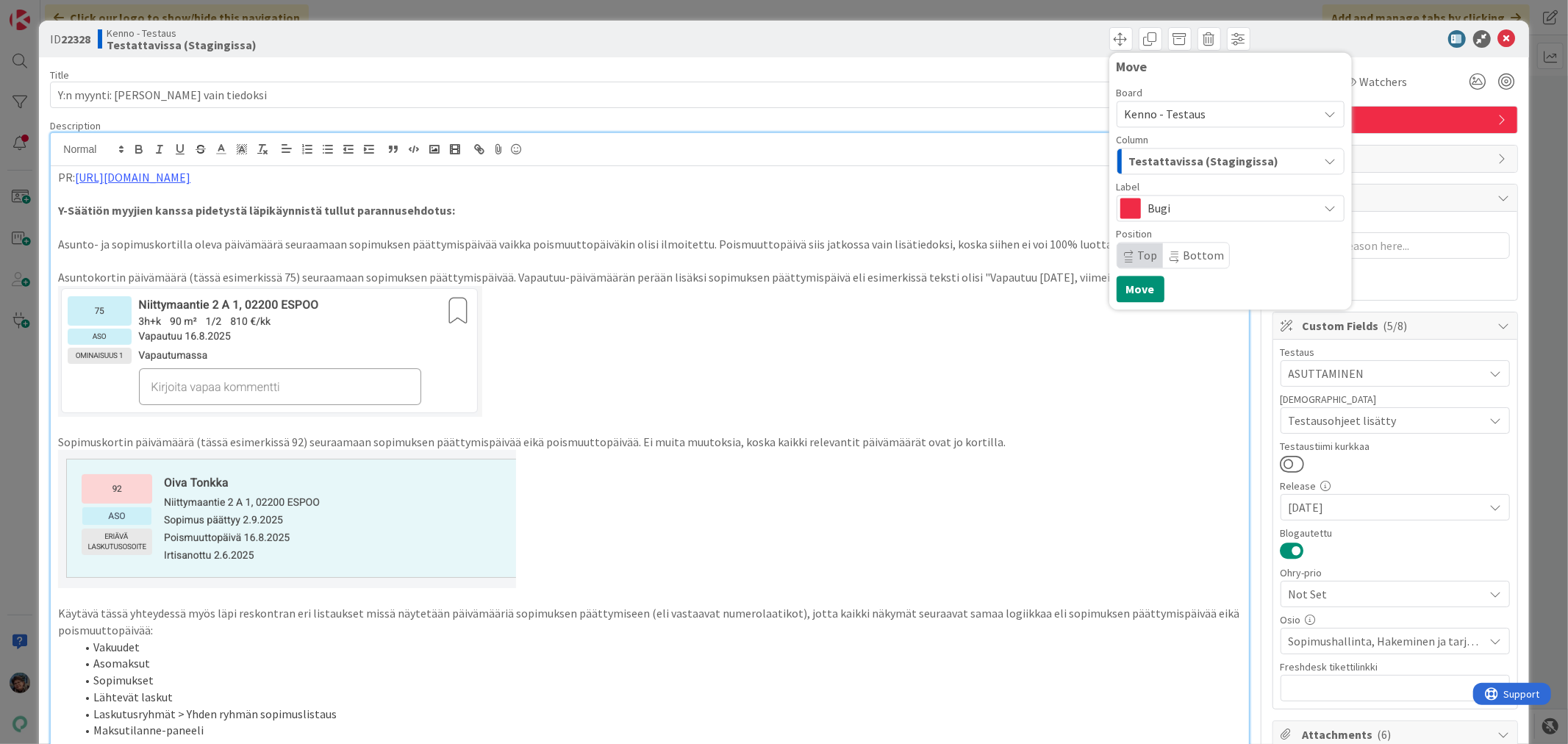
click at [1192, 164] on span "Testattavissa (Stagingissa)" at bounding box center [1204, 161] width 150 height 19
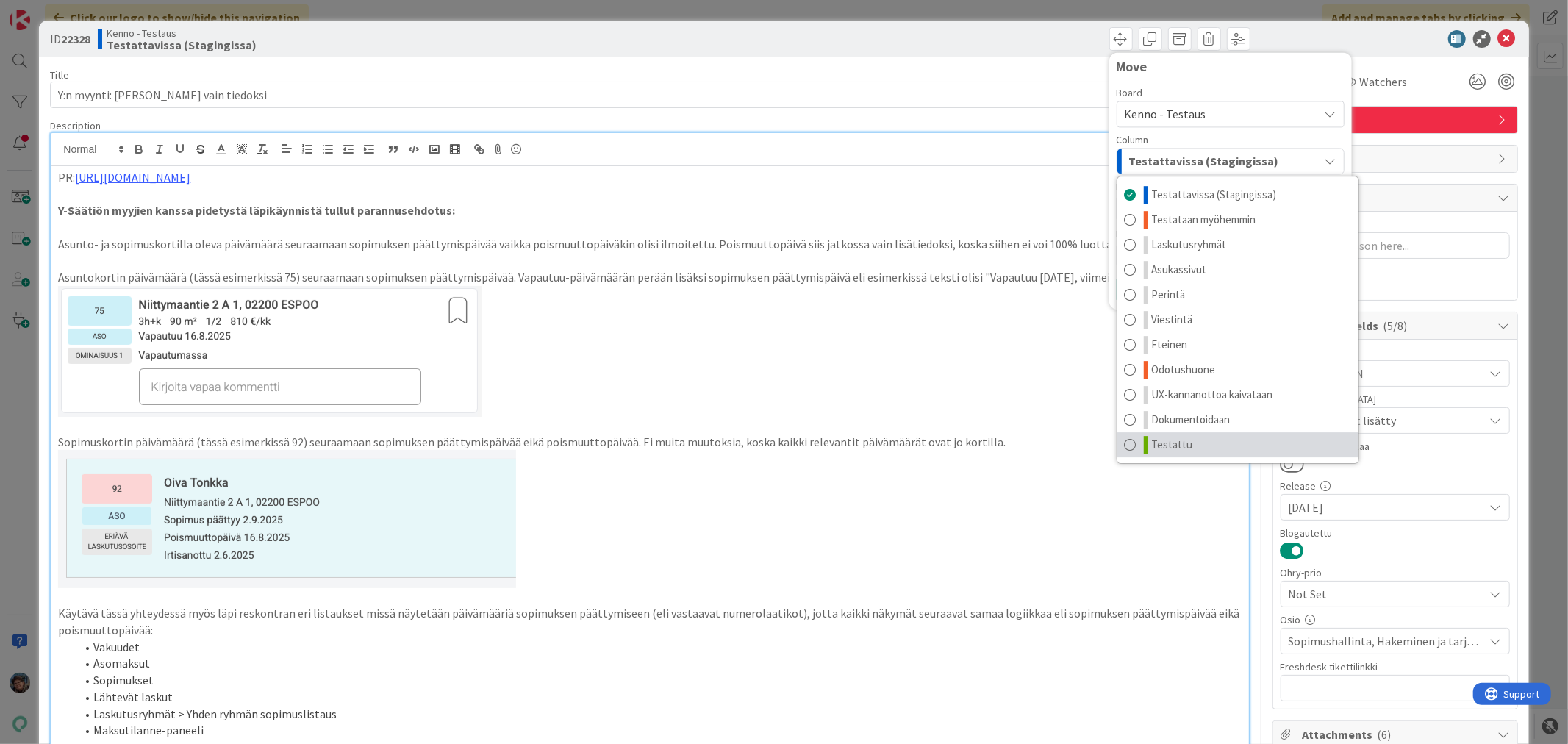
drag, startPoint x: 1200, startPoint y: 441, endPoint x: 1189, endPoint y: 432, distance: 14.2
click at [1199, 442] on link "Testattu" at bounding box center [1238, 444] width 241 height 25
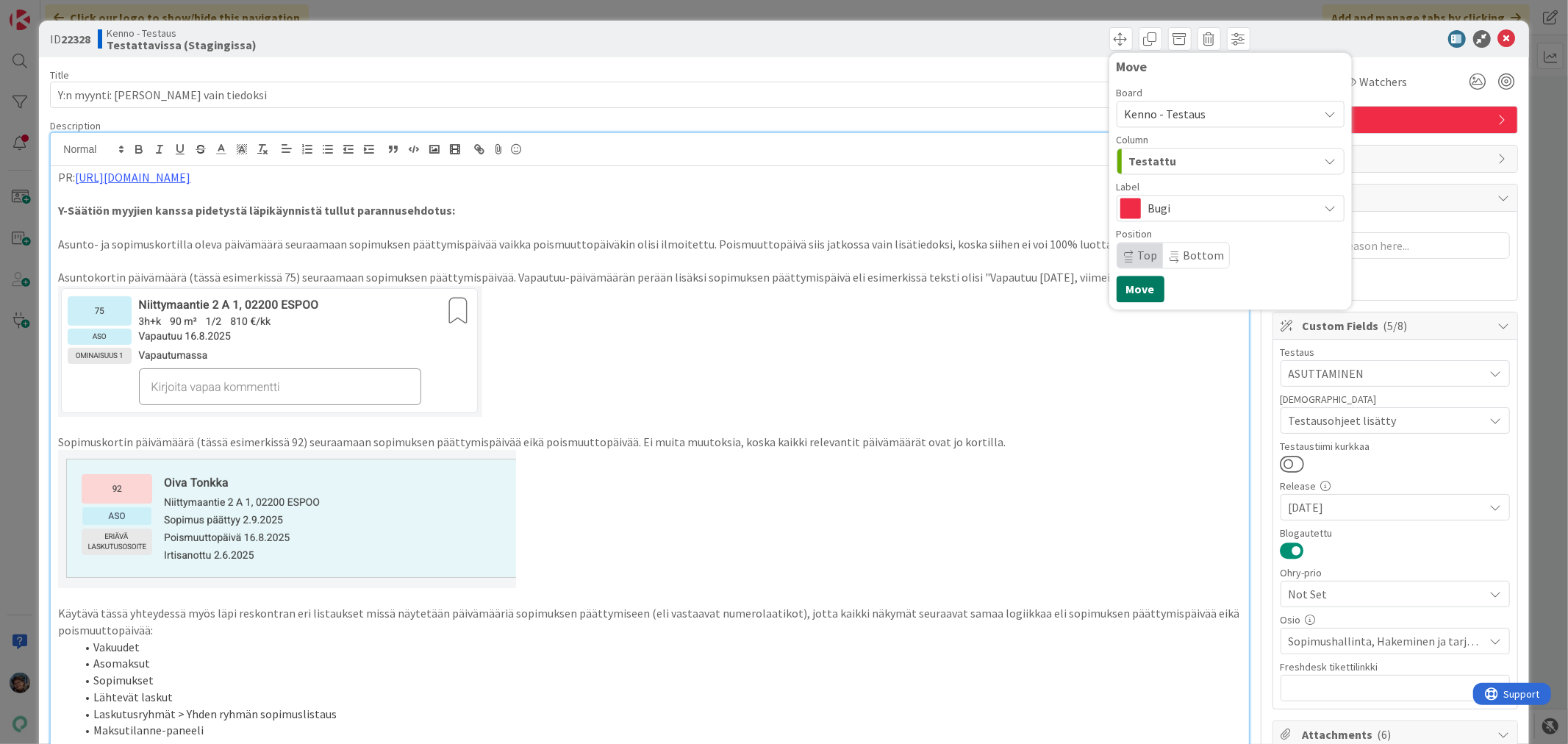
click at [1134, 285] on button "Move" at bounding box center [1140, 289] width 48 height 26
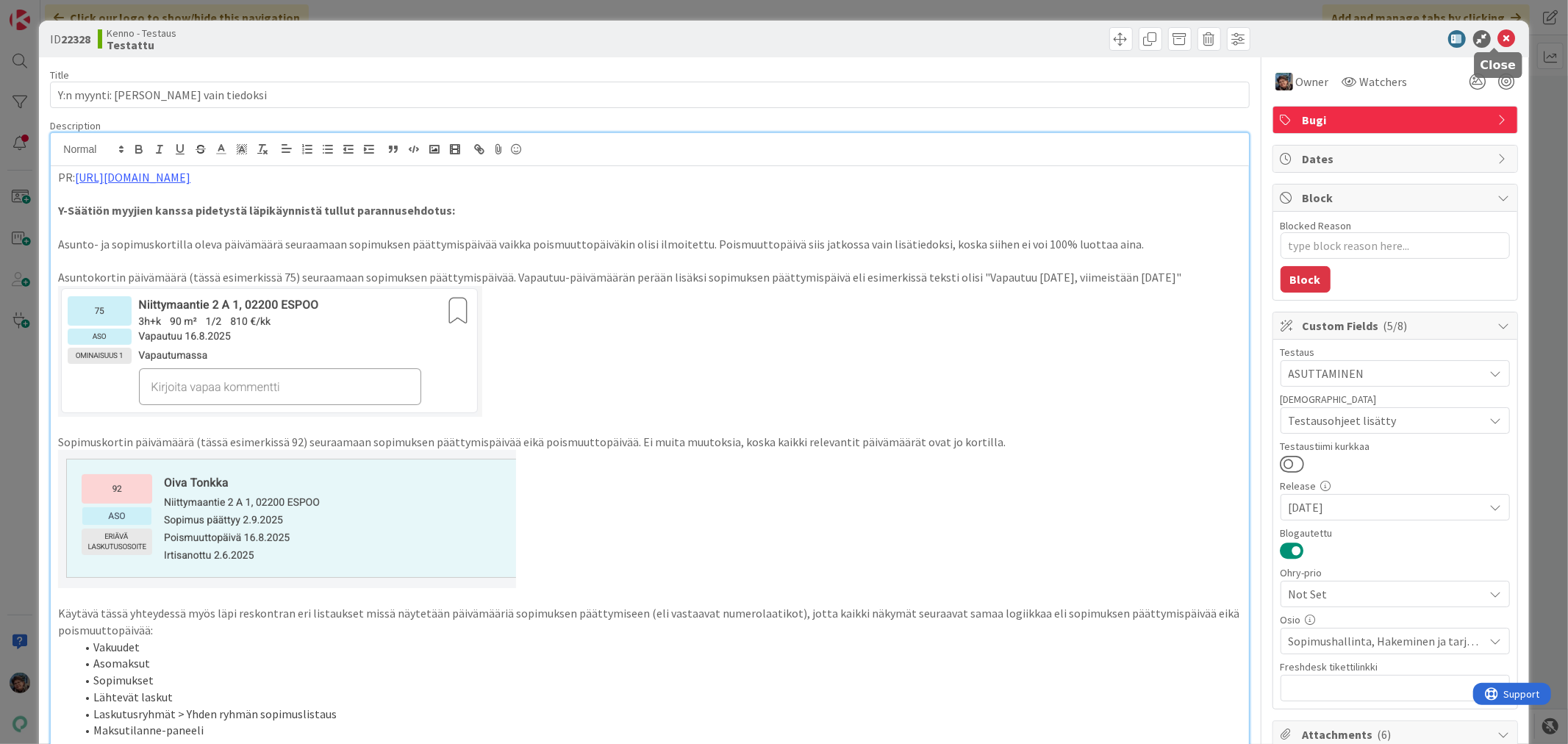
click at [1498, 38] on icon at bounding box center [1507, 38] width 18 height 18
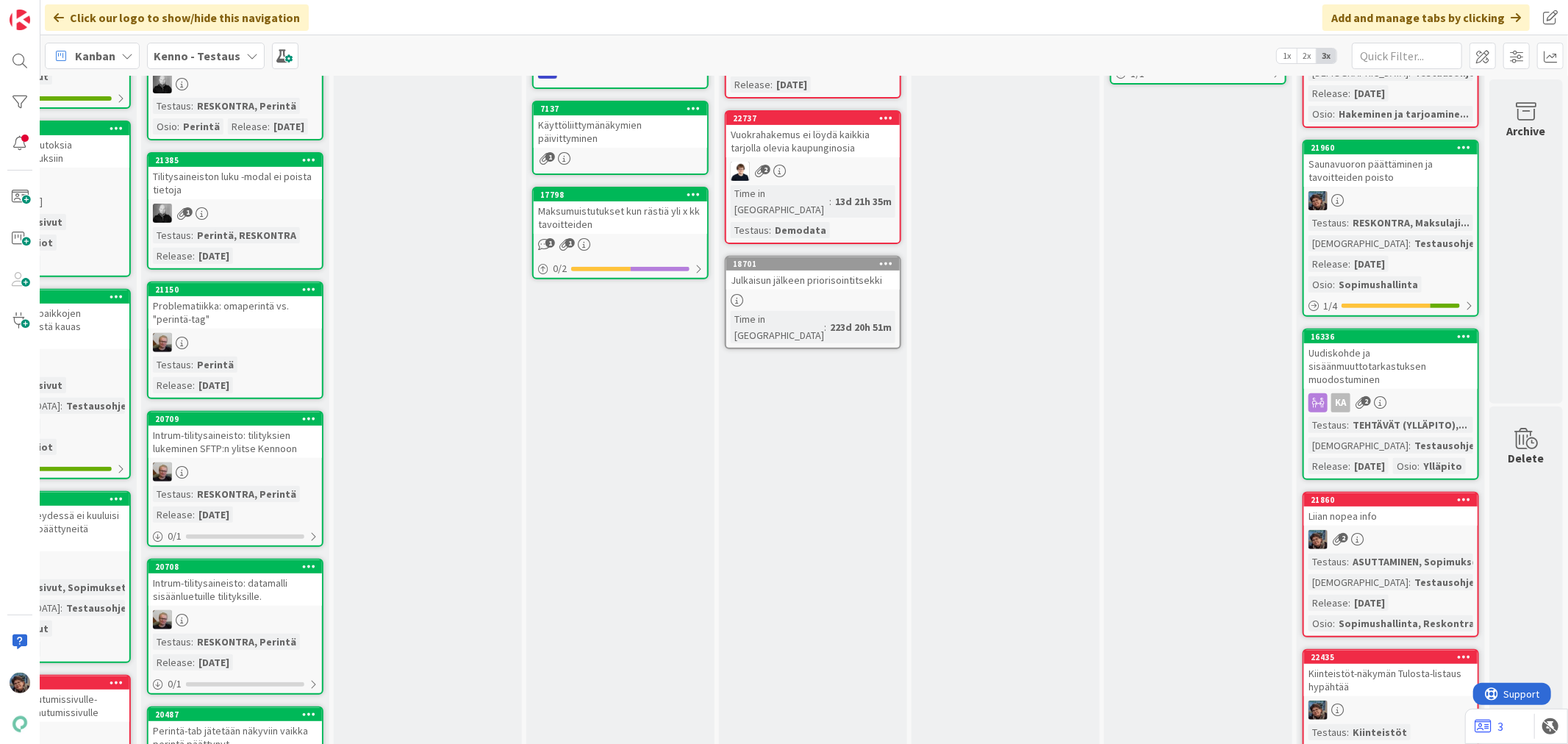
scroll to position [572, 686]
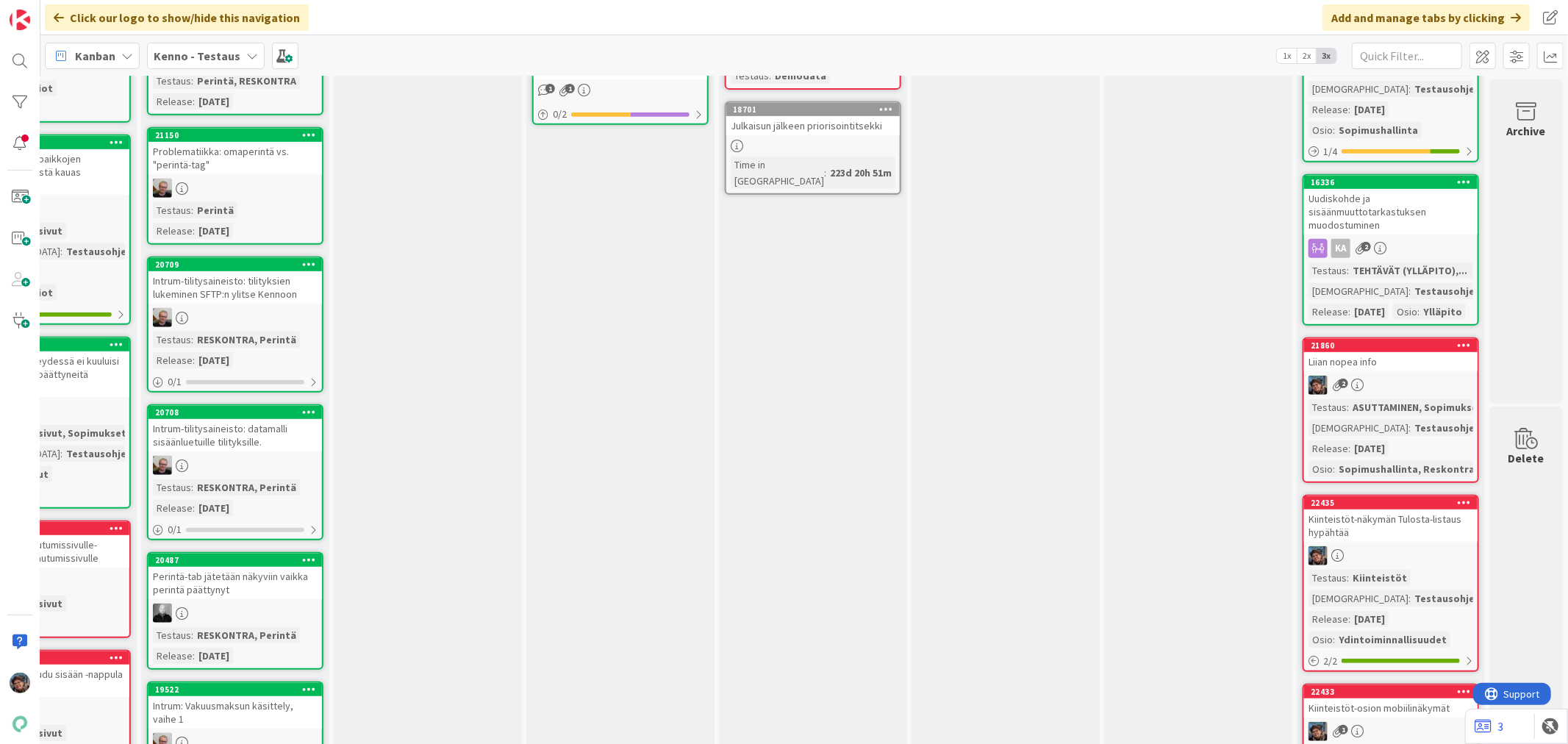
click at [1397, 210] on div "Uudiskohde ja sisäänmuuttotarkastuksen muodostuminen" at bounding box center [1391, 212] width 174 height 46
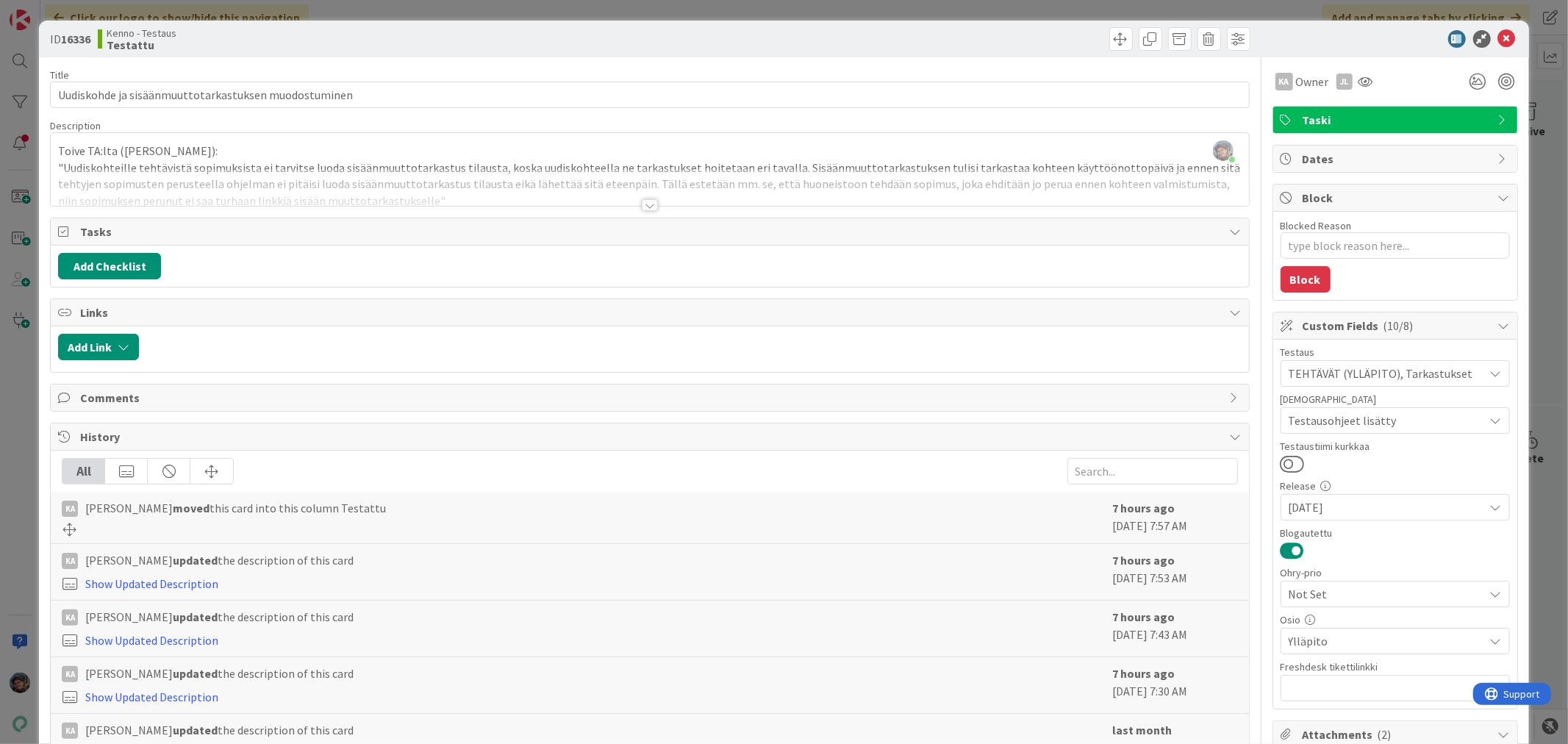
click at [633, 206] on div at bounding box center [650, 187] width 1198 height 37
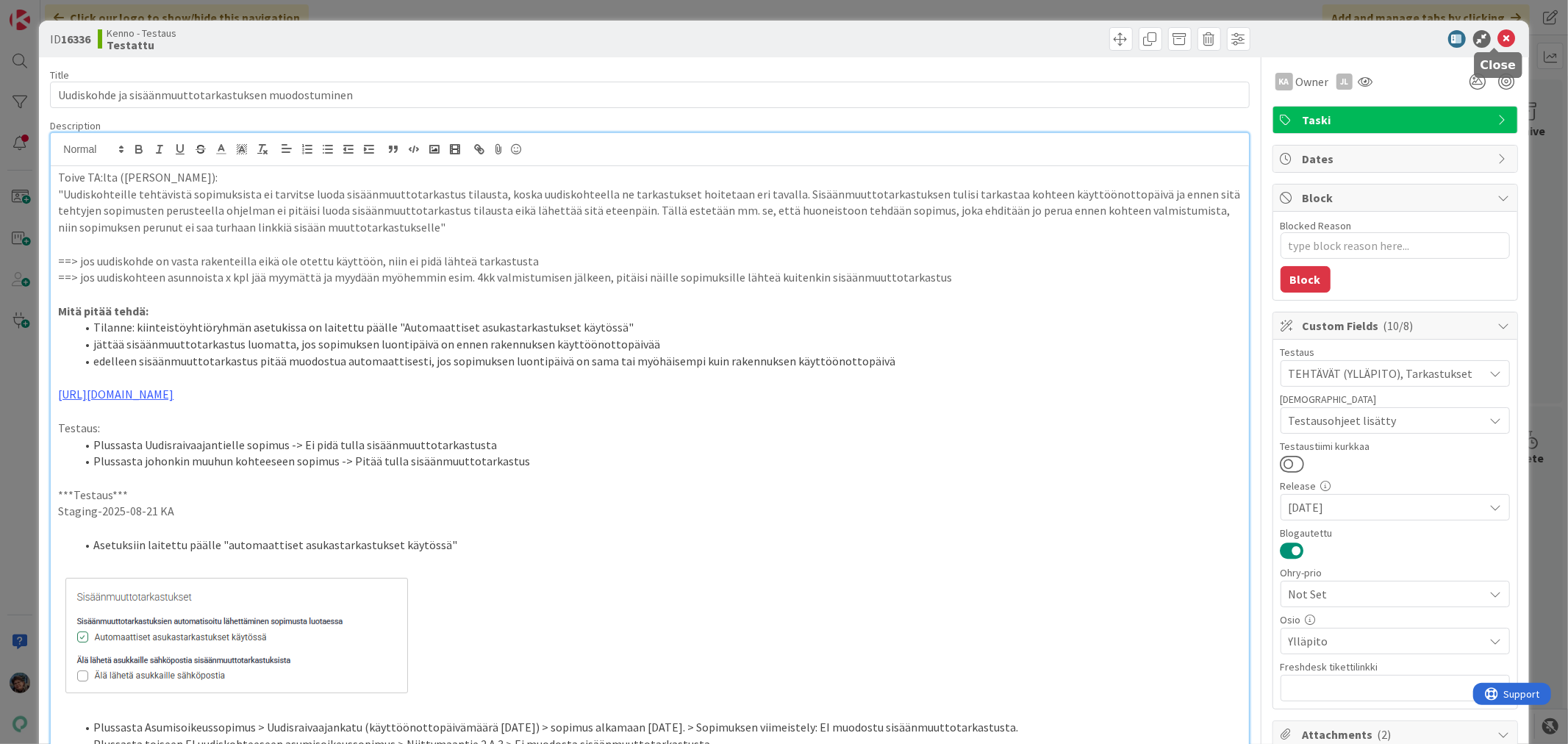
click at [1498, 34] on icon at bounding box center [1507, 38] width 18 height 18
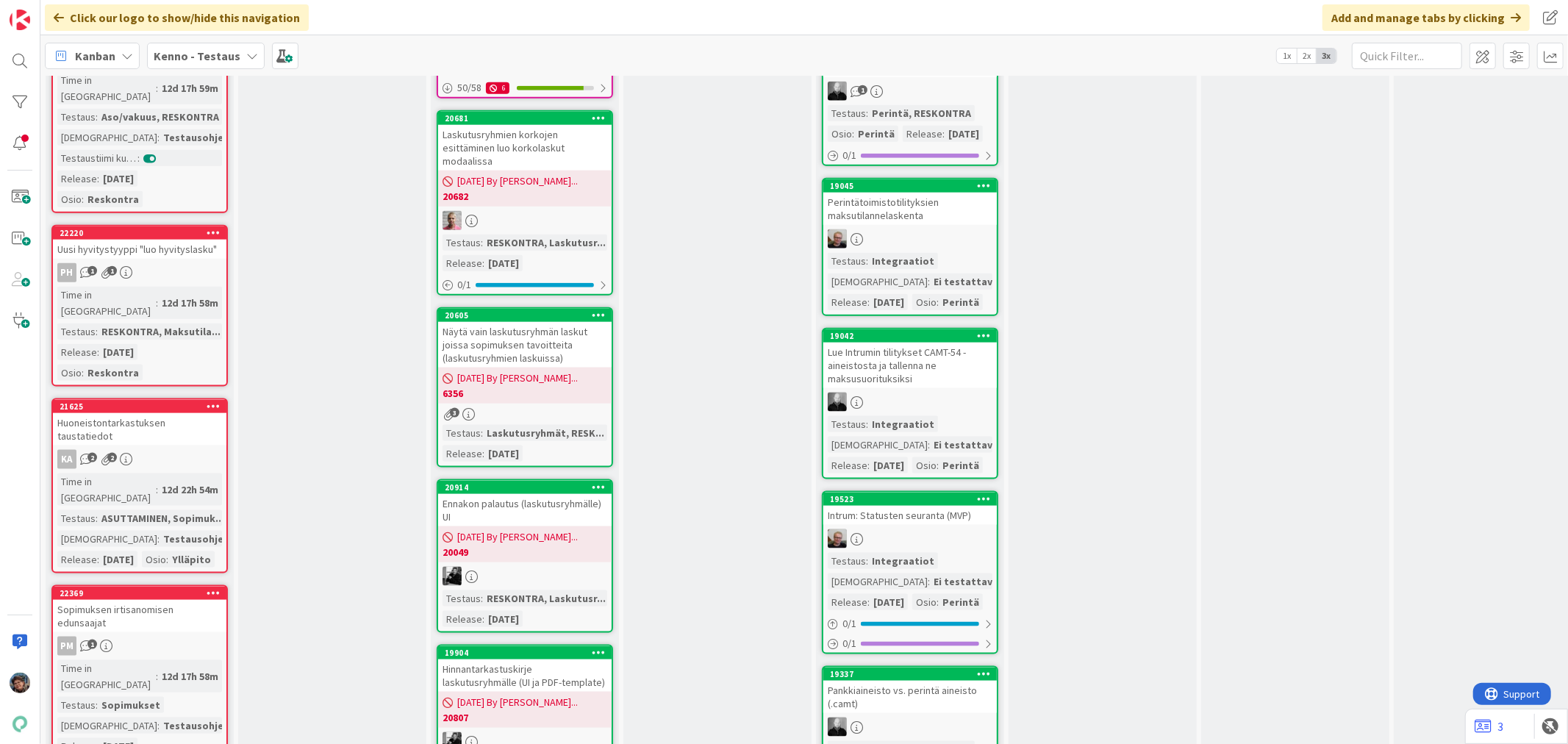
scroll to position [1635, 0]
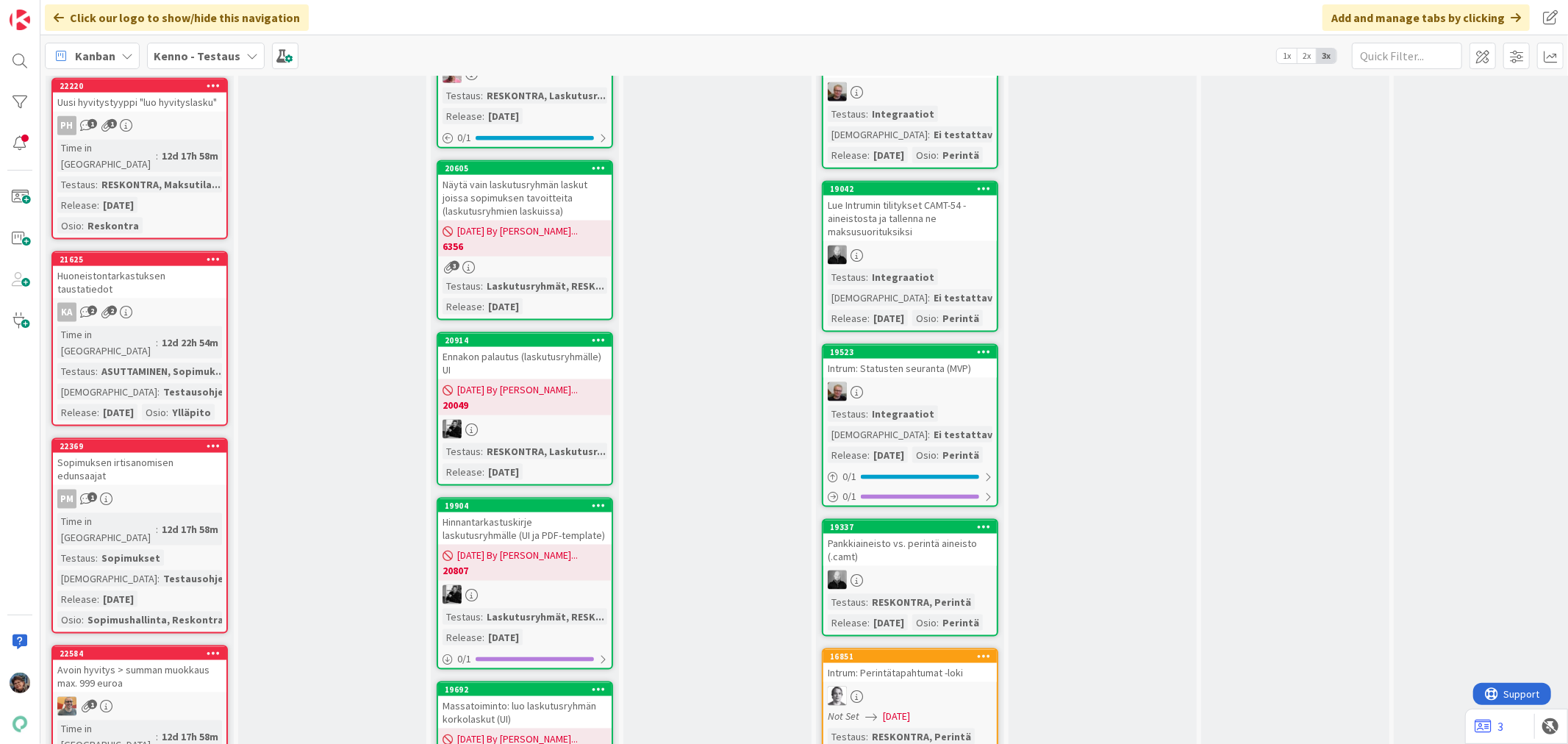
click at [172, 513] on div "Time in Column : 12d 17h 58m Testaus : Sopimukset Testaushuomiot : Testausohjee…" at bounding box center [139, 570] width 164 height 115
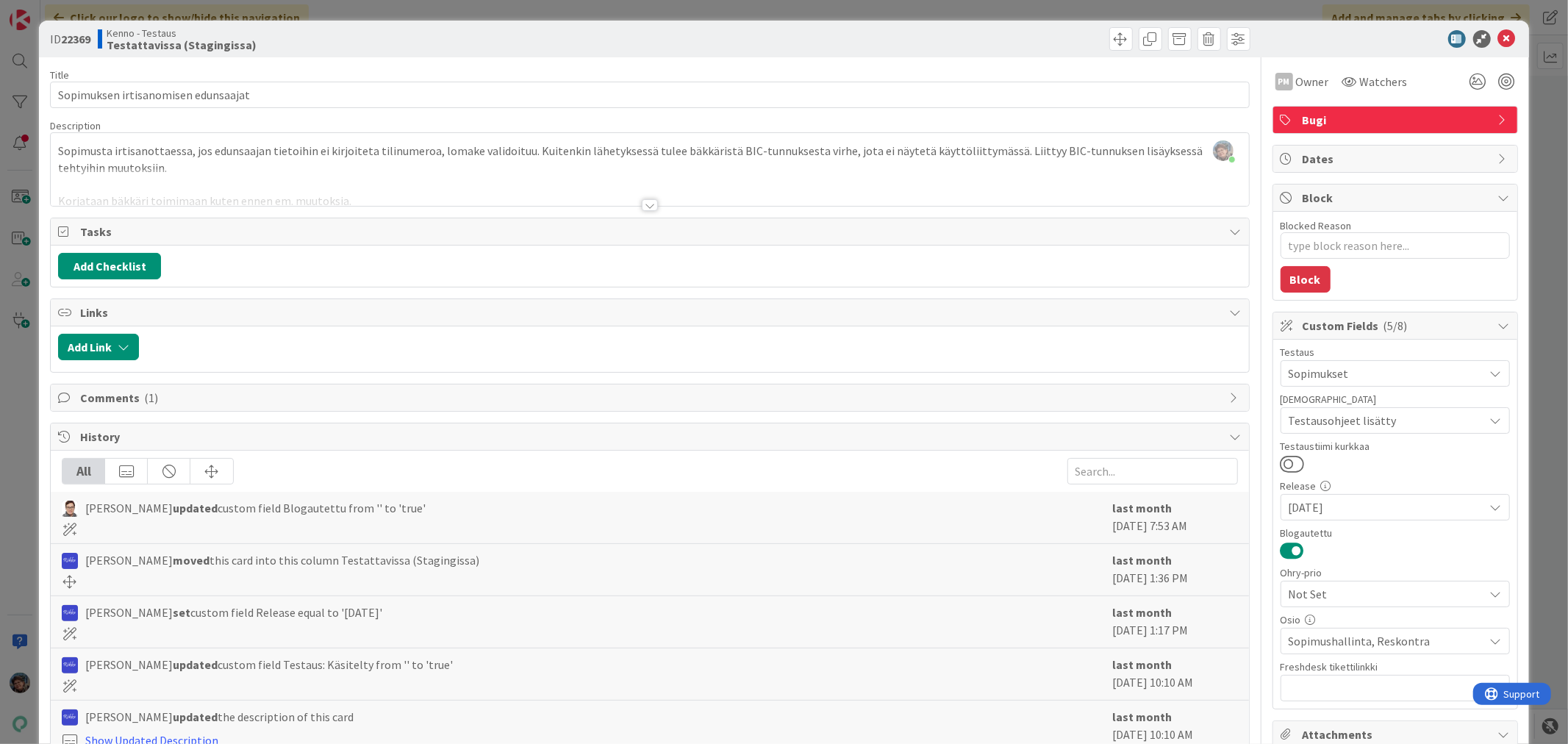
click at [641, 206] on div at bounding box center [649, 205] width 16 height 12
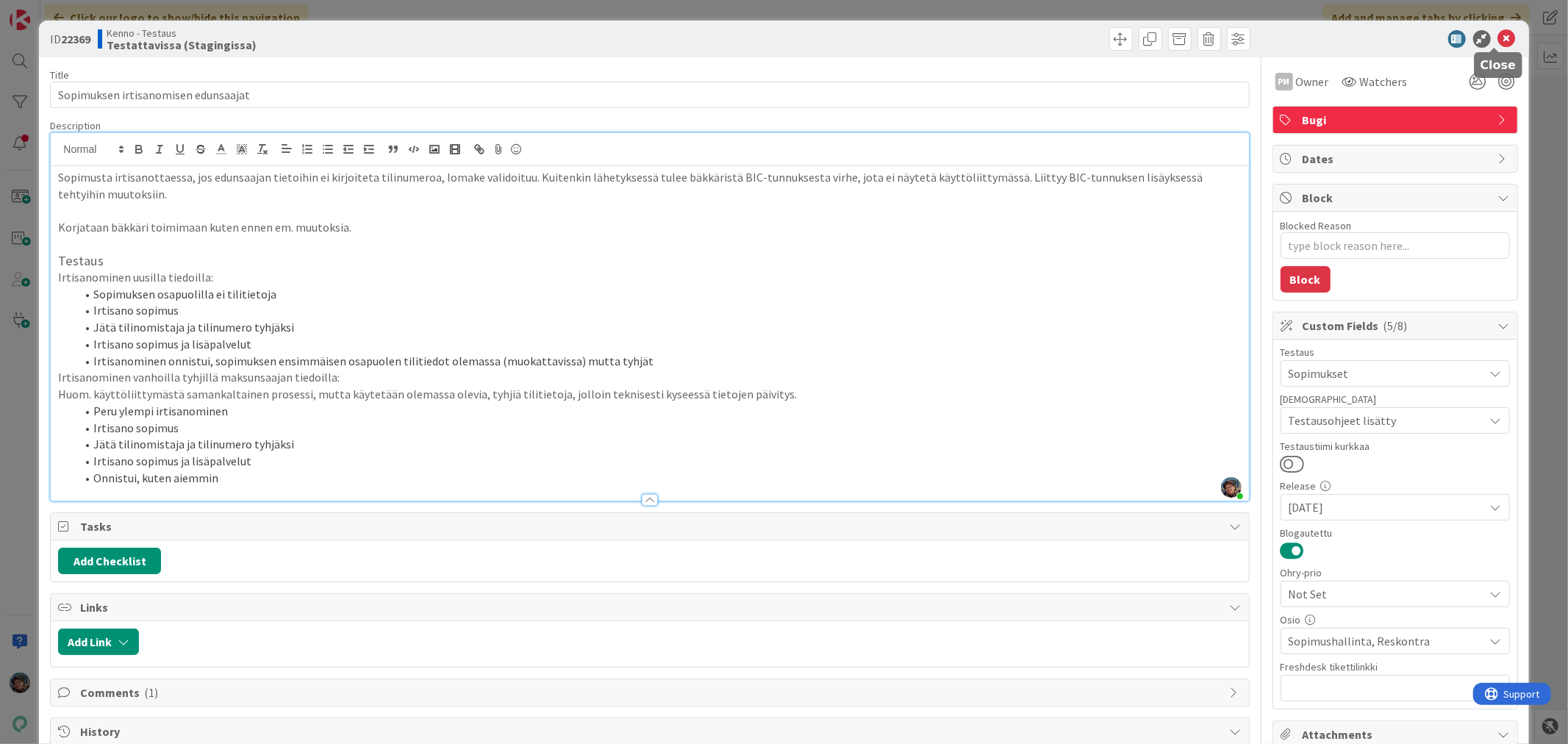
click at [1498, 34] on icon at bounding box center [1507, 38] width 18 height 18
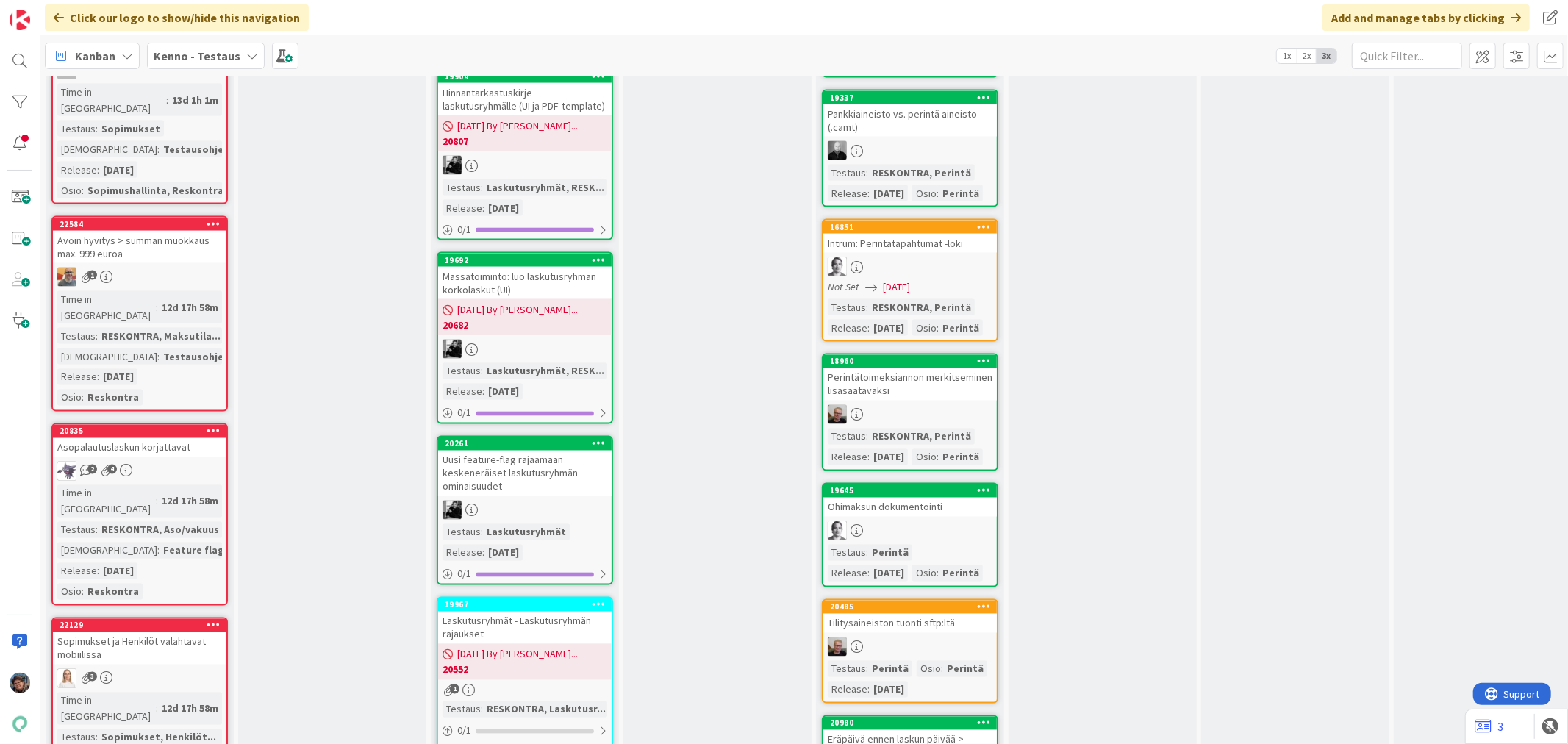
scroll to position [2206, 0]
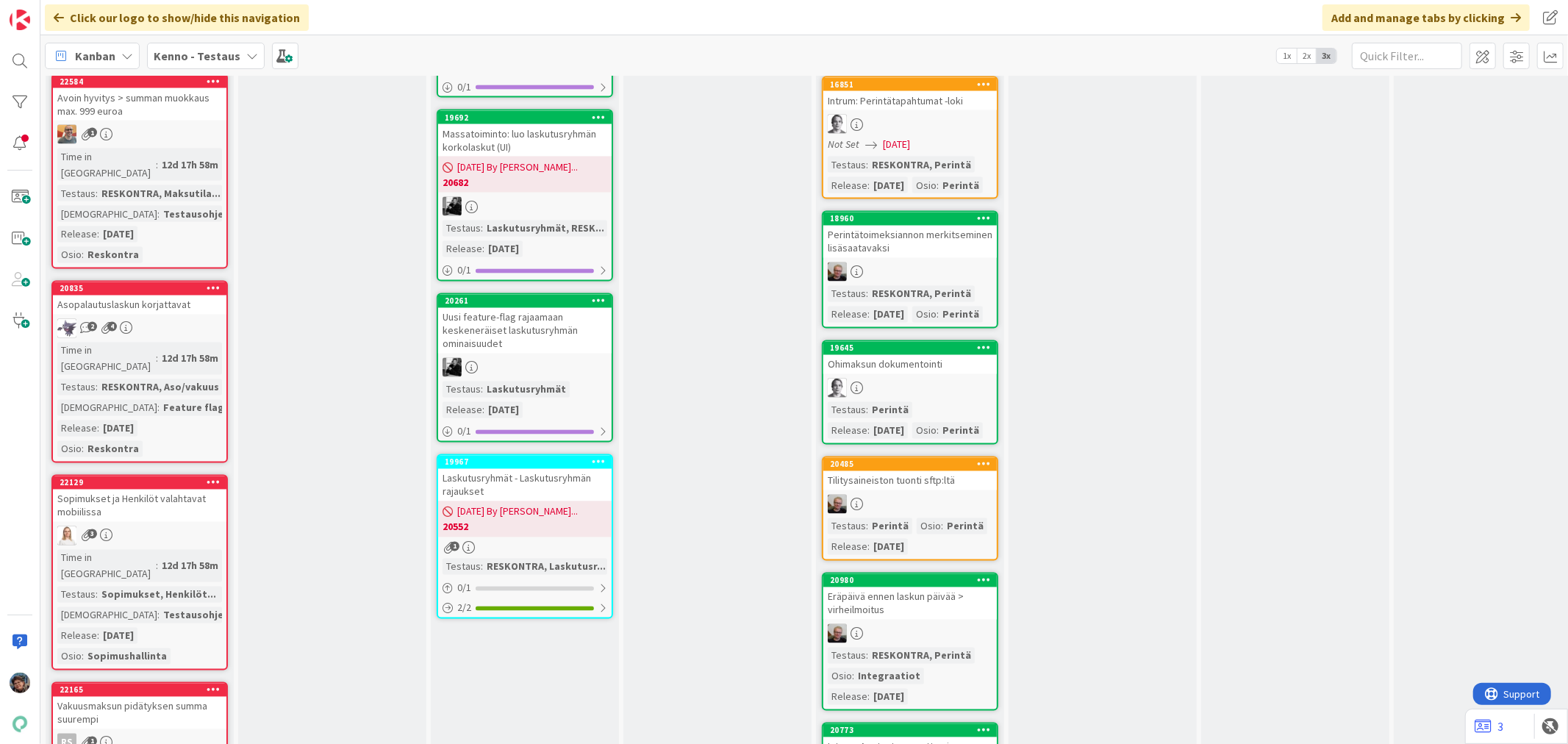
click at [197, 527] on div "3" at bounding box center [140, 536] width 174 height 19
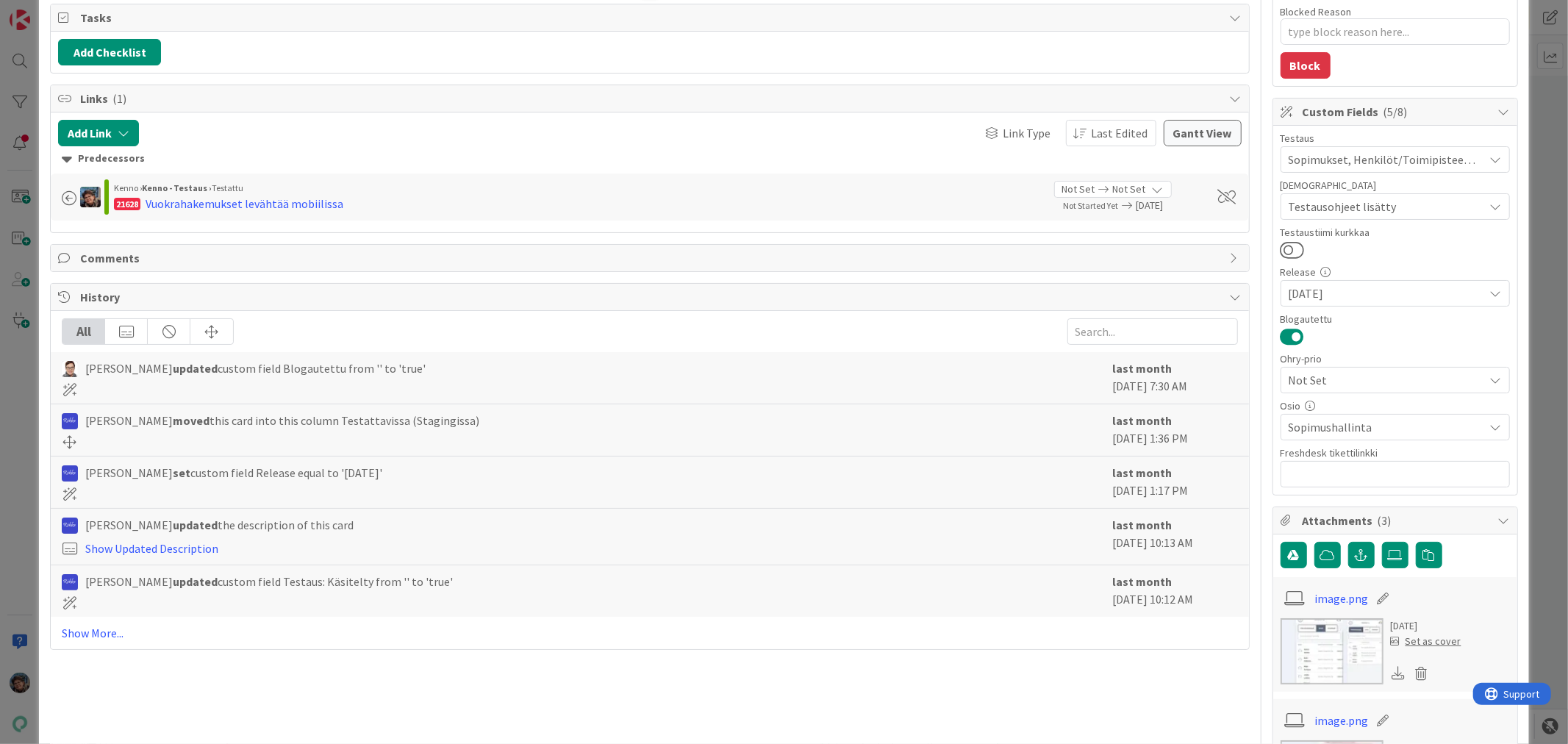
scroll to position [213, 0]
click at [96, 634] on link "Show More..." at bounding box center [649, 634] width 1175 height 18
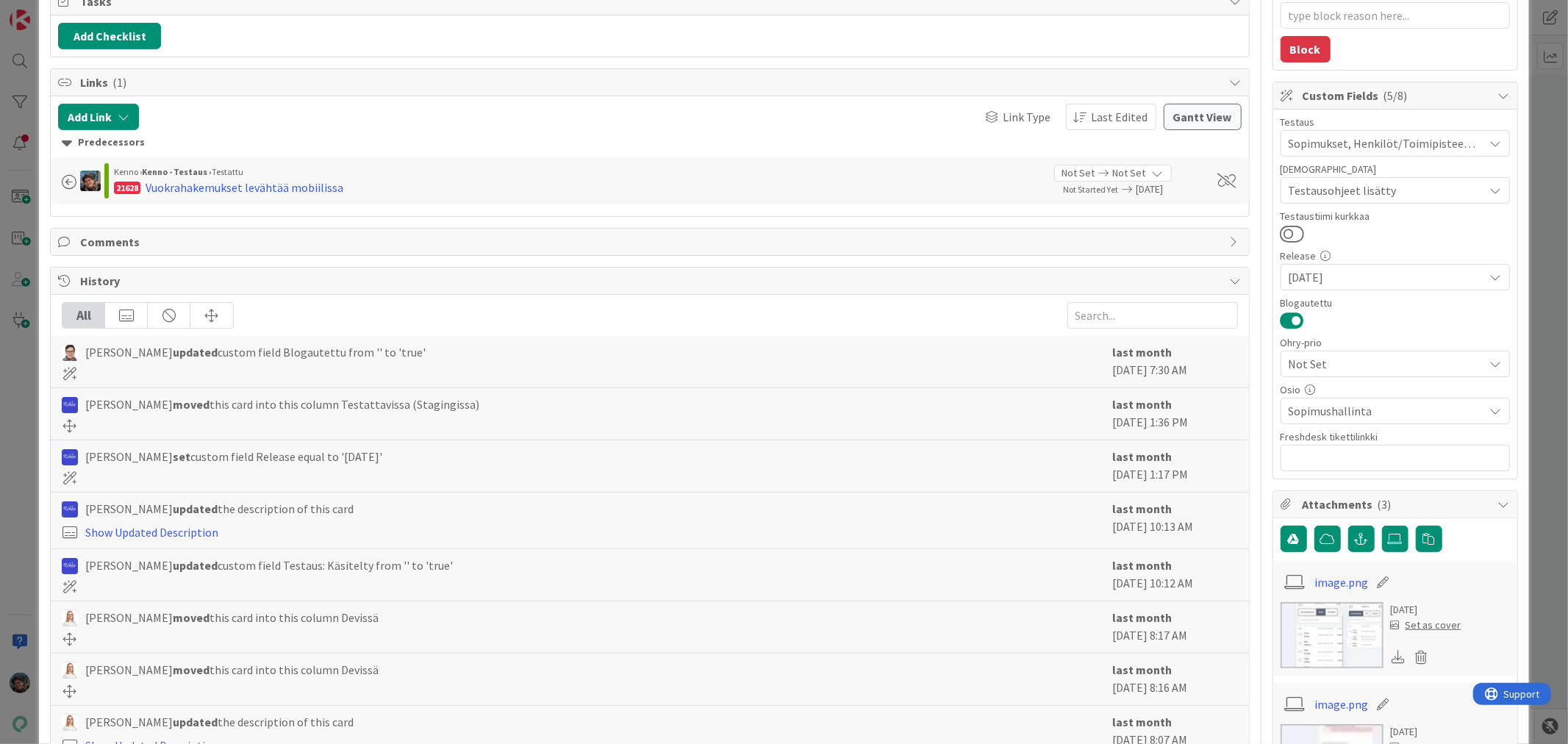
scroll to position [0, 0]
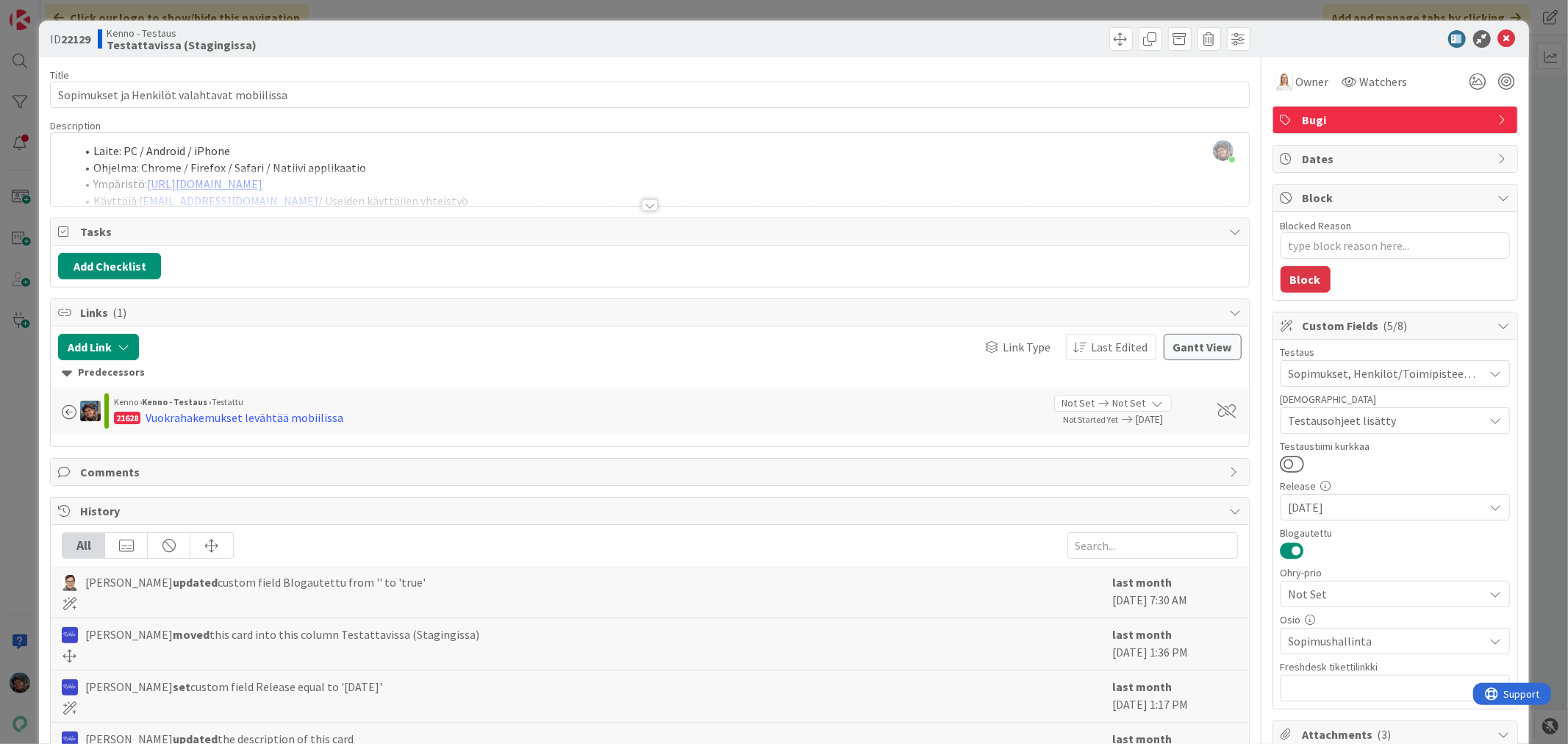
click at [642, 199] on div at bounding box center [650, 187] width 1198 height 37
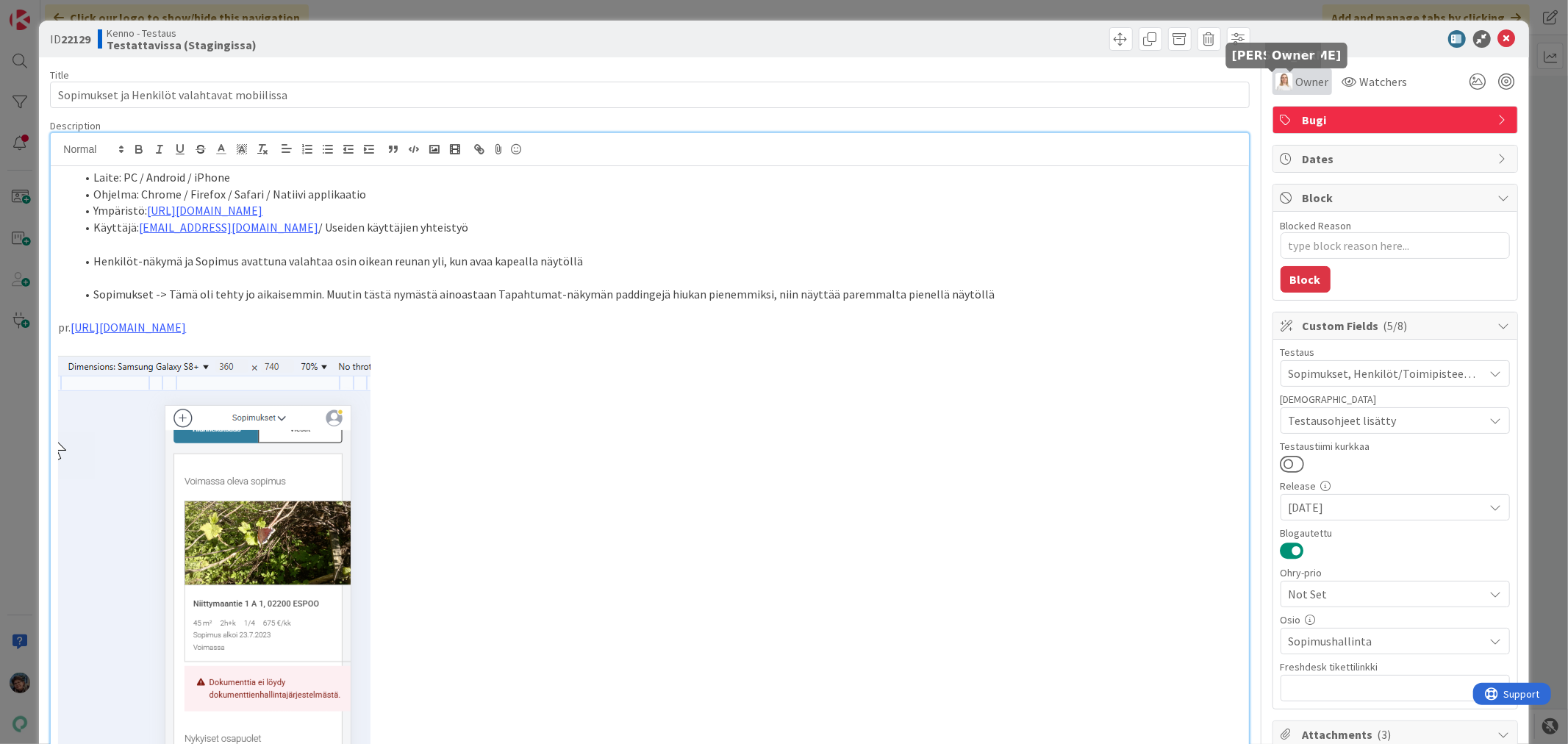
click at [1275, 77] on img at bounding box center [1284, 81] width 18 height 18
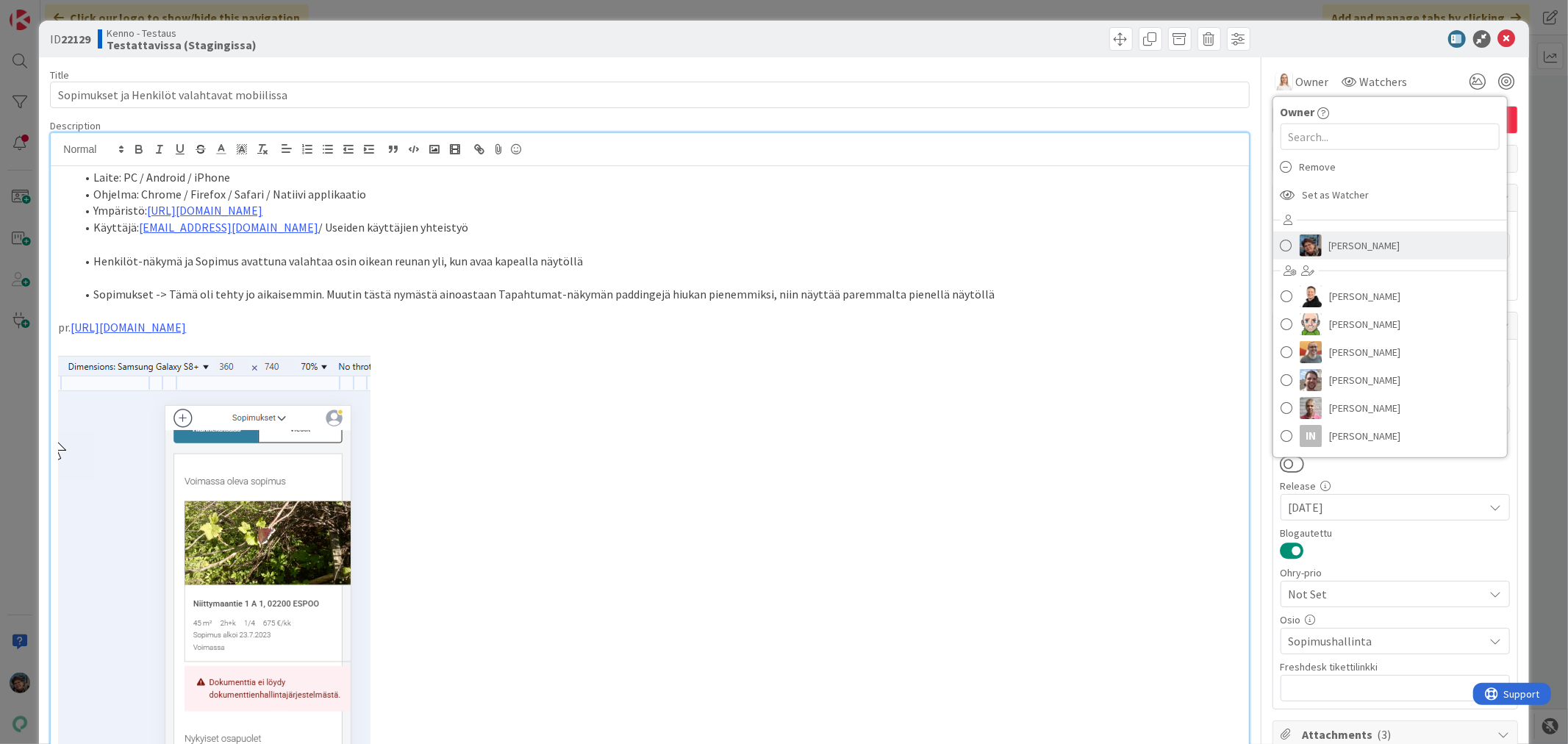
click at [1329, 246] on span "[PERSON_NAME]" at bounding box center [1364, 245] width 72 height 22
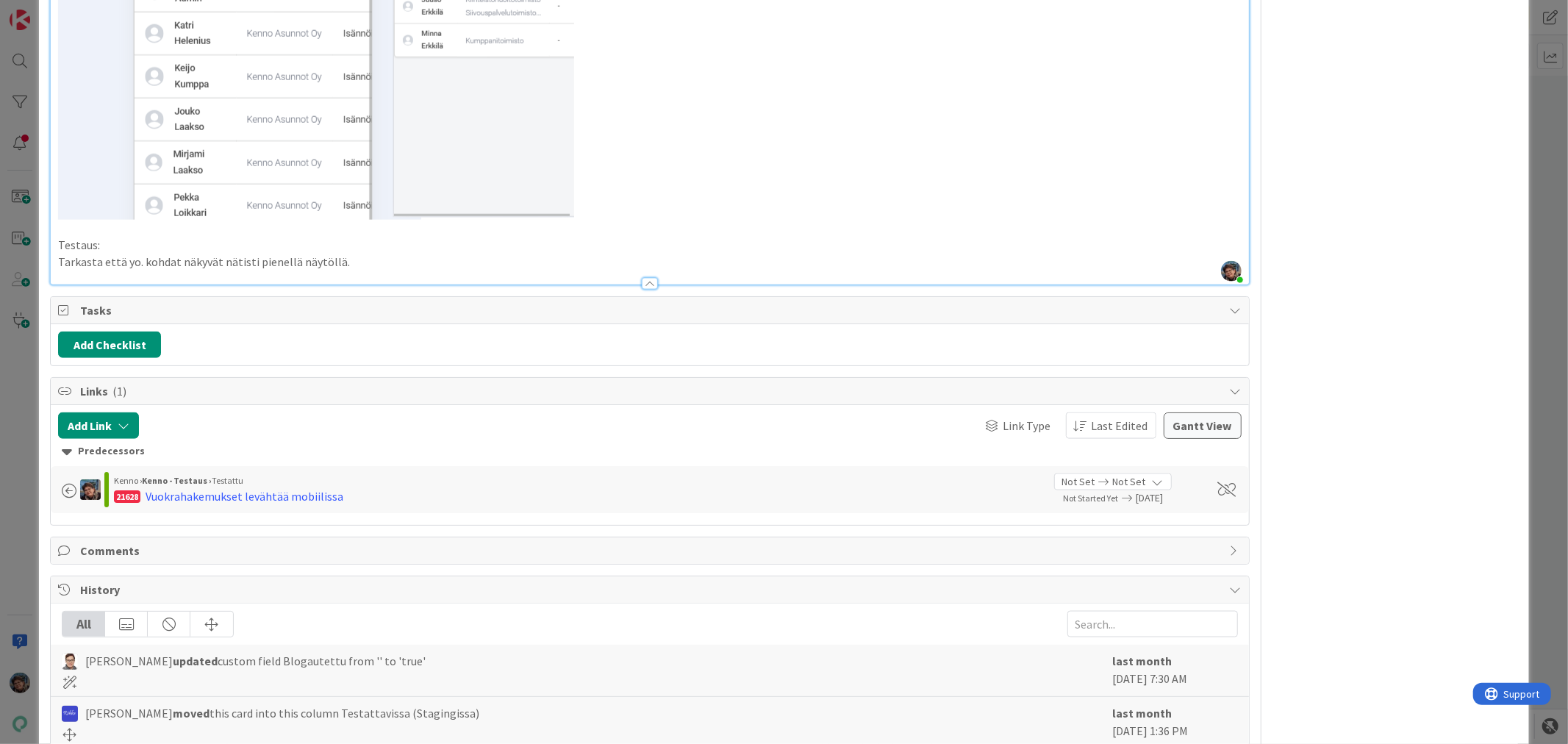
scroll to position [1388, 0]
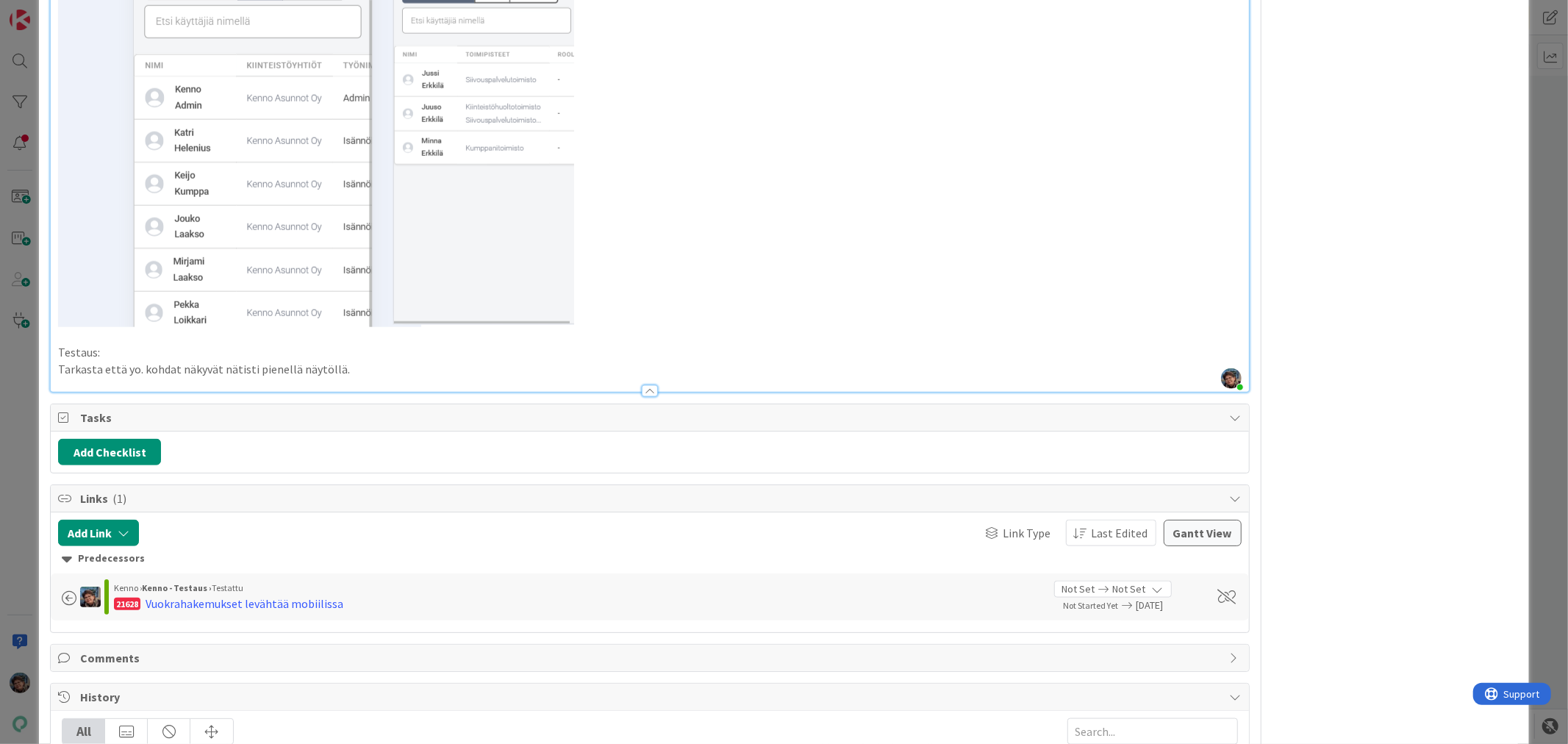
click at [361, 365] on p "Tarkasta että yo. kohdat näkyvät nätisti pienellä näytöllä." at bounding box center [649, 370] width 1183 height 17
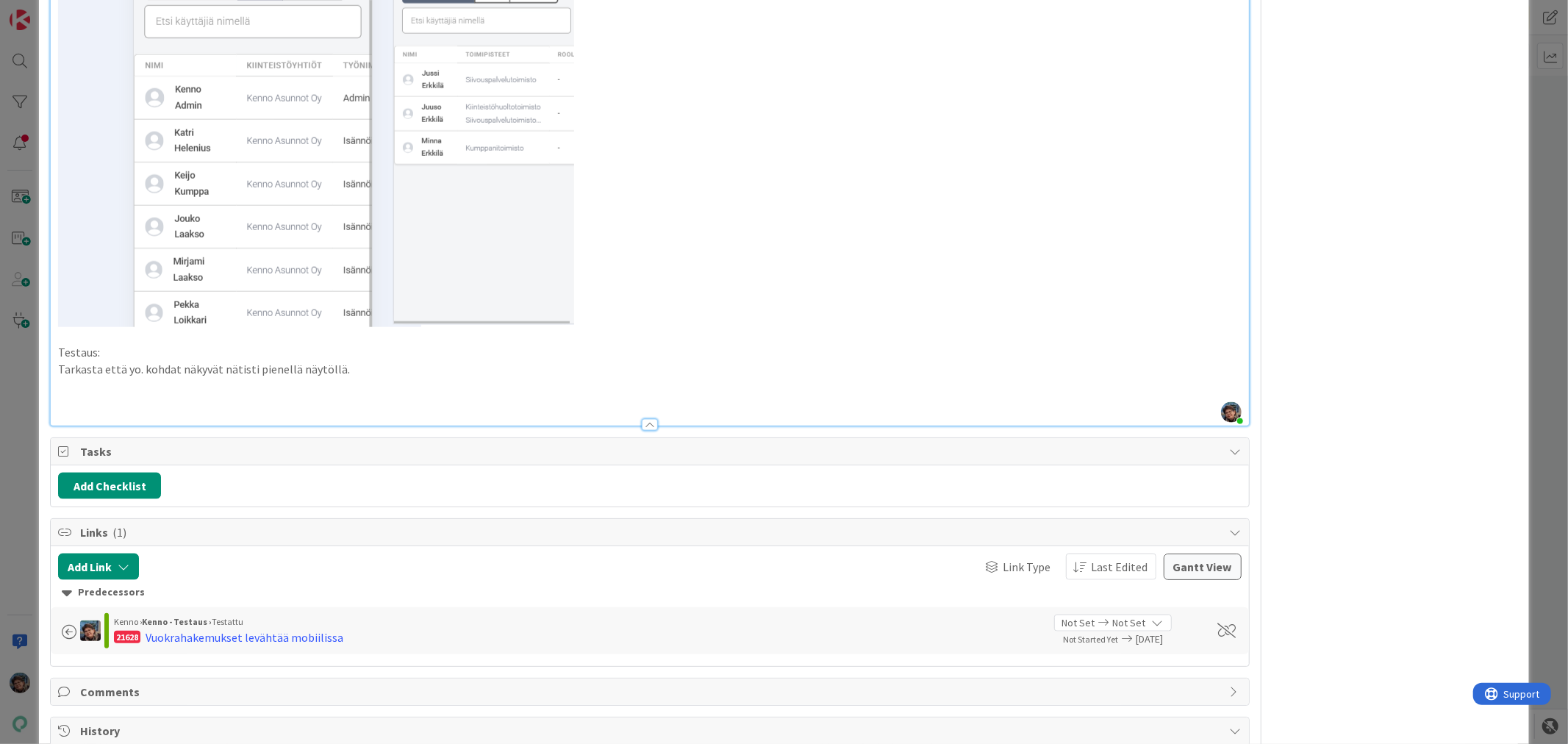
type textarea "x"
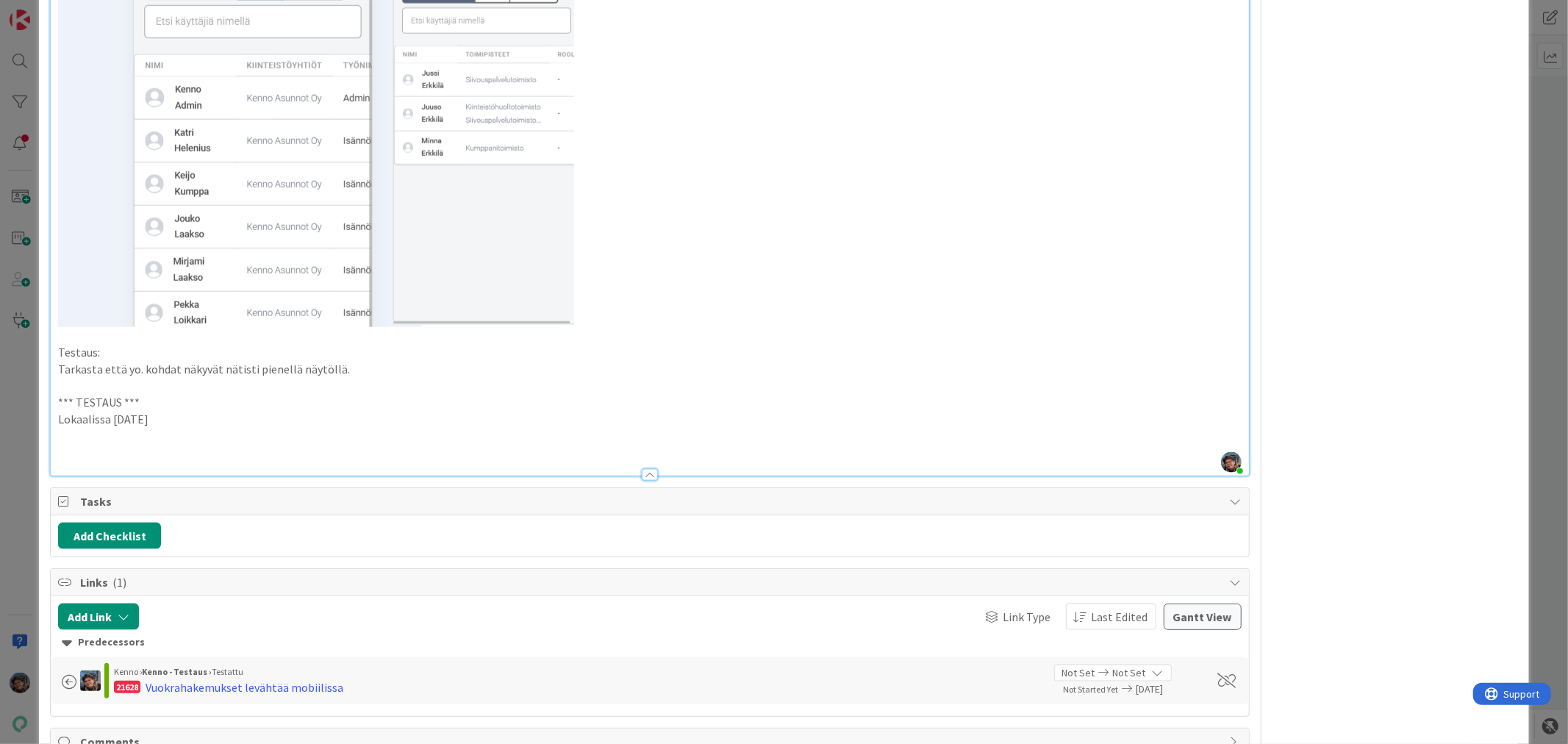
drag, startPoint x: 164, startPoint y: 418, endPoint x: 34, endPoint y: 397, distance: 131.7
click at [34, 397] on div "ID 22129 Kenno - Testaus Testattavissa (Stagingissa) Title 44 / 128 Sopimukset …" at bounding box center [784, 372] width 1568 height 744
click at [72, 444] on p at bounding box center [649, 453] width 1183 height 17
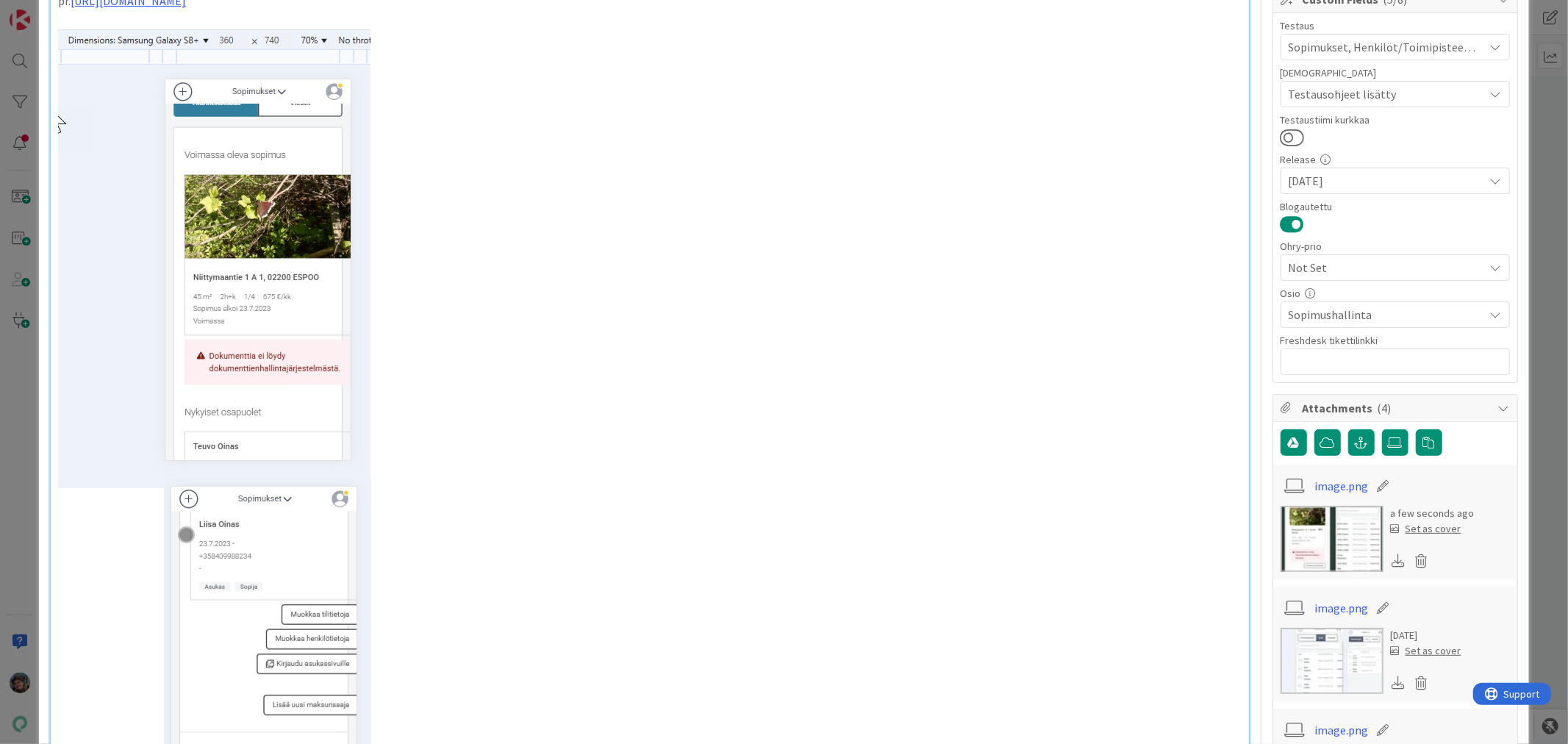
scroll to position [0, 0]
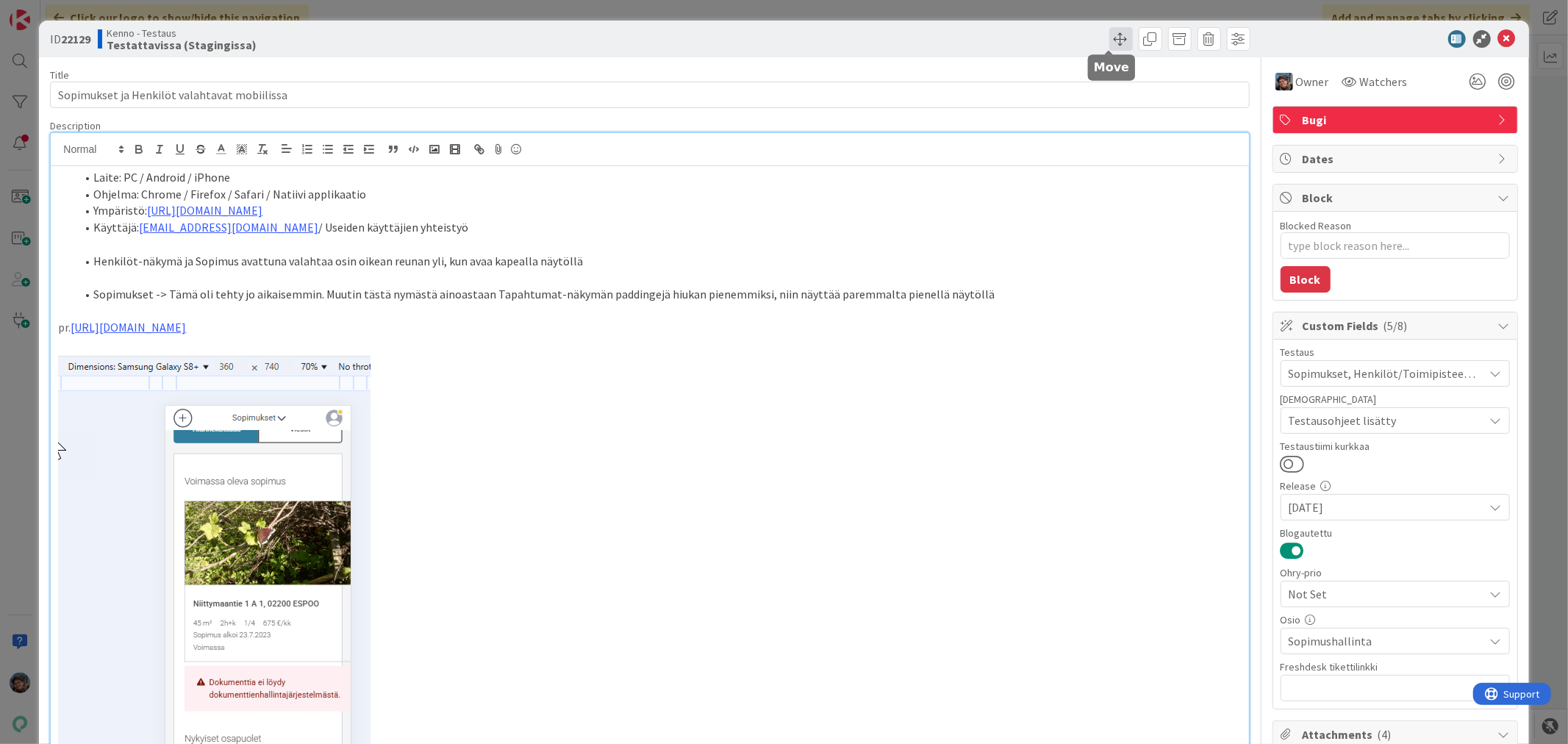
click at [1112, 39] on span at bounding box center [1121, 39] width 24 height 24
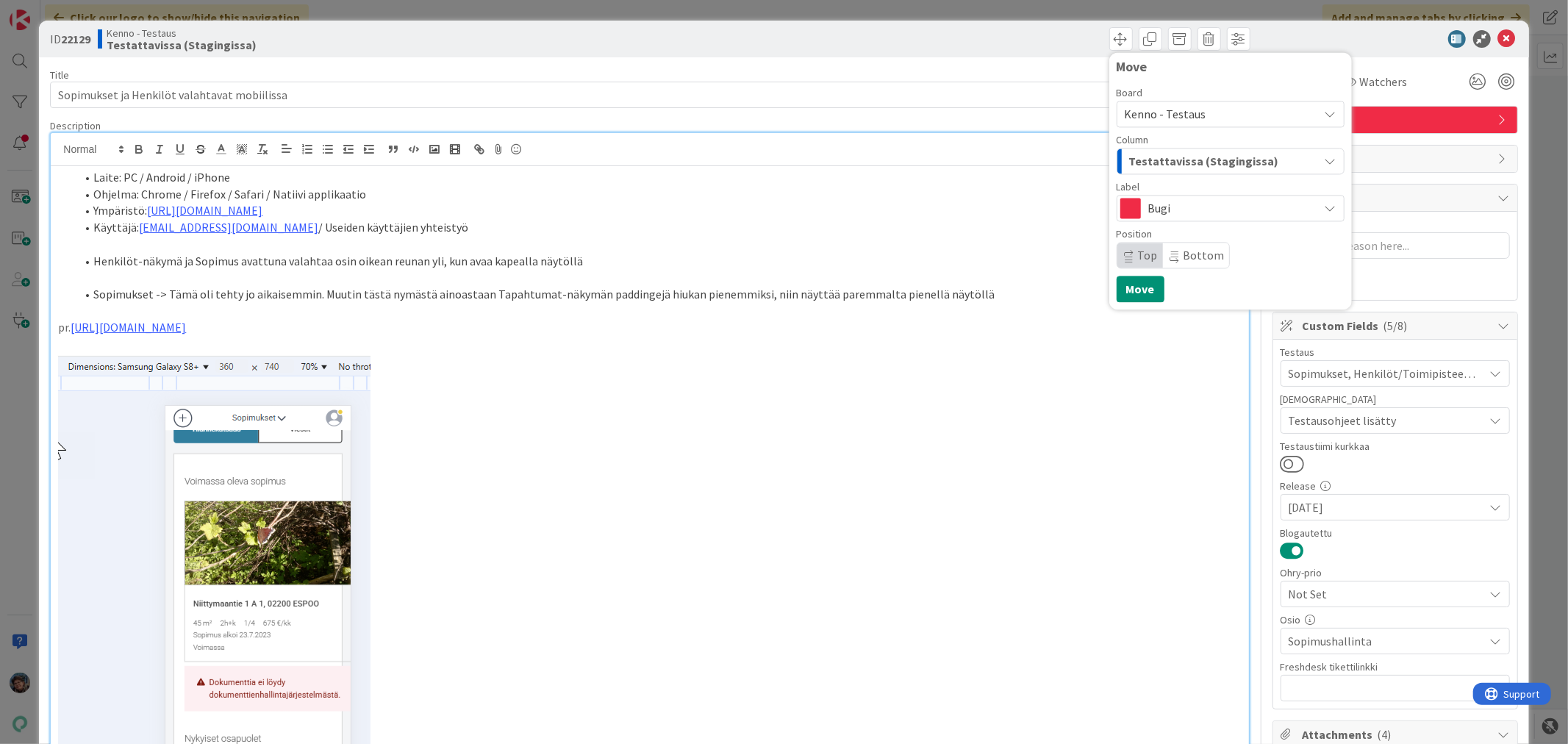
click at [1185, 162] on span "Testattavissa (Stagingissa)" at bounding box center [1204, 161] width 150 height 19
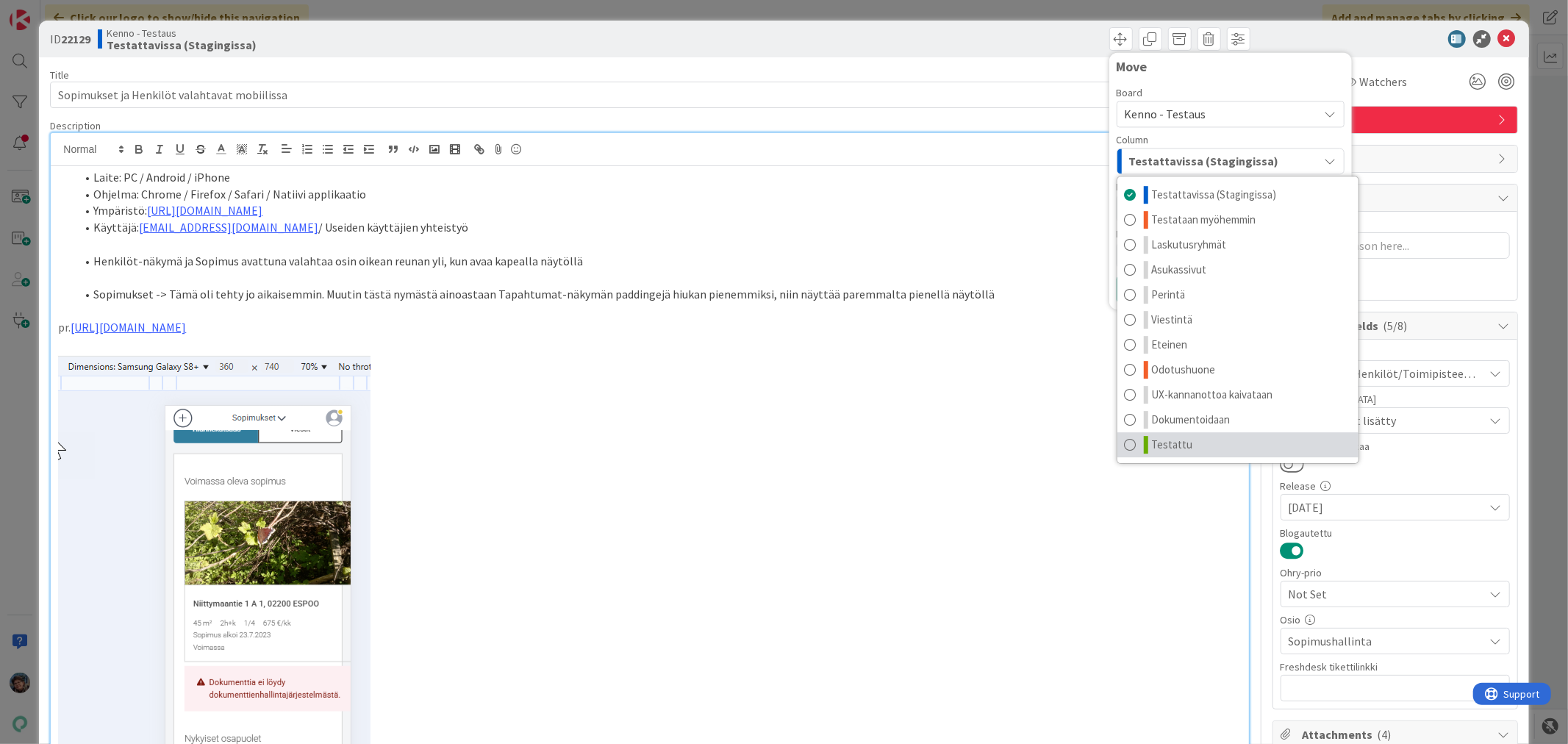
click at [1178, 441] on link "Testattu" at bounding box center [1238, 444] width 241 height 25
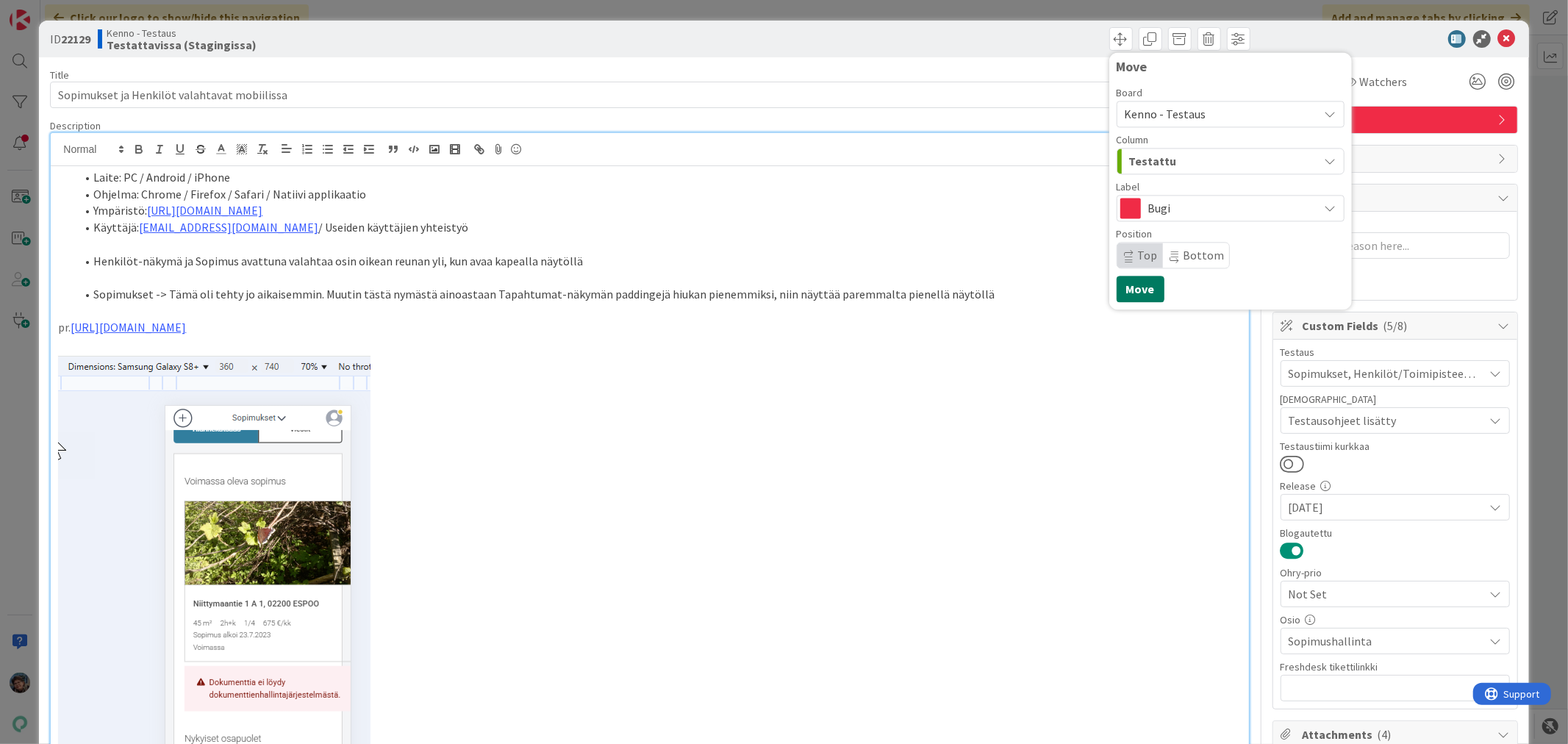
drag, startPoint x: 1134, startPoint y: 288, endPoint x: 1369, endPoint y: 136, distance: 279.9
click at [1134, 287] on button "Move" at bounding box center [1140, 289] width 48 height 26
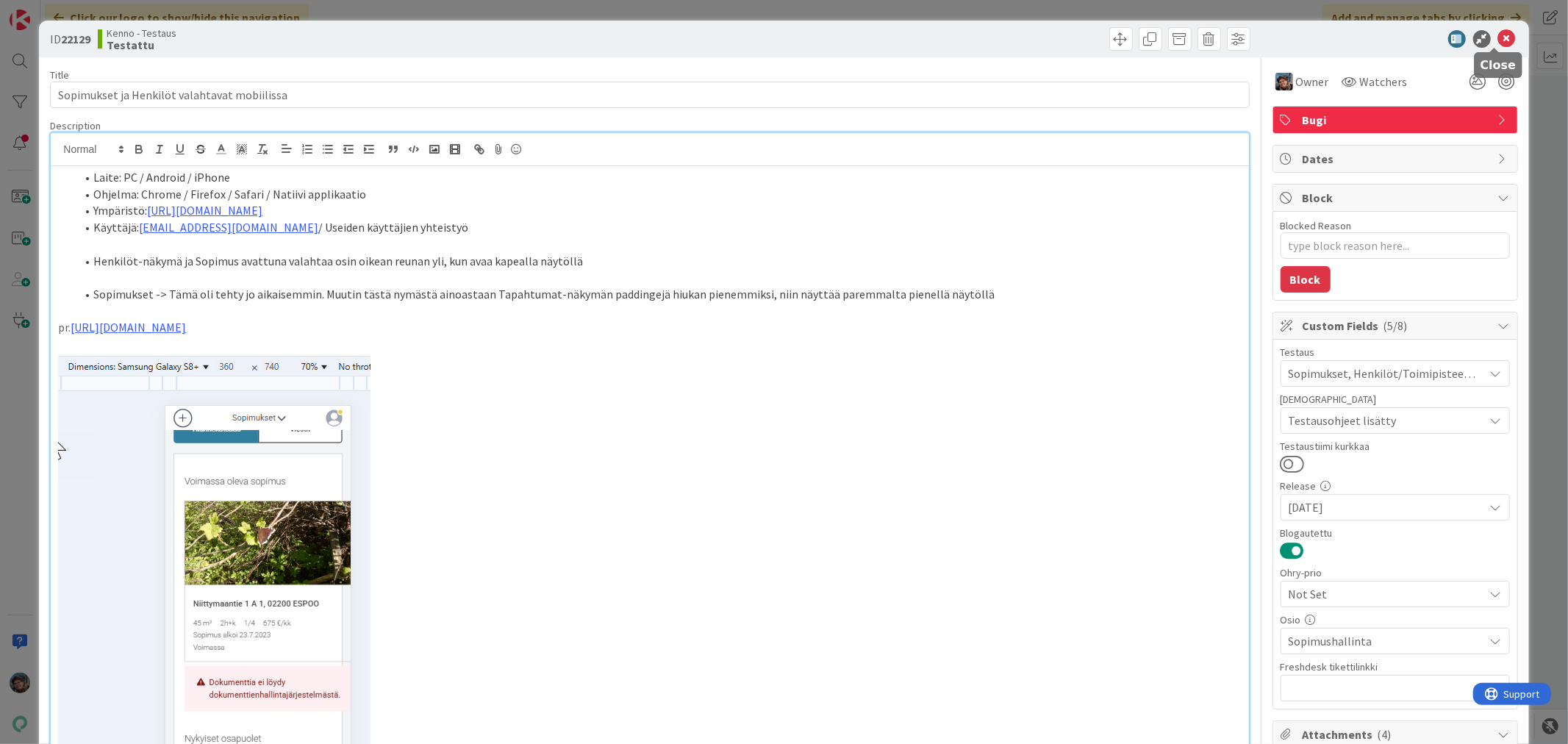
click at [1498, 39] on icon at bounding box center [1507, 38] width 18 height 18
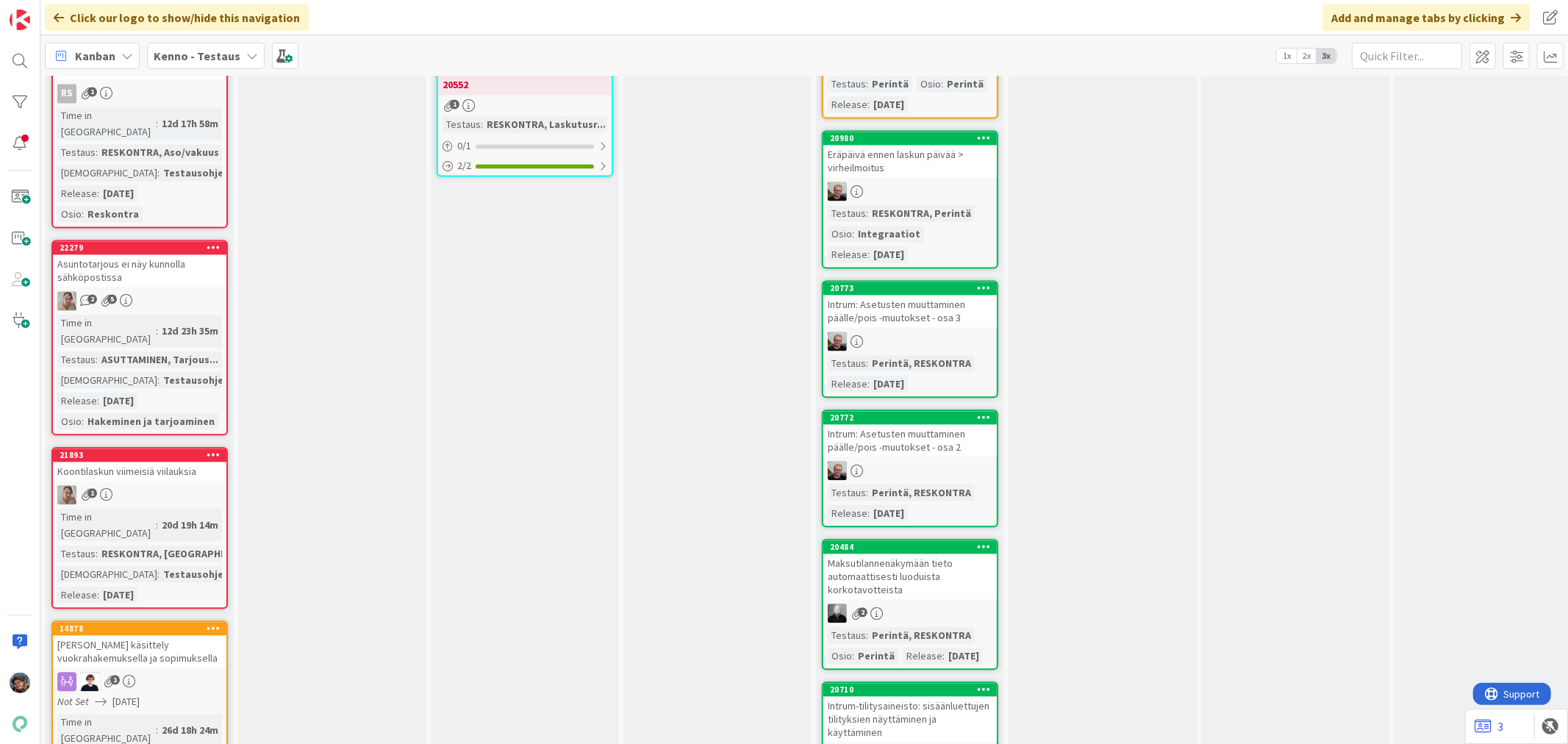
scroll to position [2696, 0]
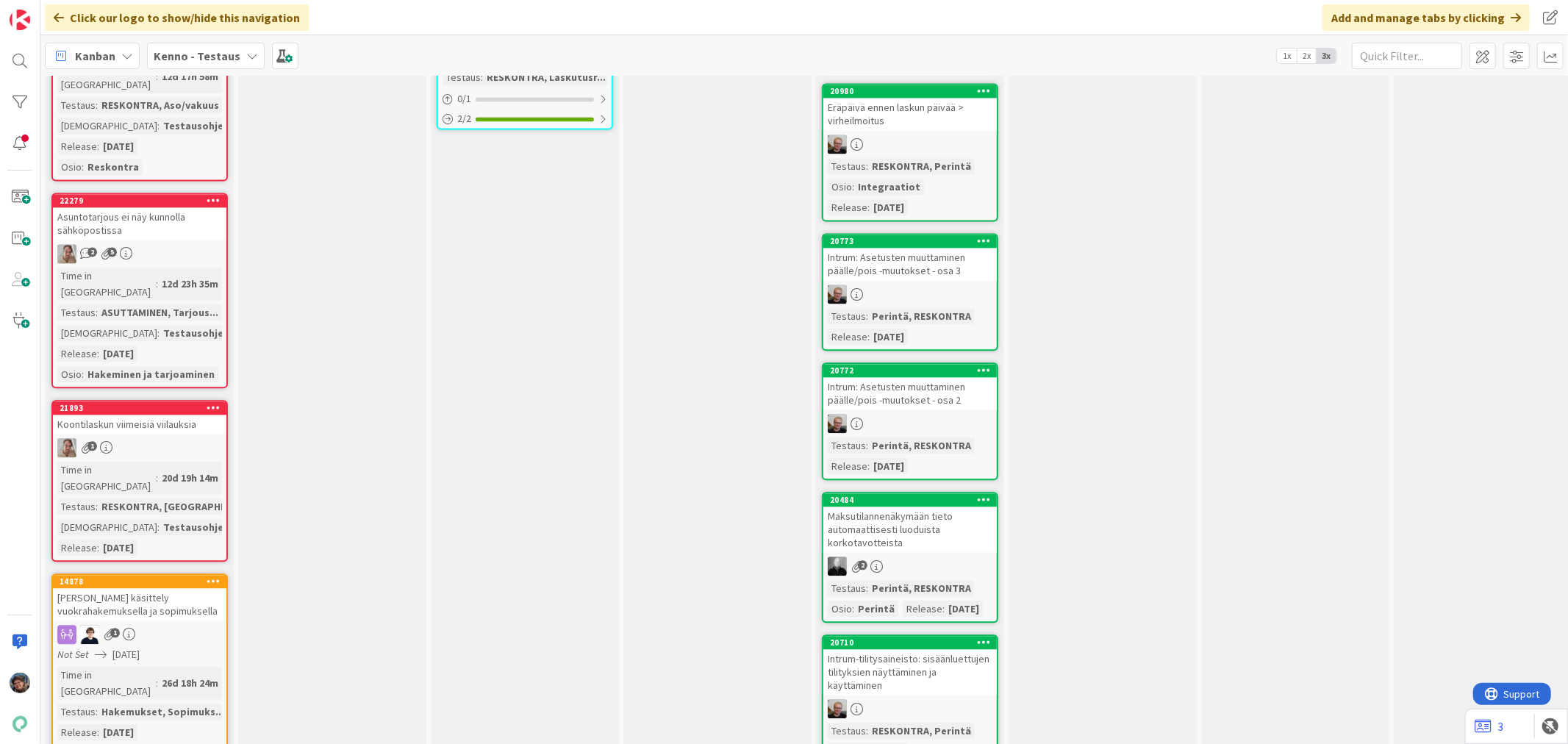
click at [201, 462] on div "Time in Column : 20d 19h 14m Testaus : RESKONTRA, Laskut Testaushuomiot : Testa…" at bounding box center [139, 509] width 164 height 94
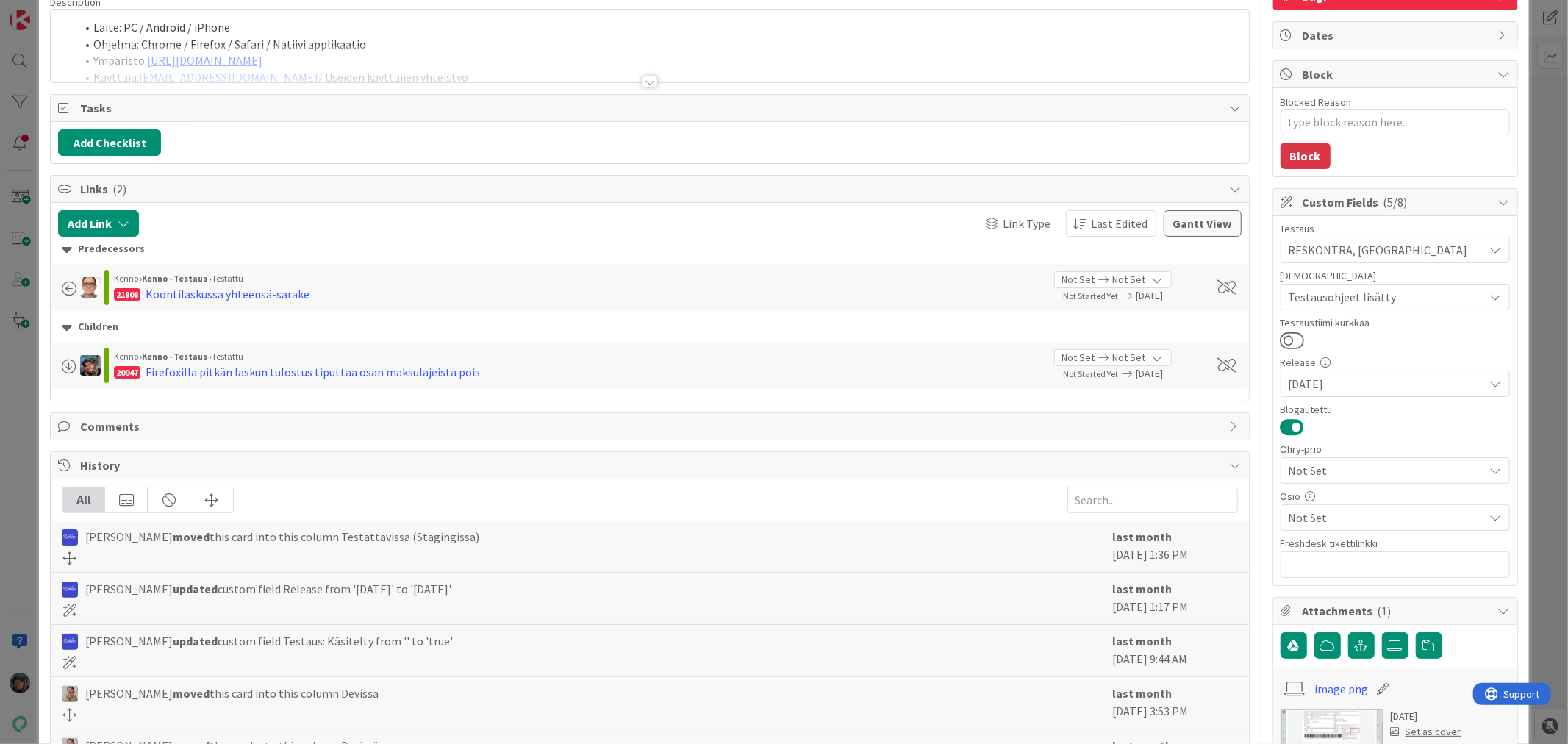
scroll to position [378, 0]
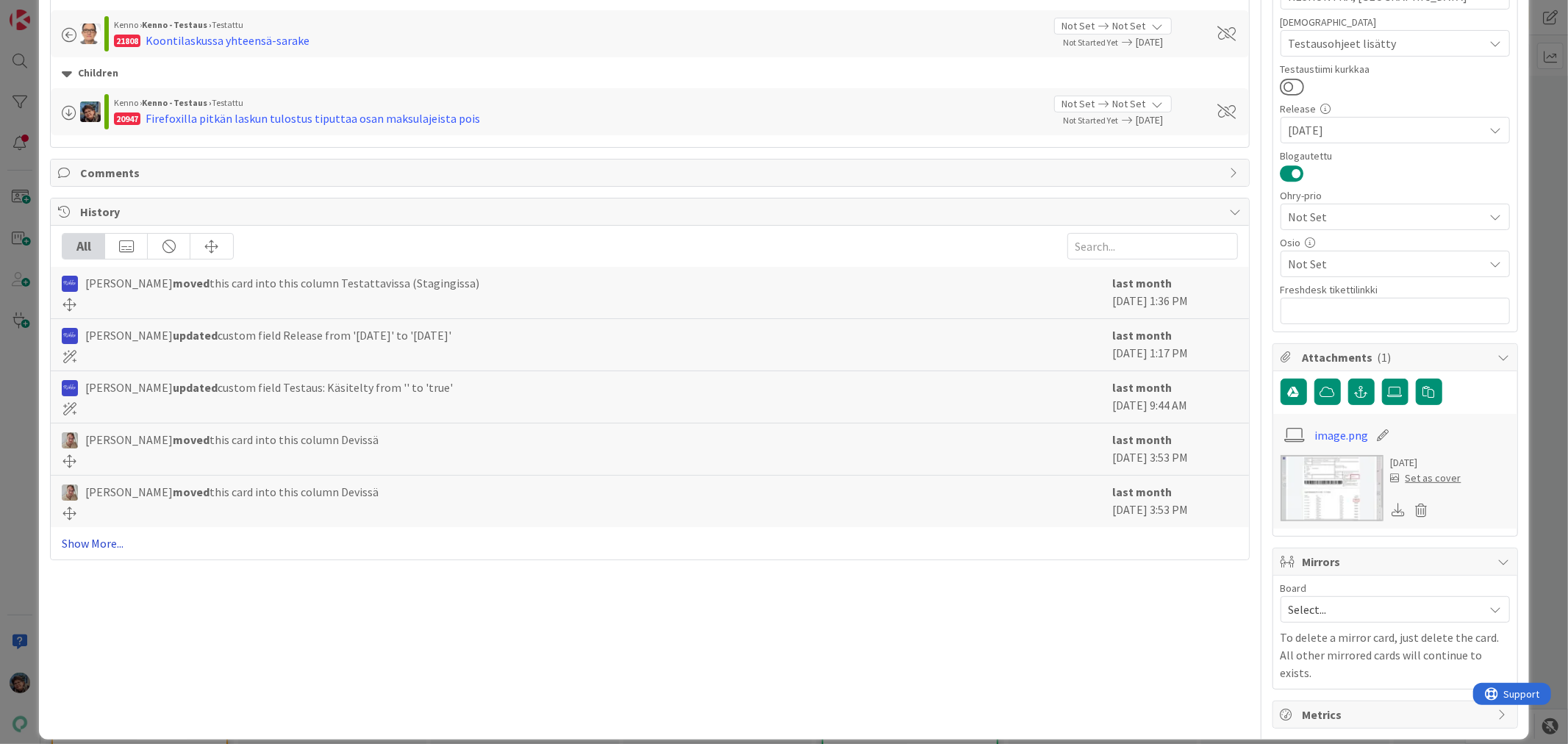
click at [109, 545] on link "Show More..." at bounding box center [649, 543] width 1175 height 18
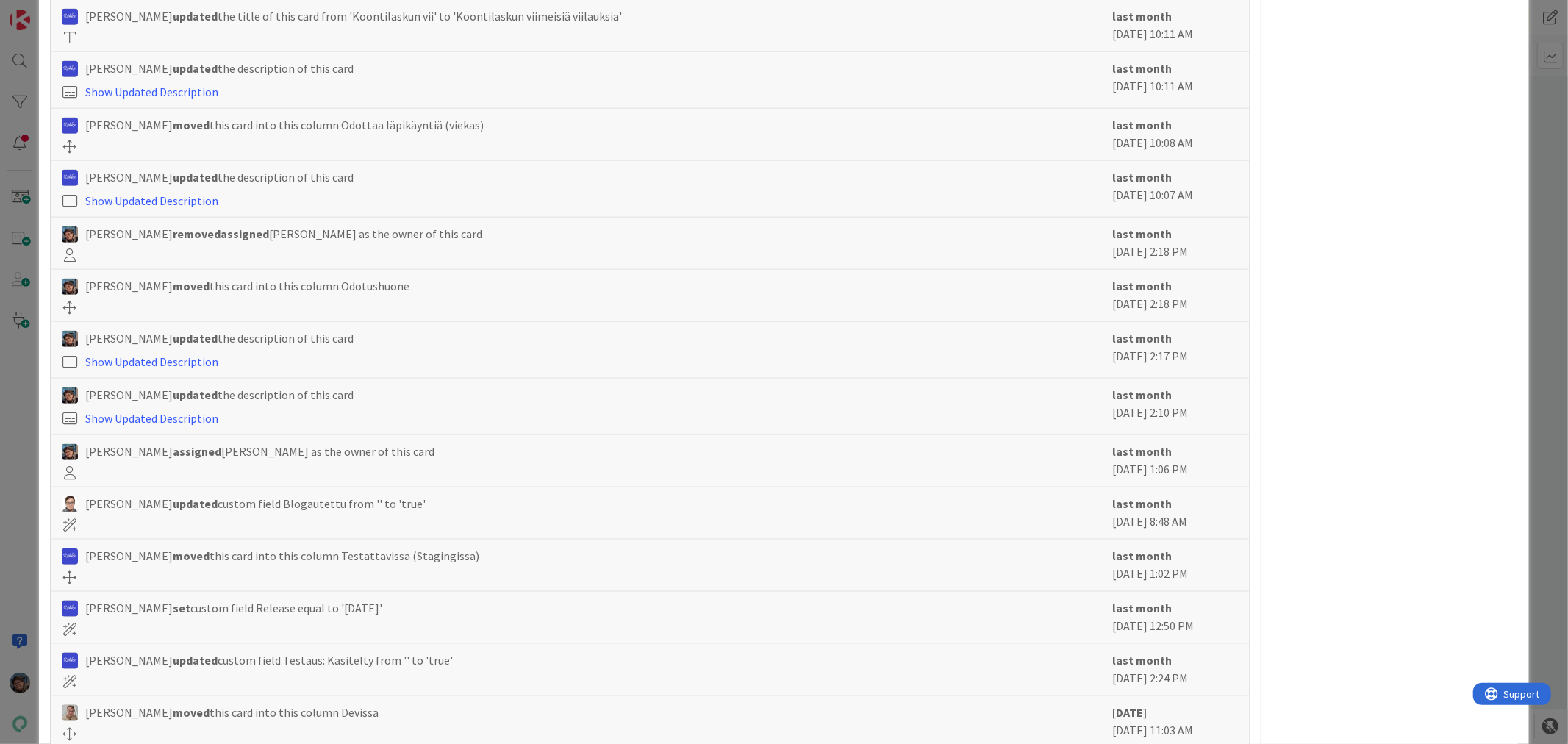
scroll to position [1142, 0]
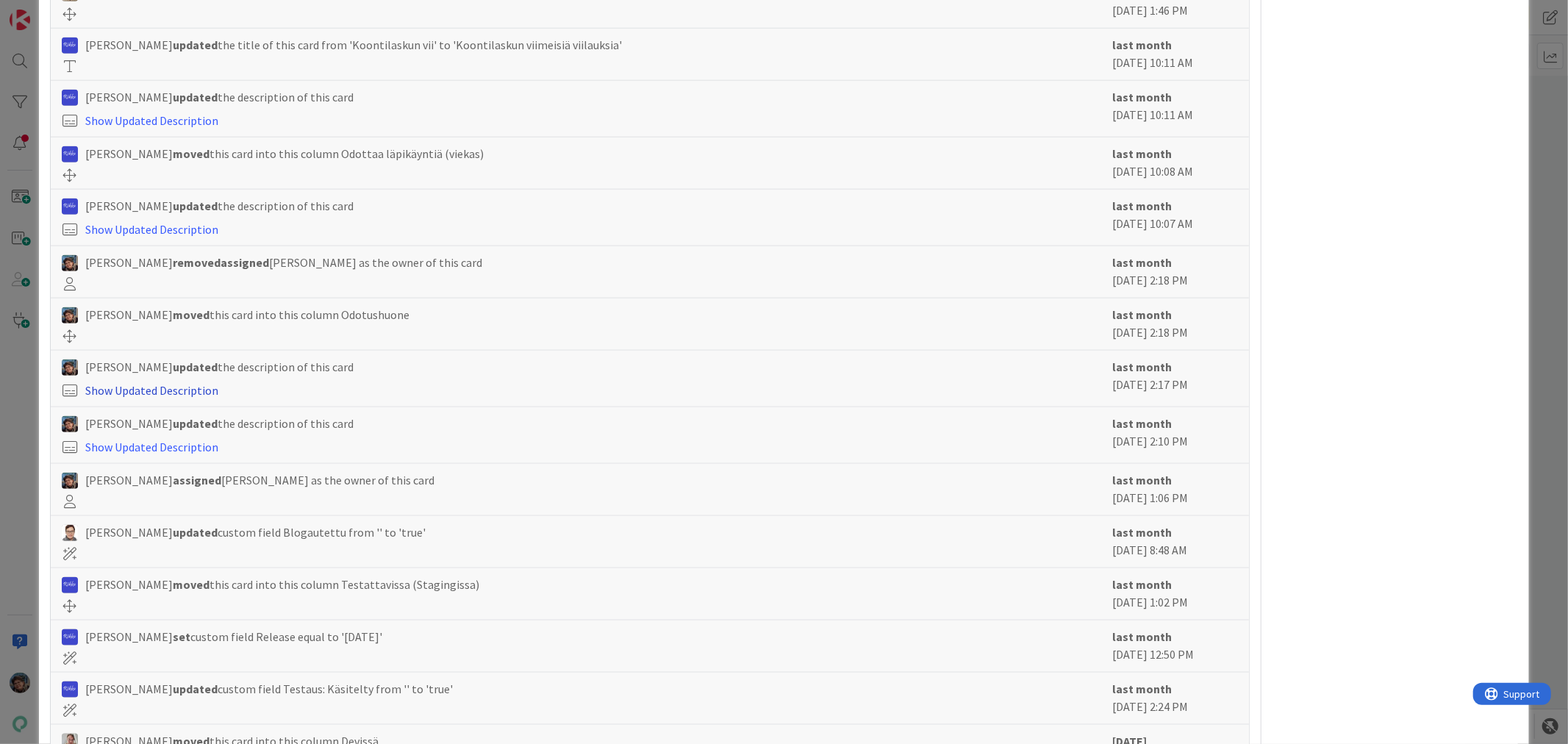
click at [202, 390] on link "Show Updated Description" at bounding box center [152, 390] width 133 height 14
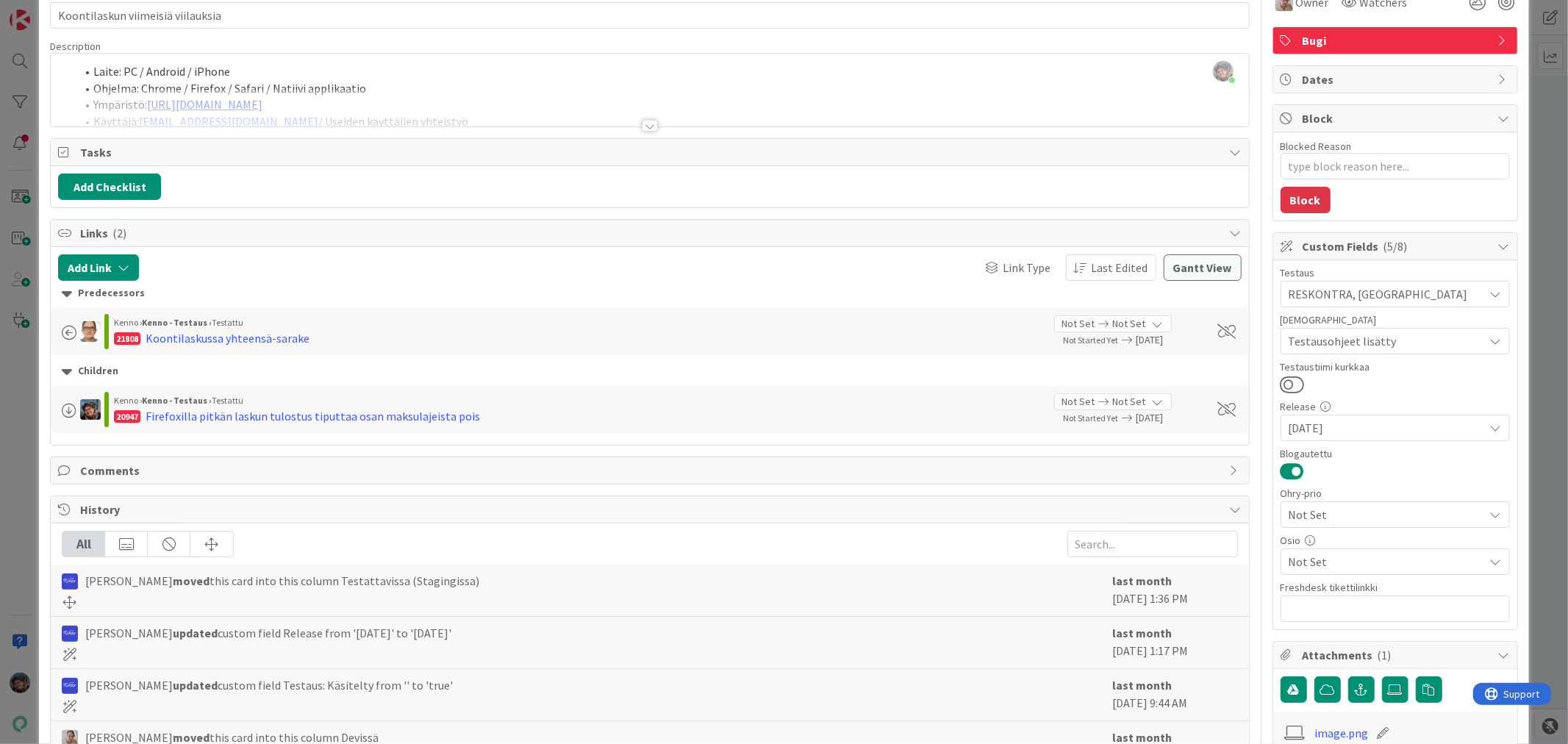
scroll to position [0, 0]
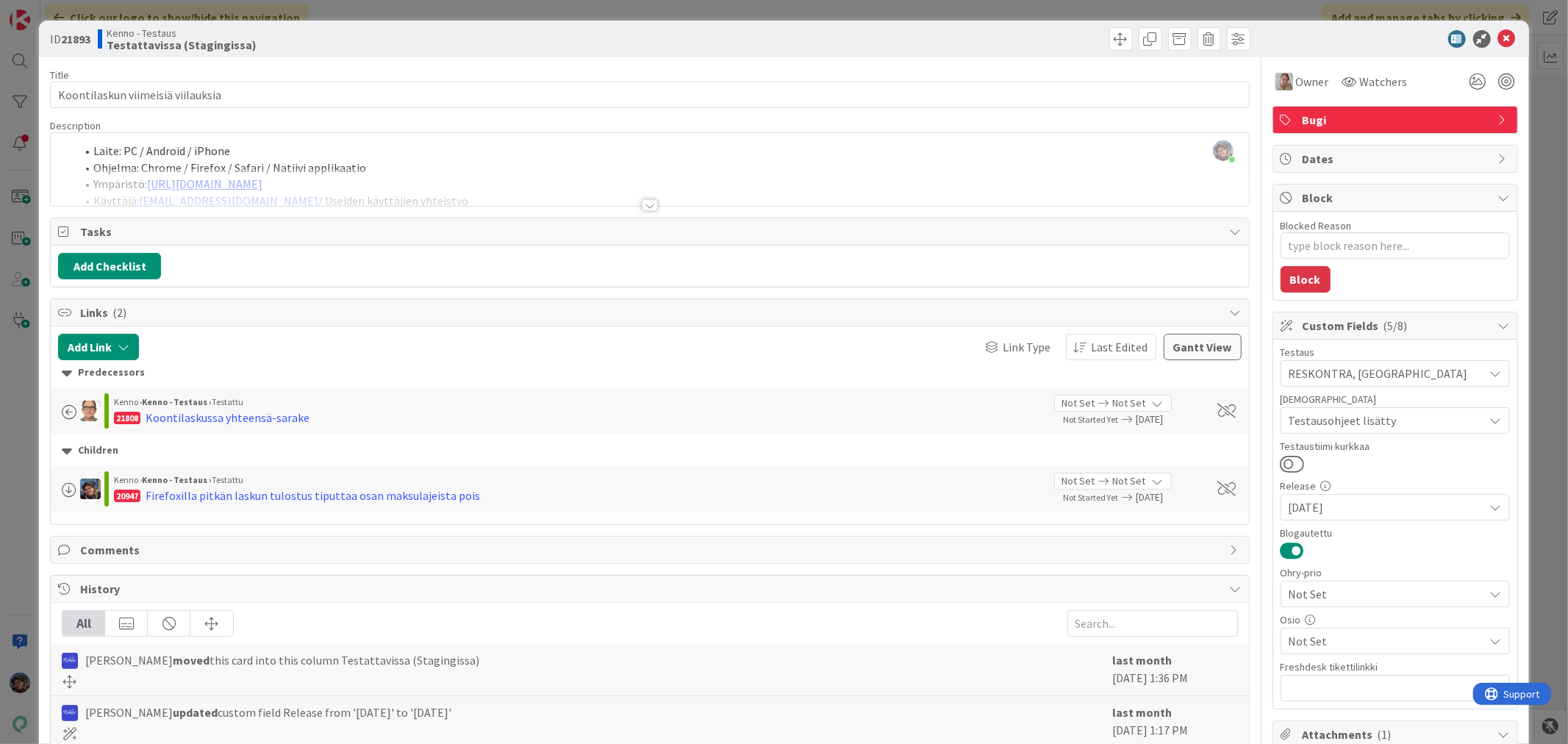
click at [643, 205] on div at bounding box center [649, 205] width 16 height 12
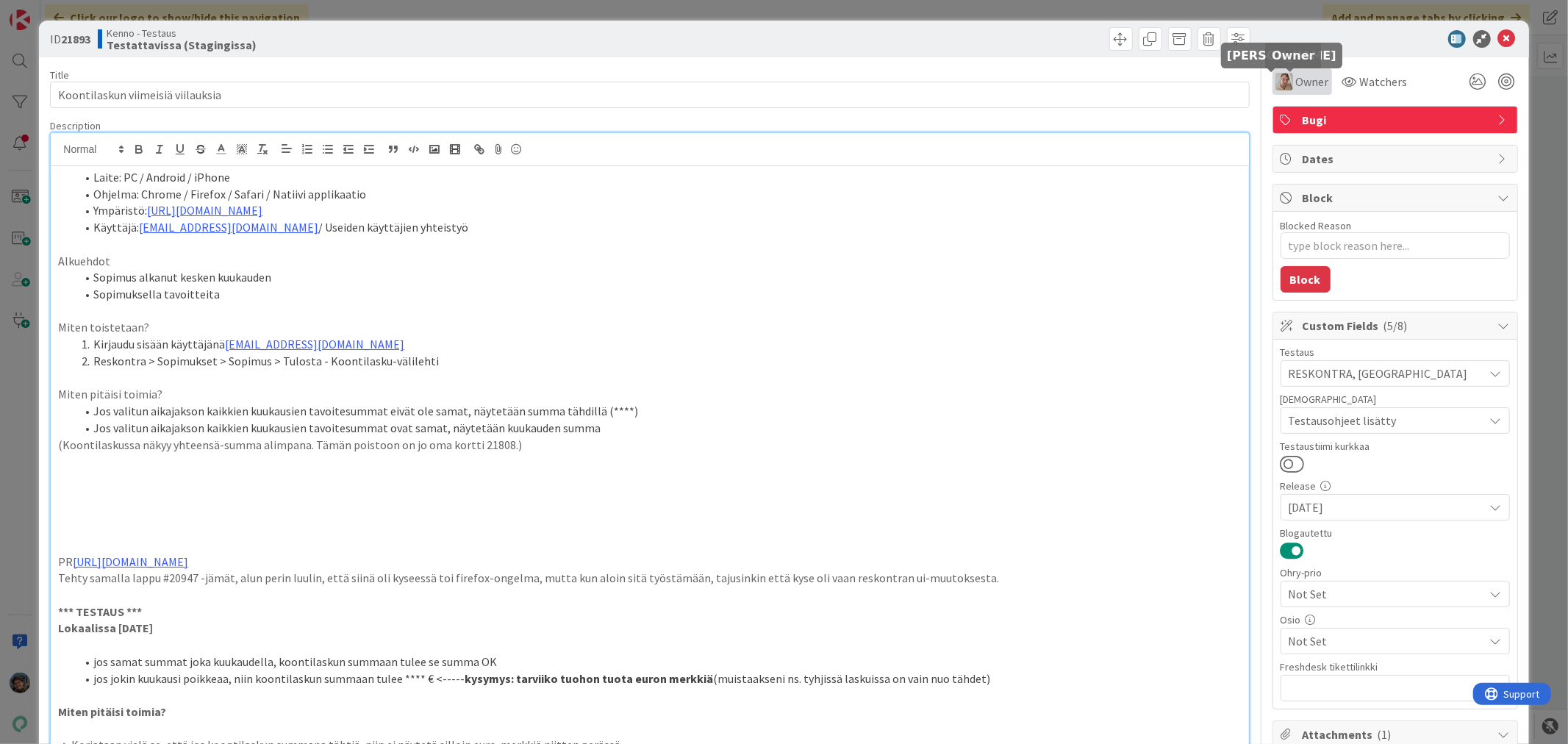
drag, startPoint x: 1273, startPoint y: 76, endPoint x: 1278, endPoint y: 83, distance: 8.6
click at [1275, 78] on img at bounding box center [1284, 81] width 18 height 18
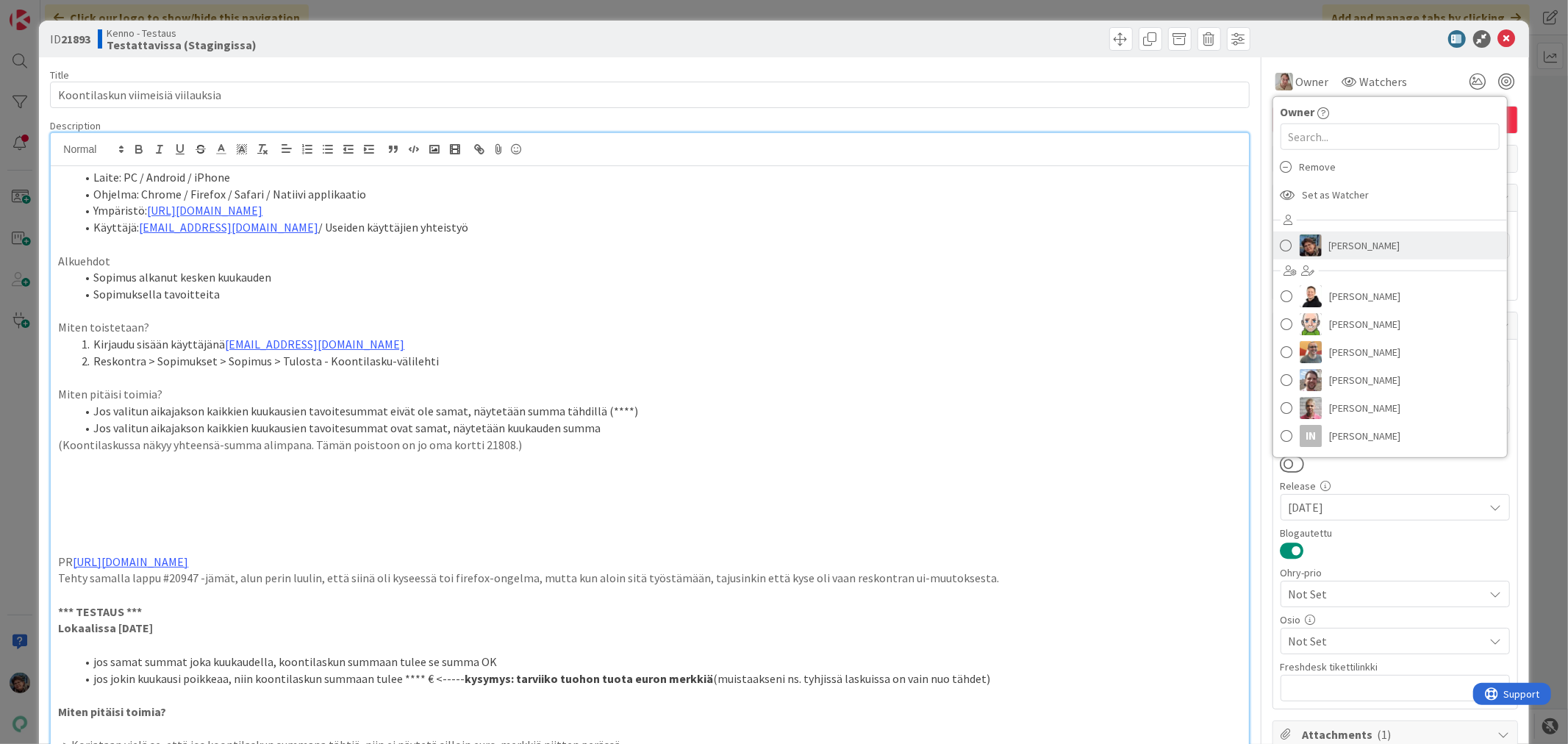
click at [1312, 246] on link "[PERSON_NAME]" at bounding box center [1390, 245] width 233 height 28
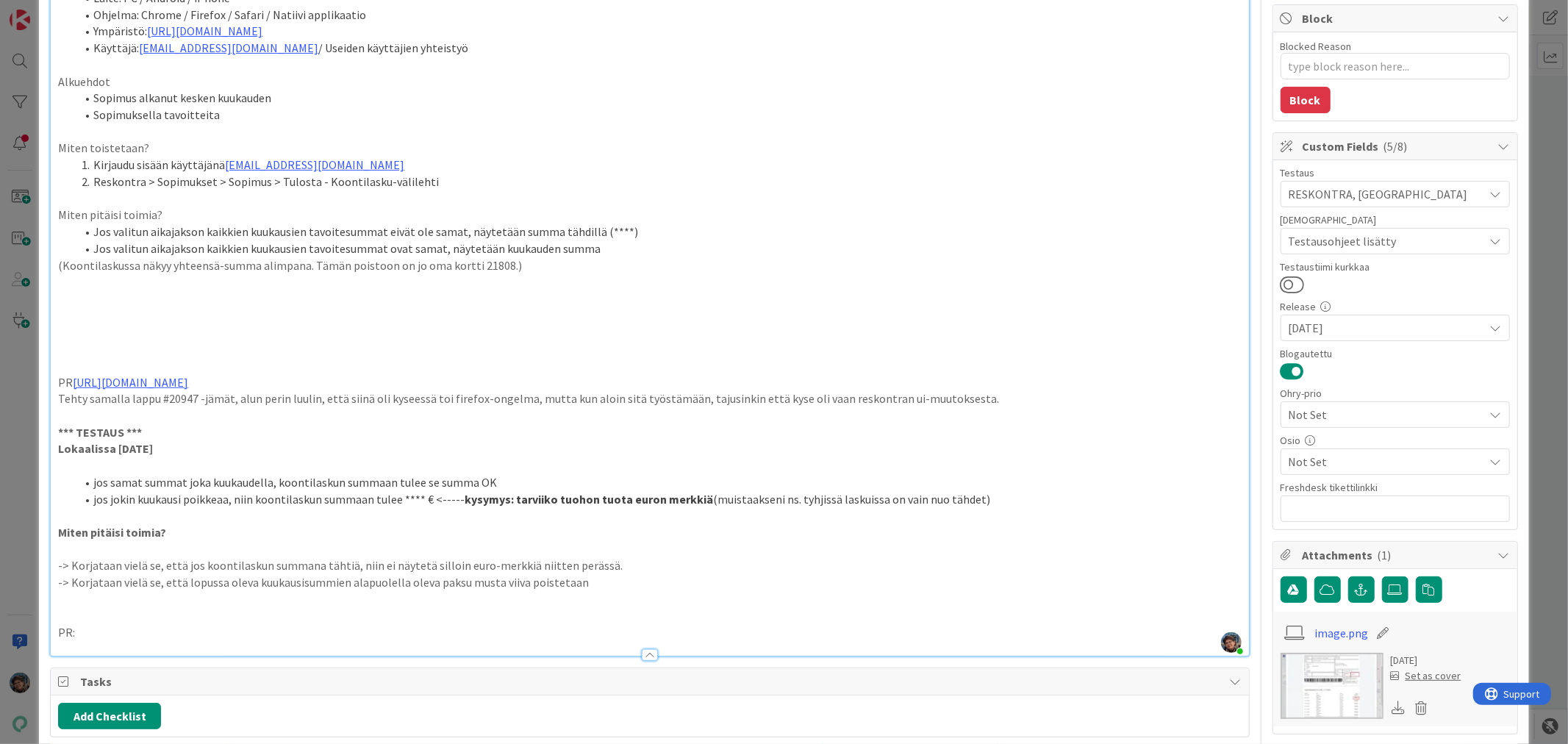
scroll to position [245, 0]
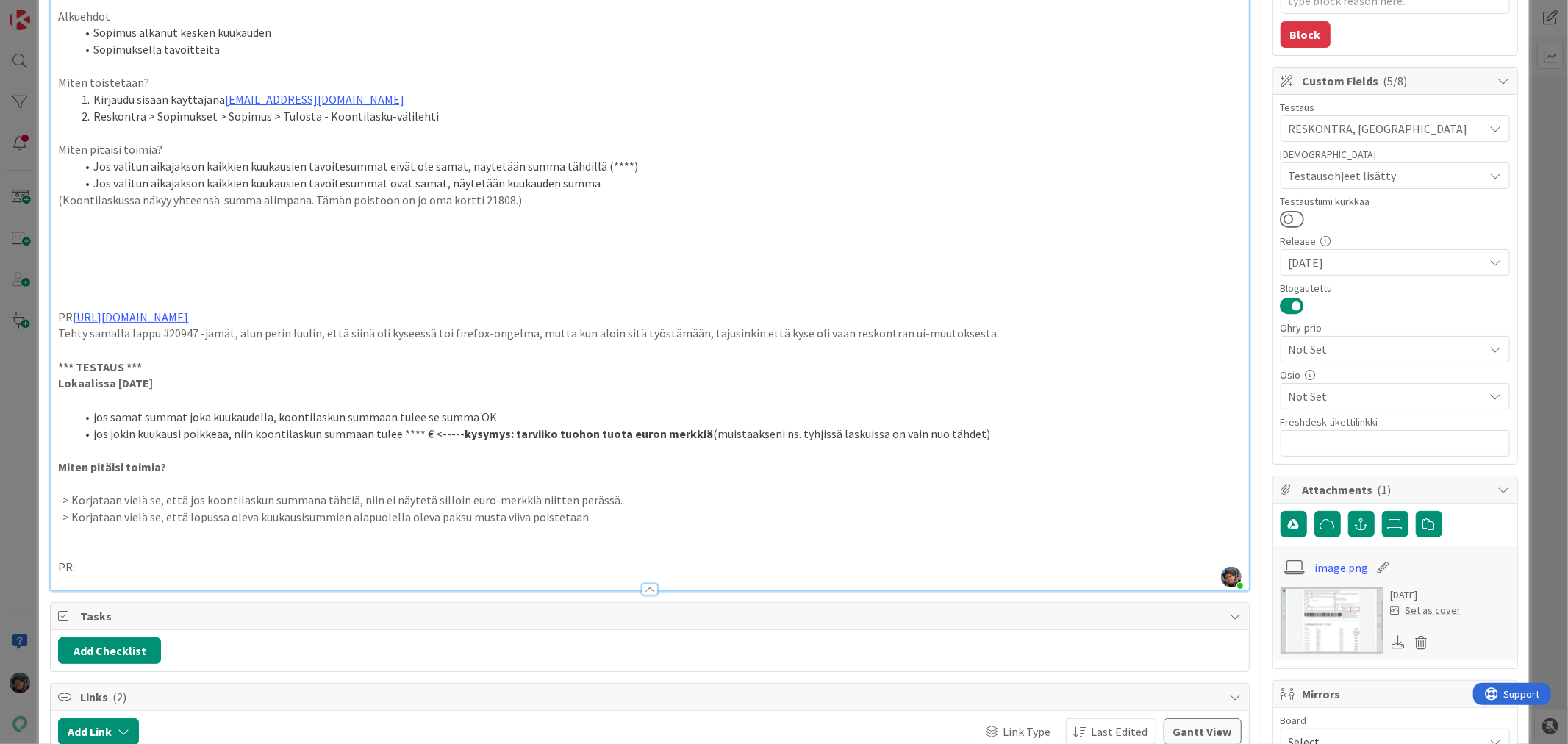
click at [89, 534] on p at bounding box center [649, 534] width 1183 height 17
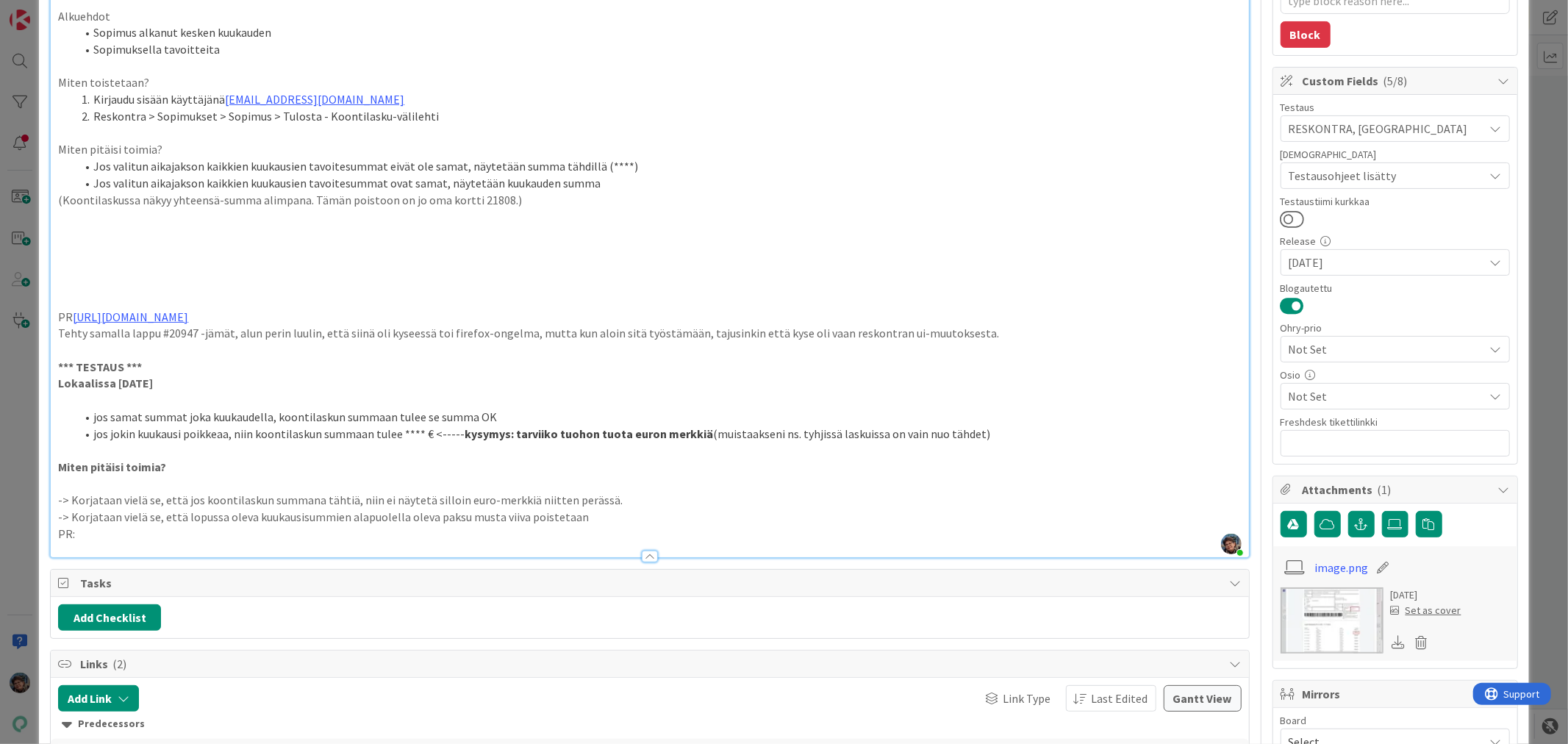
click at [112, 537] on p "PR:" at bounding box center [649, 534] width 1183 height 17
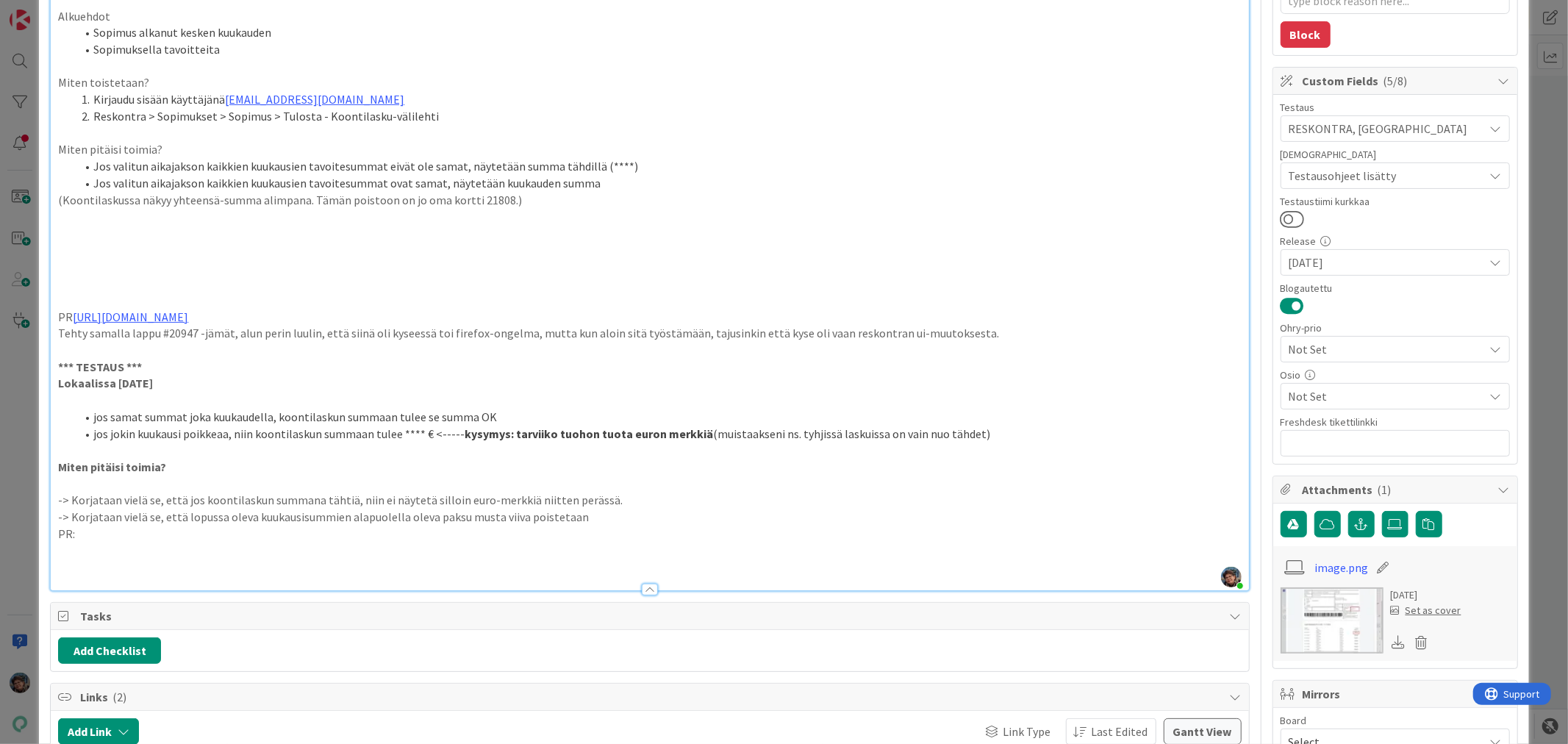
type textarea "x"
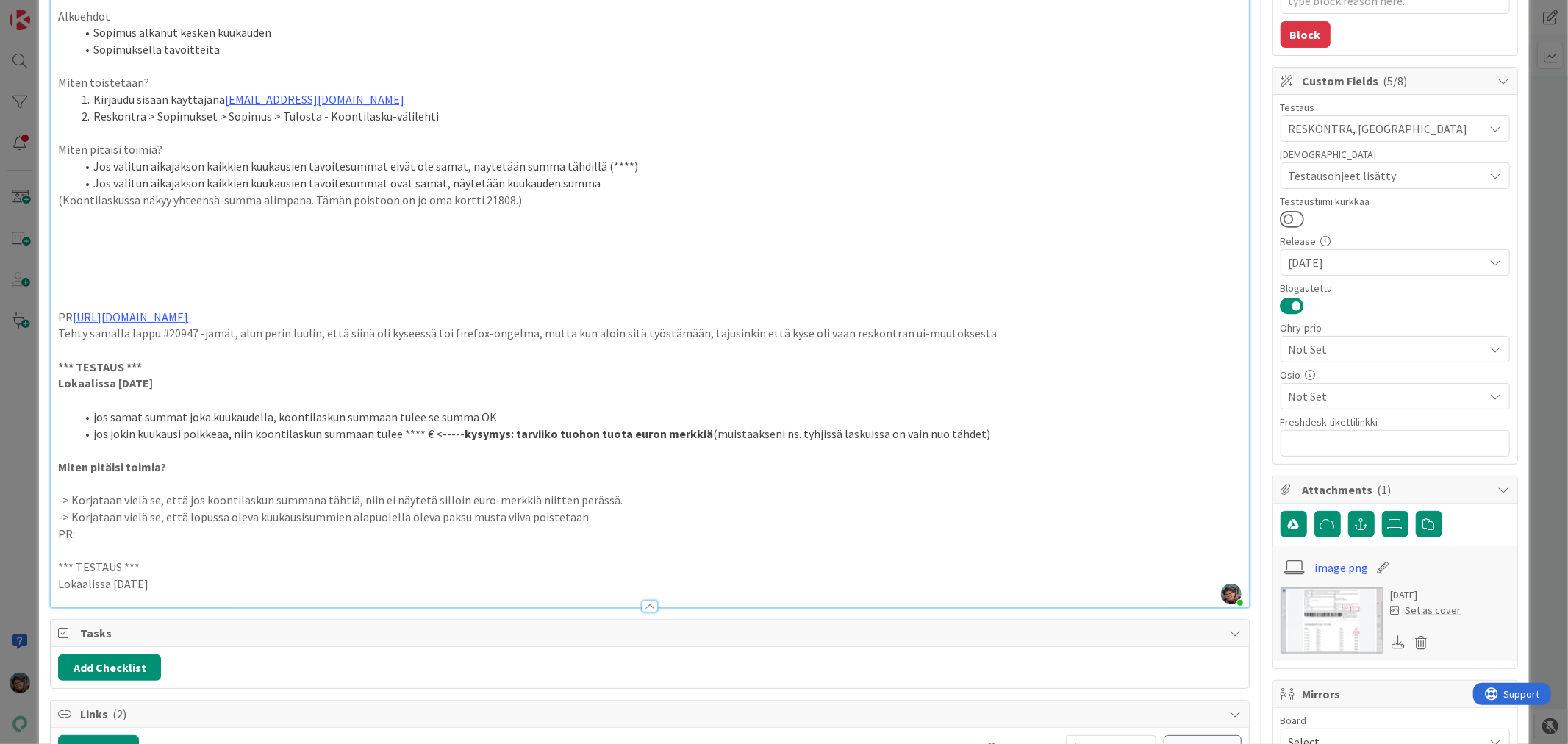
drag, startPoint x: 168, startPoint y: 582, endPoint x: 15, endPoint y: 563, distance: 154.2
click at [17, 565] on div "ID 21893 Kenno - Testaus Testattavissa (Stagingissa) Title 33 / 128 Koontilasku…" at bounding box center [784, 372] width 1568 height 744
click at [189, 578] on p "Lokaalissa 2025-09-02" at bounding box center [649, 585] width 1183 height 17
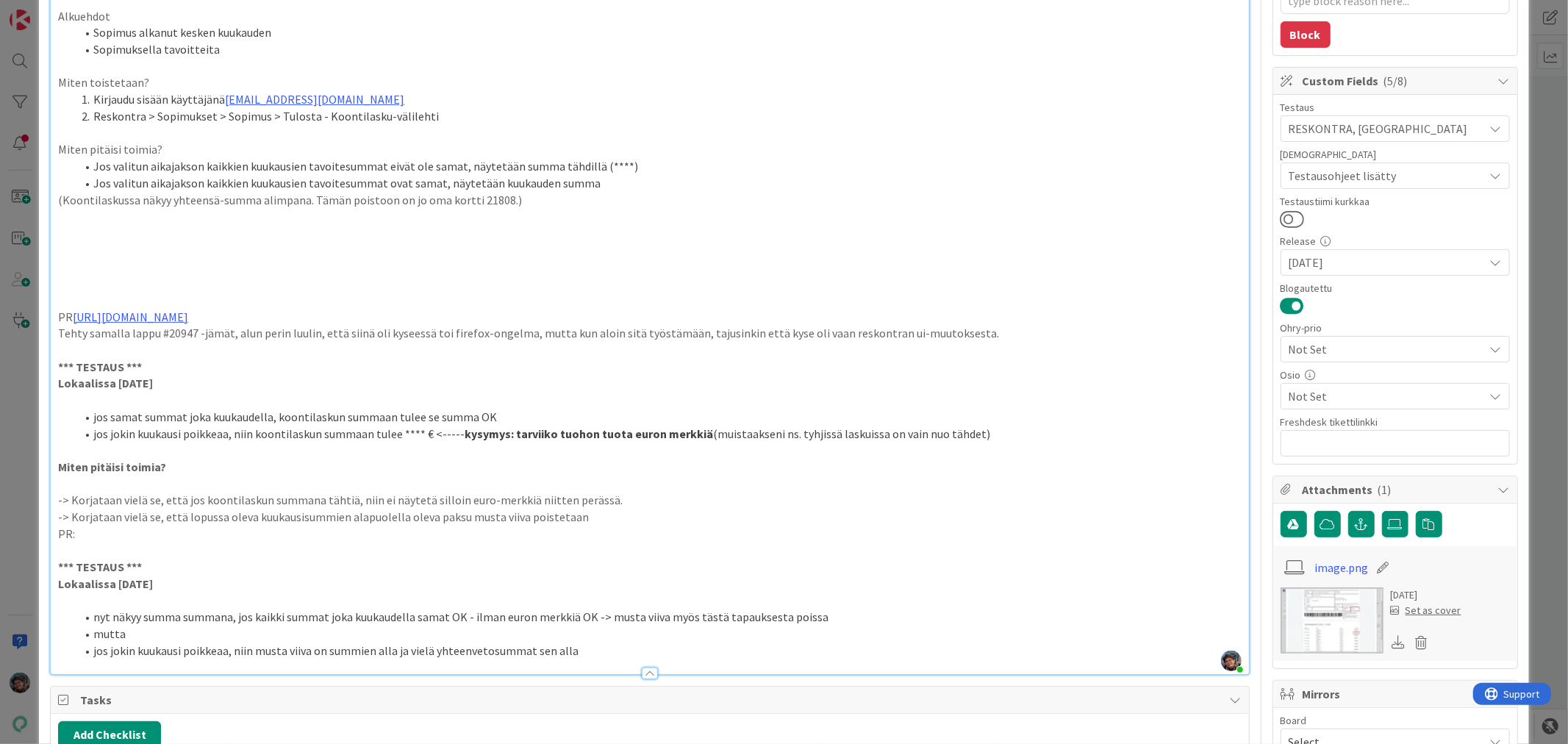
click at [814, 619] on li "nyt näkyy summa summana, jos kaikki summat joka kuukaudella samat OK - ilman eu…" at bounding box center [658, 618] width 1165 height 17
click at [581, 647] on li "jos jokin kuukausi poikkeaa, niin musta viiva on summien alla ja vielä yhteenve…" at bounding box center [658, 651] width 1165 height 17
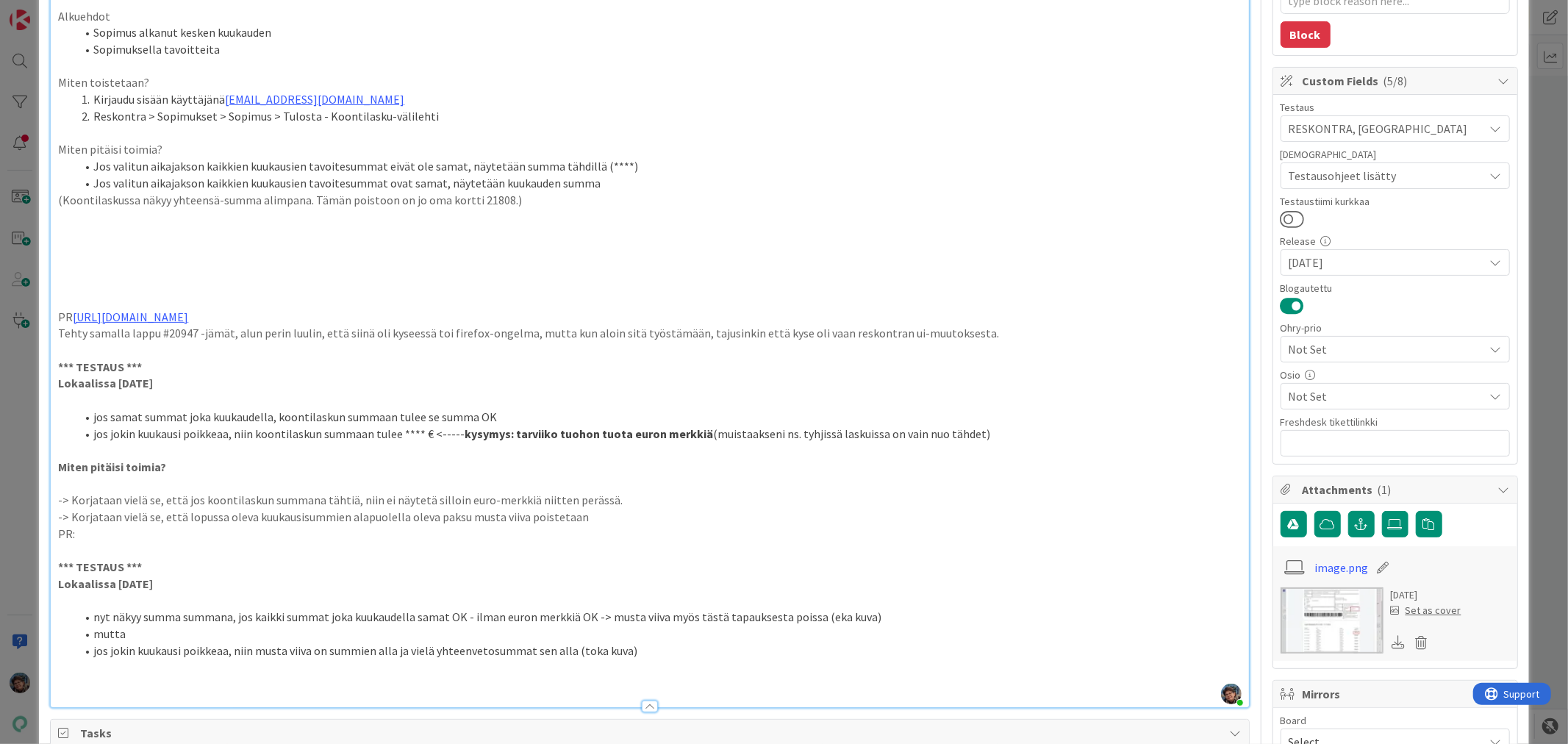
drag, startPoint x: 807, startPoint y: 618, endPoint x: 814, endPoint y: 626, distance: 10.6
click at [807, 619] on li "nyt näkyy summa summana, jos kaikki summat joka kuukaudella samat OK - ilman eu…" at bounding box center [658, 618] width 1165 height 17
click at [89, 679] on p at bounding box center [649, 684] width 1183 height 17
click at [61, 686] on p at bounding box center [649, 684] width 1183 height 17
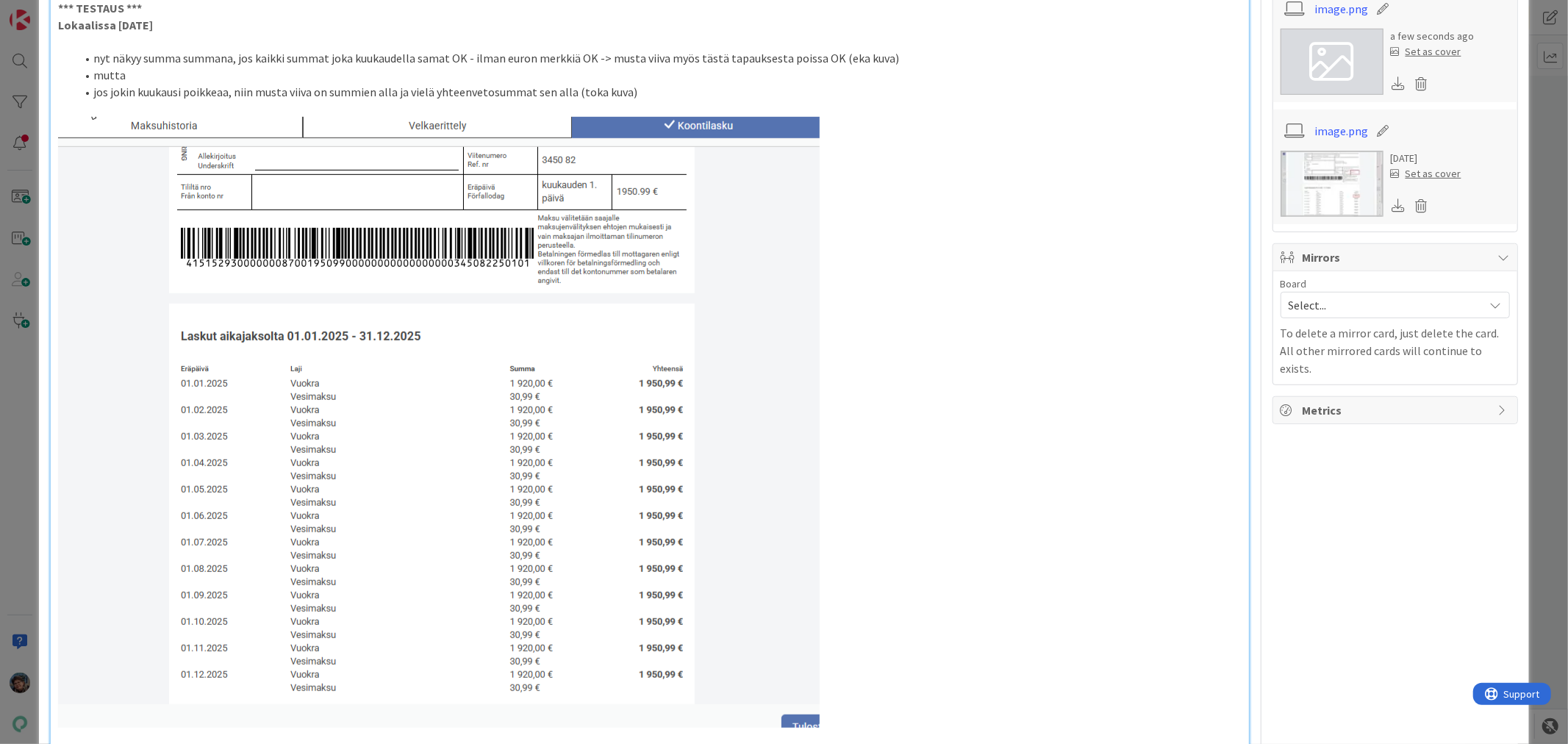
scroll to position [820, 0]
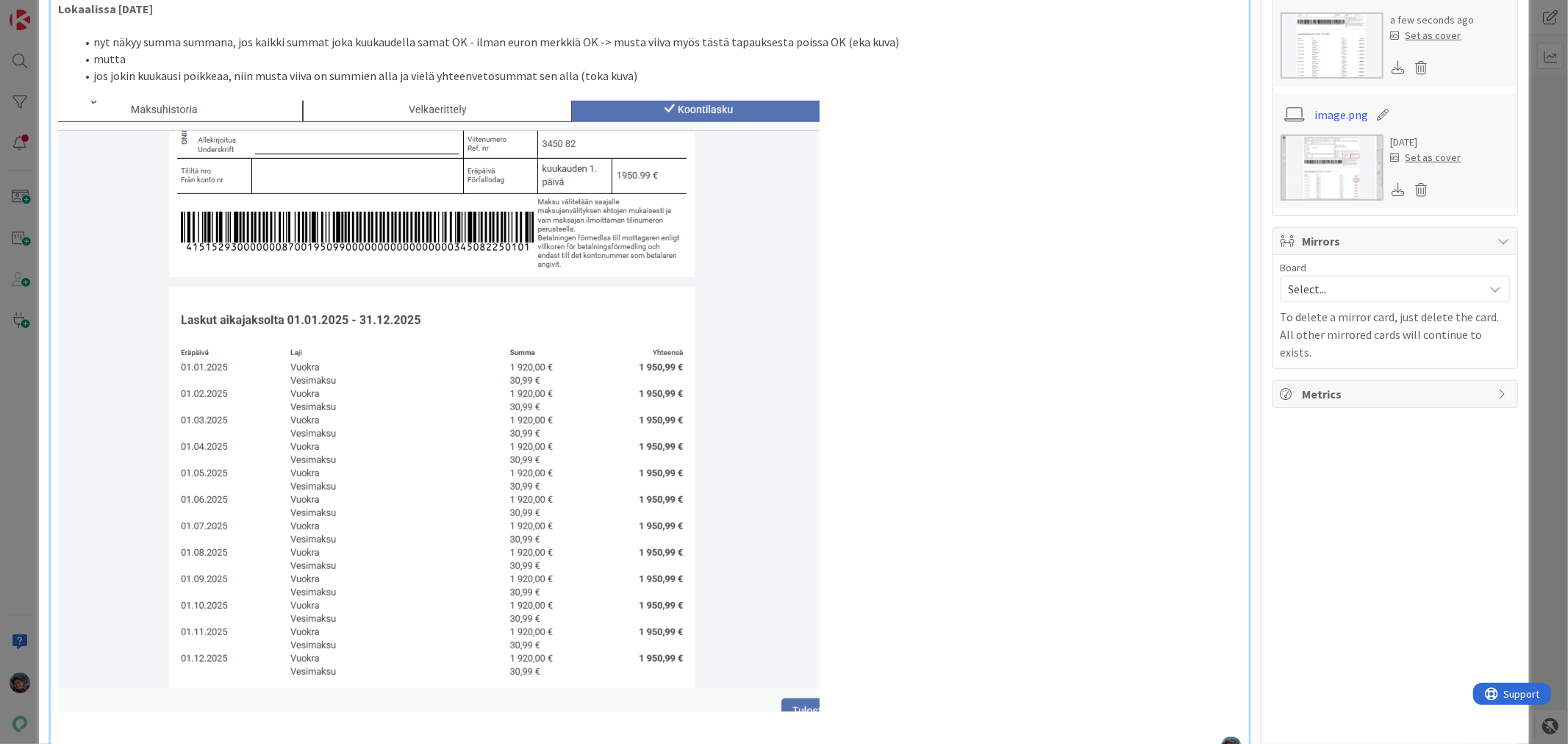
click at [111, 733] on p at bounding box center [649, 737] width 1183 height 17
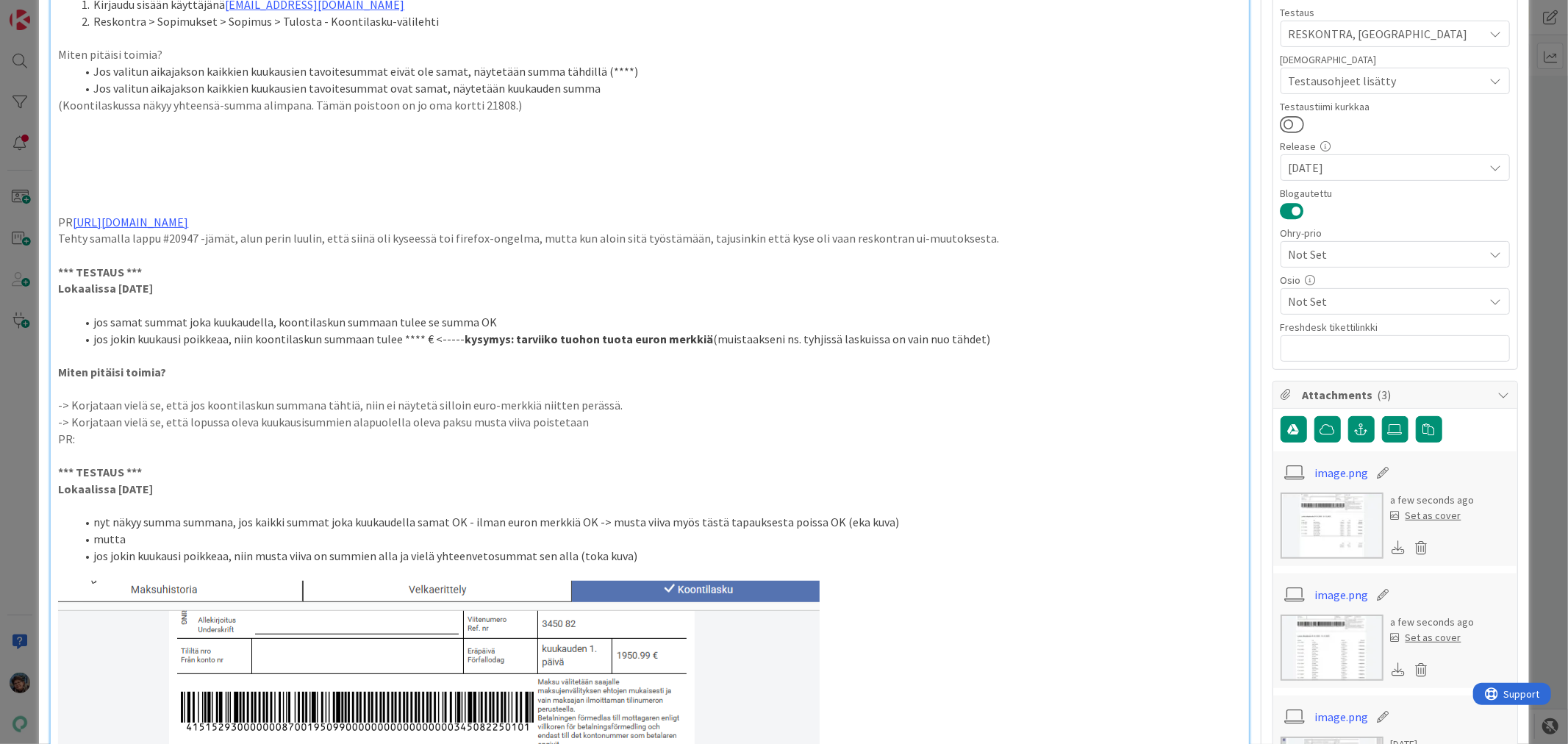
scroll to position [330, 0]
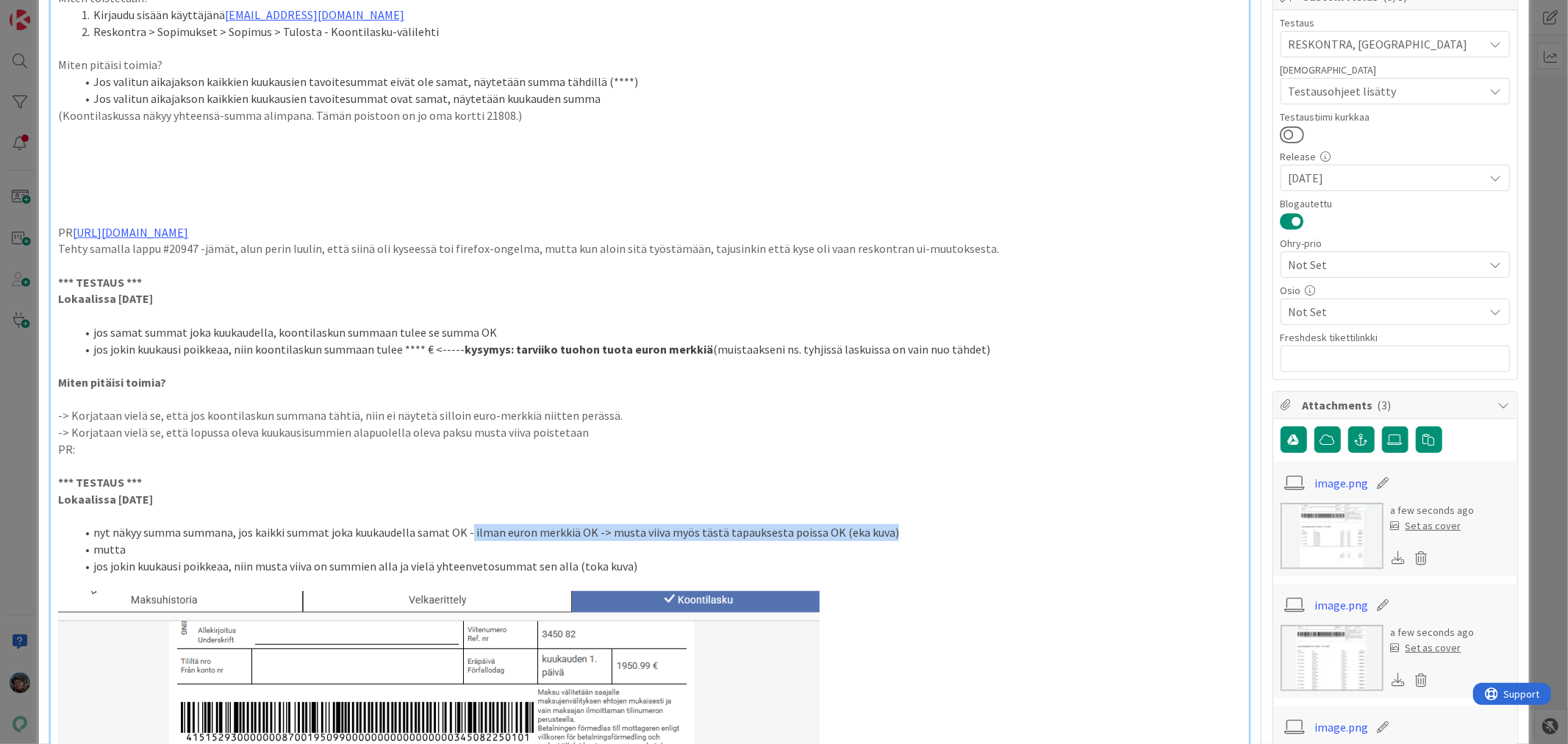
drag, startPoint x: 501, startPoint y: 532, endPoint x: 887, endPoint y: 528, distance: 386.0
click at [887, 528] on li "nyt näkyy summa summana, jos kaikki summat joka kuukaudella samat OK - ilman eu…" at bounding box center [658, 533] width 1165 height 17
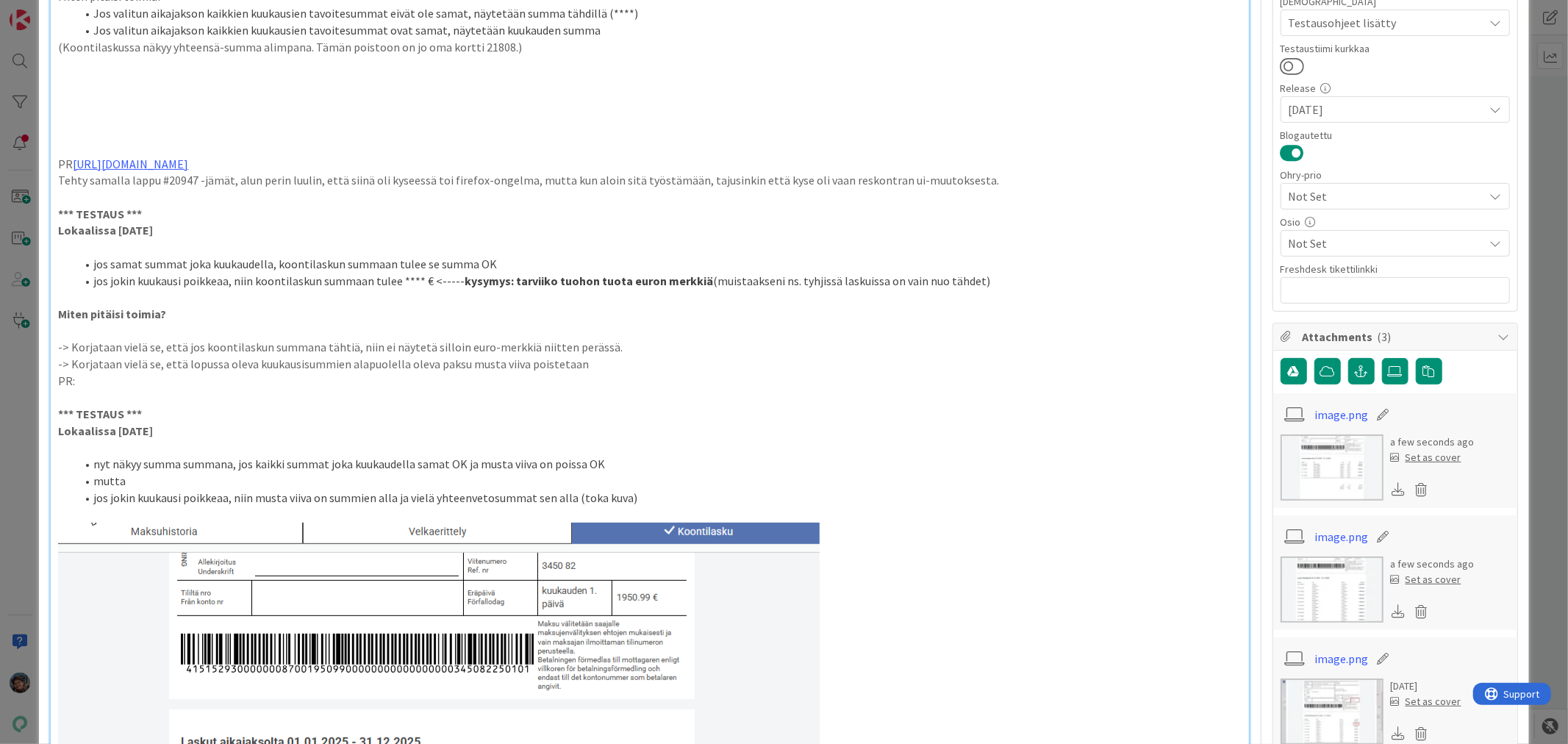
scroll to position [412, 0]
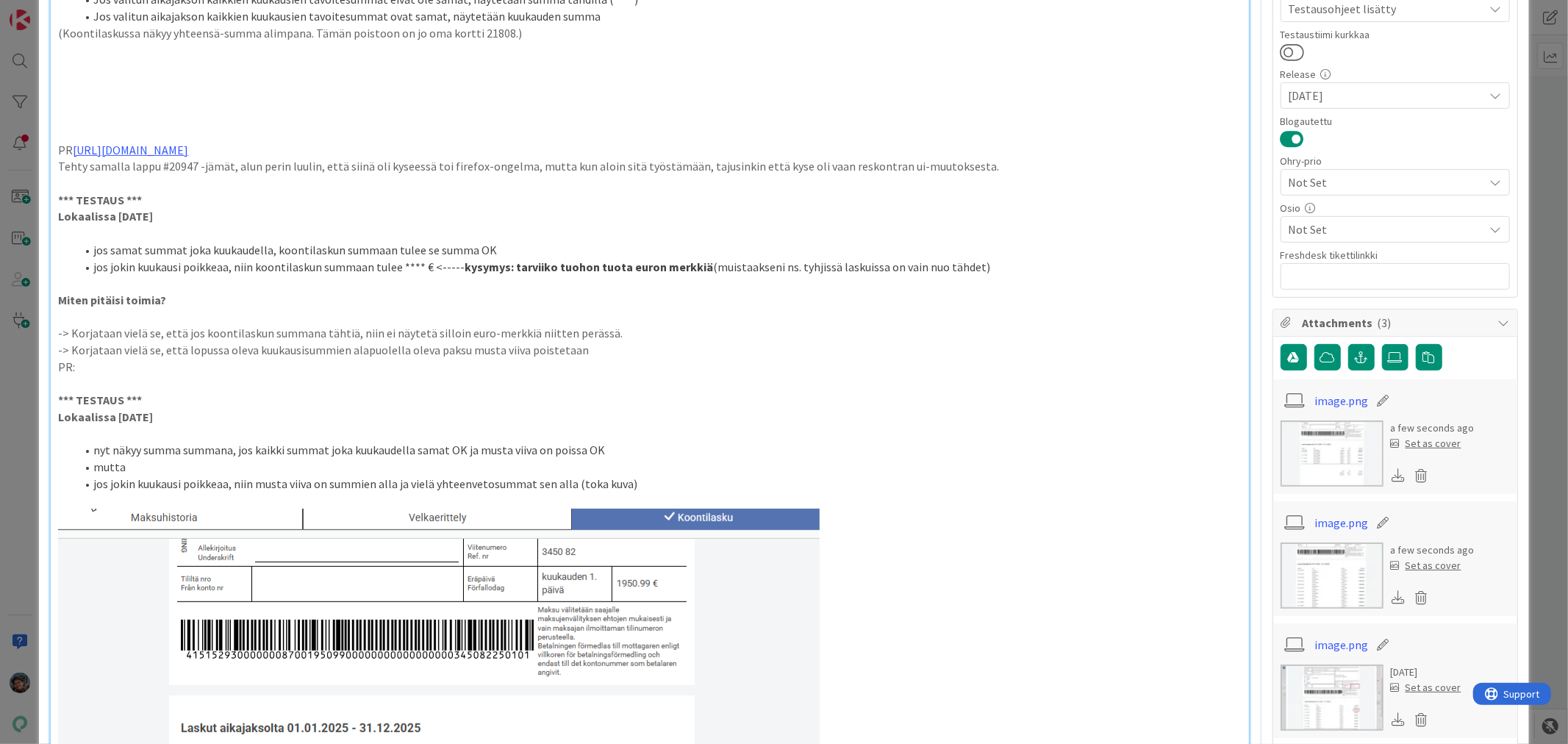
click at [233, 484] on li "jos jokin kuukausi poikkeaa, niin musta viiva on summien alla ja vielä yhteenve…" at bounding box center [658, 484] width 1165 height 17
click at [652, 450] on li "nyt näkyy summa summana, jos kaikki summat joka kuukaudella samat OK ja musta v…" at bounding box center [658, 451] width 1165 height 17
click at [483, 482] on li "jos jokin kuukausi poikkeaa, niin summassa on tähtiä ilman euron merkkiä OK" at bounding box center [658, 484] width 1165 height 17
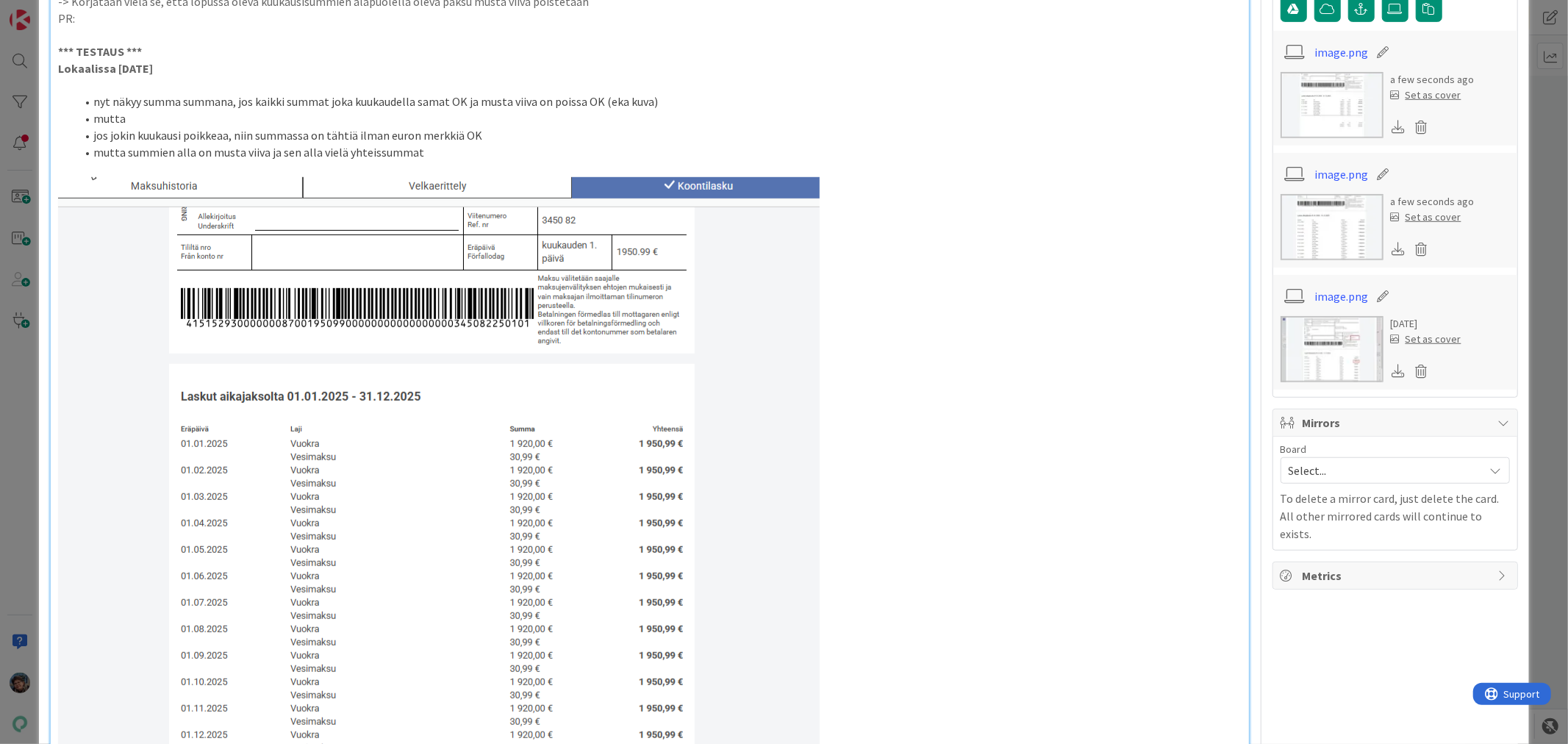
scroll to position [738, 0]
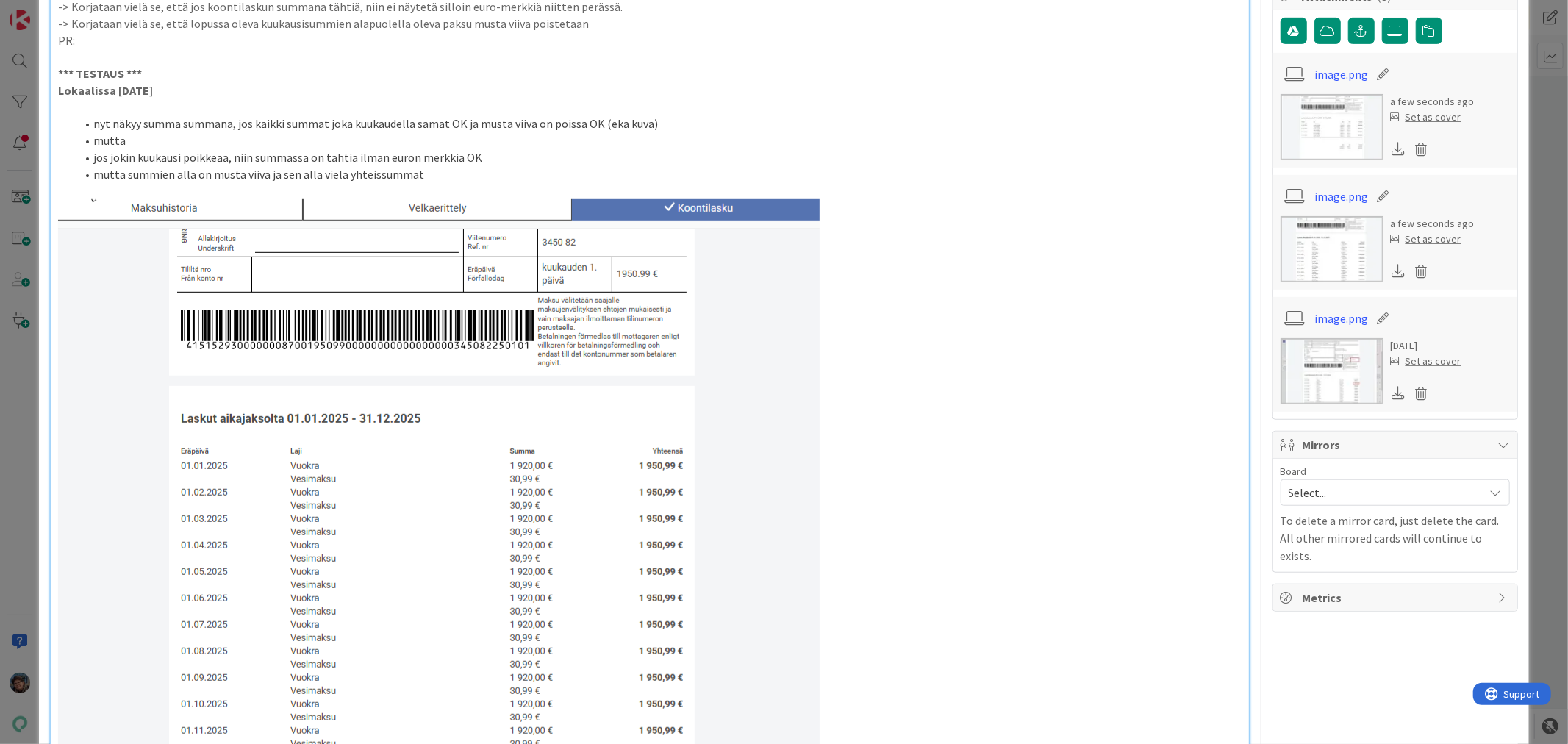
click at [342, 175] on li "mutta summien alla on musta viiva ja sen alla vielä yhteissummat" at bounding box center [658, 175] width 1165 height 17
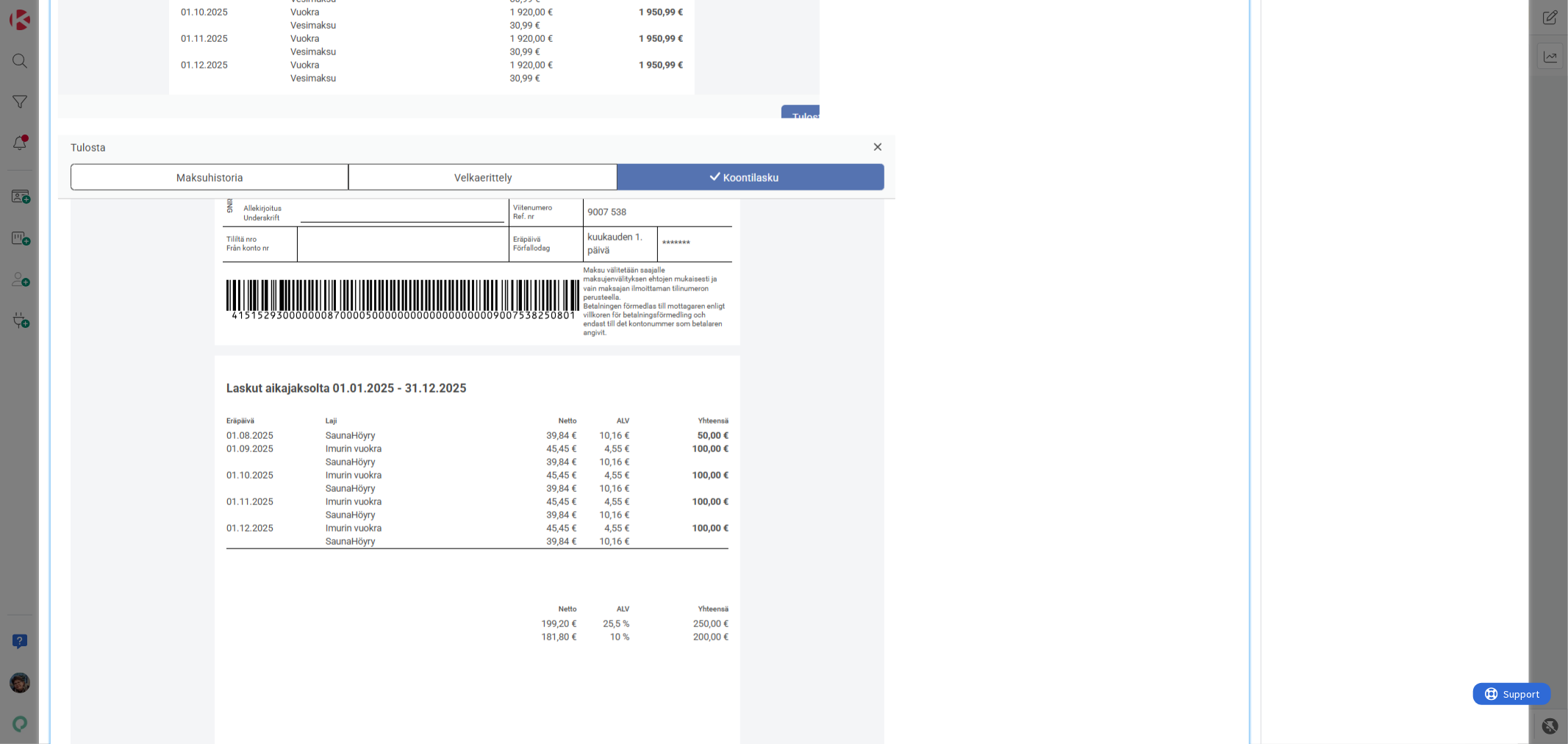
scroll to position [1474, 0]
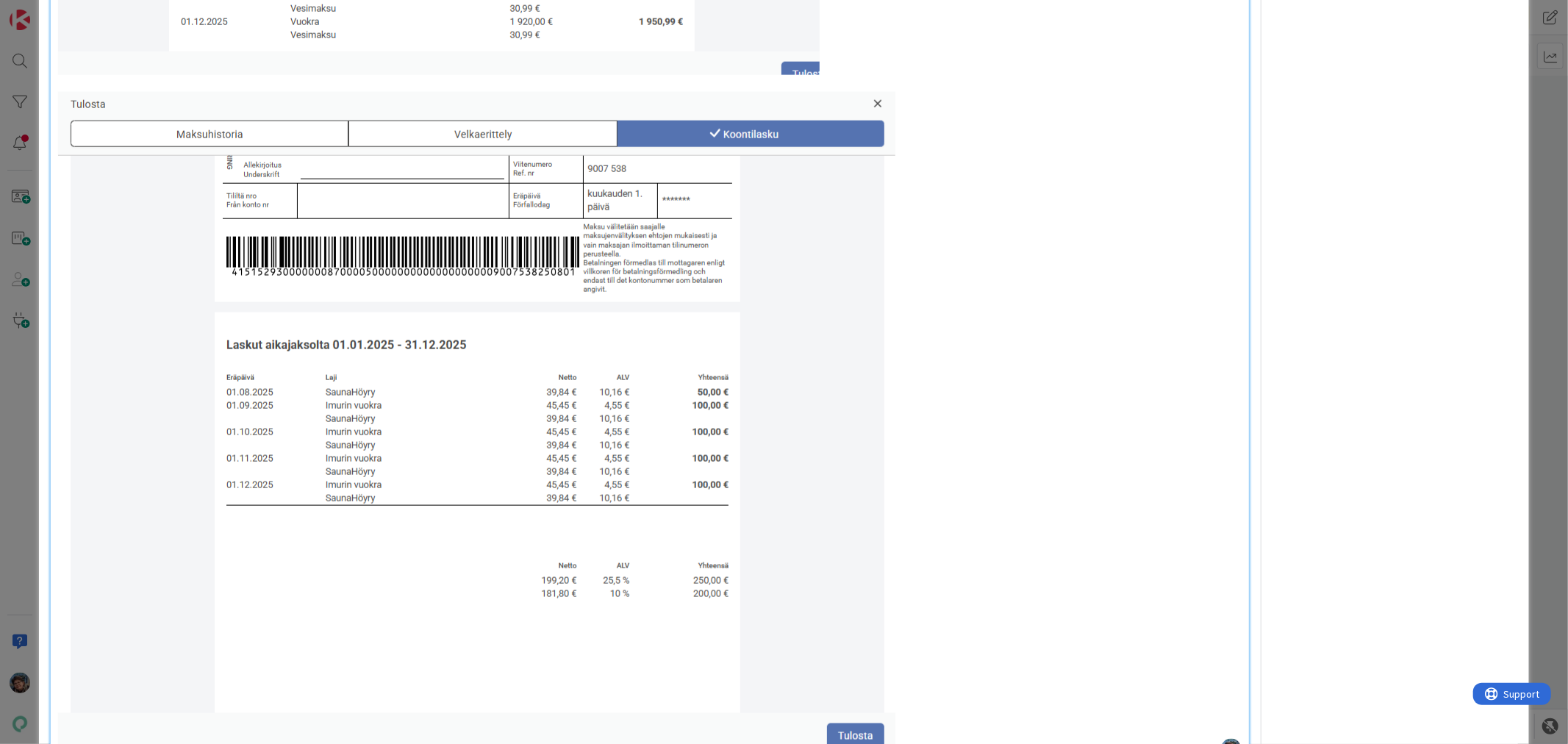
click at [459, 418] on img at bounding box center [476, 420] width 837 height 656
drag, startPoint x: 833, startPoint y: 418, endPoint x: 689, endPoint y: 435, distance: 145.0
click at [689, 435] on img at bounding box center [476, 420] width 837 height 656
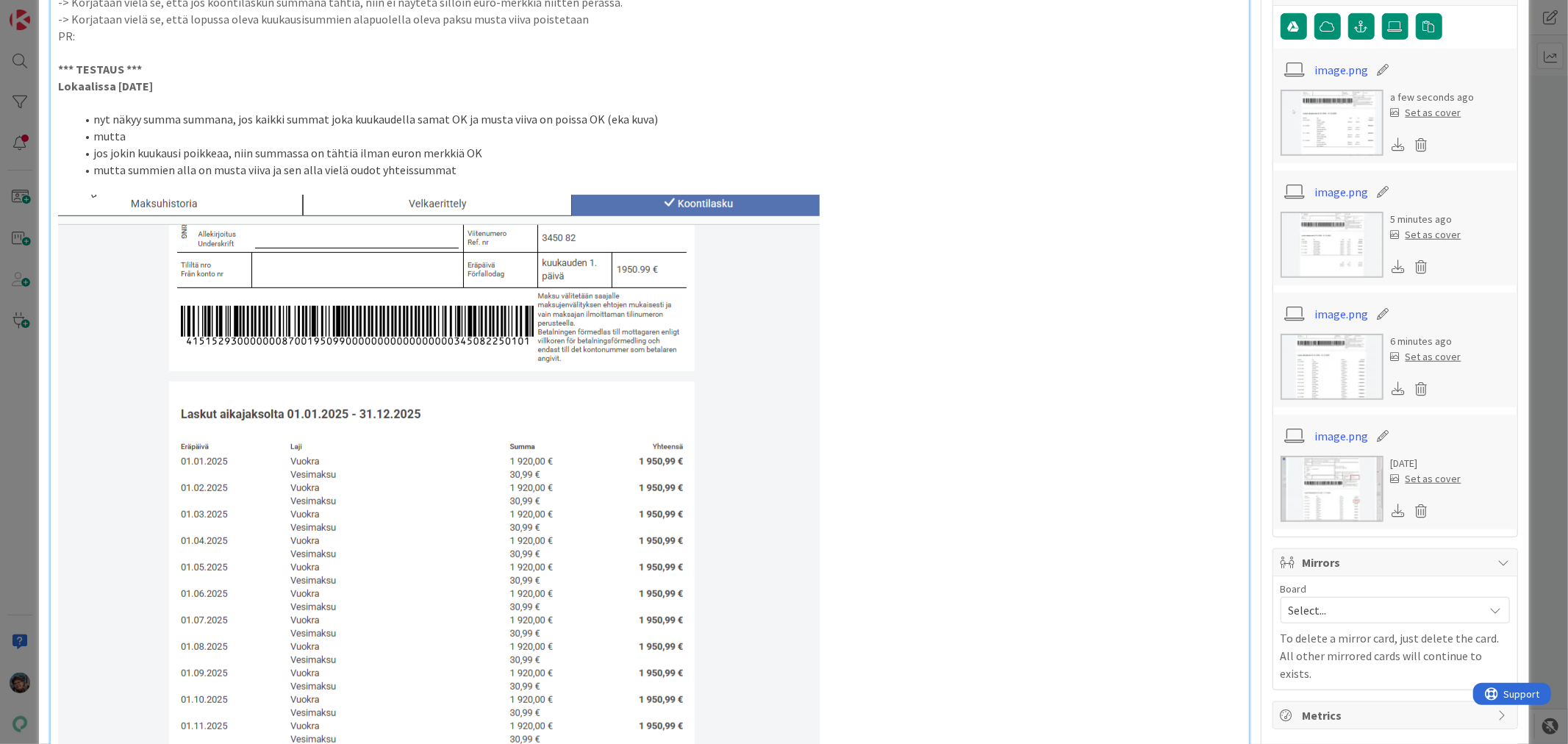
scroll to position [741, 0]
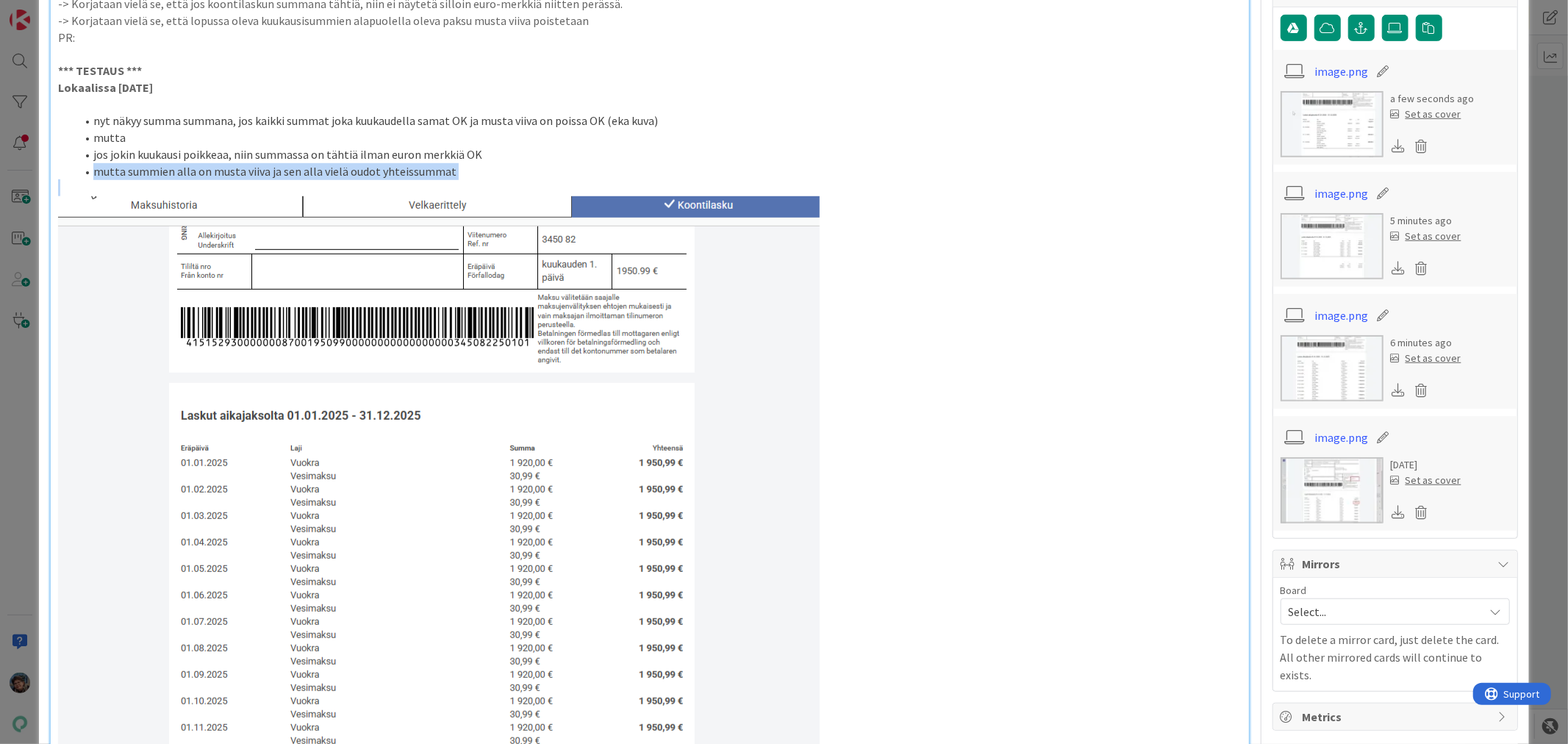
drag, startPoint x: 91, startPoint y: 171, endPoint x: 472, endPoint y: 180, distance: 381.1
click at [472, 180] on div "Laite: PC / Android / iPhone Ohjelma: Chrome / Firefox / Safari / Natiivi appli…" at bounding box center [650, 423] width 1198 height 1996
click at [990, 168] on li "mutta summien alla on musta viiva ja sen alla vielä oudot yhteissummat" at bounding box center [658, 172] width 1165 height 17
click at [1107, 371] on p at bounding box center [649, 501] width 1183 height 611
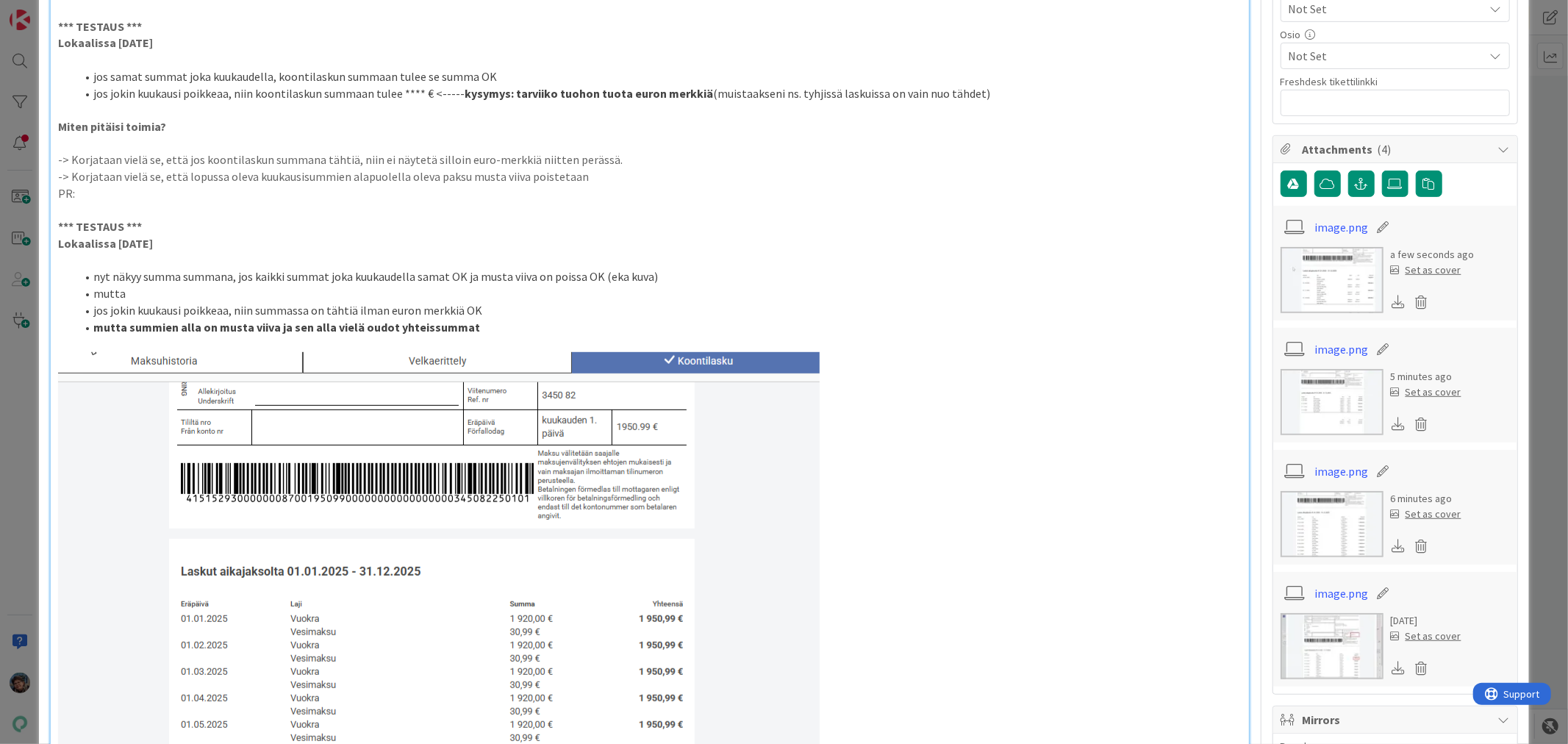
scroll to position [578, 0]
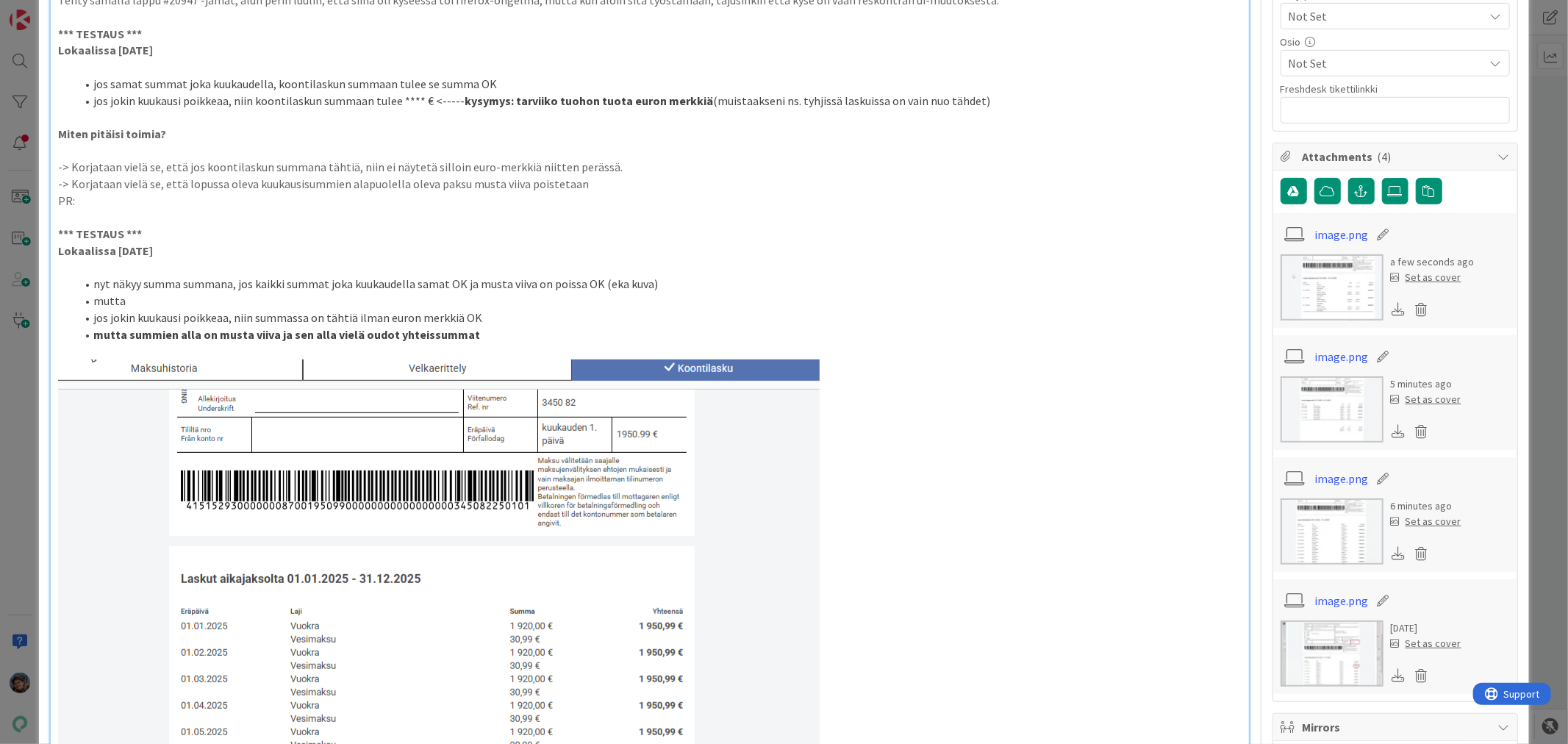
click at [355, 336] on strong "mutta summien alla on musta viiva ja sen alla vielä oudot yhteissummat" at bounding box center [287, 334] width 387 height 14
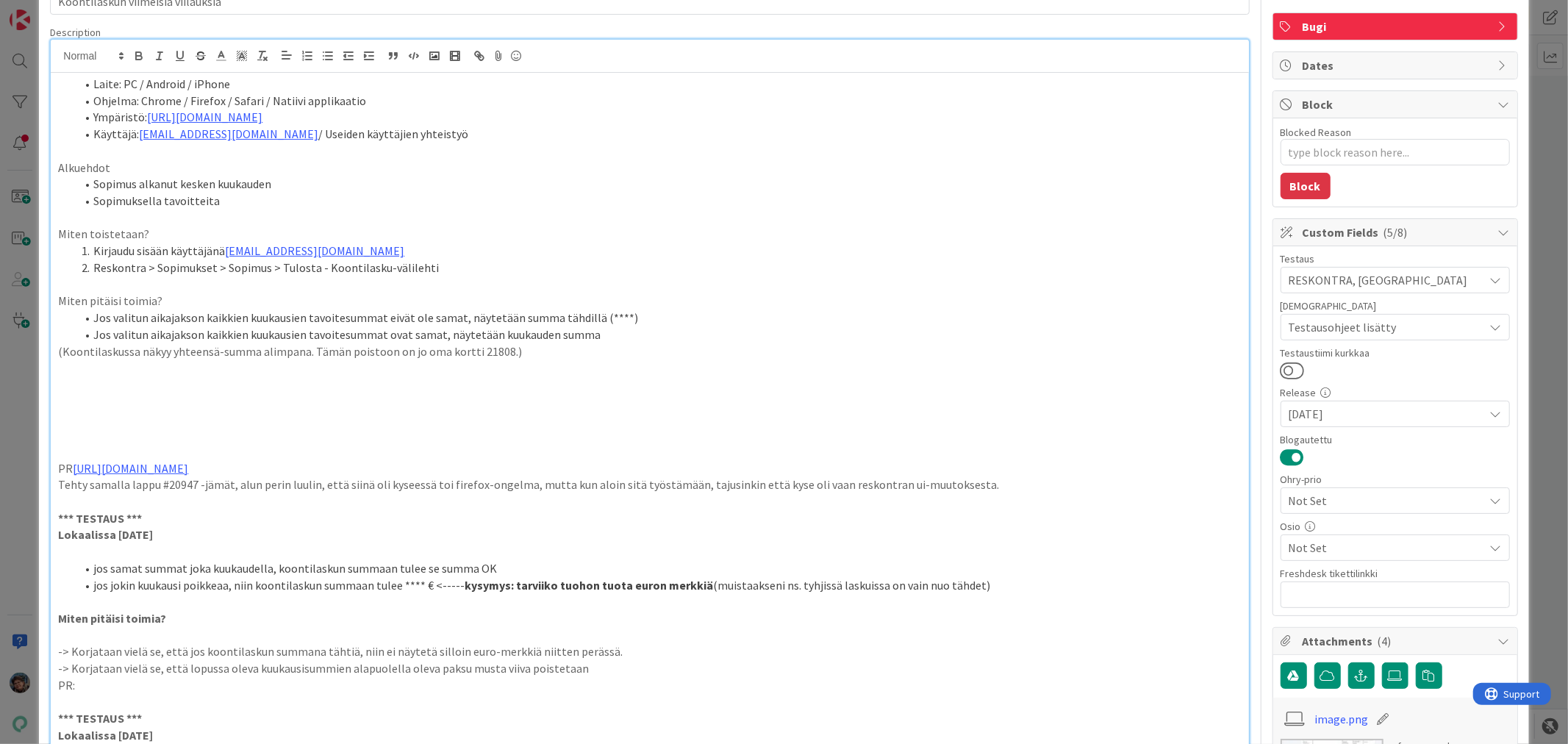
scroll to position [0, 0]
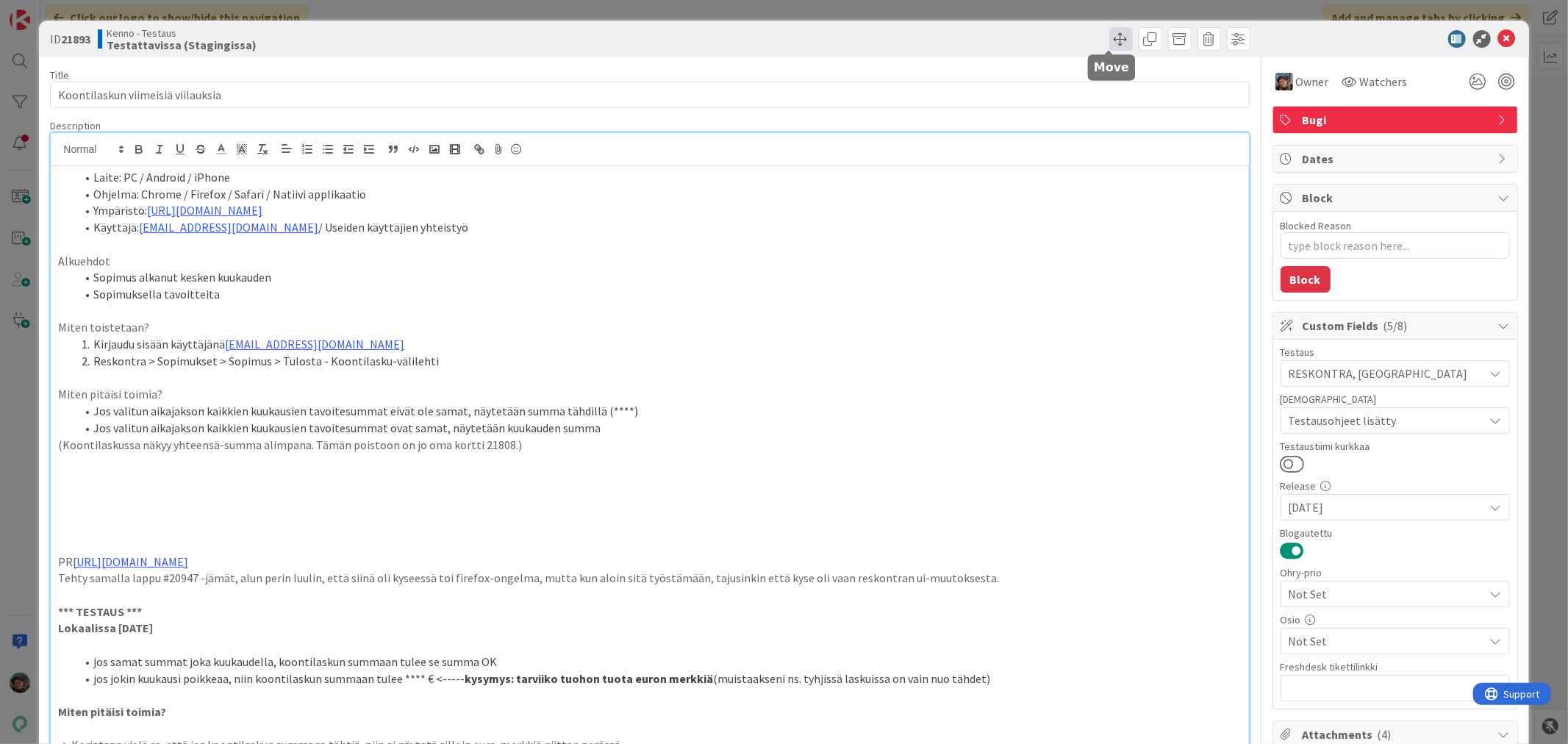
click at [1114, 35] on span at bounding box center [1121, 39] width 24 height 24
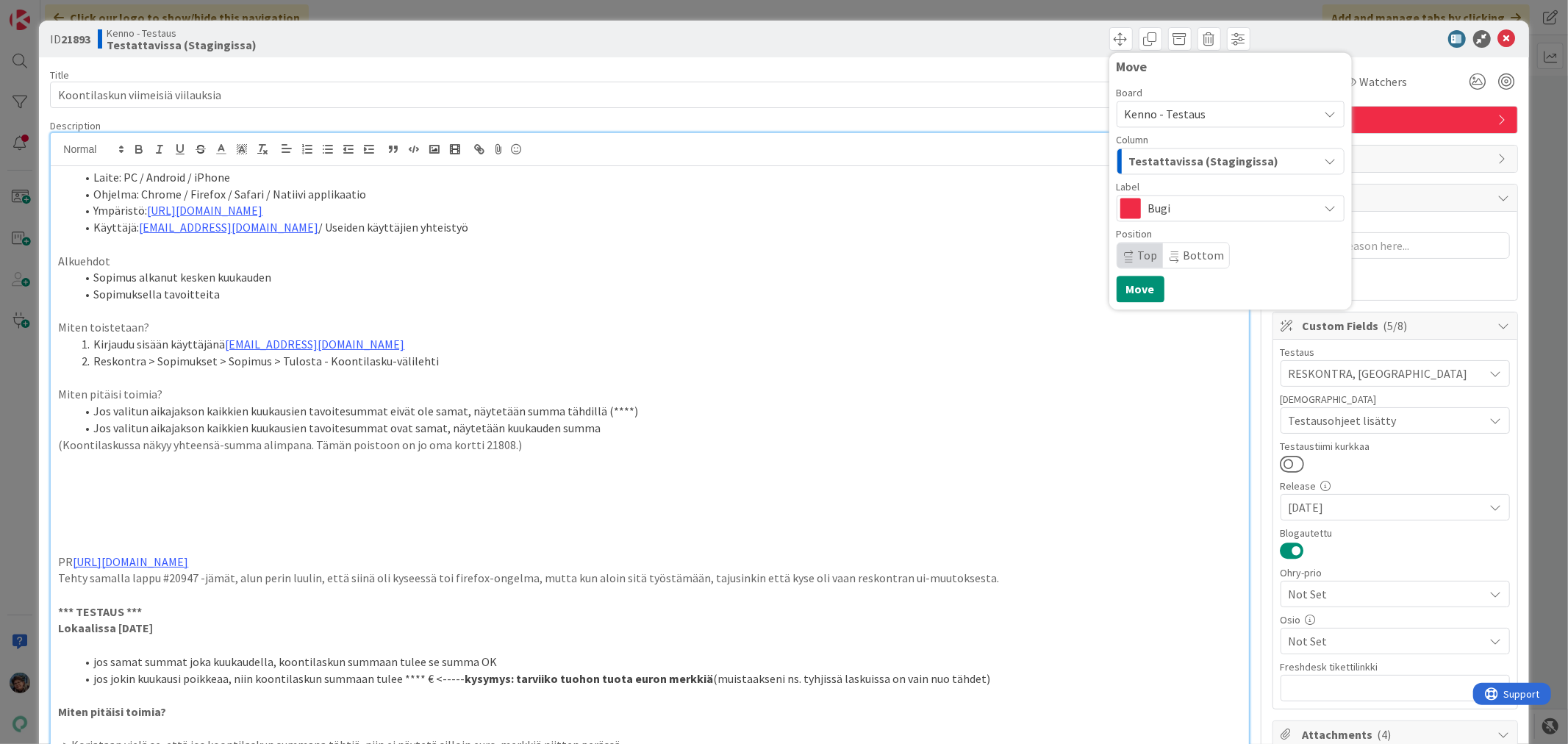
click at [1199, 158] on span "Testattavissa (Stagingissa)" at bounding box center [1204, 161] width 150 height 19
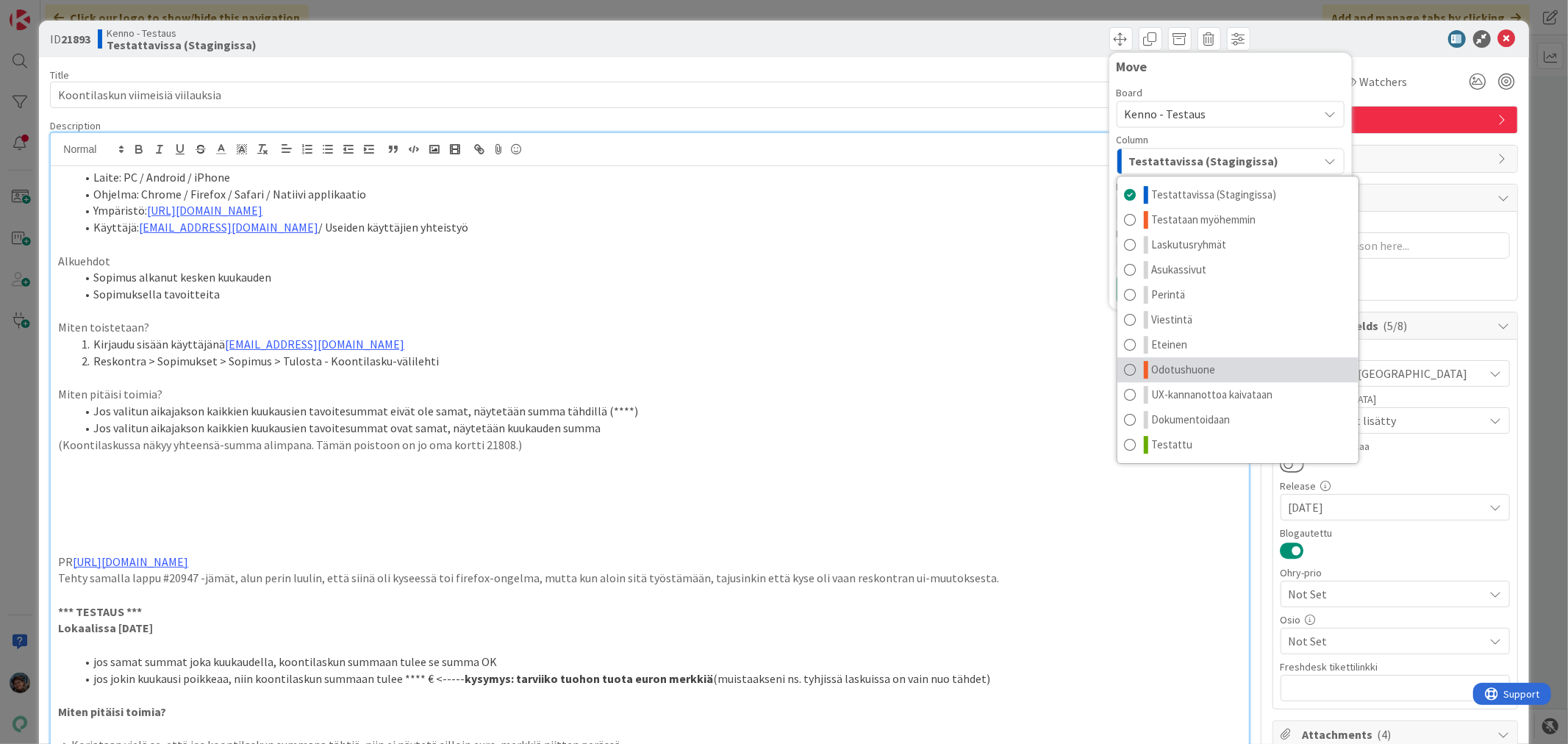
click at [1197, 373] on span "Odotushuone" at bounding box center [1183, 370] width 64 height 18
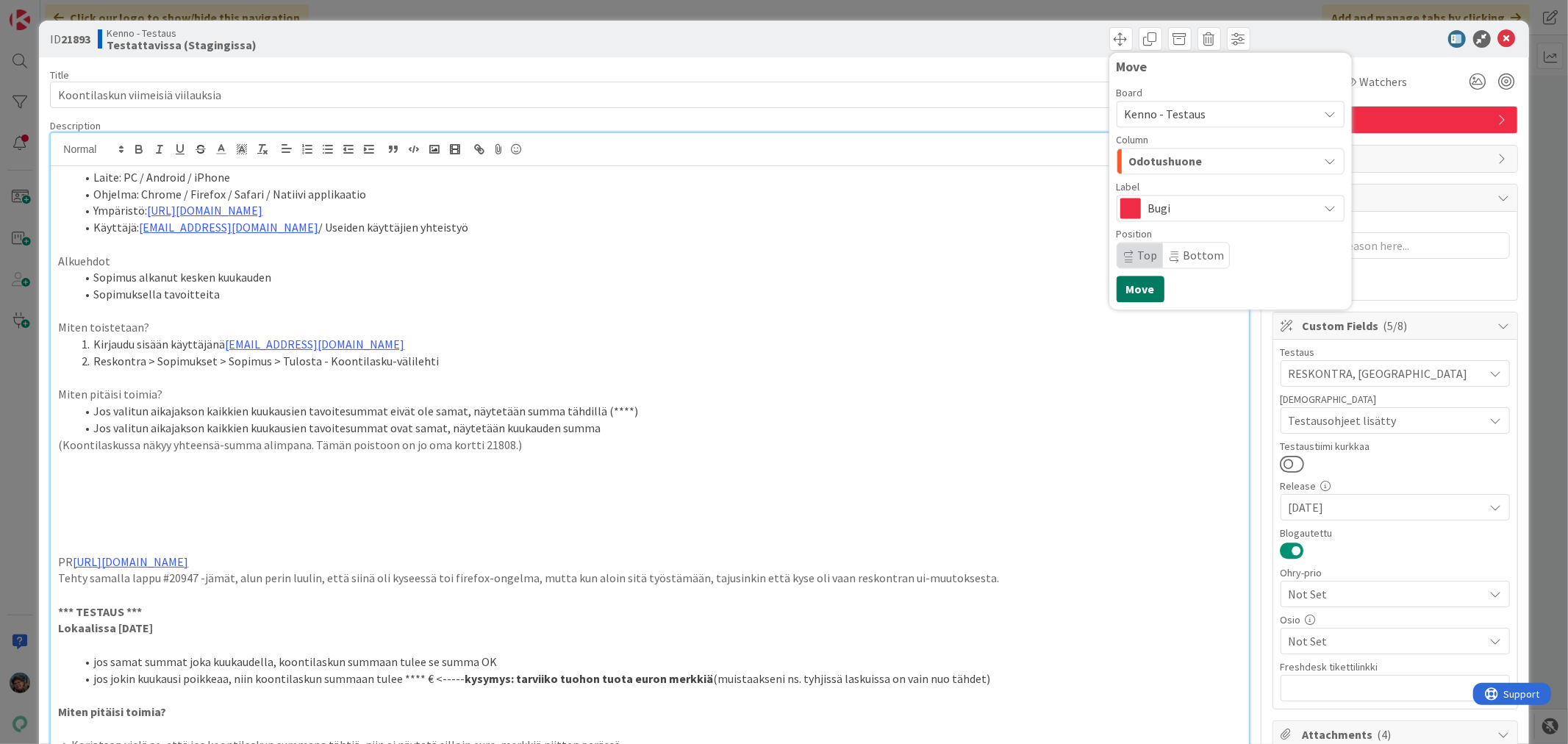
click at [1134, 282] on button "Move" at bounding box center [1140, 289] width 48 height 26
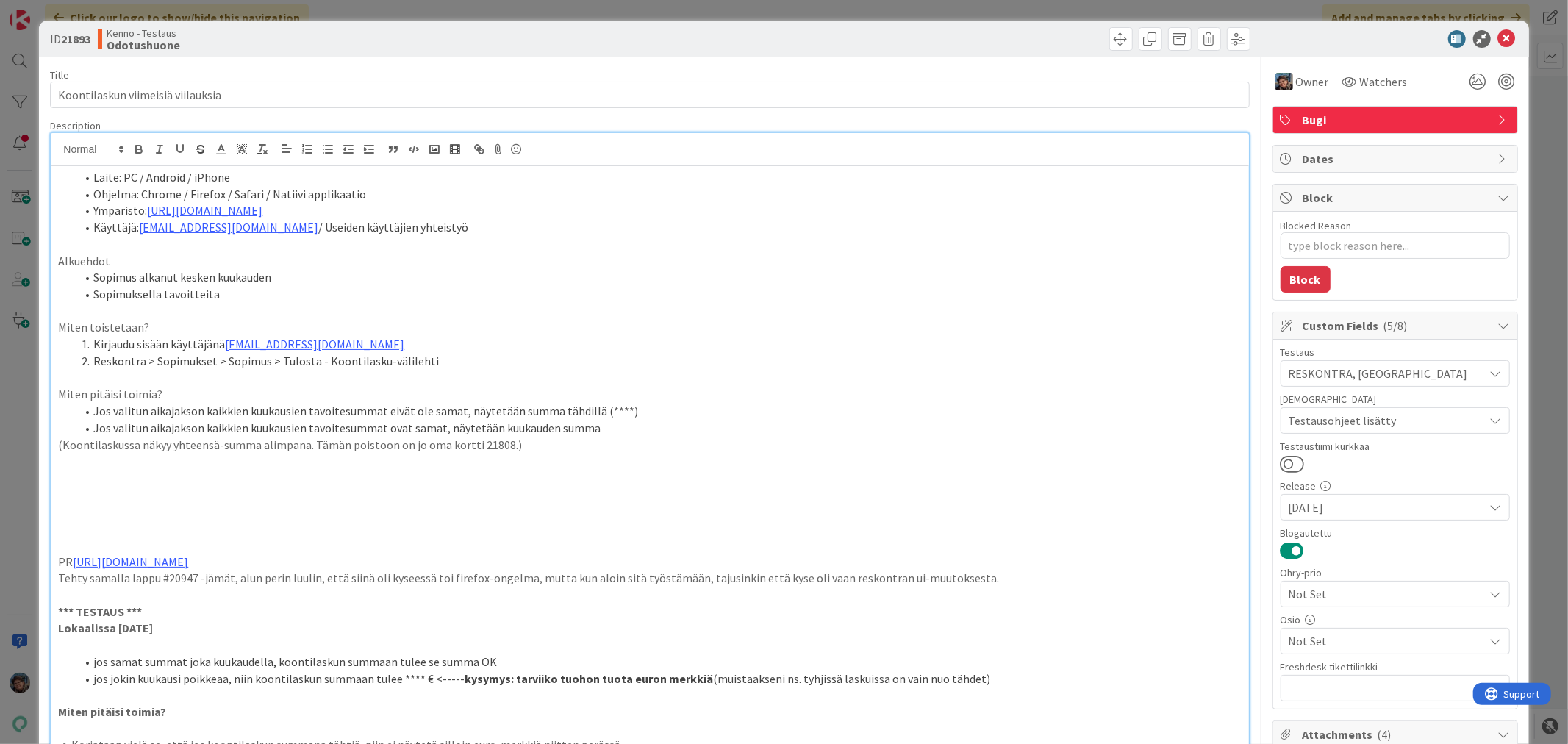
type textarea "x"
click at [1498, 30] on icon at bounding box center [1507, 38] width 18 height 18
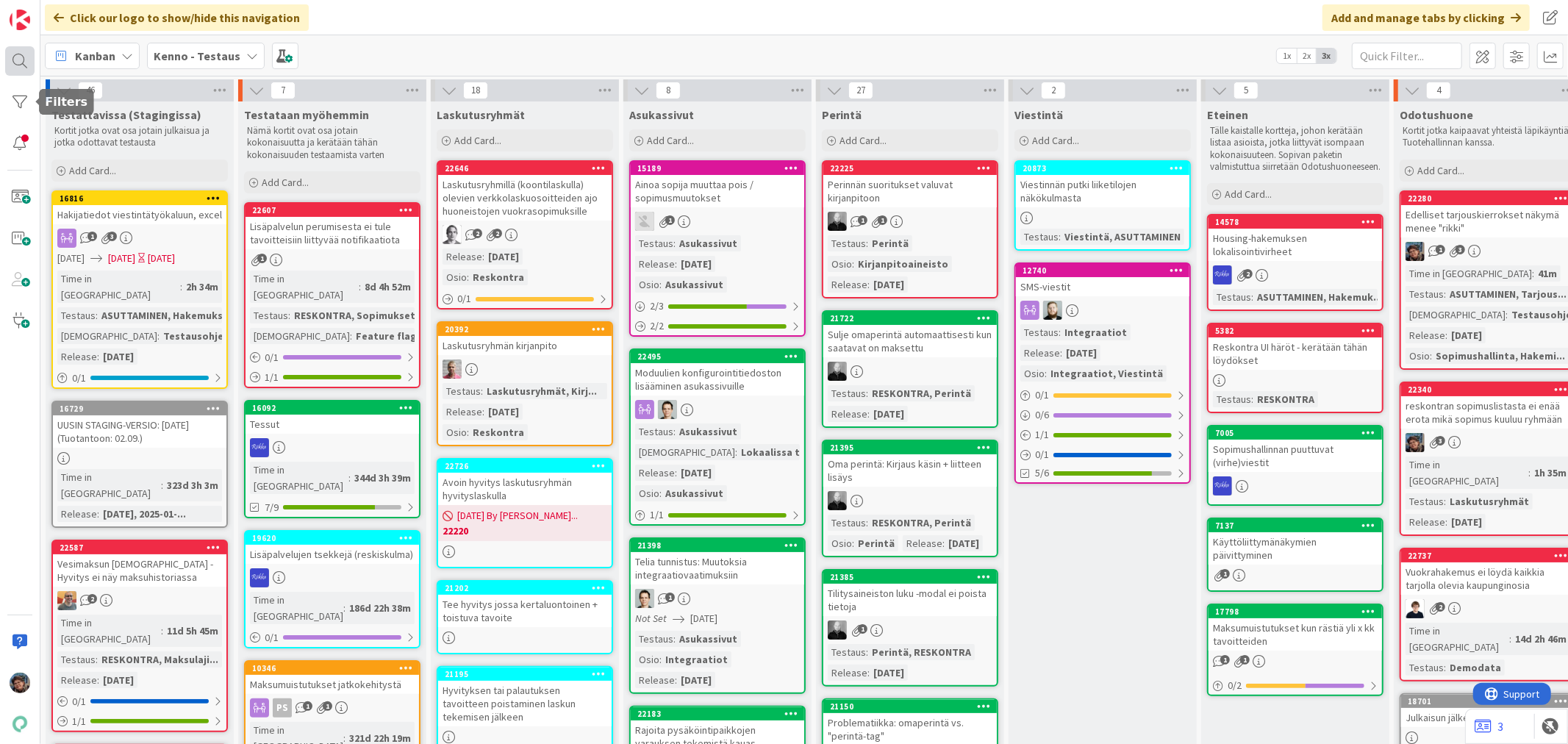
scroll to position [1635, 0]
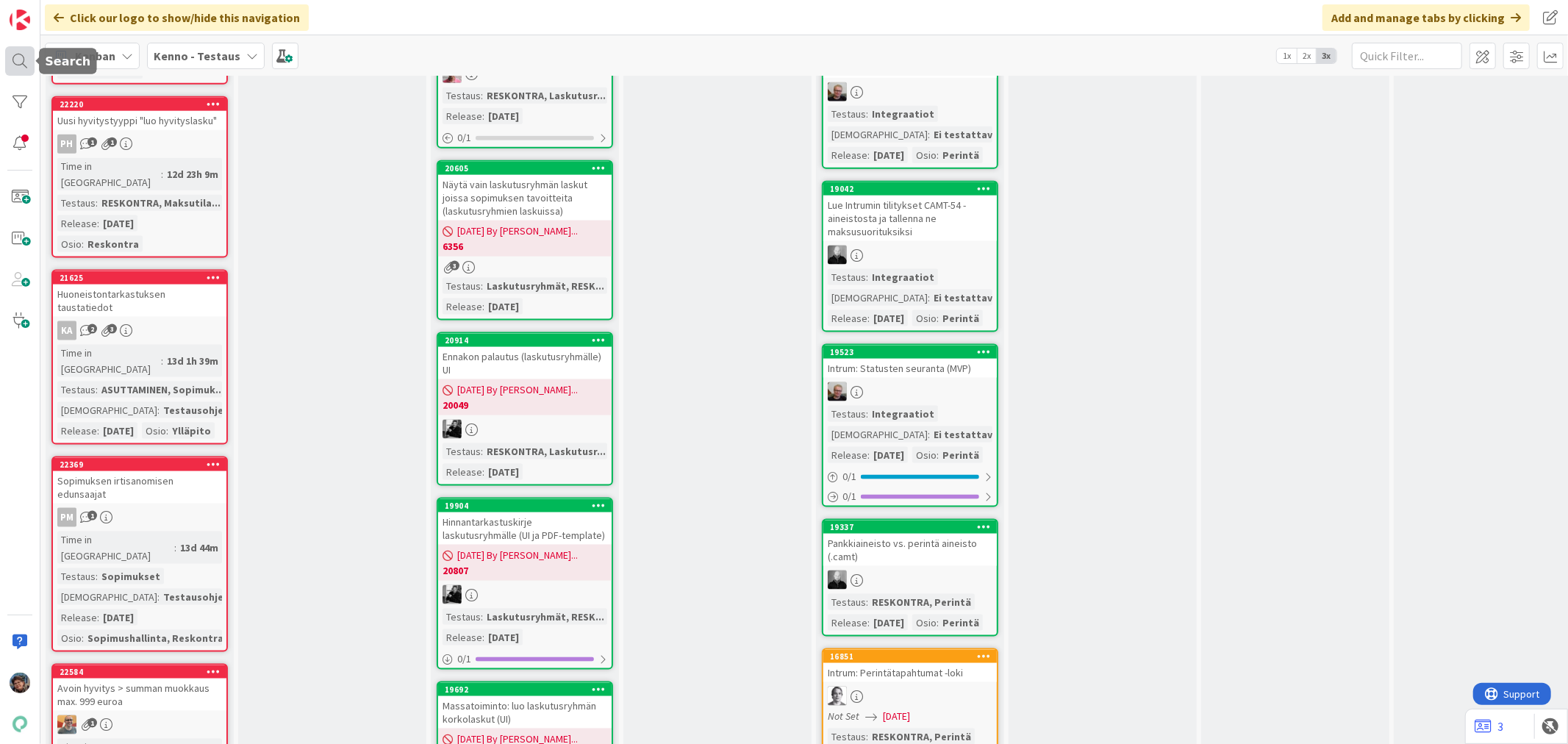
click at [19, 65] on div at bounding box center [20, 61] width 30 height 30
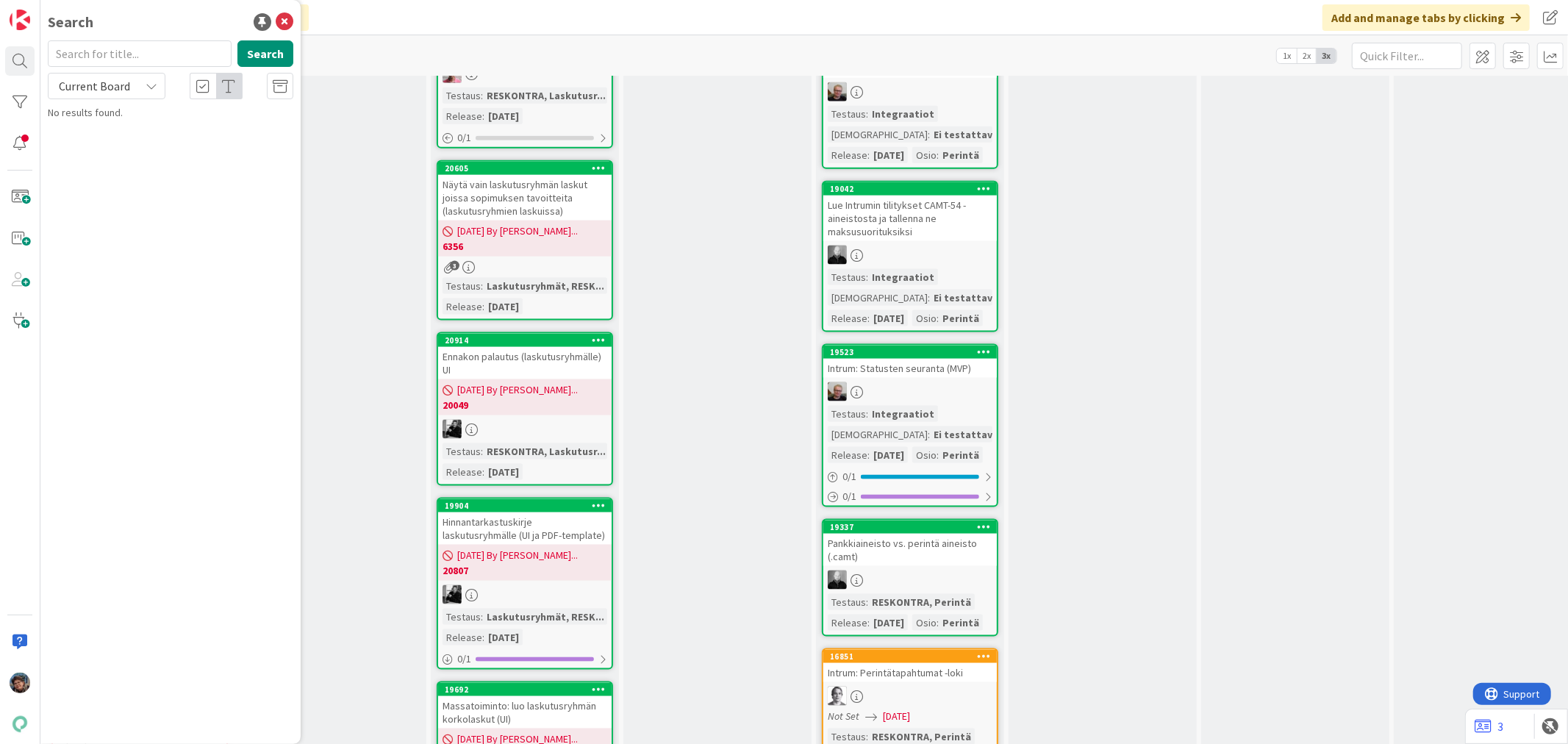
click at [100, 56] on input "text" at bounding box center [140, 53] width 184 height 26
type input "21808"
click at [154, 90] on icon at bounding box center [152, 86] width 12 height 12
click at [105, 148] on span "All Boards" at bounding box center [132, 147] width 152 height 22
click at [198, 128] on span "Koontilaskussa yhteensä-sarake" at bounding box center [175, 130] width 143 height 14
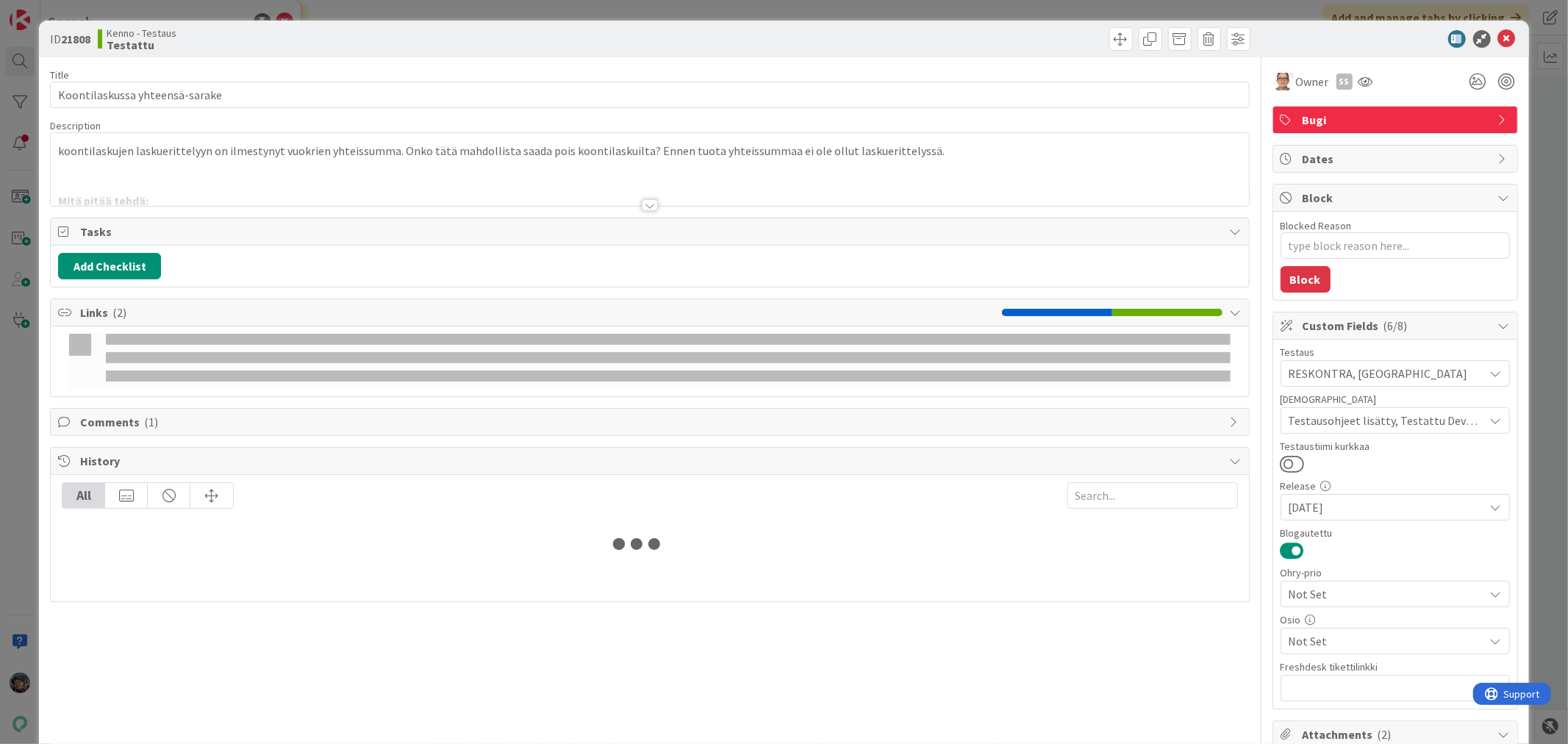
type textarea "x"
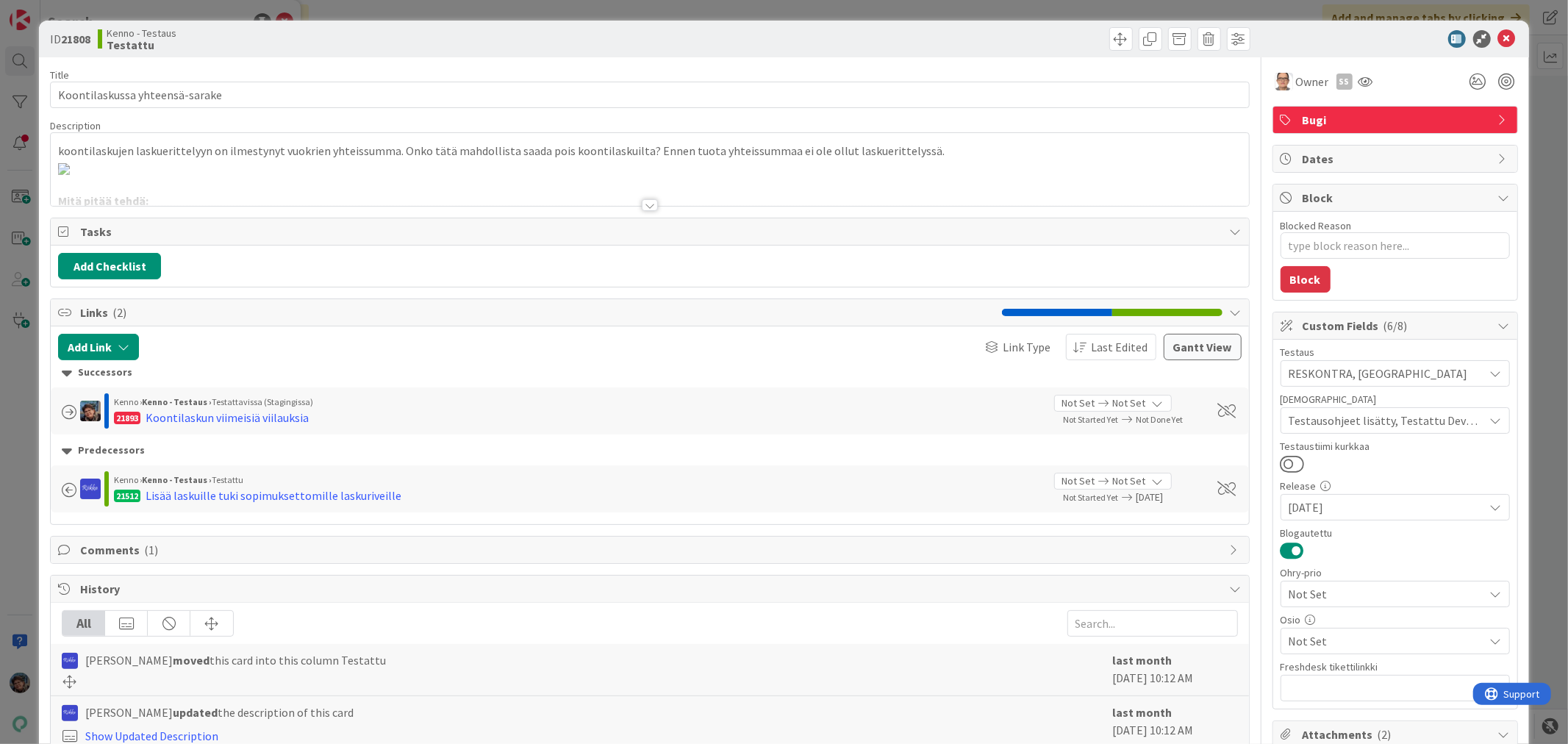
click at [641, 205] on div at bounding box center [649, 205] width 16 height 12
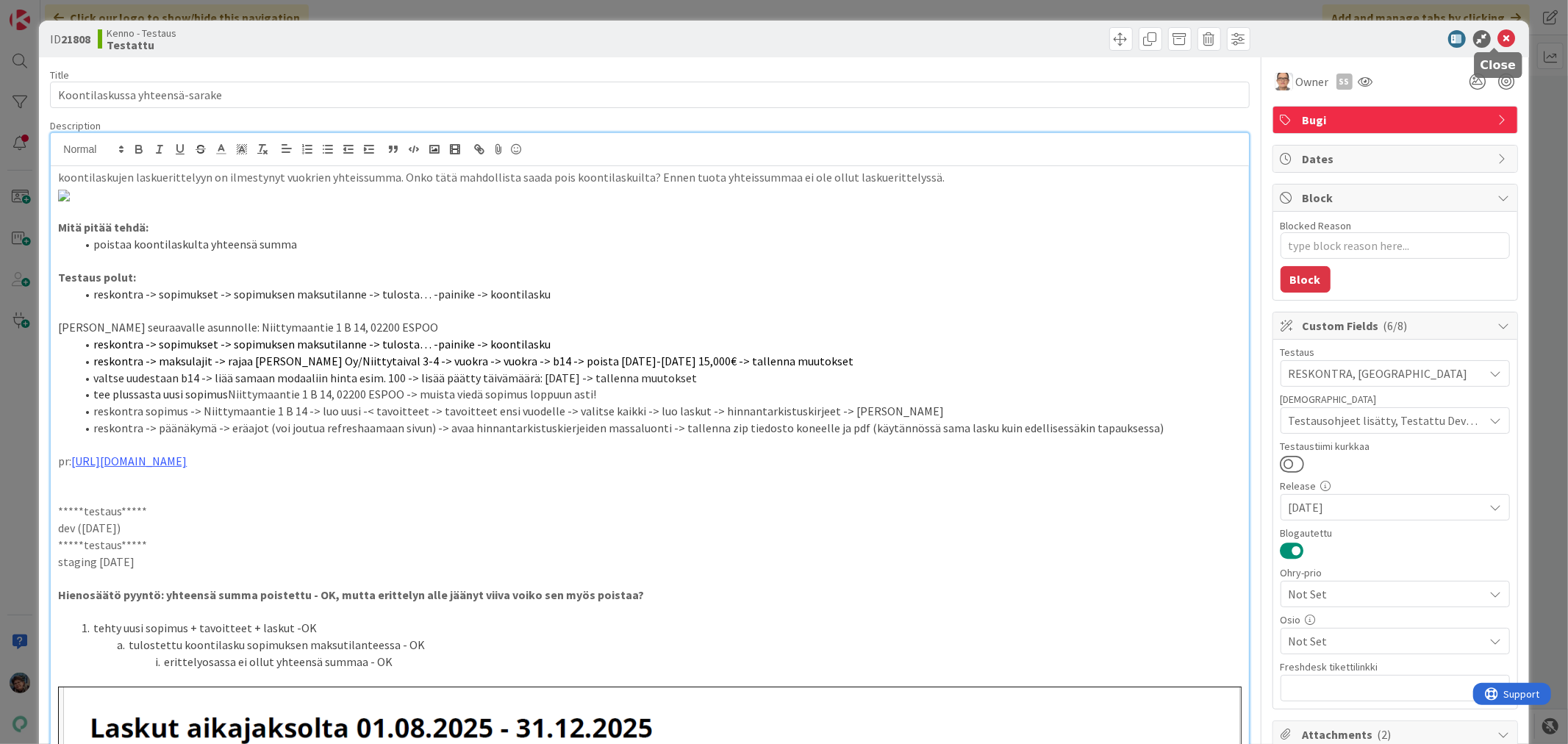
click at [1498, 34] on icon at bounding box center [1507, 38] width 18 height 18
